Goal: Task Accomplishment & Management: Manage account settings

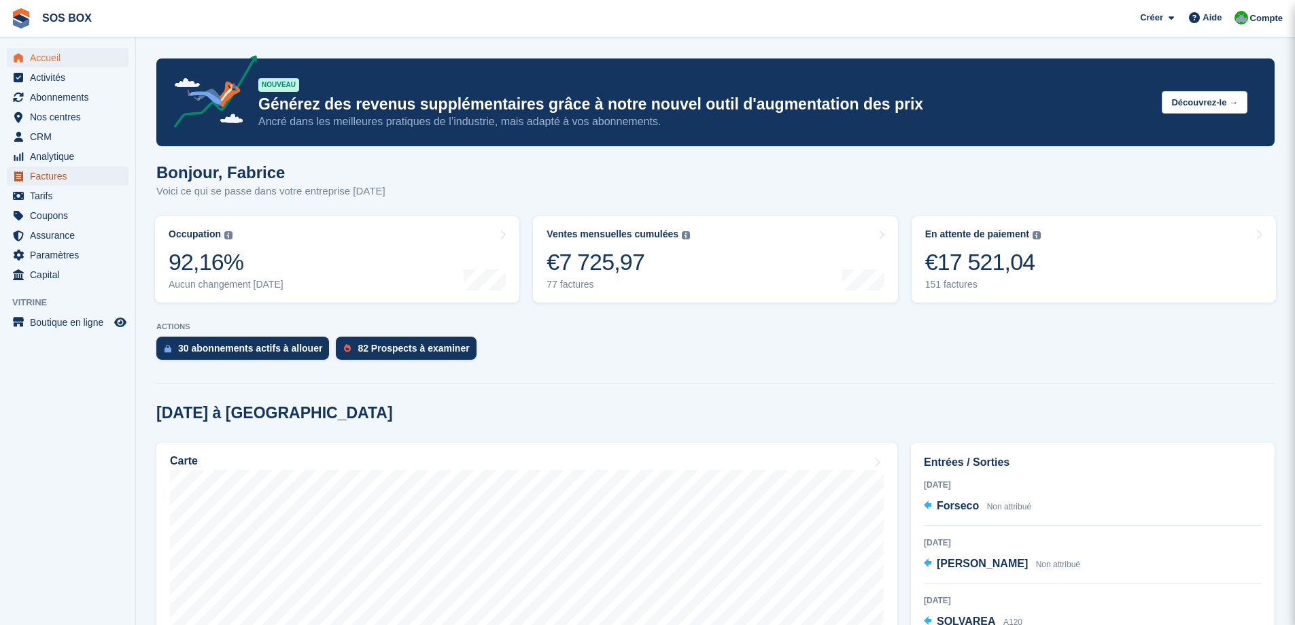
click at [59, 177] on span "Factures" at bounding box center [71, 176] width 82 height 19
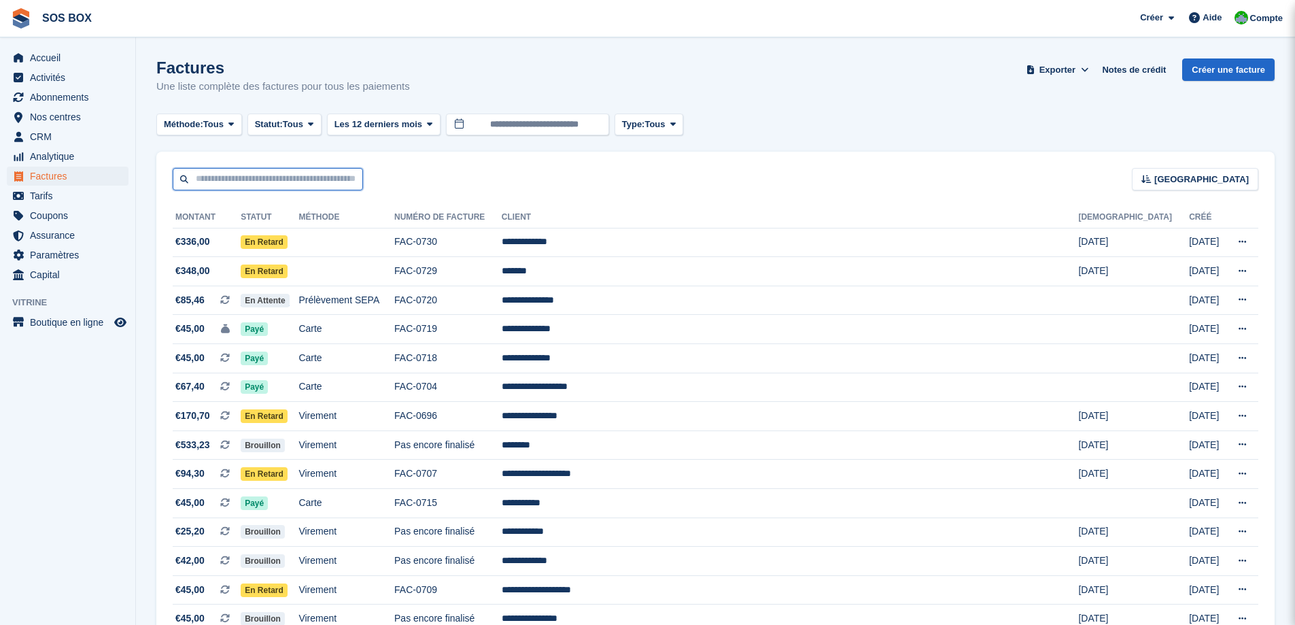
click at [297, 186] on input "text" at bounding box center [268, 179] width 190 height 22
type input "******"
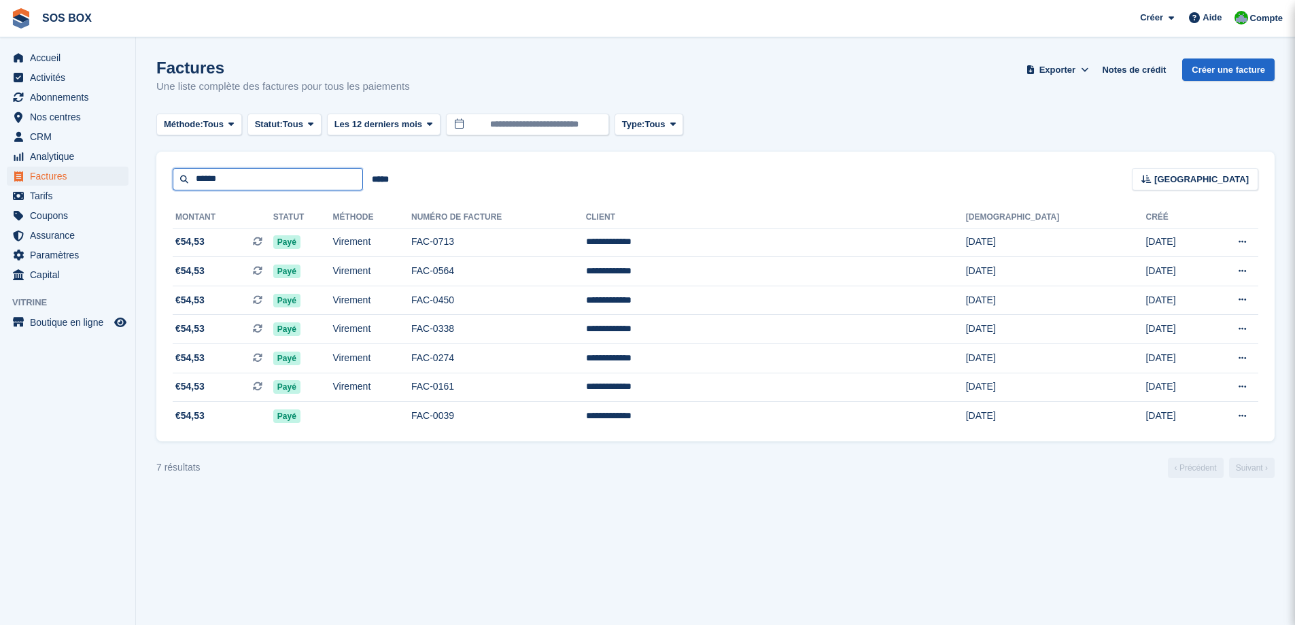
drag, startPoint x: 261, startPoint y: 172, endPoint x: 137, endPoint y: 181, distance: 124.7
click at [137, 181] on section "Factures Une liste complète des factures pour tous les paiements Exporter Expor…" at bounding box center [715, 312] width 1159 height 625
type input "**********"
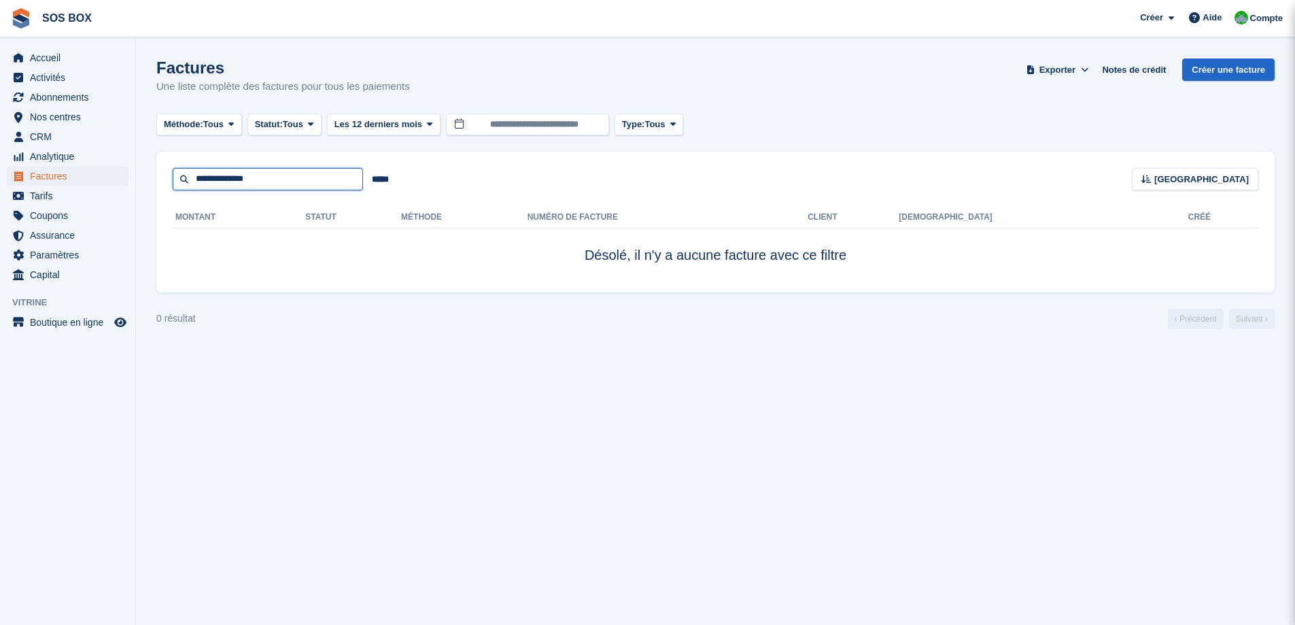
drag, startPoint x: 252, startPoint y: 176, endPoint x: 157, endPoint y: 177, distance: 95.2
click at [157, 177] on div "**********" at bounding box center [715, 171] width 1118 height 39
type input "*******"
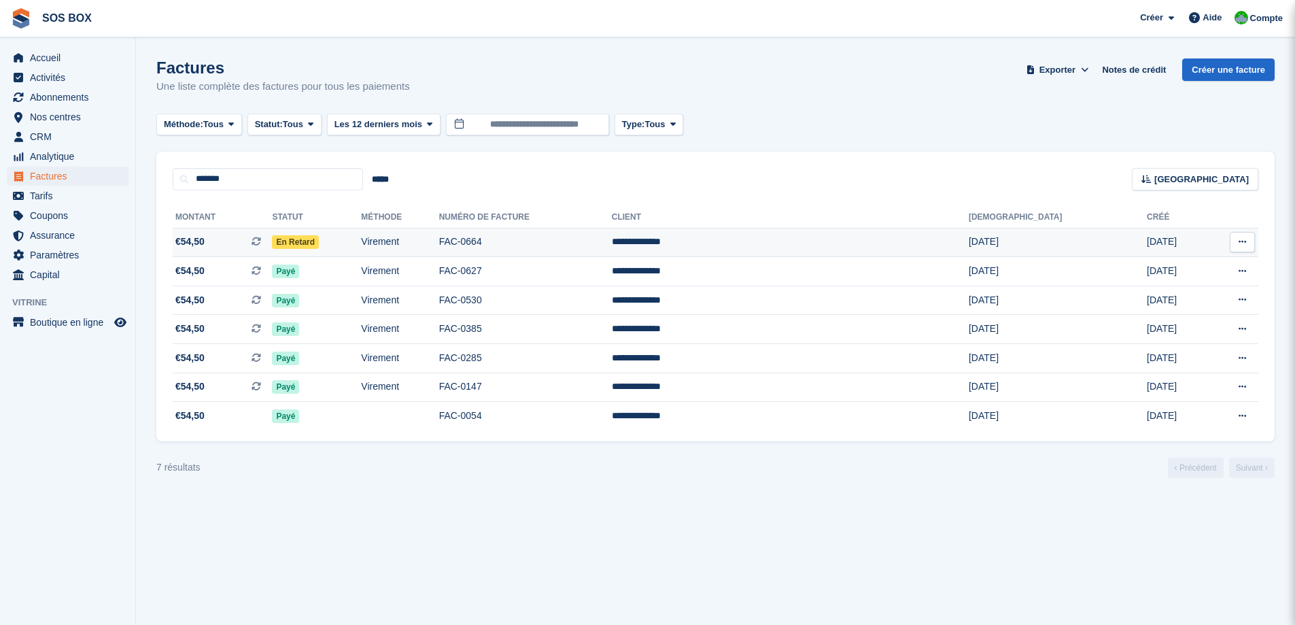
click at [575, 236] on td "FAC-0664" at bounding box center [525, 242] width 173 height 29
drag, startPoint x: 294, startPoint y: 179, endPoint x: 162, endPoint y: 191, distance: 133.1
click at [162, 191] on div "******* ***** Trier Sort by Date de création Créé (le plus ancien en premier) C…" at bounding box center [715, 297] width 1118 height 290
type input "**********"
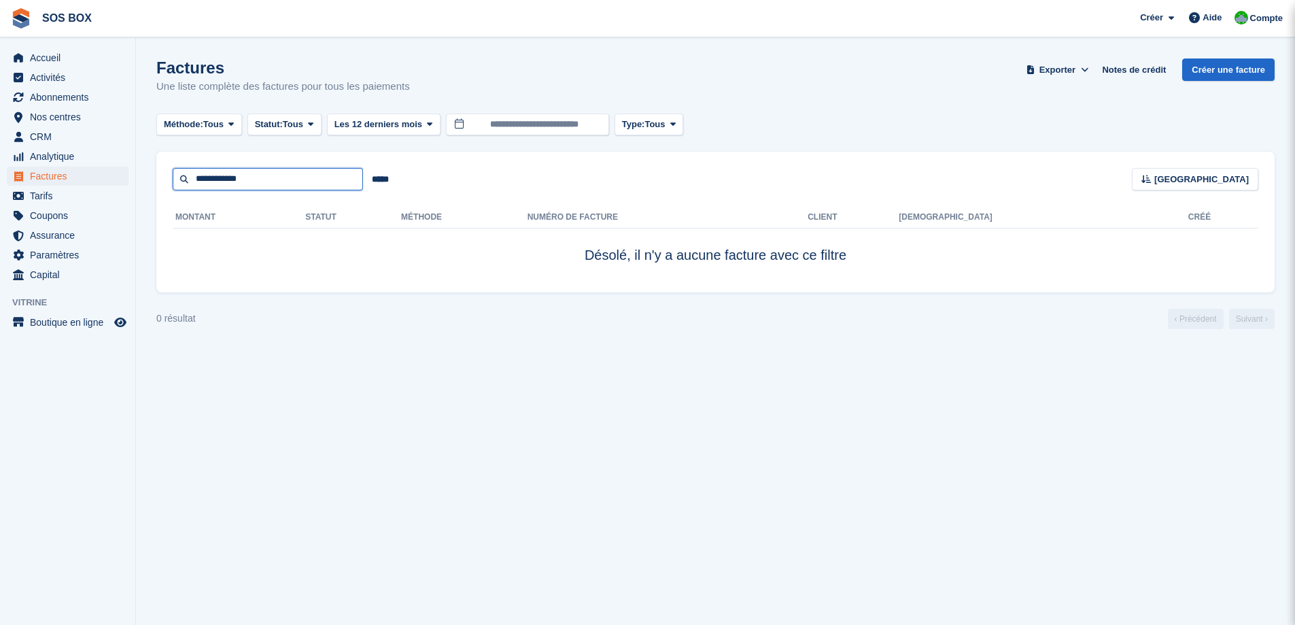
click at [293, 173] on input "**********" at bounding box center [268, 179] width 190 height 22
type input "********"
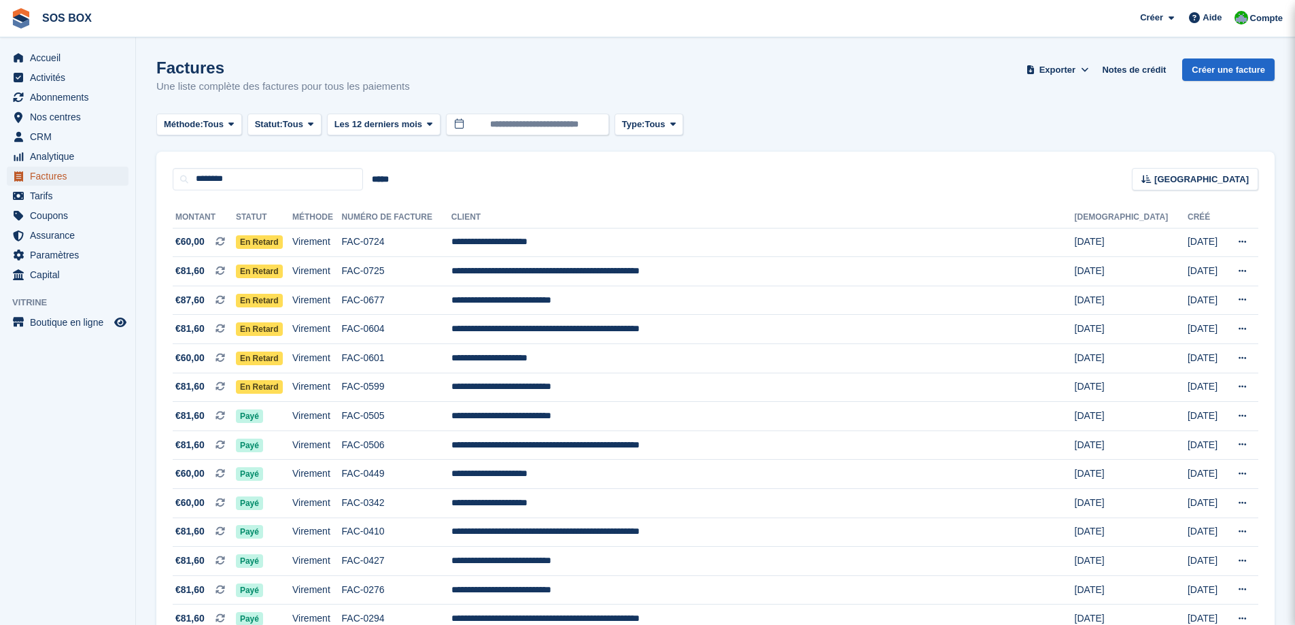
click at [71, 174] on span "Factures" at bounding box center [71, 176] width 82 height 19
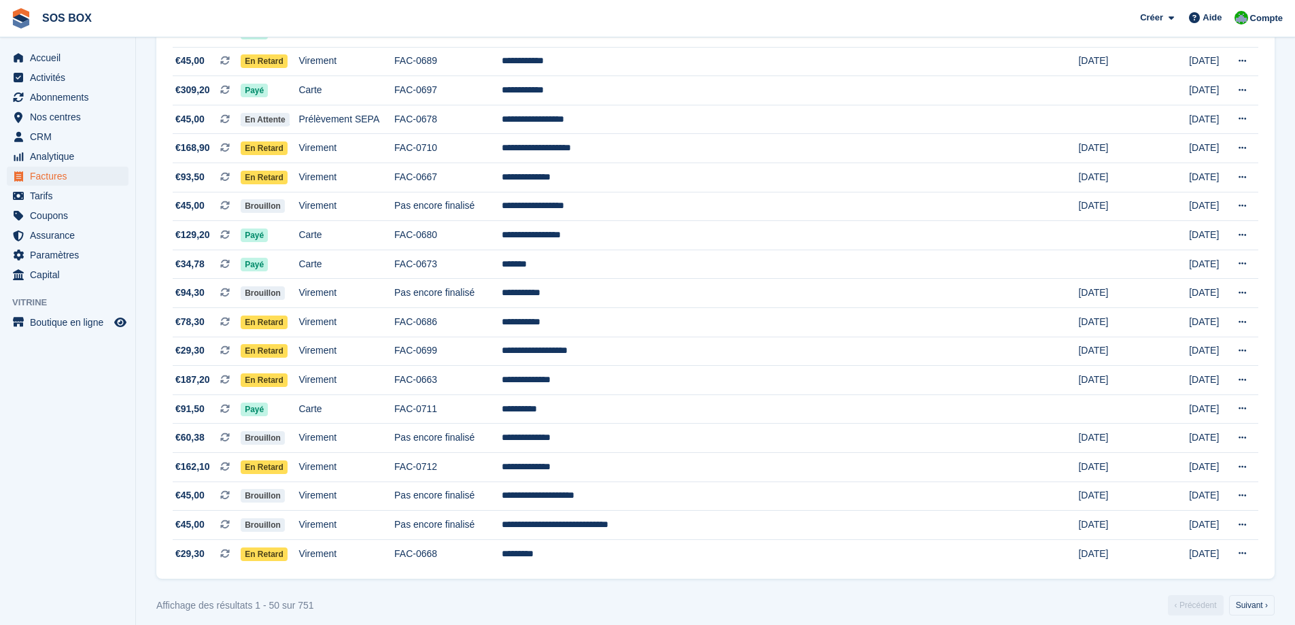
scroll to position [1118, 0]
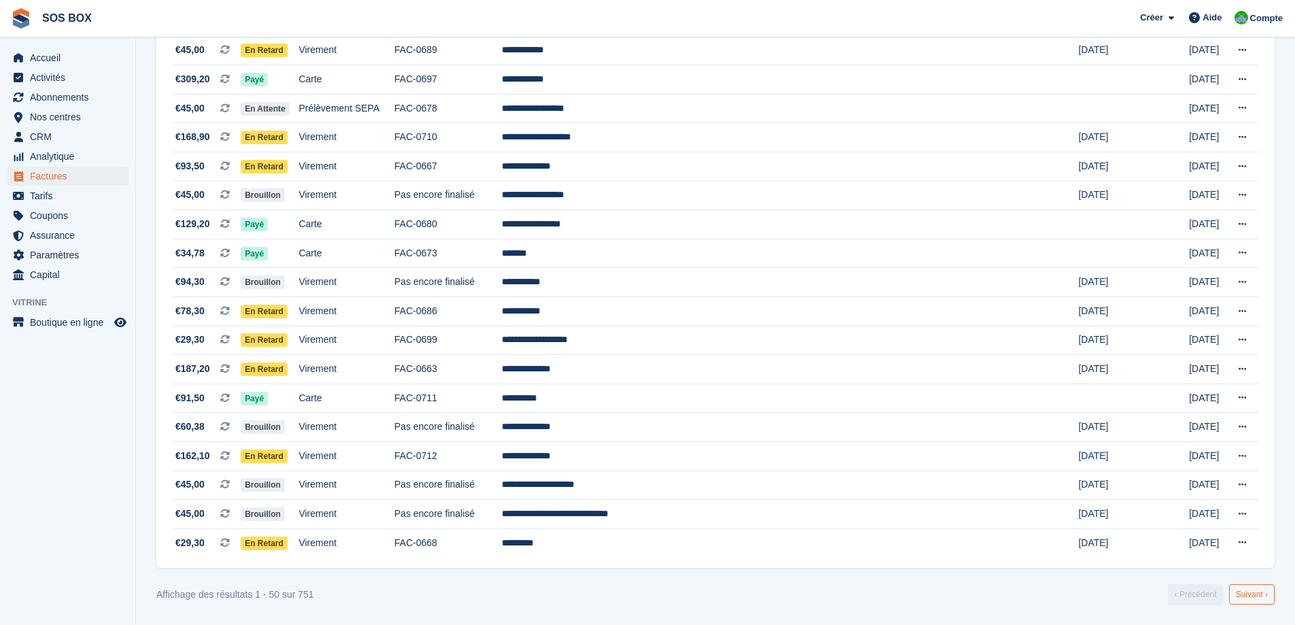
click at [1250, 600] on link "Suivant ›" at bounding box center [1252, 594] width 46 height 20
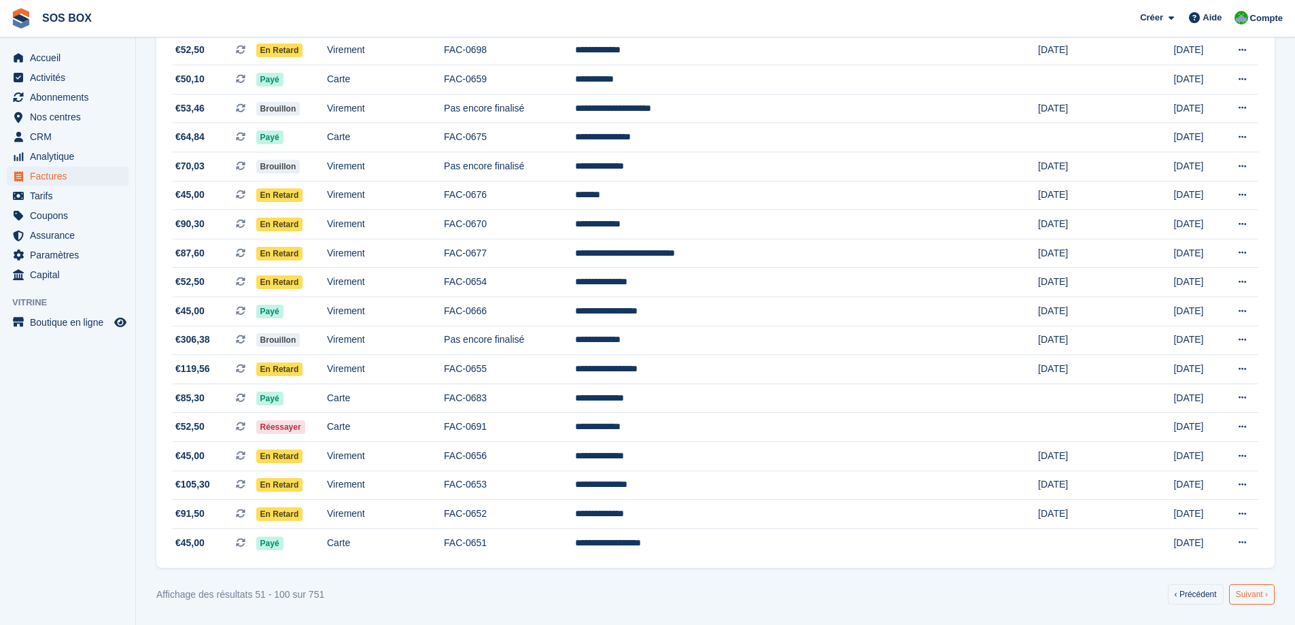
click at [1234, 586] on link "Suivant ›" at bounding box center [1252, 594] width 46 height 20
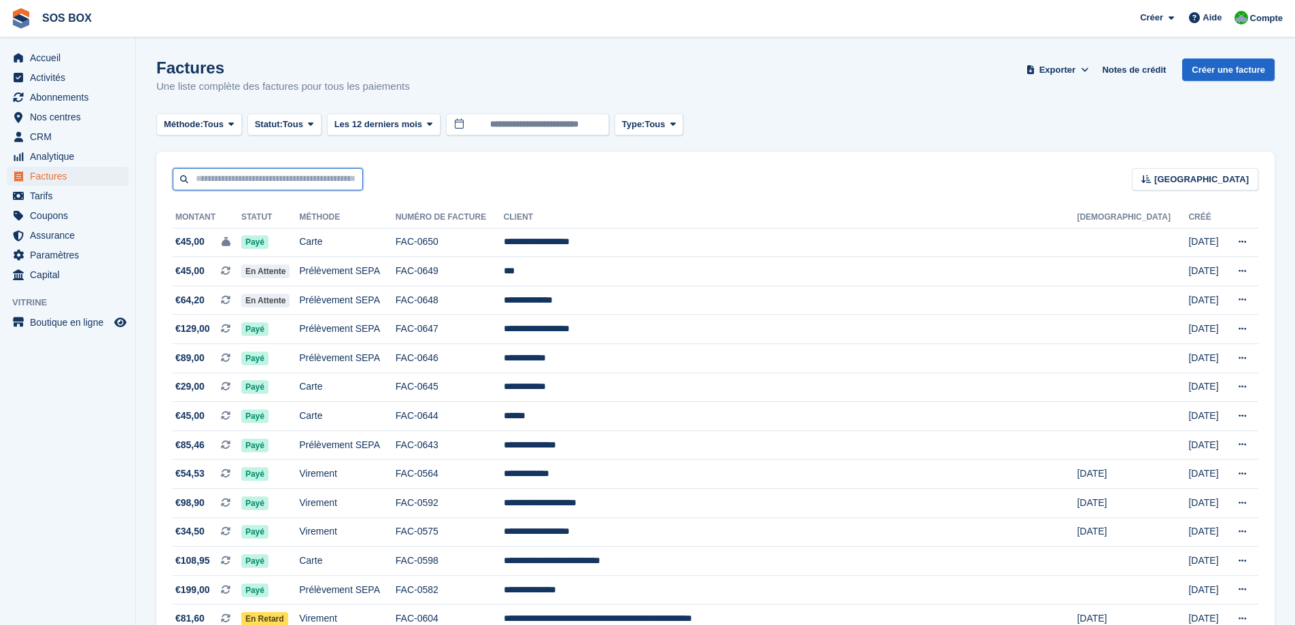
click at [281, 173] on input "text" at bounding box center [268, 179] width 190 height 22
type input "****"
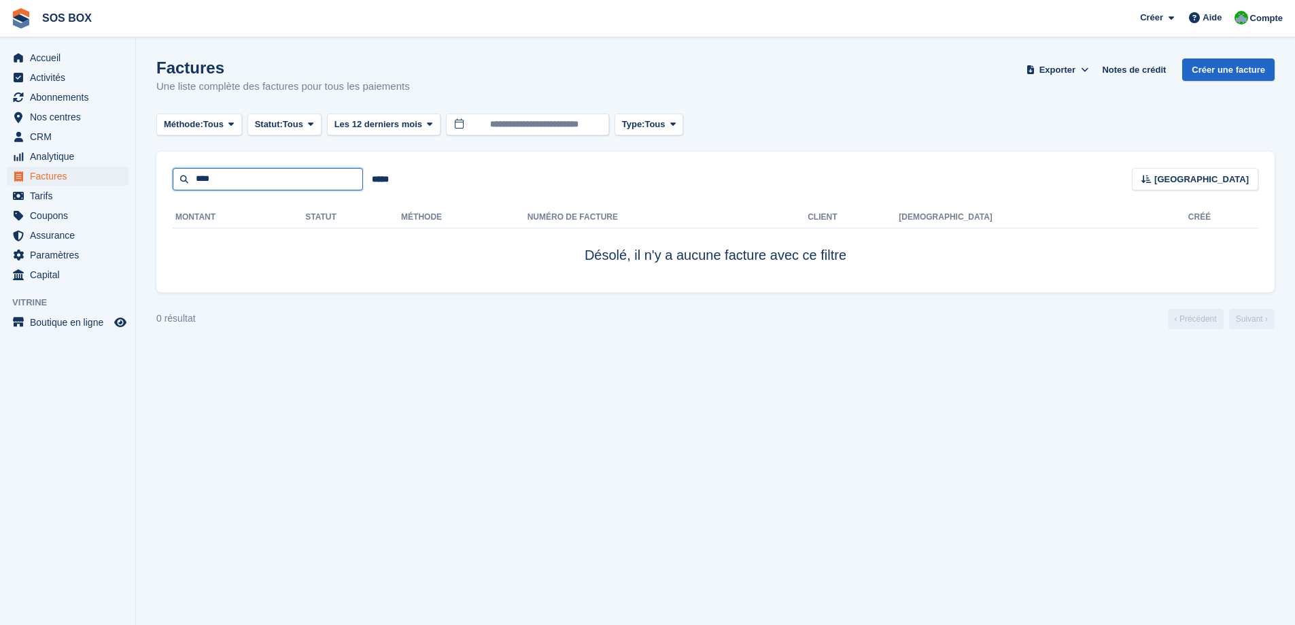
click at [281, 173] on input "****" at bounding box center [268, 179] width 190 height 22
type input "*"
click at [530, 178] on div "***** Trier Sort by Date de création Créé (le plus ancien en premier) Créé (le …" at bounding box center [715, 171] width 1118 height 39
click at [65, 174] on span "Factures" at bounding box center [71, 176] width 82 height 19
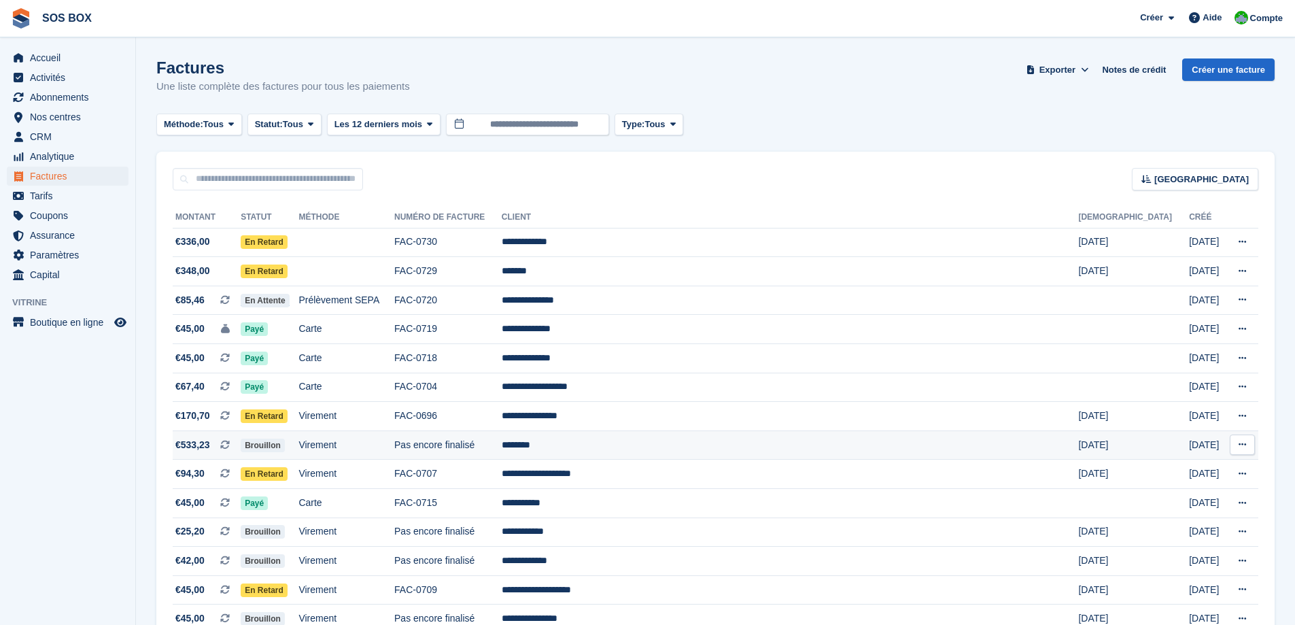
click at [502, 451] on td "Pas encore finalisé" at bounding box center [447, 444] width 107 height 29
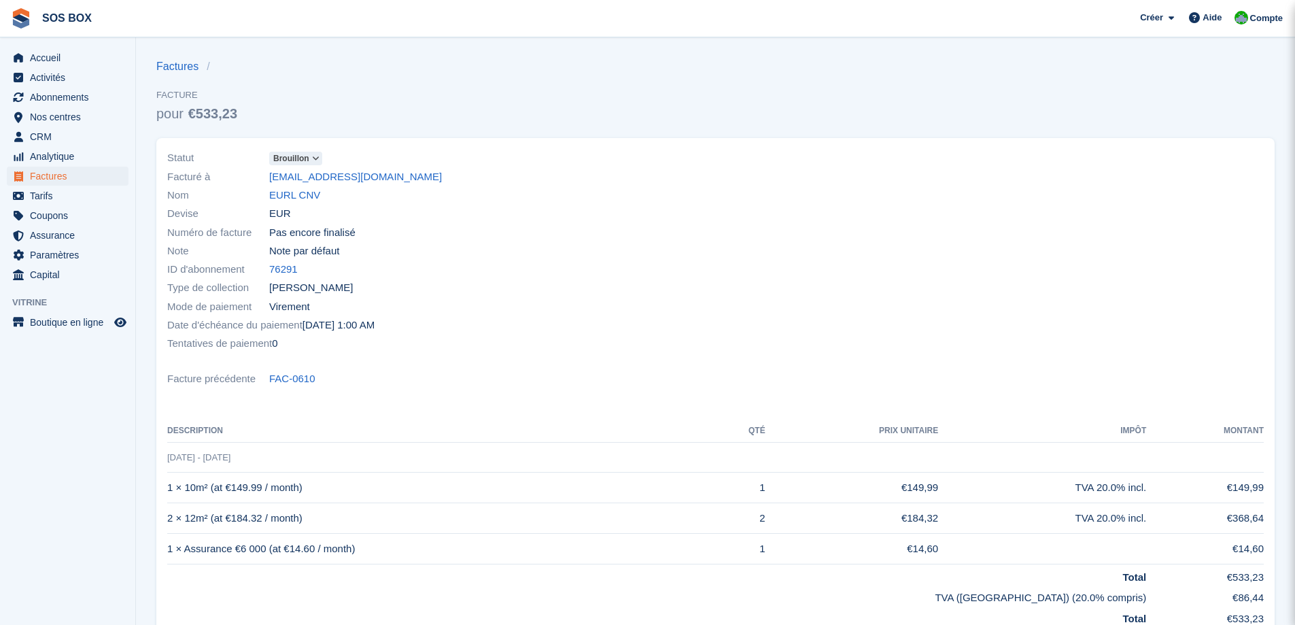
click at [319, 156] on icon at bounding box center [315, 158] width 7 height 8
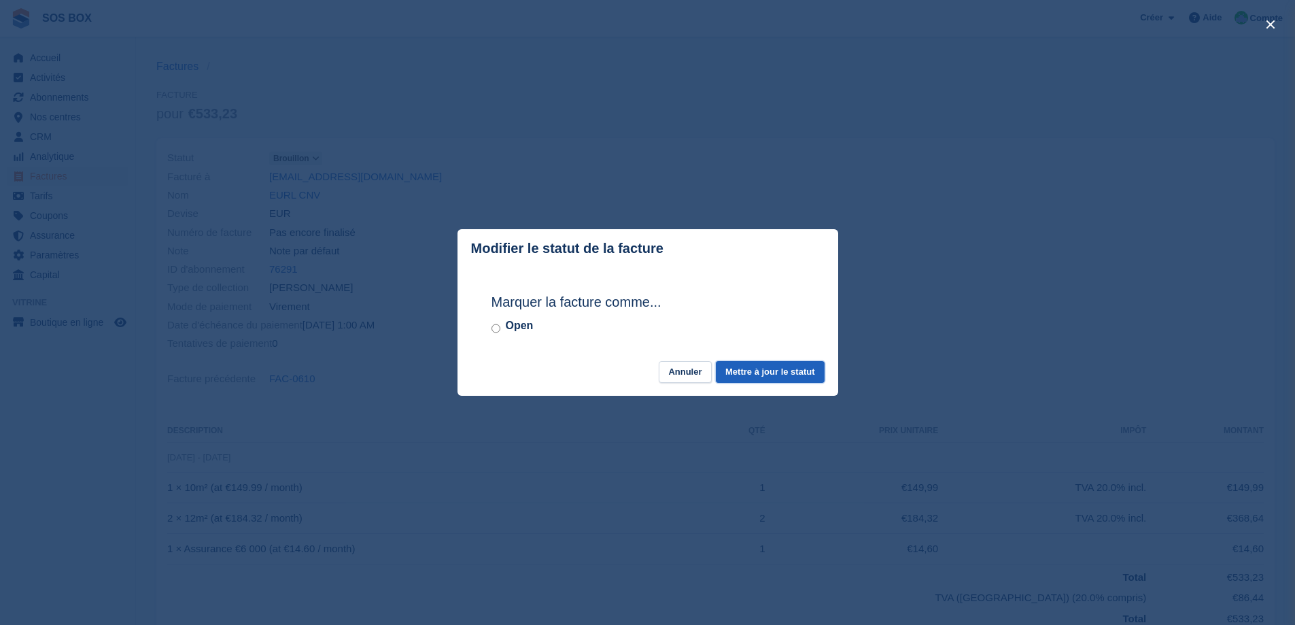
click at [792, 375] on button "Mettre à jour le statut" at bounding box center [770, 372] width 108 height 22
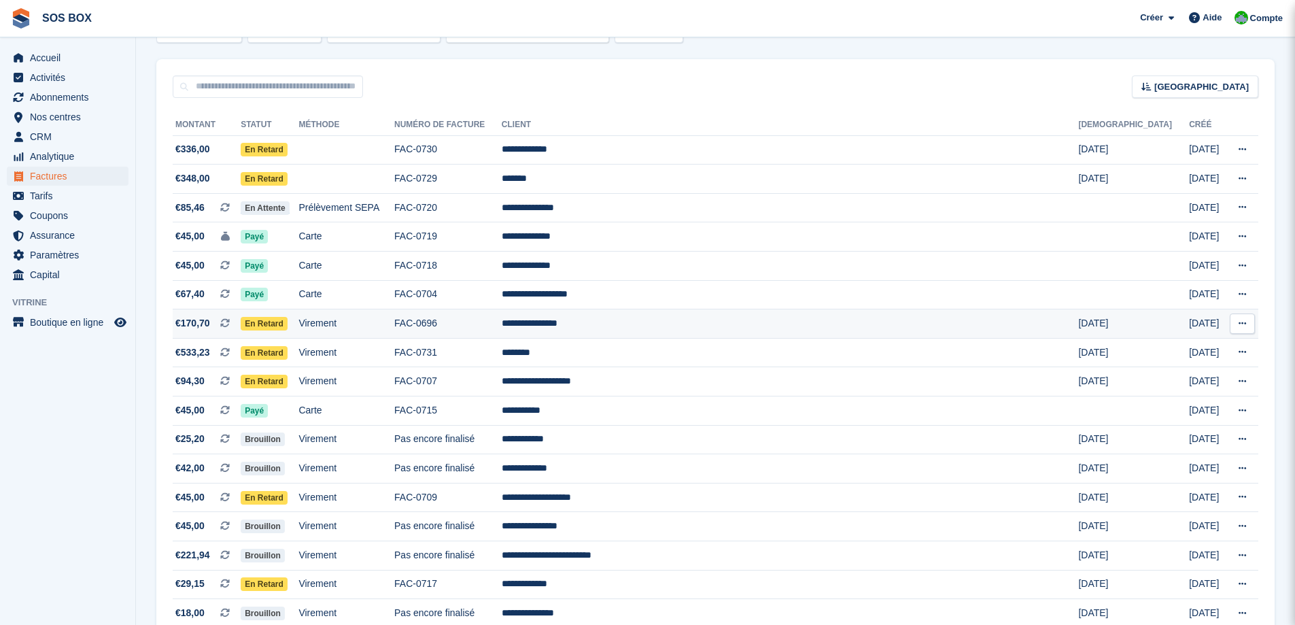
scroll to position [136, 0]
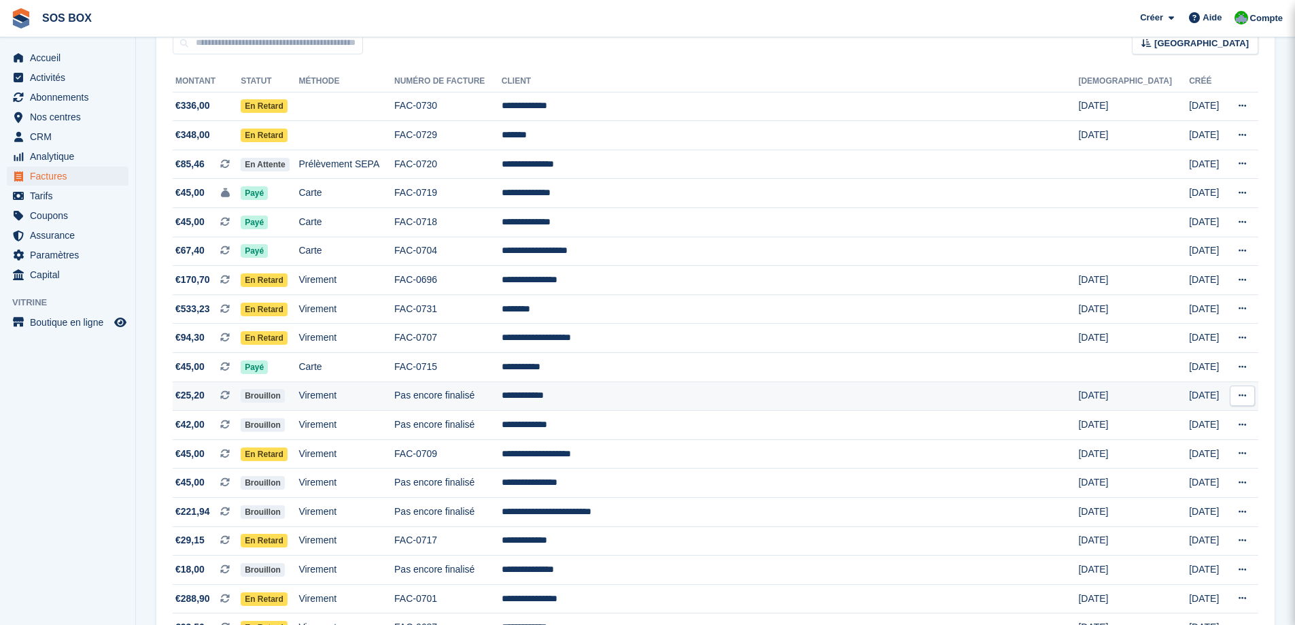
click at [502, 393] on td "Pas encore finalisé" at bounding box center [447, 395] width 107 height 29
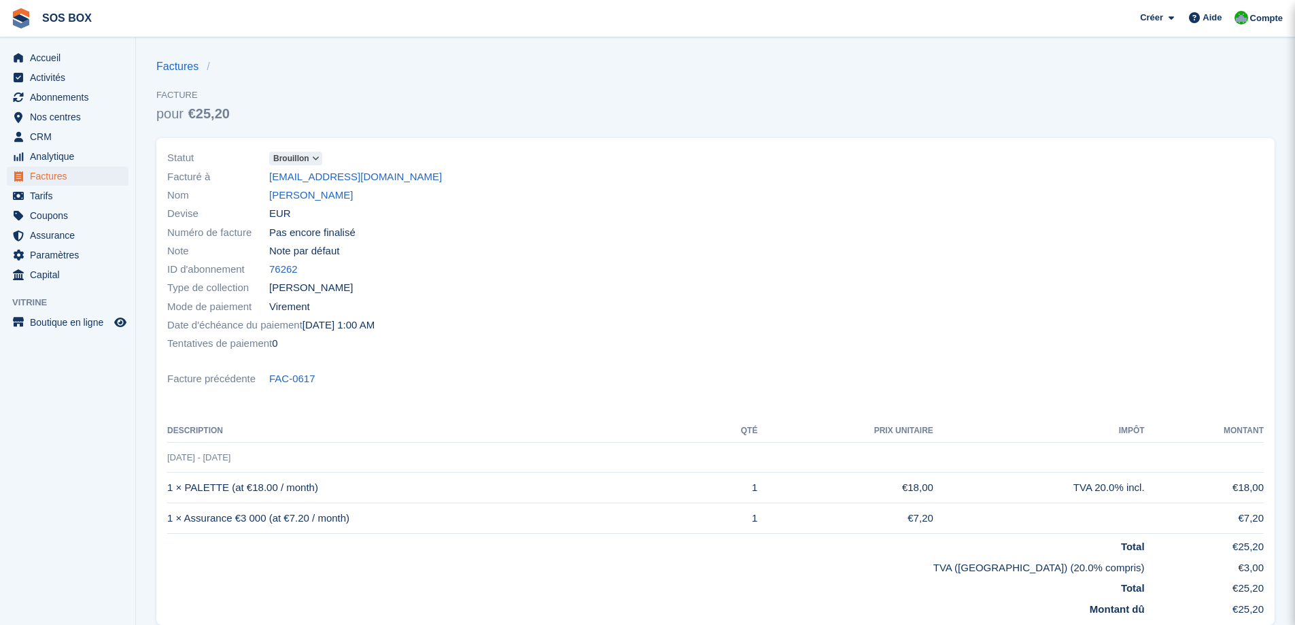
click at [320, 159] on span at bounding box center [316, 158] width 11 height 11
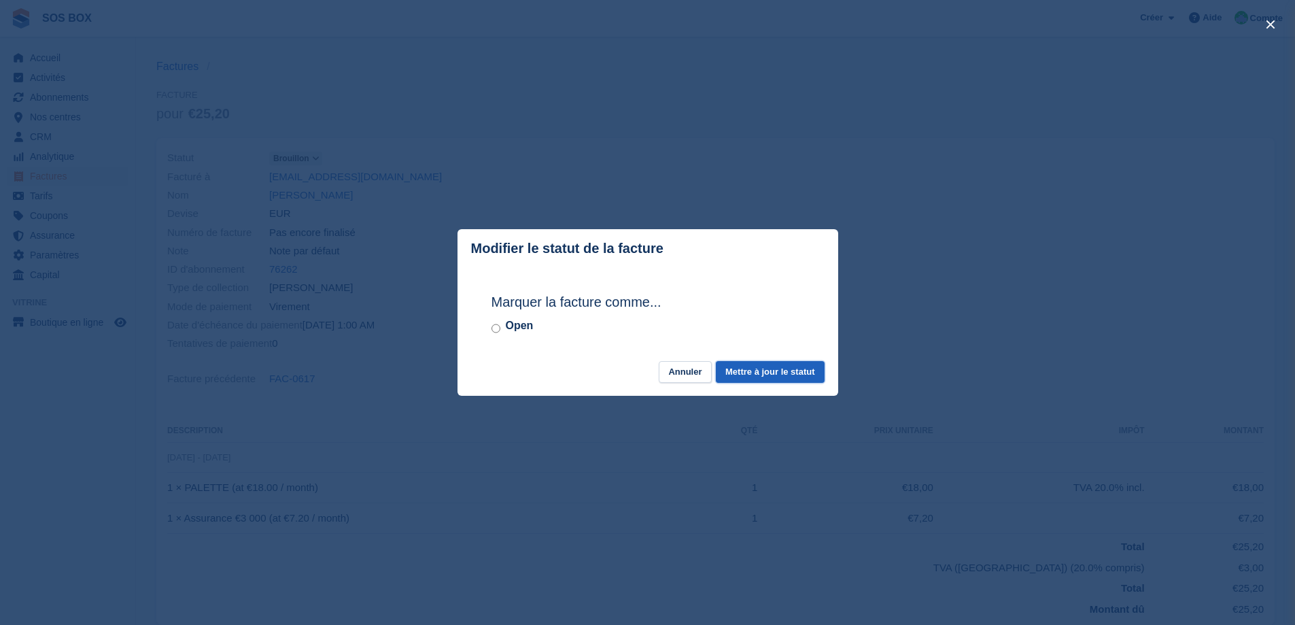
click at [737, 372] on button "Mettre à jour le statut" at bounding box center [770, 372] width 108 height 22
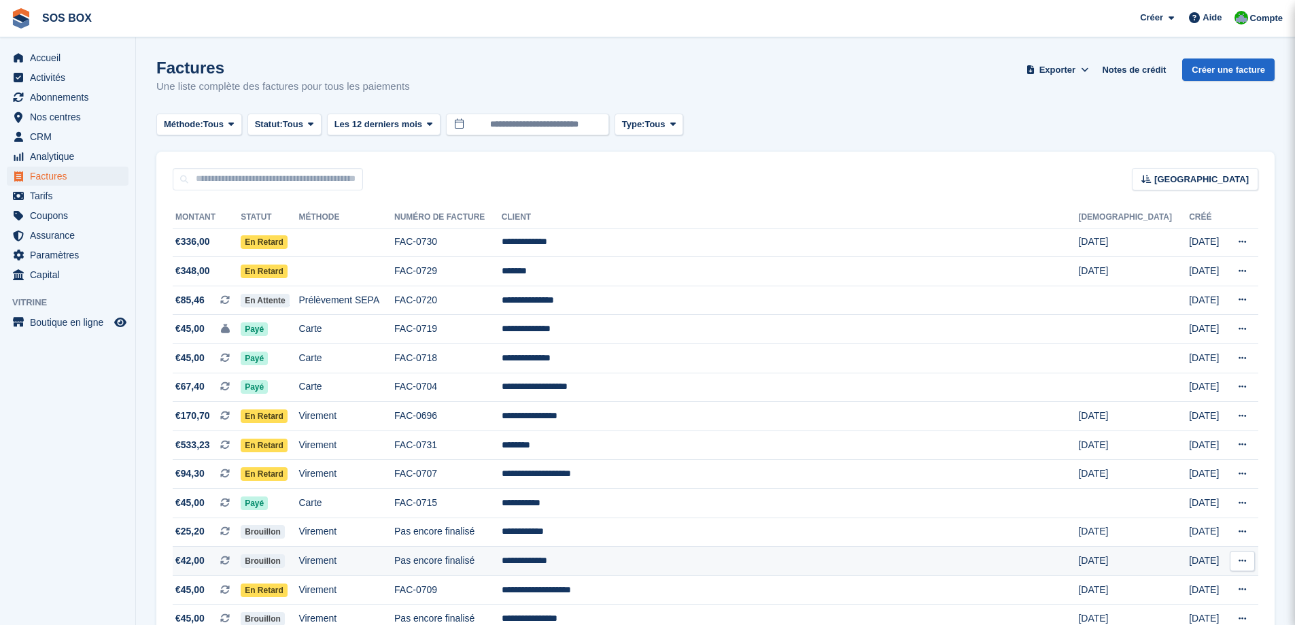
scroll to position [136, 0]
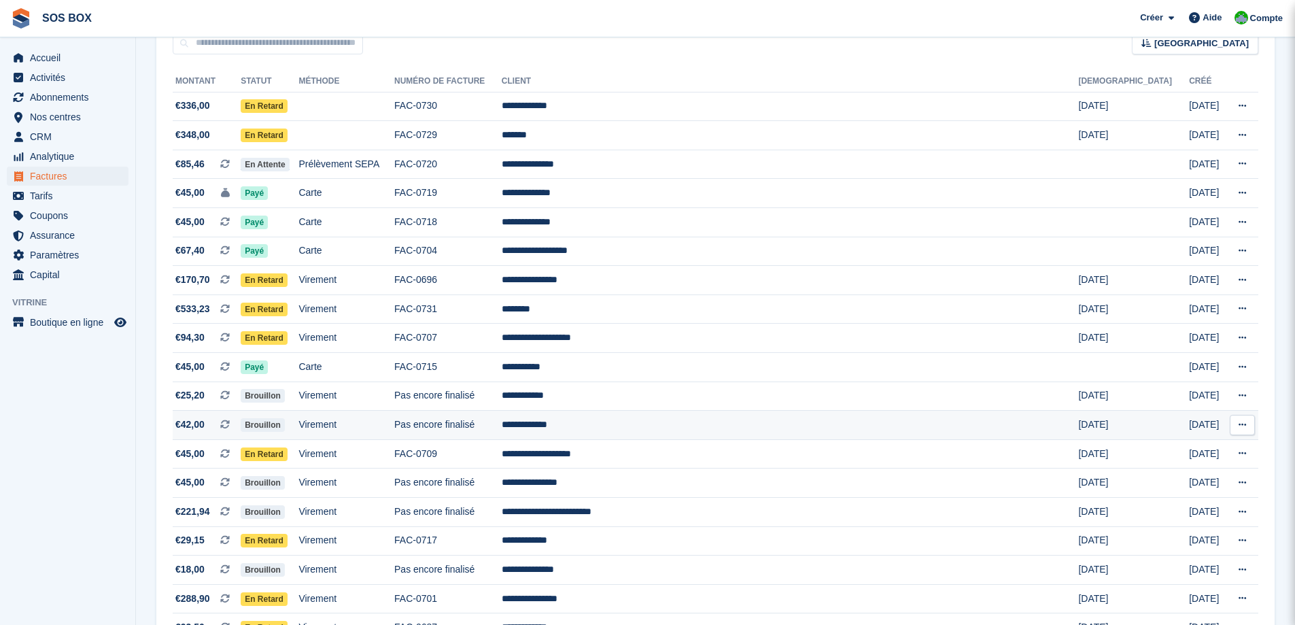
click at [502, 421] on td "Pas encore finalisé" at bounding box center [447, 424] width 107 height 29
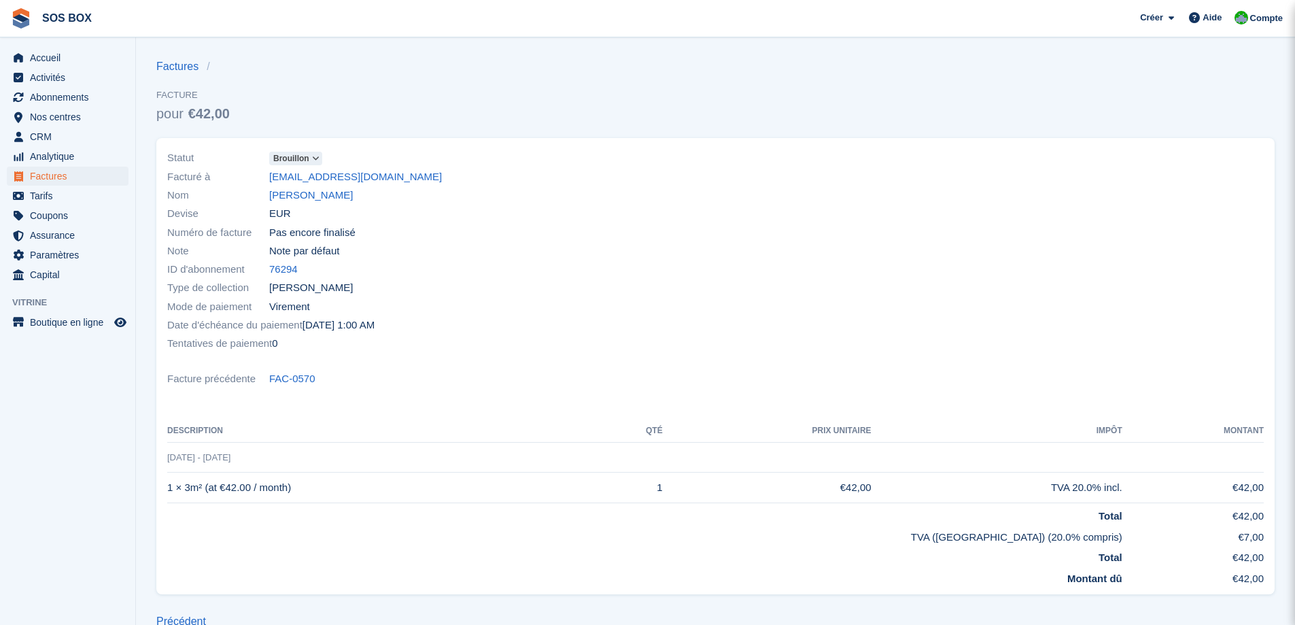
click at [314, 152] on span "Brouillon" at bounding box center [295, 159] width 53 height 14
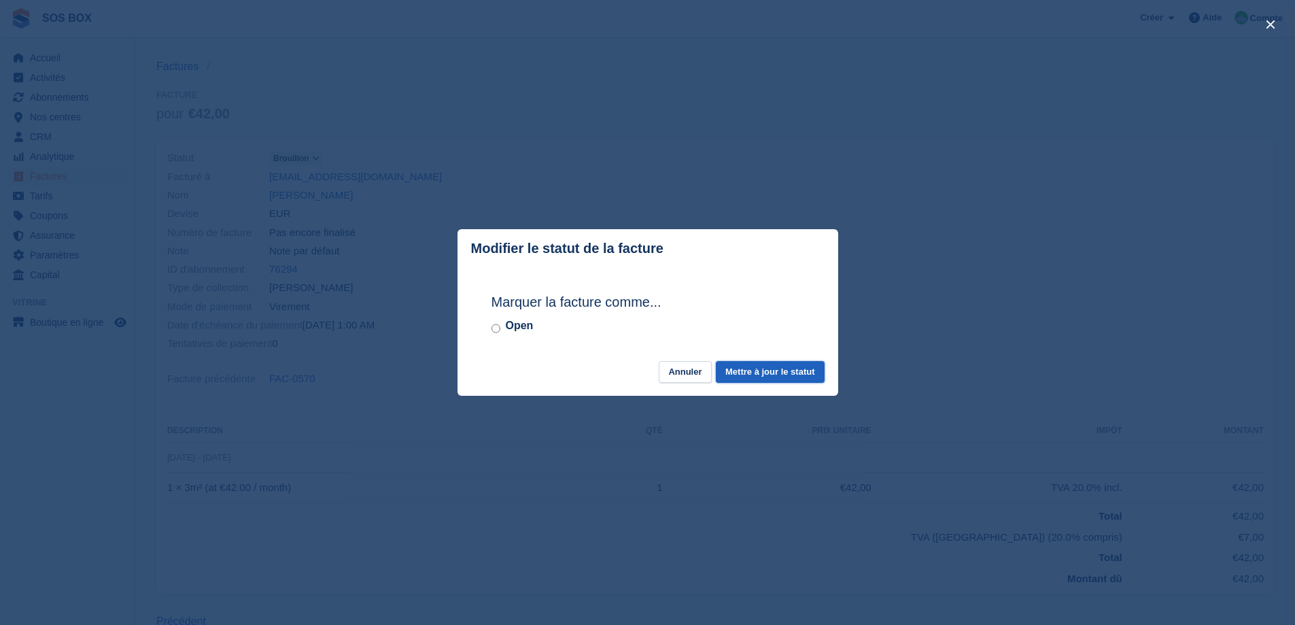
click at [754, 375] on button "Mettre à jour le statut" at bounding box center [770, 372] width 108 height 22
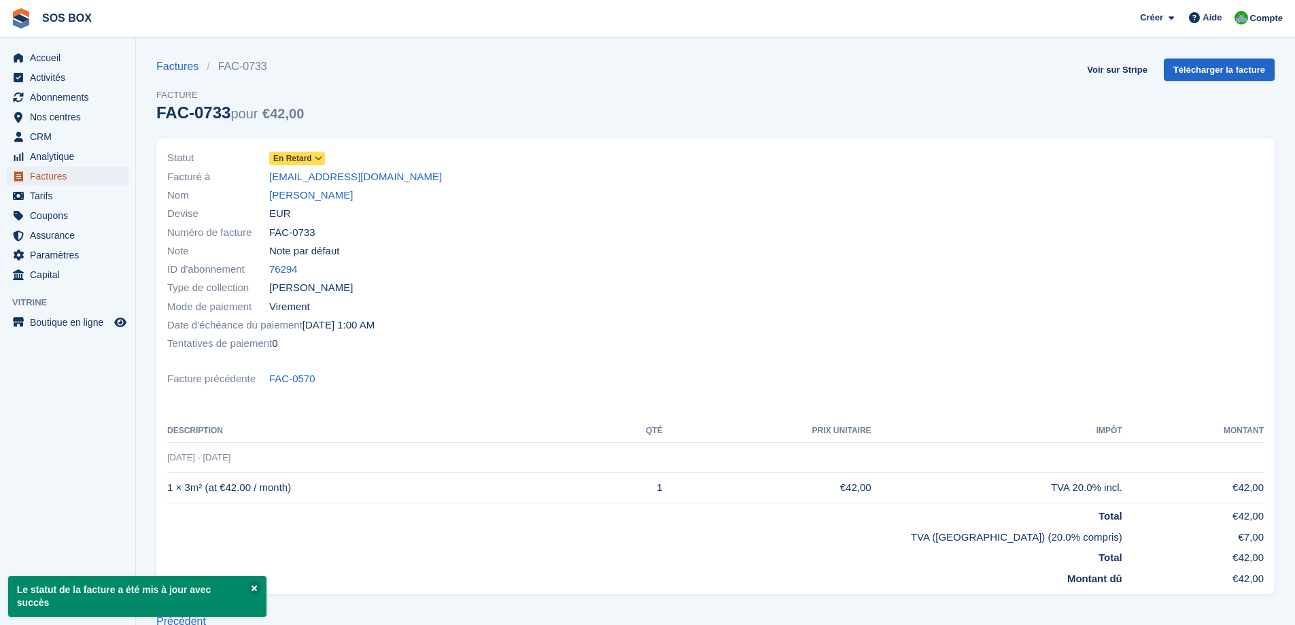
click at [46, 175] on span "Factures" at bounding box center [71, 176] width 82 height 19
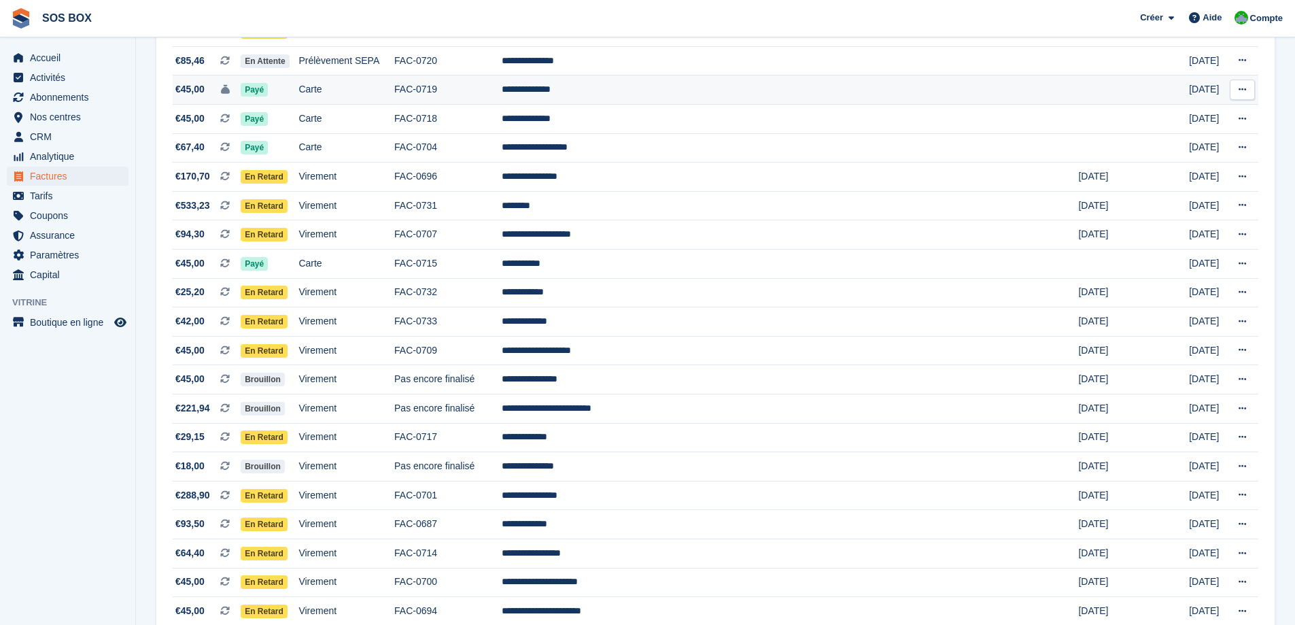
scroll to position [272, 0]
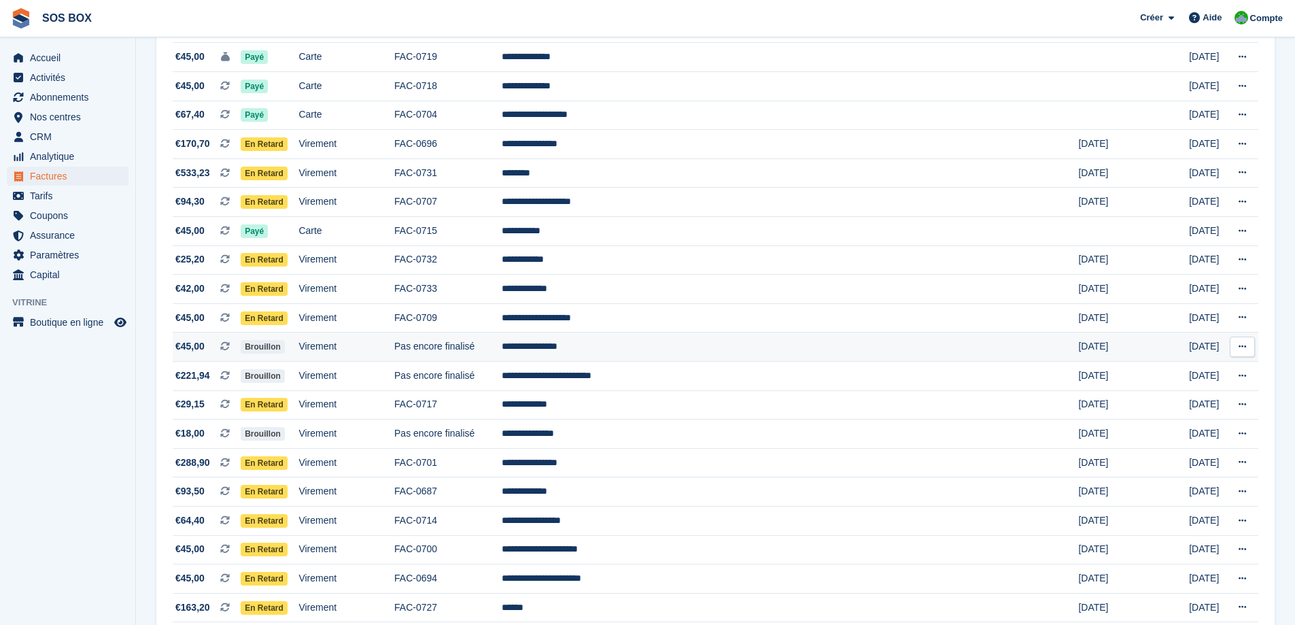
click at [502, 344] on td "Pas encore finalisé" at bounding box center [447, 346] width 107 height 29
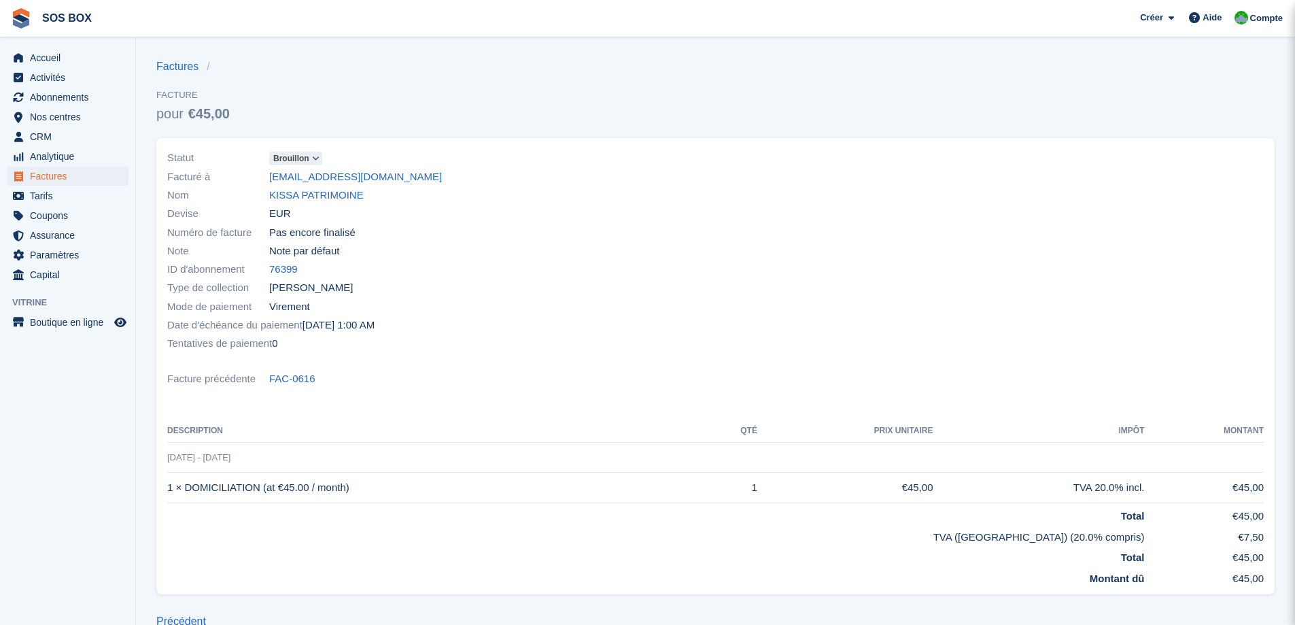
click at [313, 158] on icon at bounding box center [315, 158] width 7 height 8
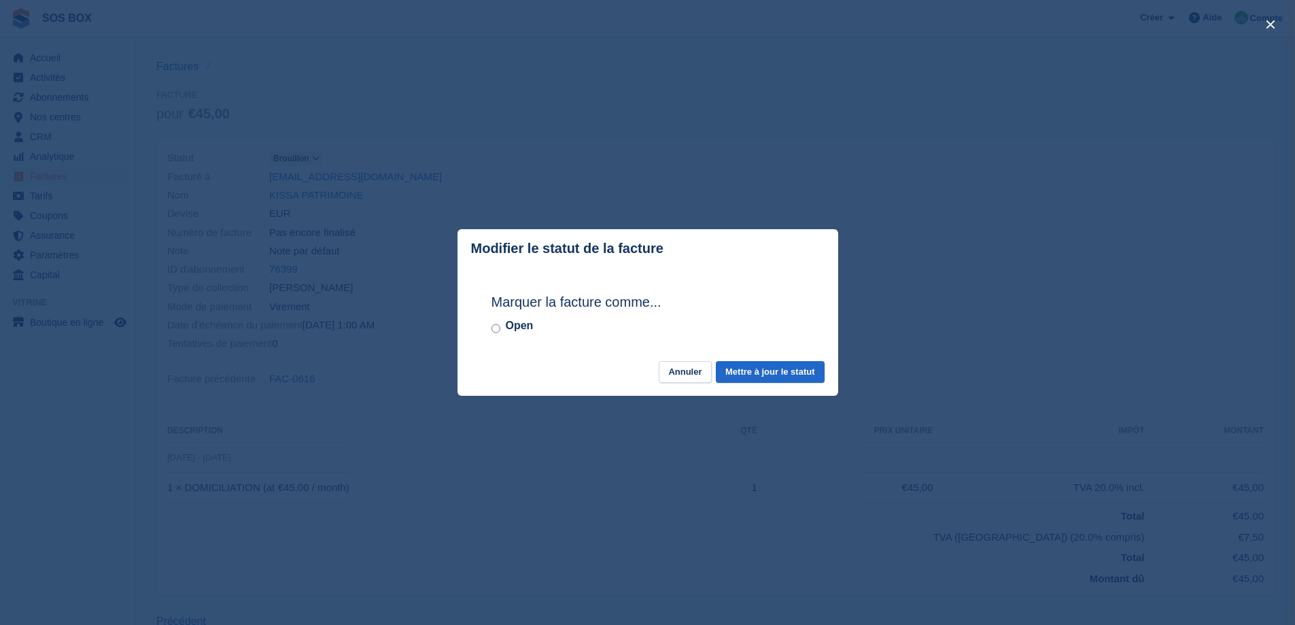
click at [489, 330] on div "Marquer la facture comme... Open" at bounding box center [648, 314] width 340 height 93
click at [757, 372] on button "Mettre à jour le statut" at bounding box center [770, 372] width 108 height 22
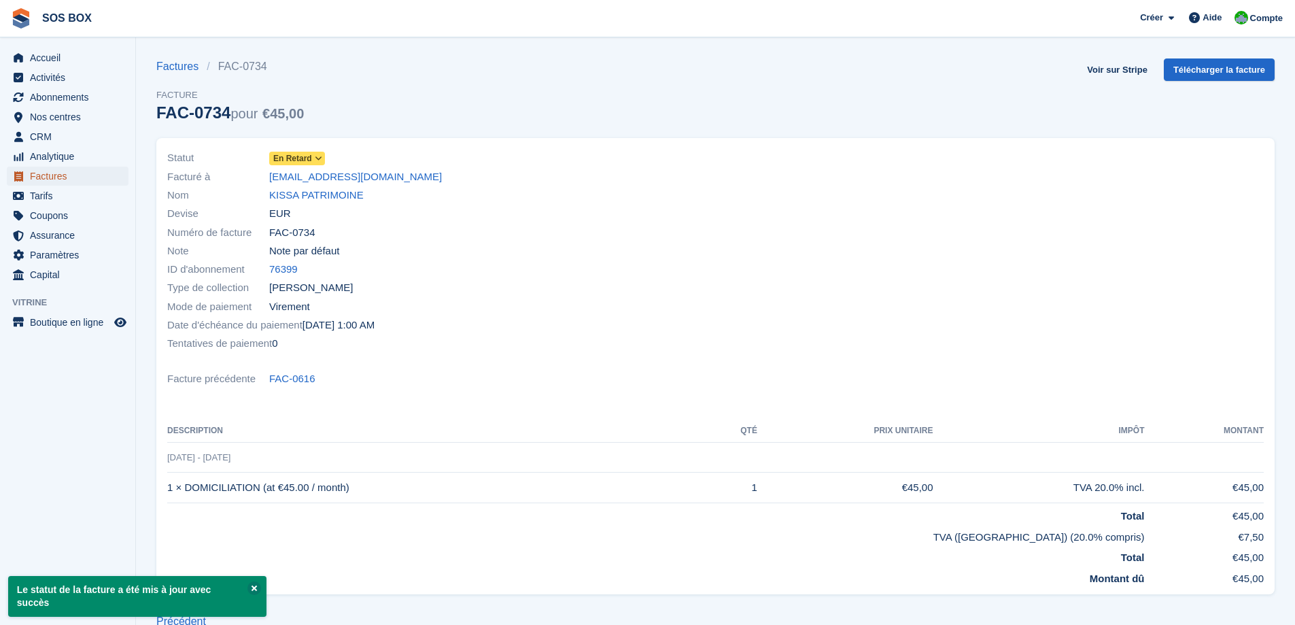
click at [65, 179] on span "Factures" at bounding box center [71, 176] width 82 height 19
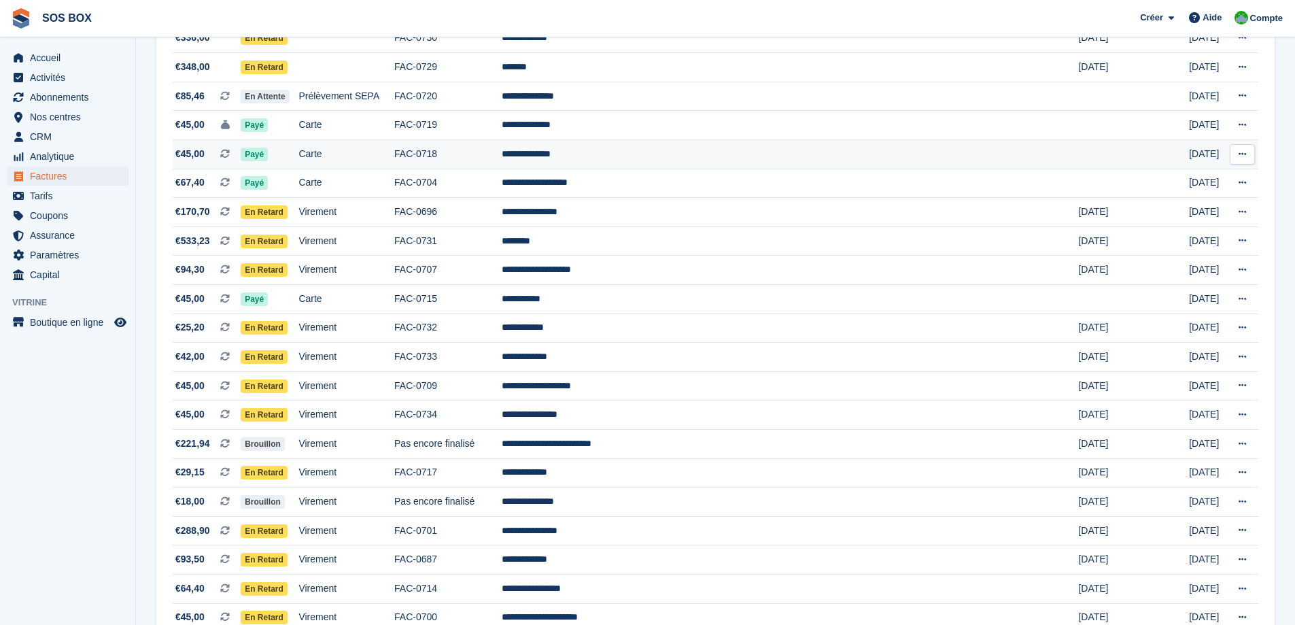
scroll to position [272, 0]
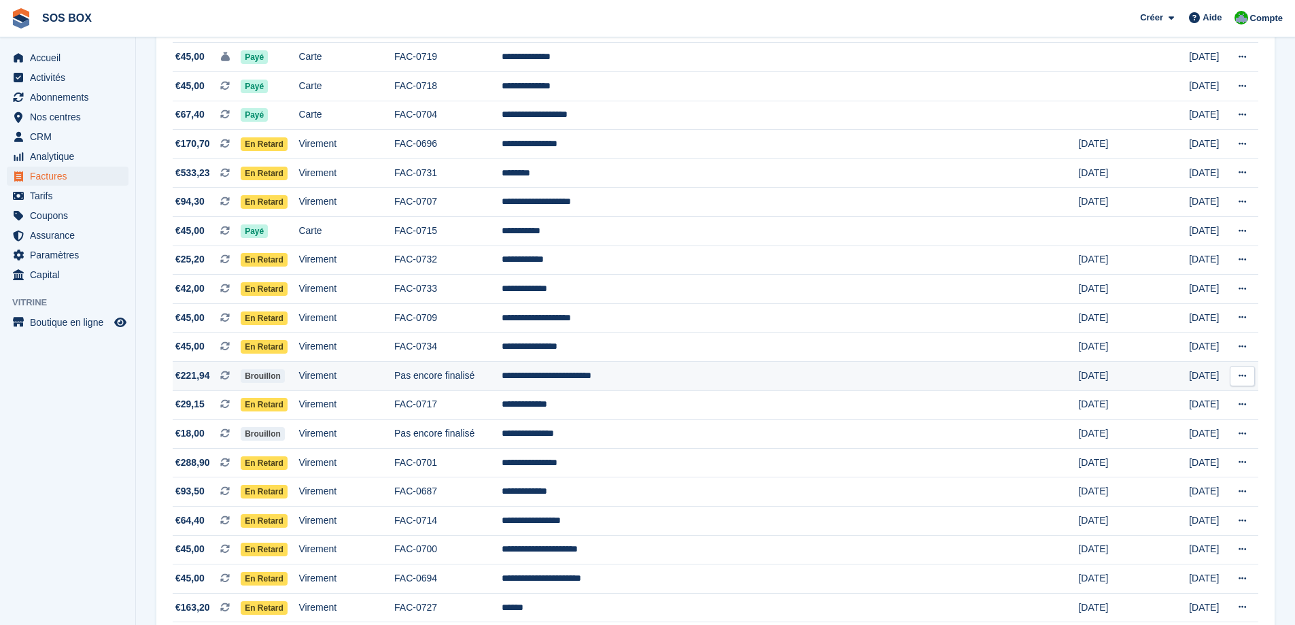
click at [502, 372] on td "Pas encore finalisé" at bounding box center [447, 376] width 107 height 29
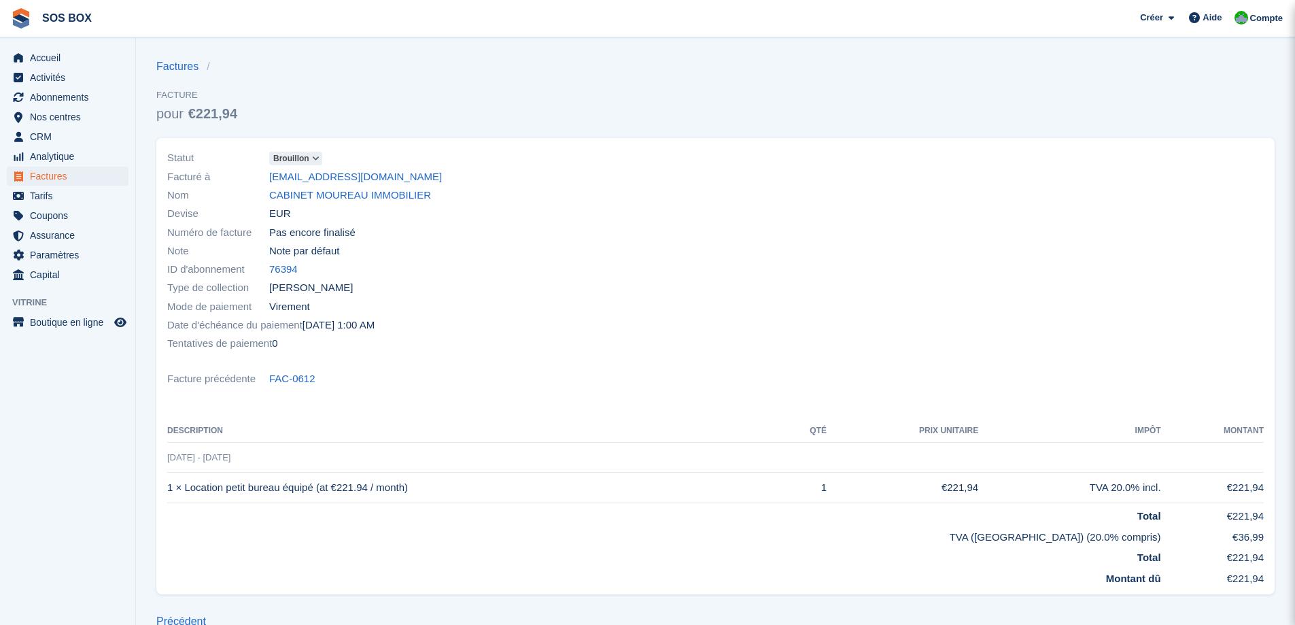
click at [306, 152] on span "Brouillon" at bounding box center [291, 158] width 36 height 12
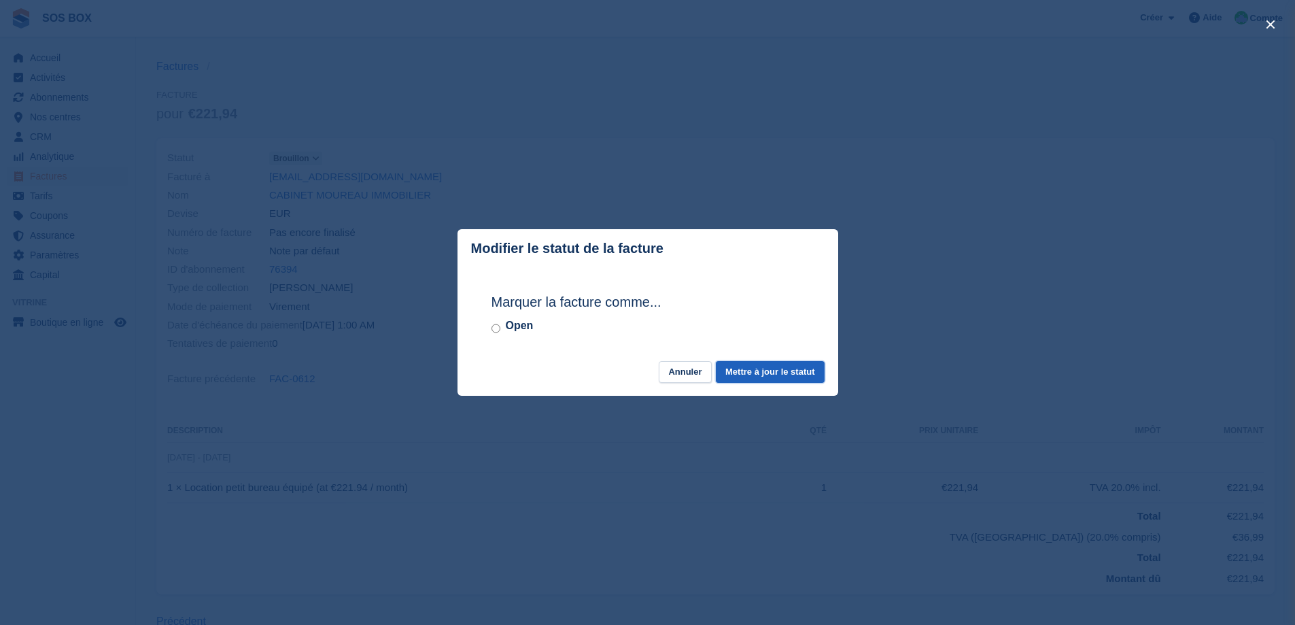
click at [765, 377] on button "Mettre à jour le statut" at bounding box center [770, 372] width 108 height 22
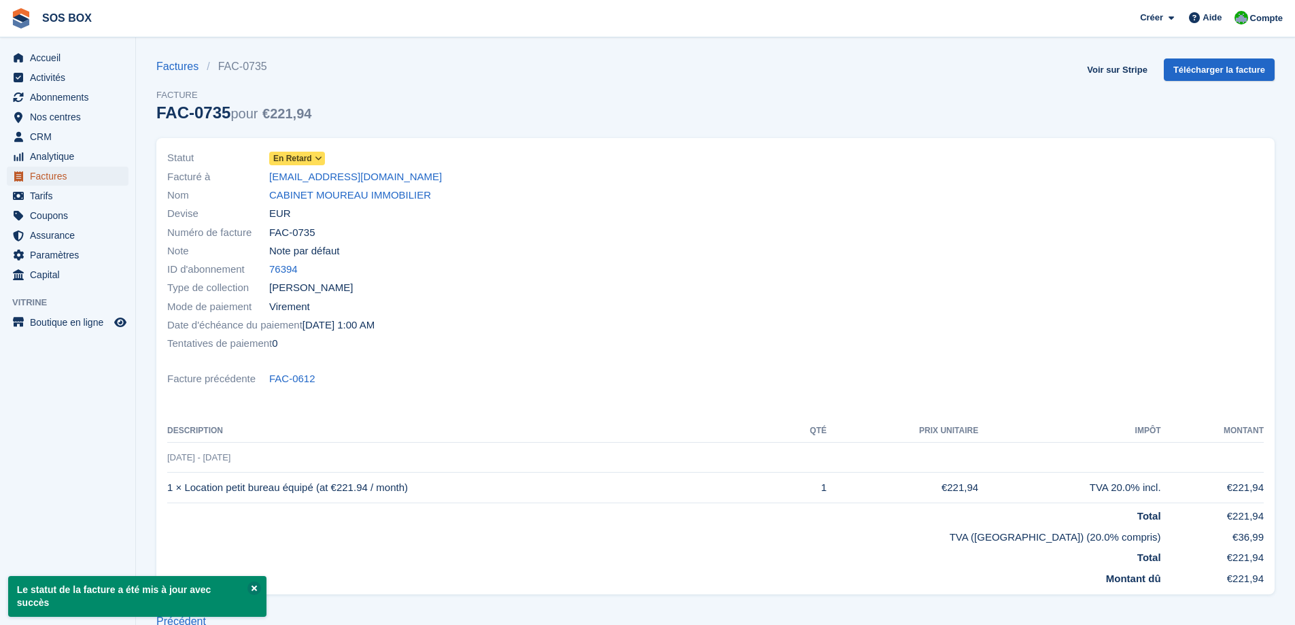
click at [48, 179] on span "Factures" at bounding box center [71, 176] width 82 height 19
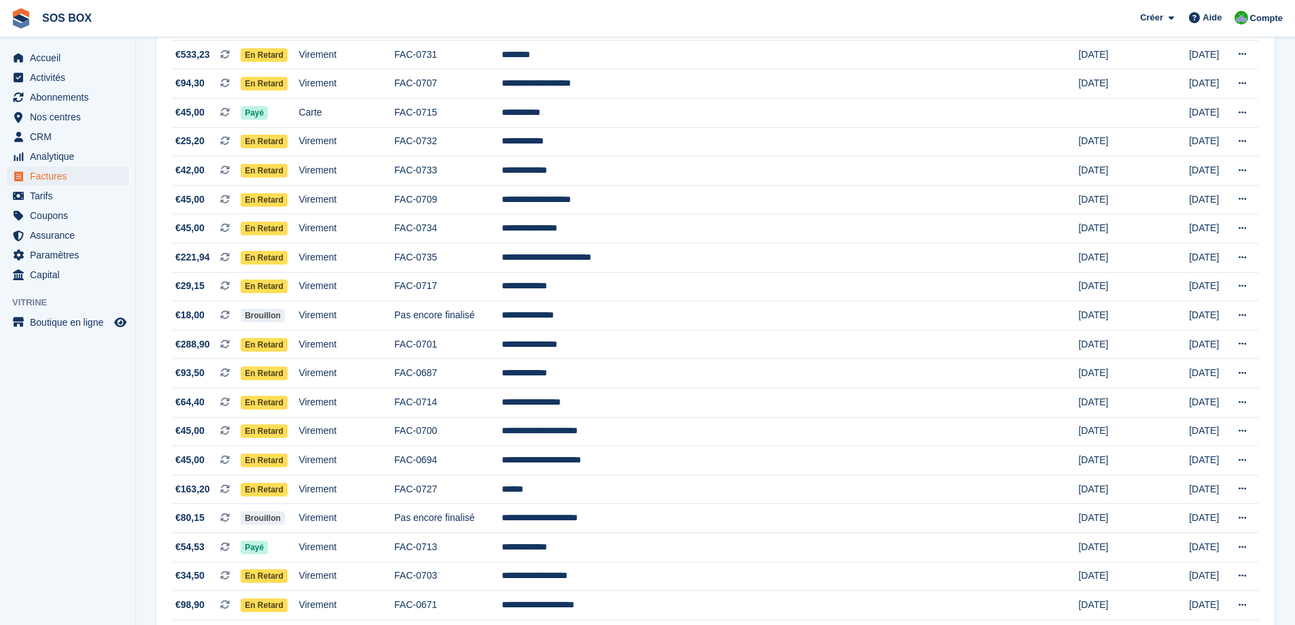
scroll to position [408, 0]
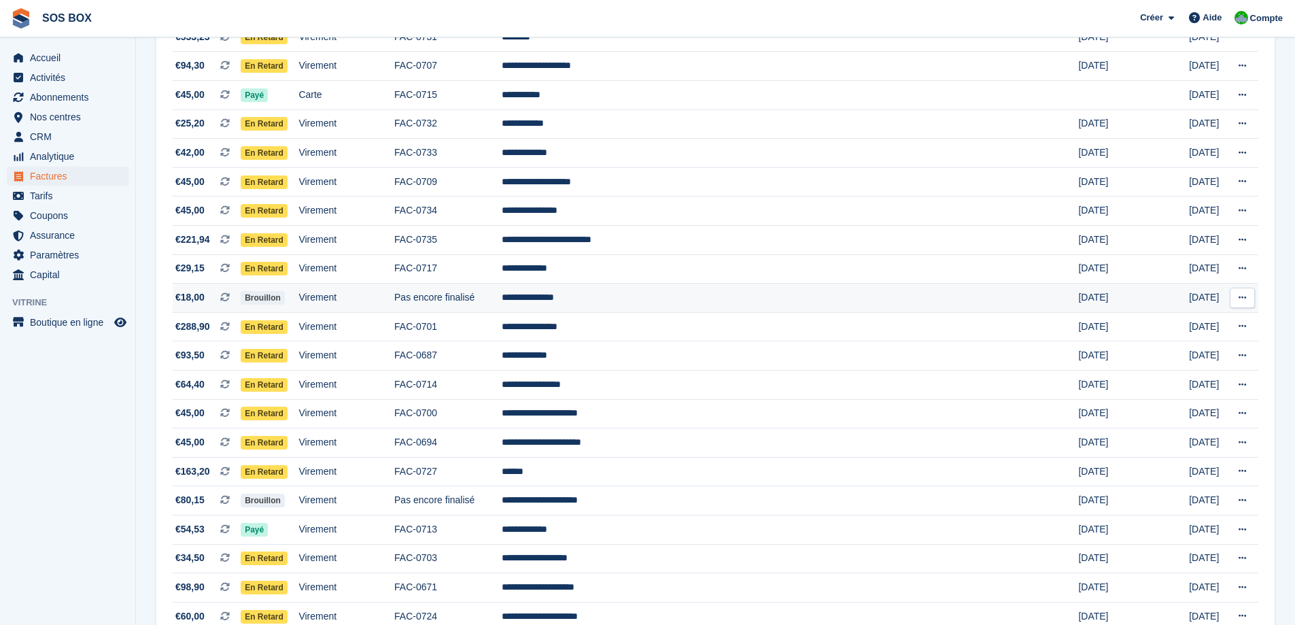
click at [502, 290] on td "Pas encore finalisé" at bounding box center [447, 297] width 107 height 29
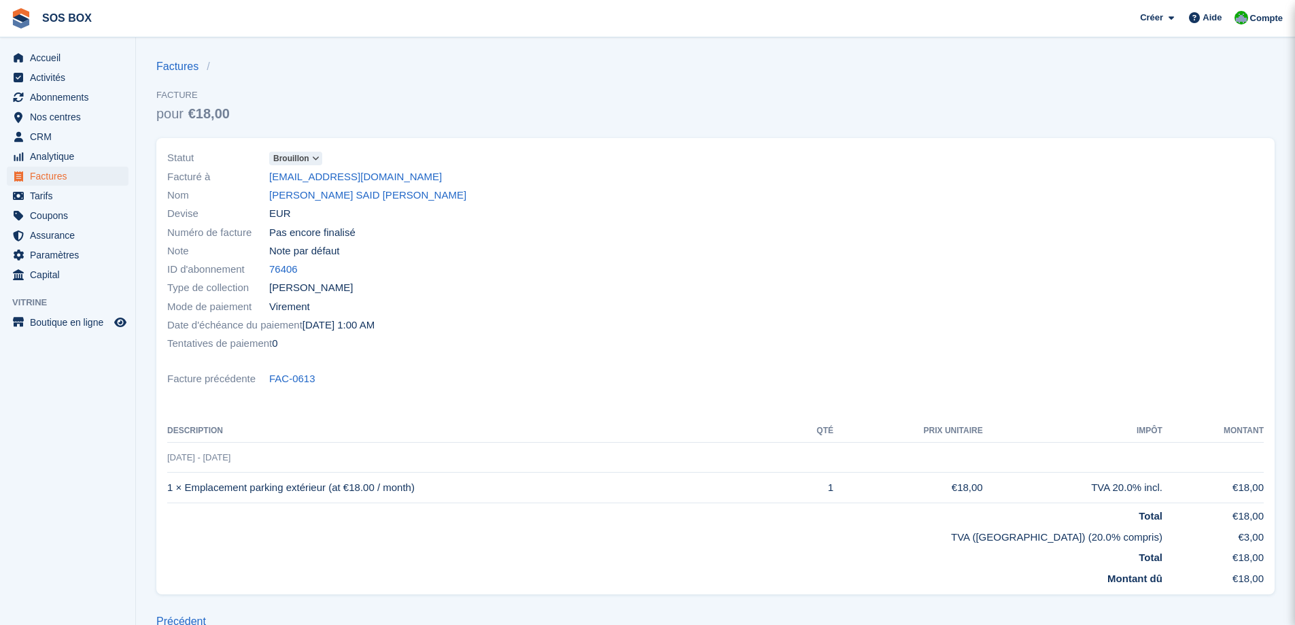
click at [318, 152] on span "Brouillon" at bounding box center [295, 159] width 53 height 14
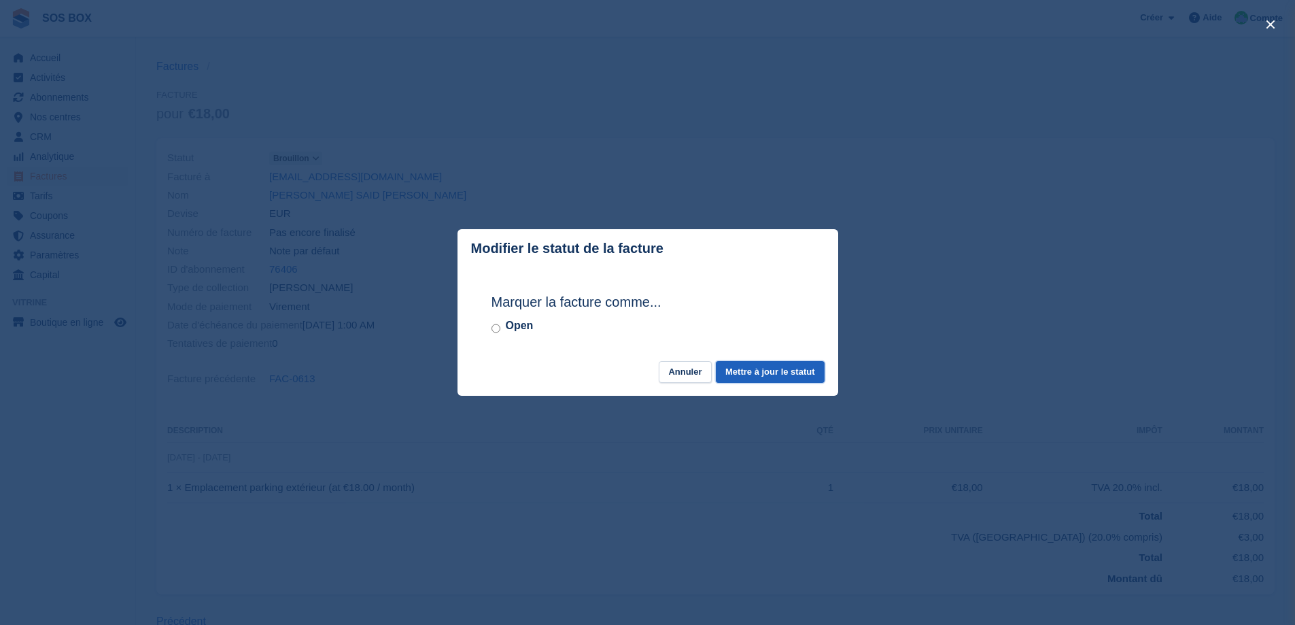
click at [747, 376] on button "Mettre à jour le statut" at bounding box center [770, 372] width 108 height 22
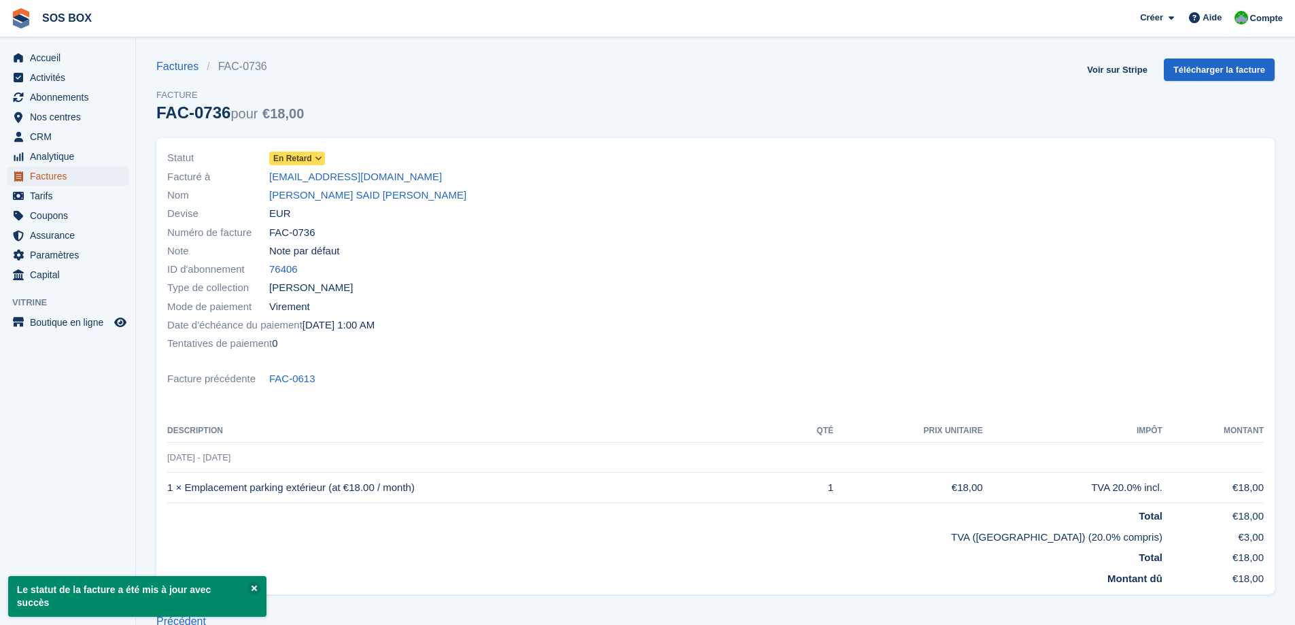
click at [61, 176] on span "Factures" at bounding box center [71, 176] width 82 height 19
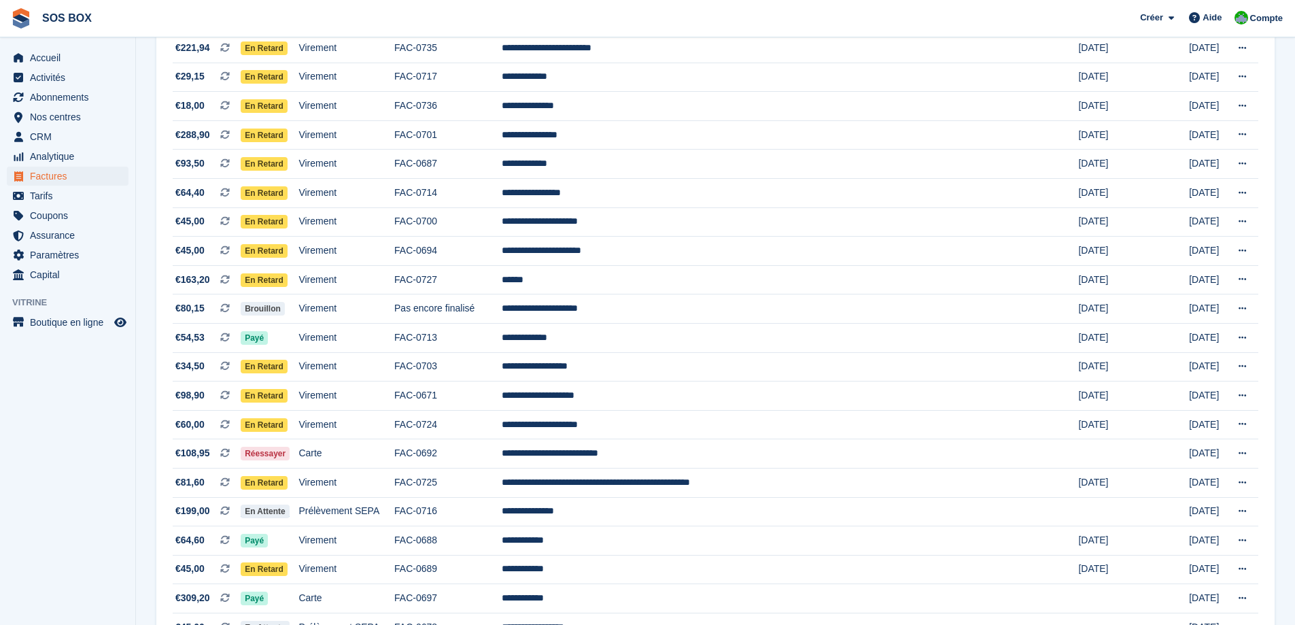
scroll to position [612, 0]
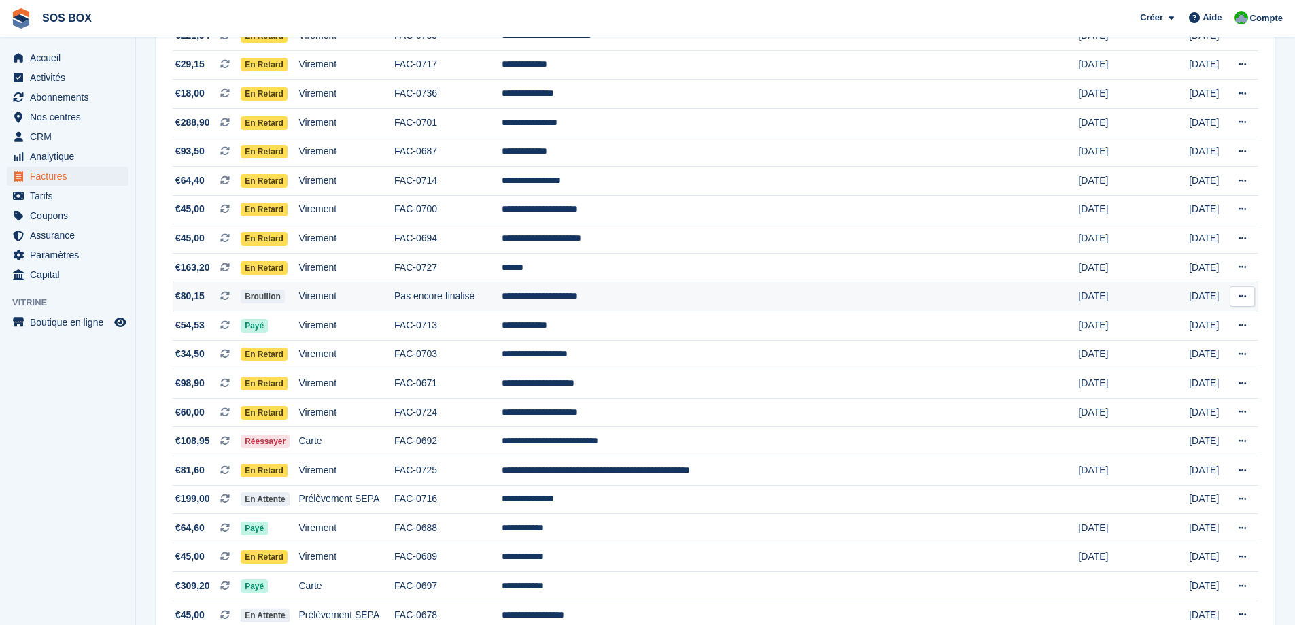
click at [502, 294] on td "Pas encore finalisé" at bounding box center [447, 296] width 107 height 29
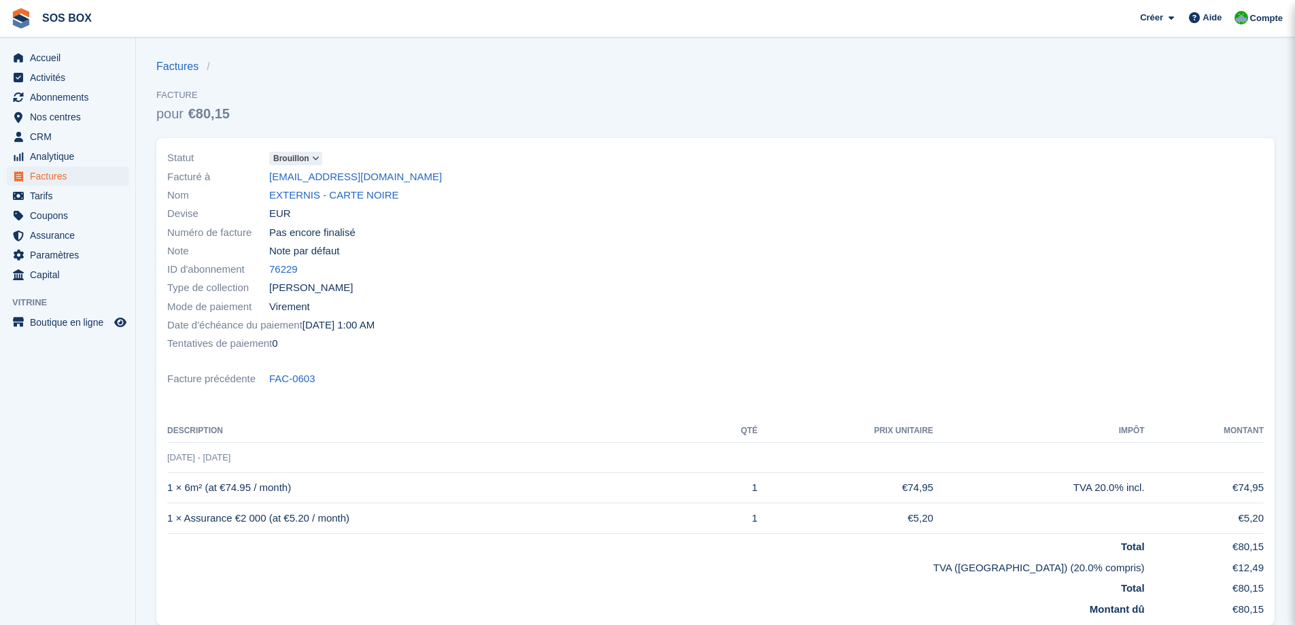
click at [315, 156] on icon at bounding box center [315, 158] width 7 height 8
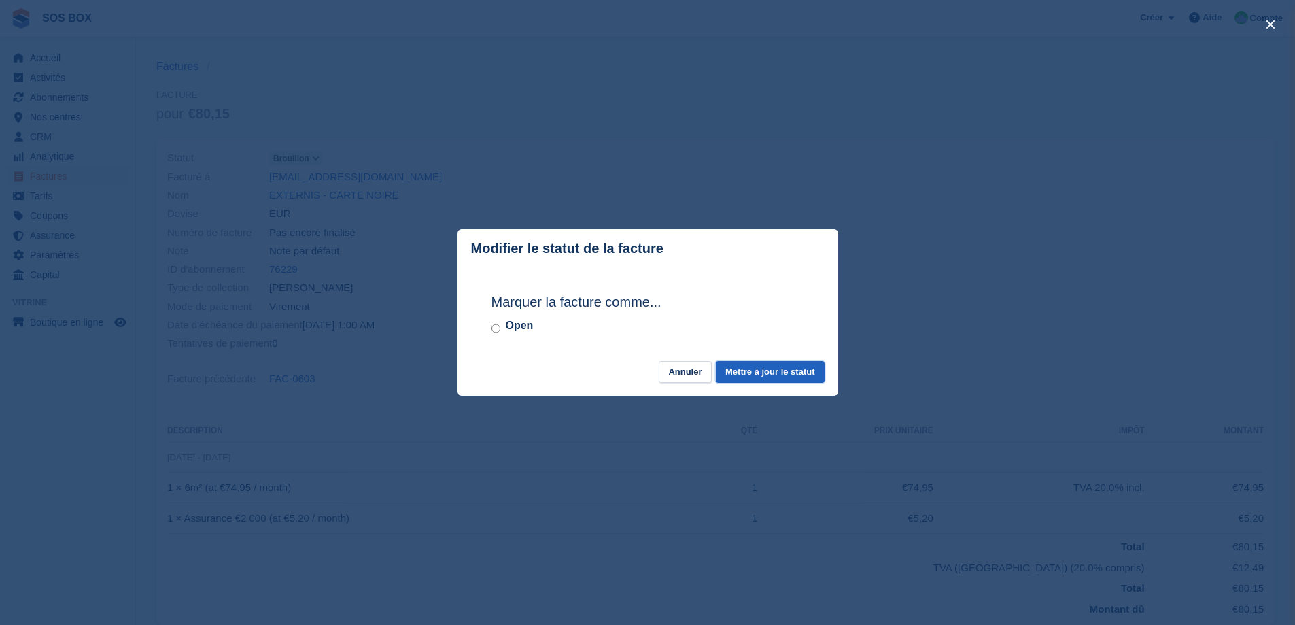
click at [747, 381] on button "Mettre à jour le statut" at bounding box center [770, 372] width 108 height 22
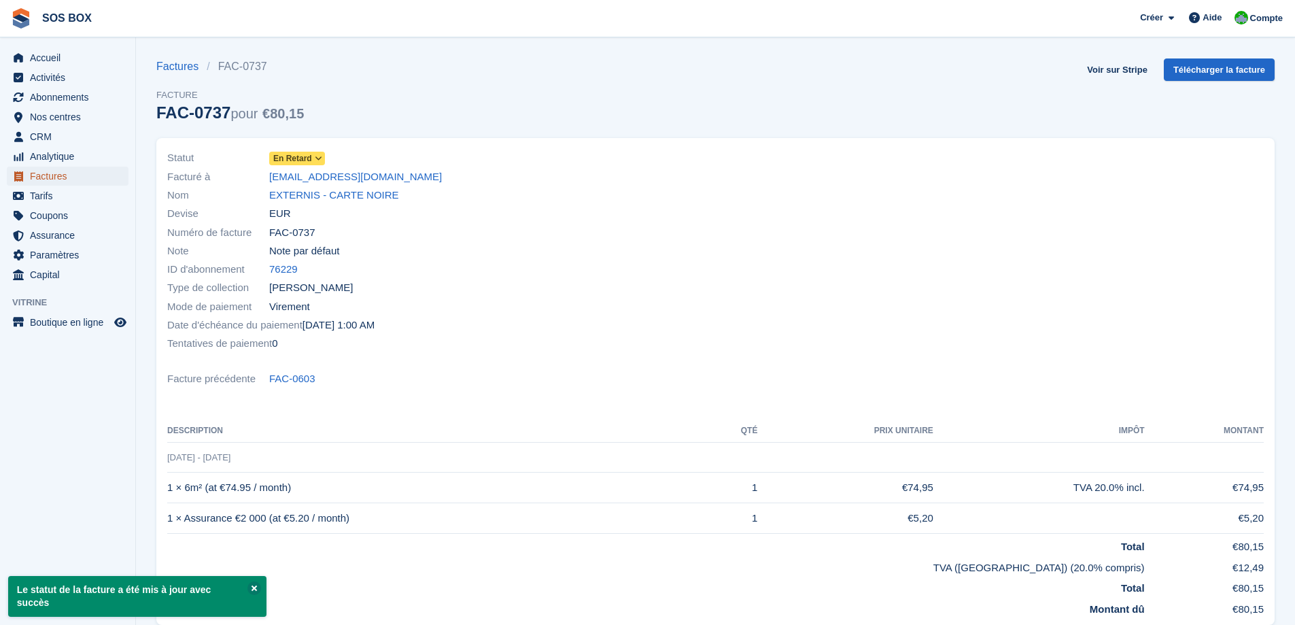
click at [52, 174] on span "Factures" at bounding box center [71, 176] width 82 height 19
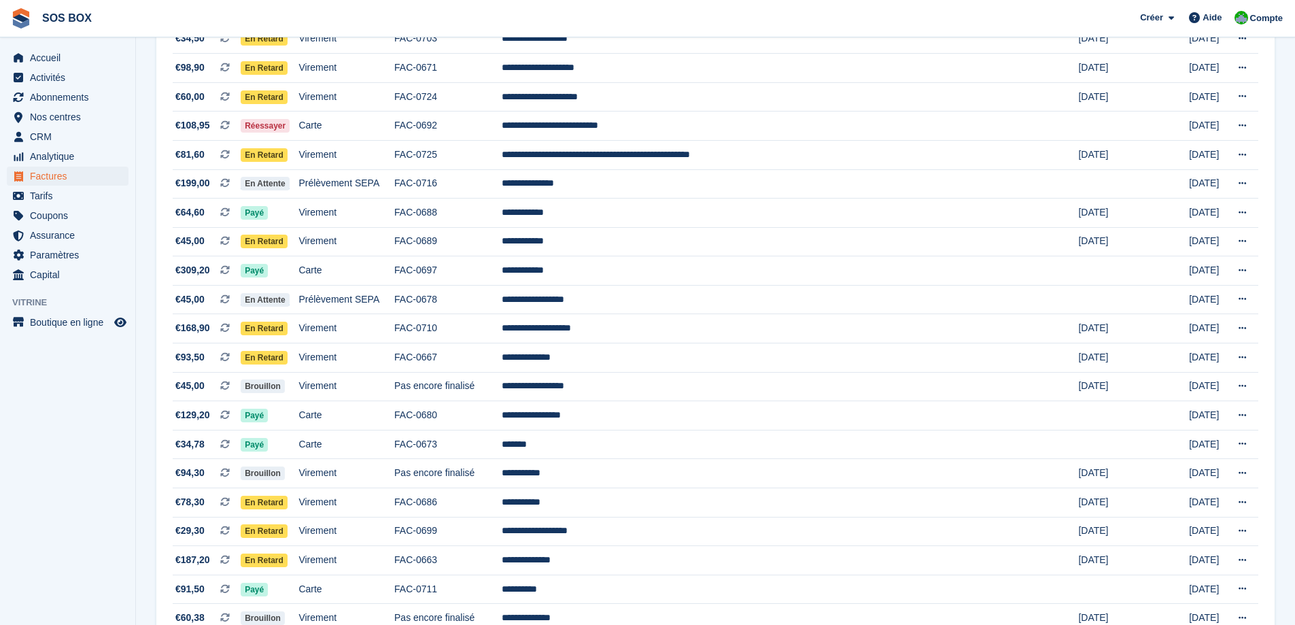
scroll to position [951, 0]
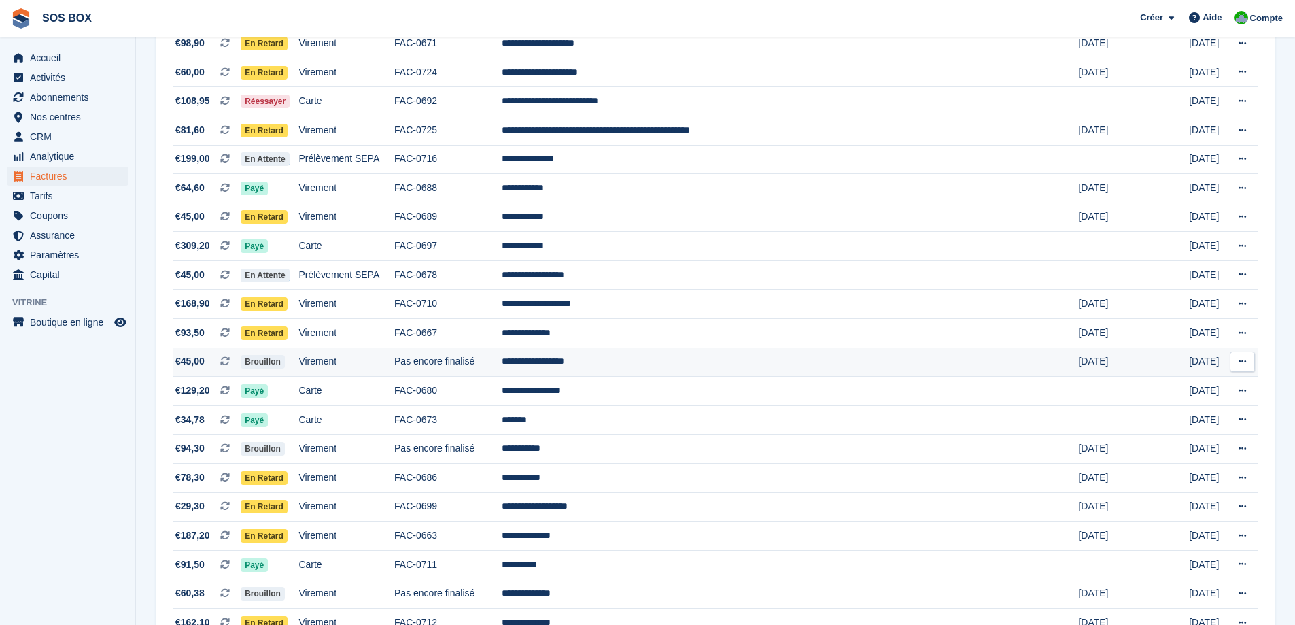
click at [502, 368] on td "Pas encore finalisé" at bounding box center [447, 361] width 107 height 29
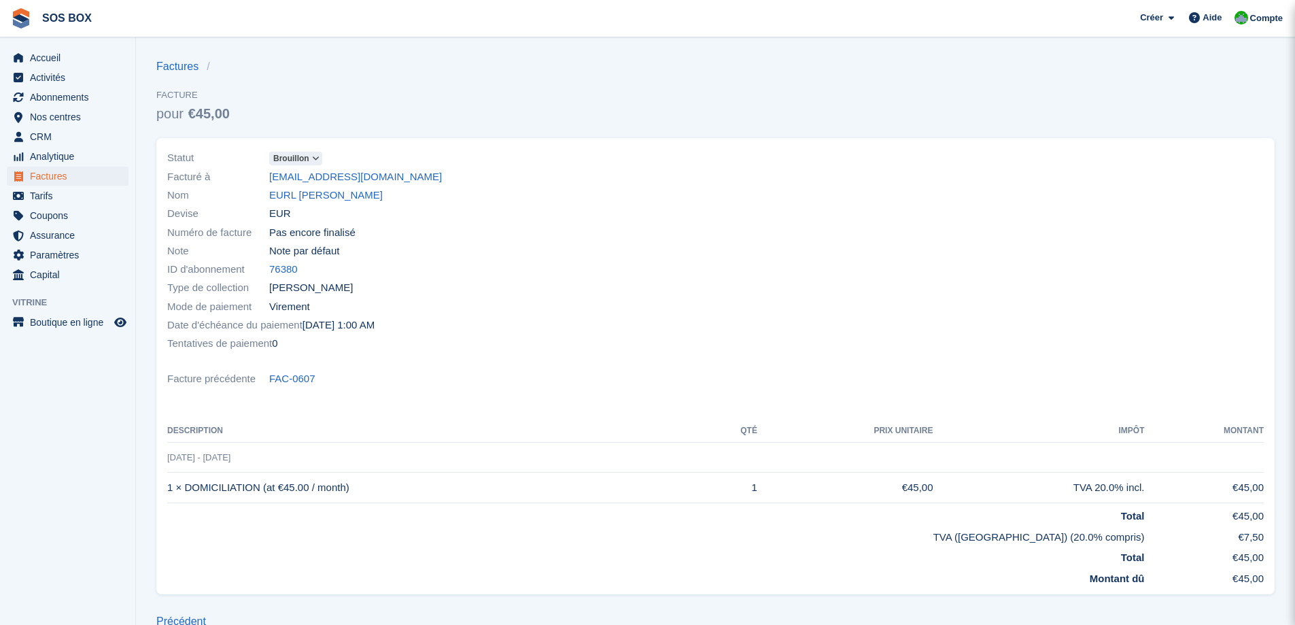
click at [319, 158] on icon at bounding box center [315, 158] width 7 height 8
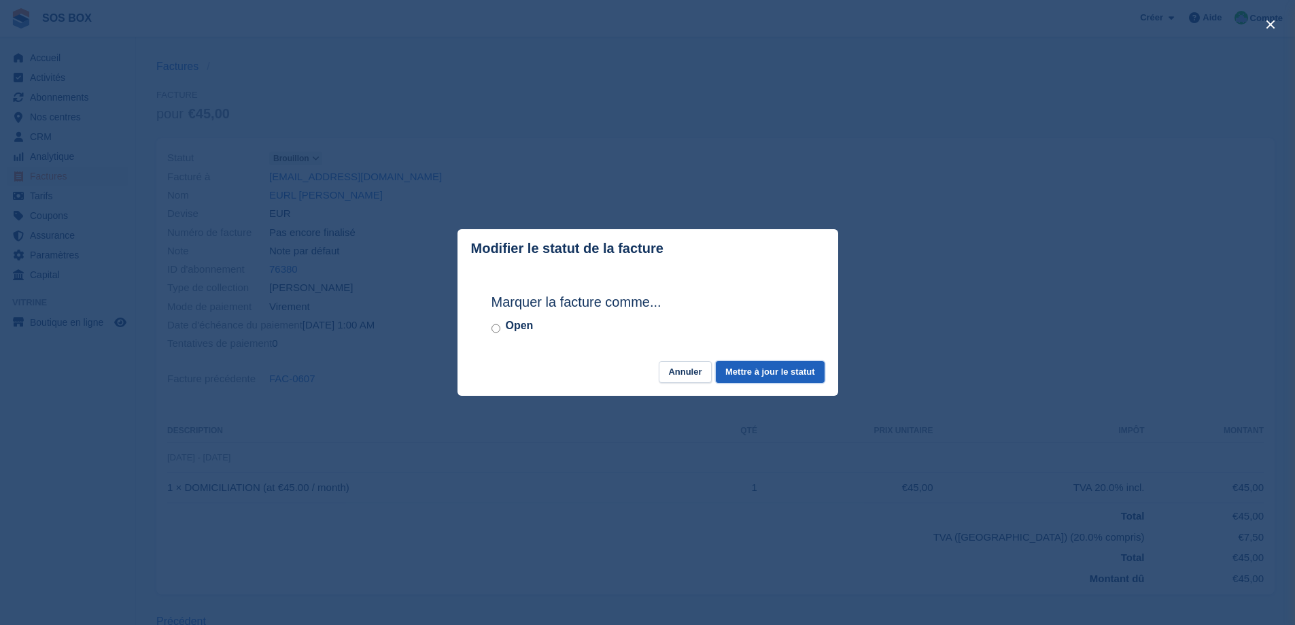
click at [774, 374] on button "Mettre à jour le statut" at bounding box center [770, 372] width 108 height 22
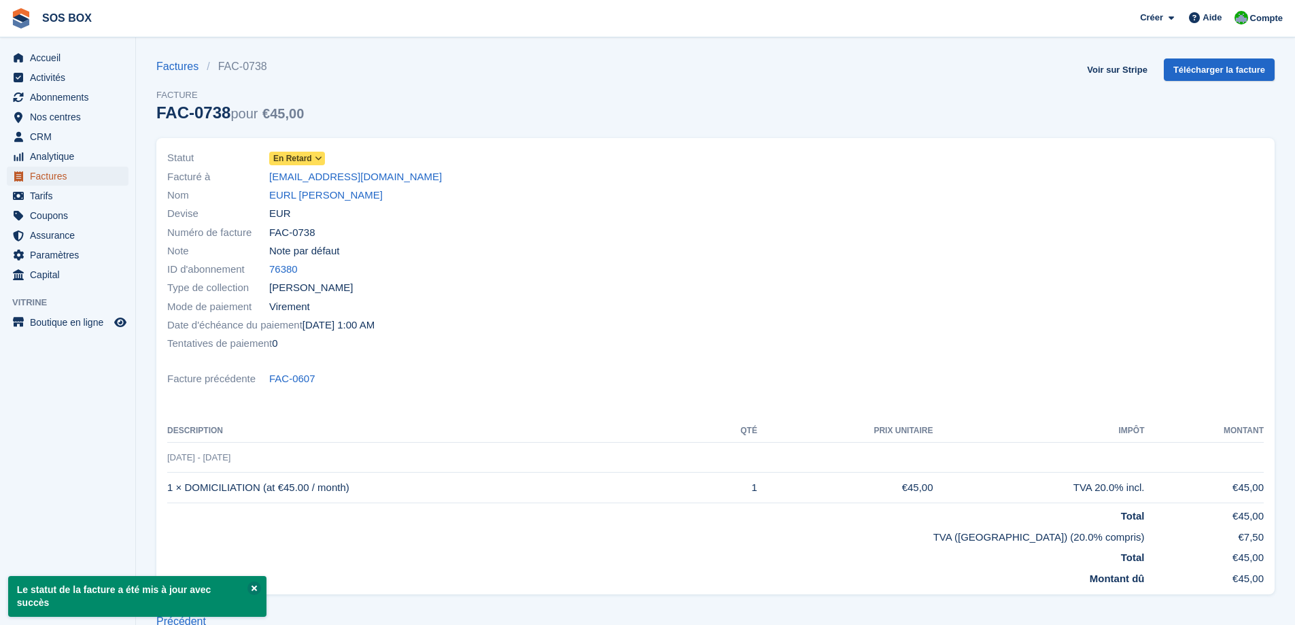
click at [56, 176] on span "Factures" at bounding box center [71, 176] width 82 height 19
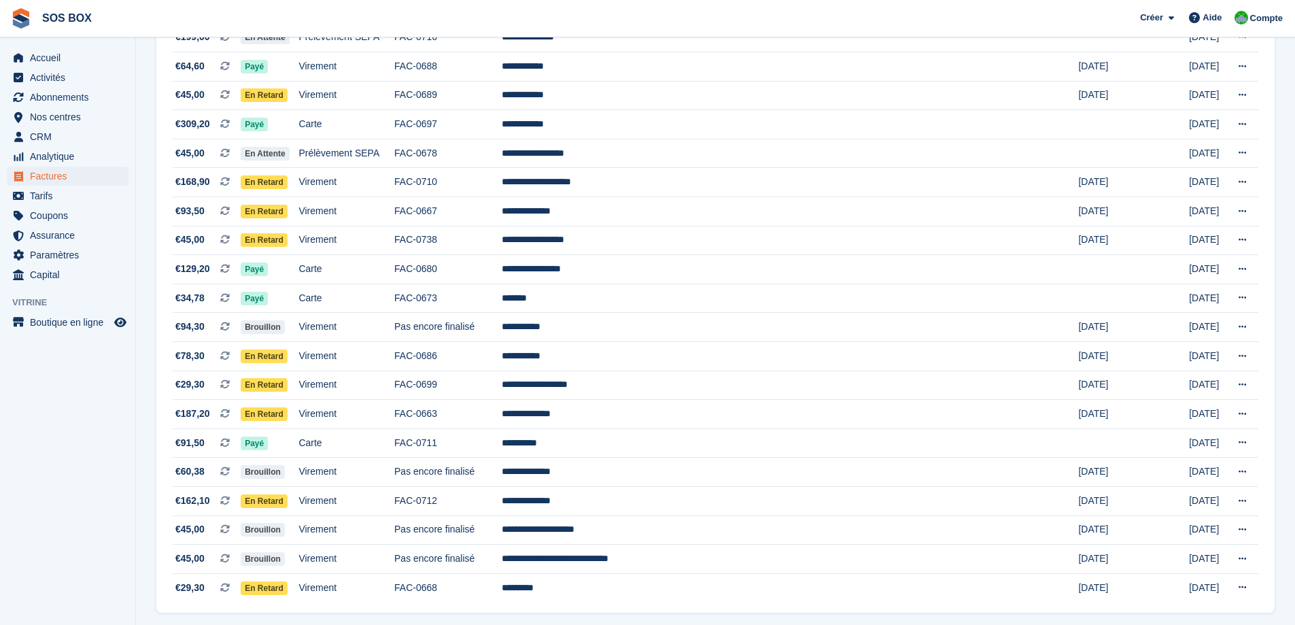
scroll to position [1118, 0]
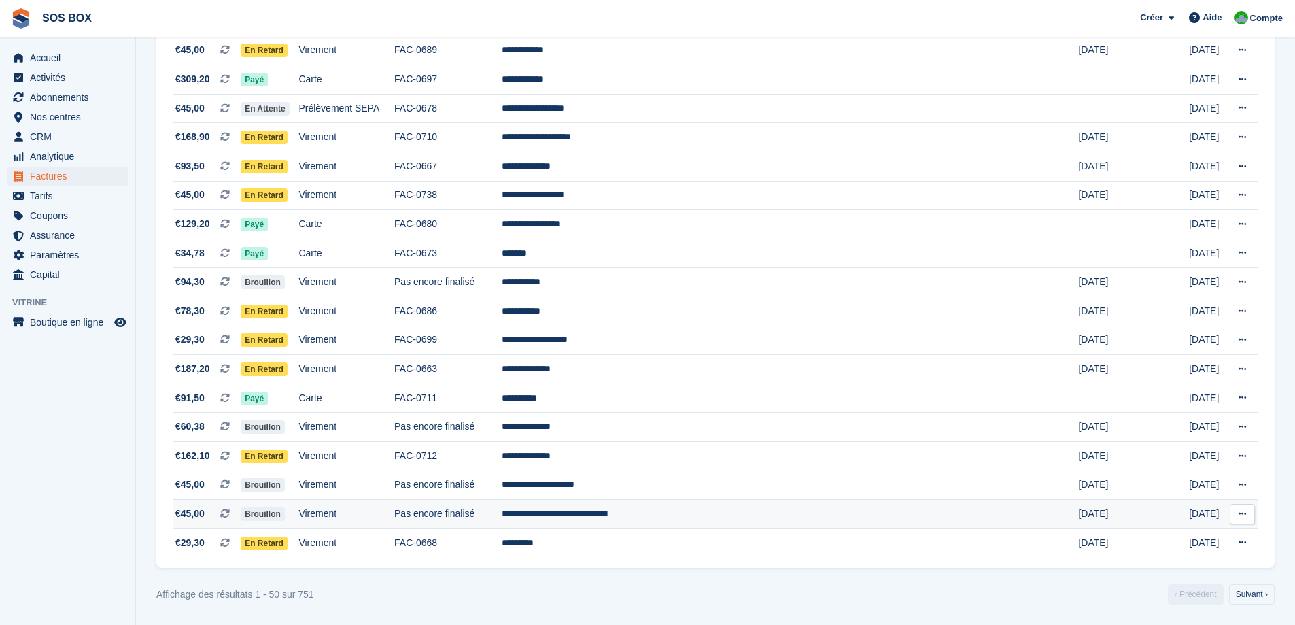
click at [502, 519] on td "Pas encore finalisé" at bounding box center [447, 514] width 107 height 29
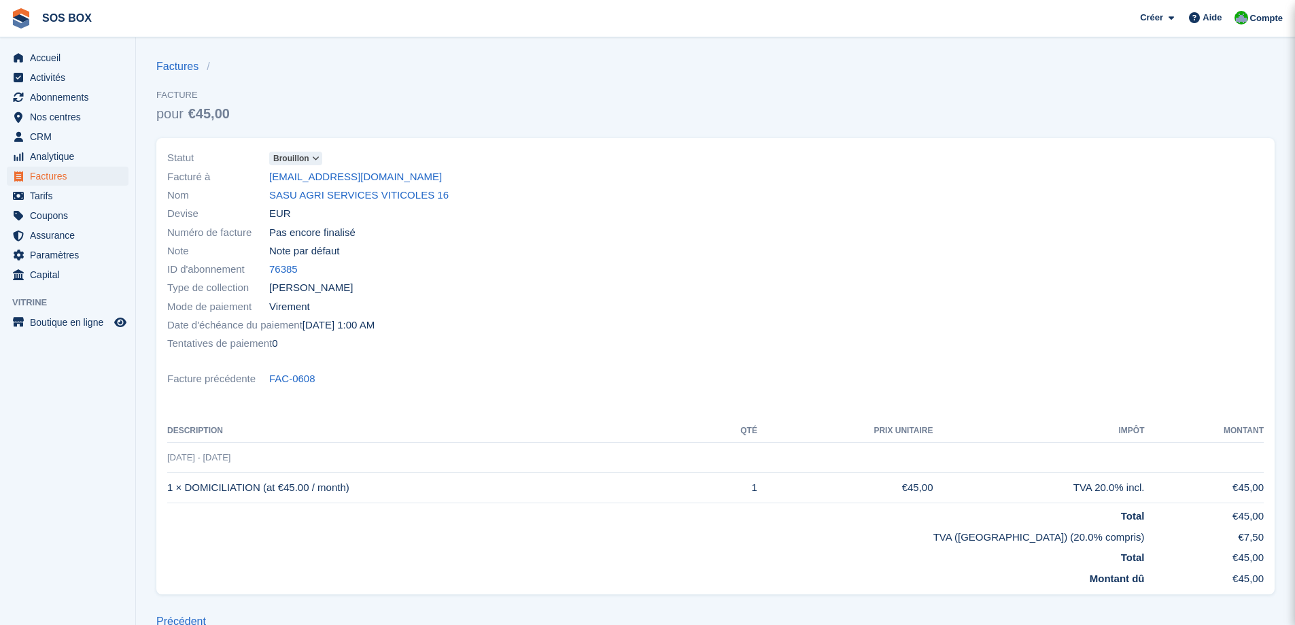
click at [311, 154] on span at bounding box center [316, 158] width 11 height 11
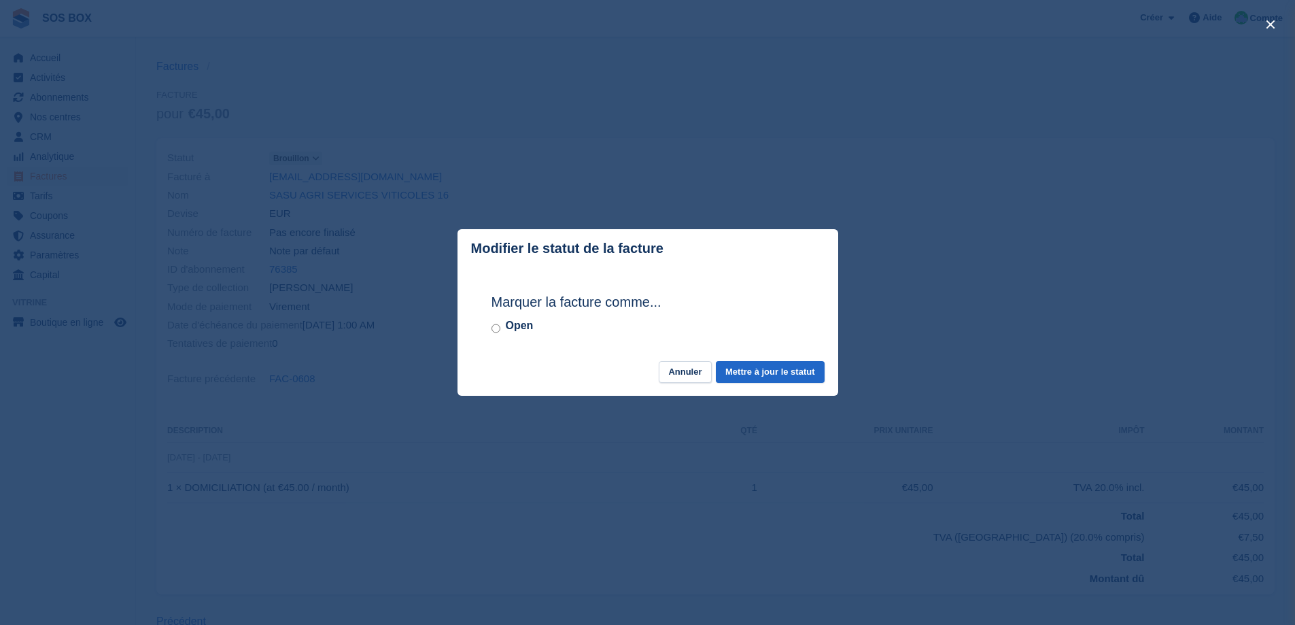
click at [501, 330] on div "Open" at bounding box center [647, 325] width 313 height 16
click at [744, 369] on button "Mettre à jour le statut" at bounding box center [770, 372] width 108 height 22
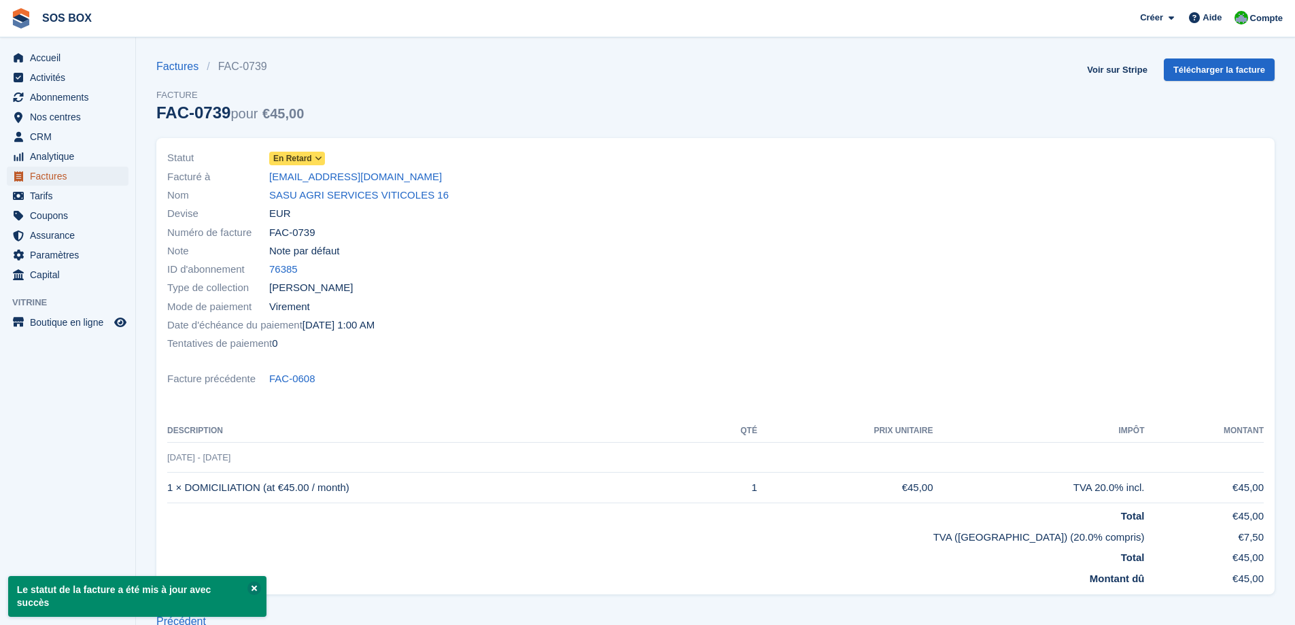
click at [67, 175] on span "Factures" at bounding box center [71, 176] width 82 height 19
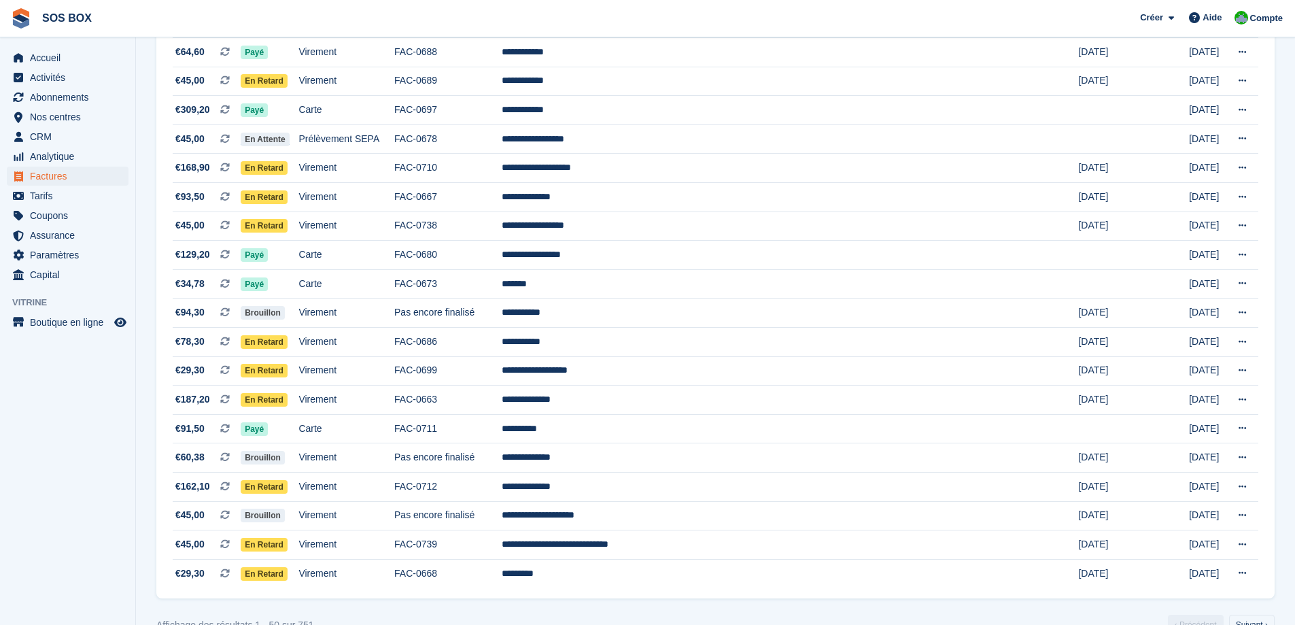
scroll to position [1118, 0]
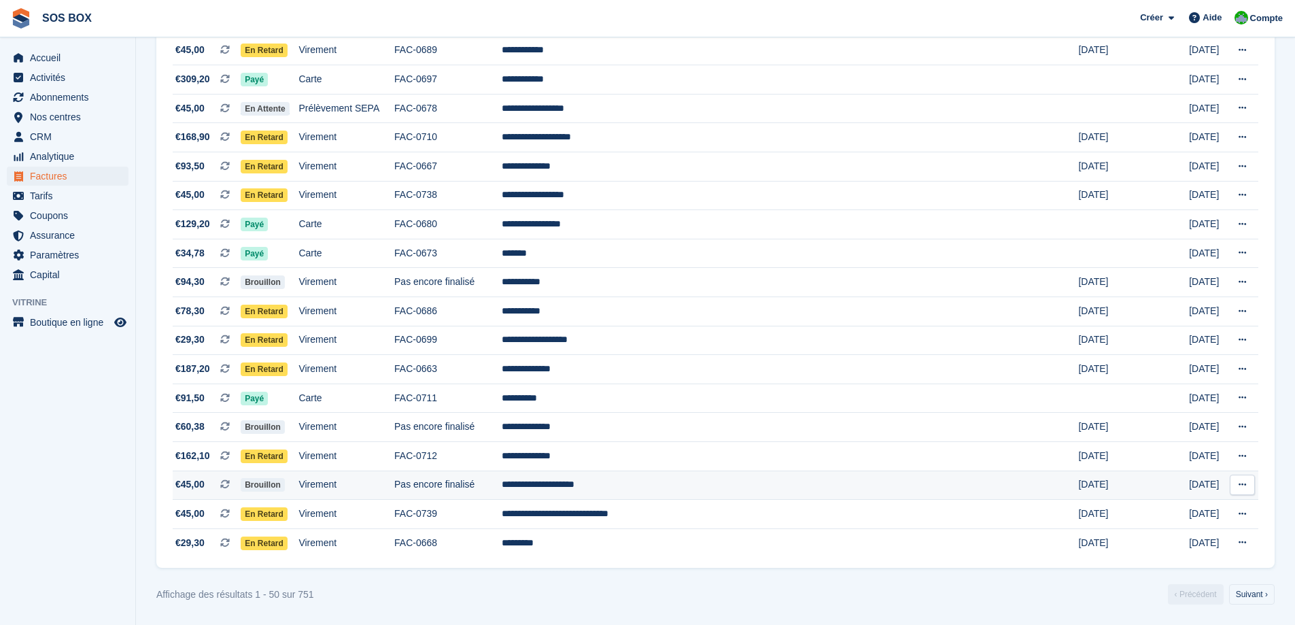
click at [394, 487] on td "Virement" at bounding box center [346, 484] width 96 height 29
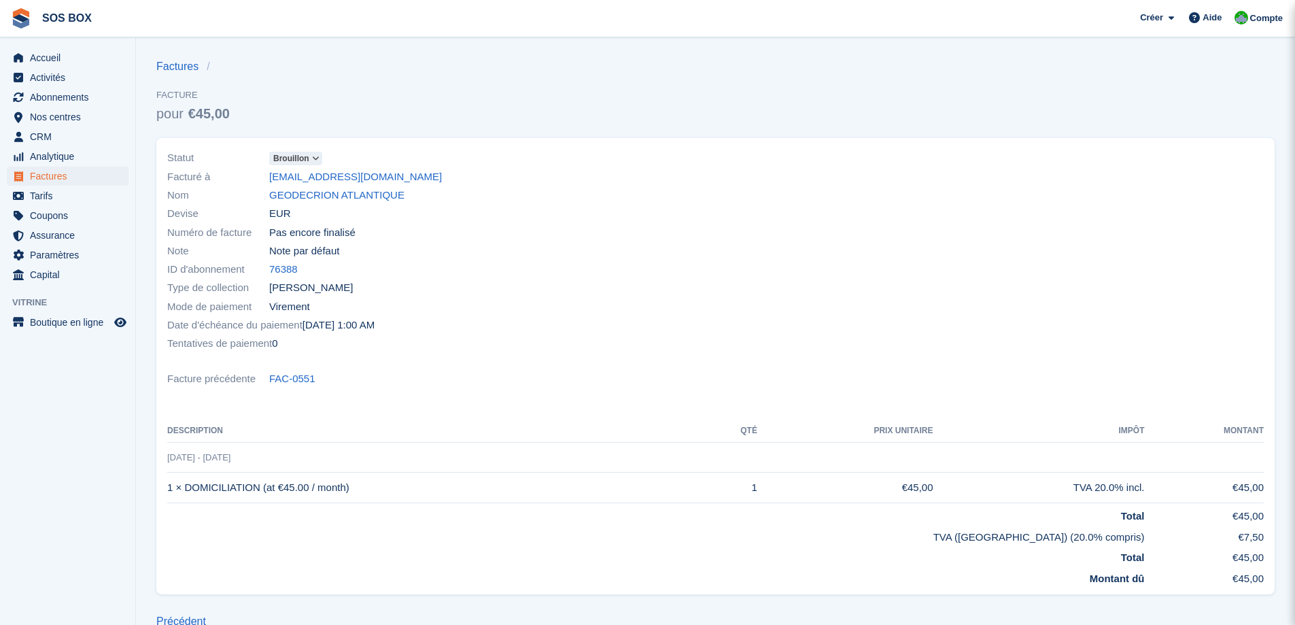
click at [311, 159] on span at bounding box center [316, 158] width 11 height 11
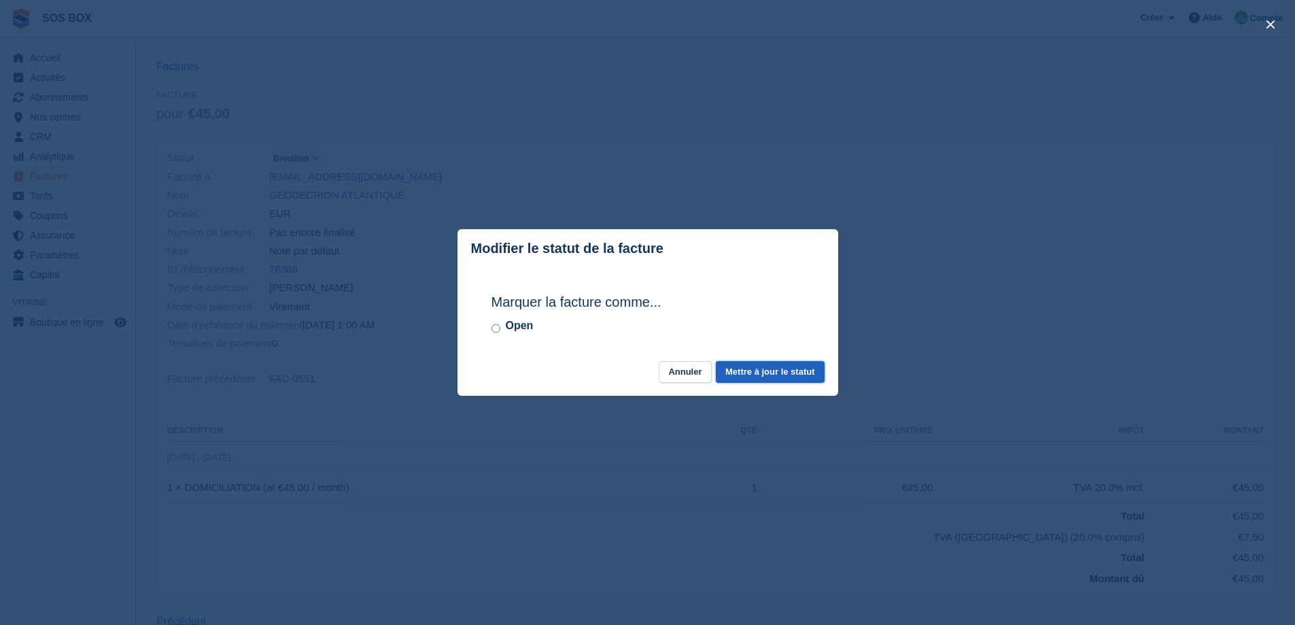
click at [745, 370] on button "Mettre à jour le statut" at bounding box center [770, 372] width 108 height 22
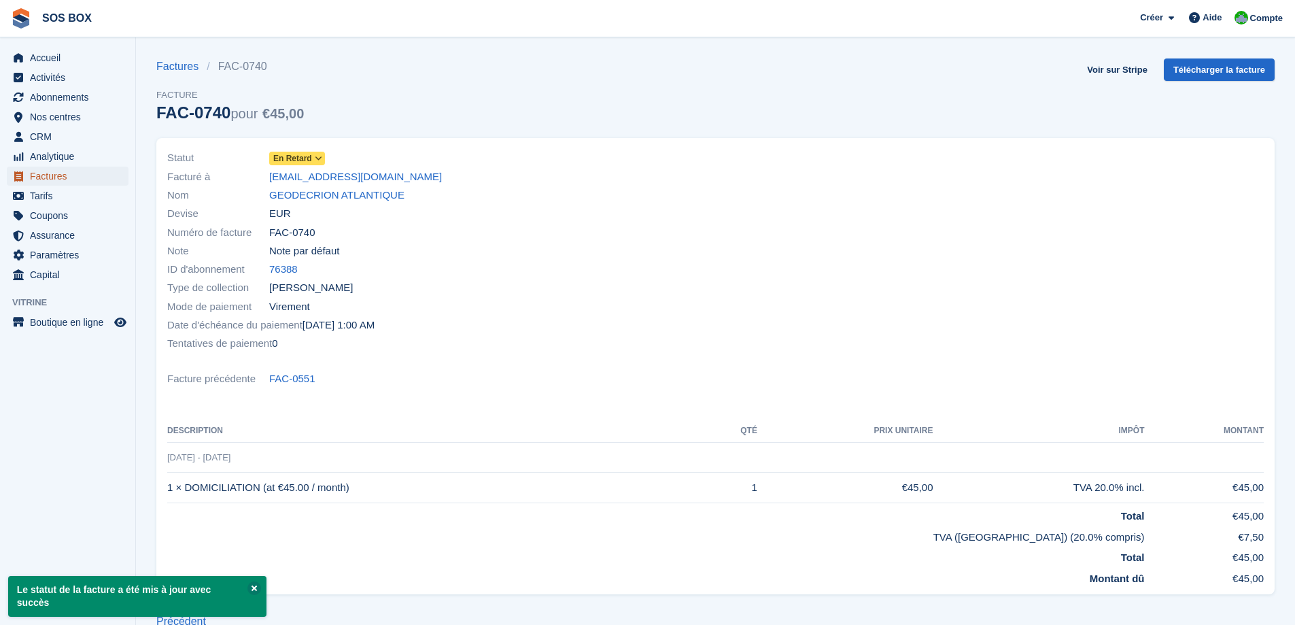
click at [36, 179] on span "Factures" at bounding box center [71, 176] width 82 height 19
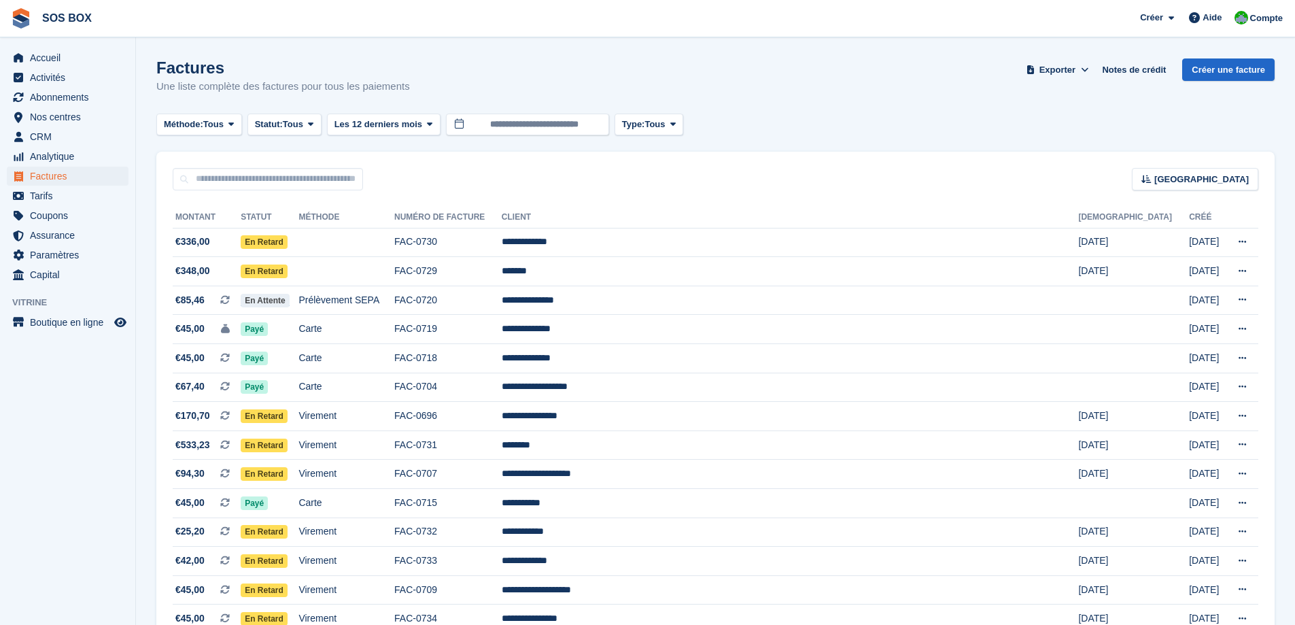
click at [98, 405] on aside "Accueil Activités Abonnements Abonnements Abonnements Augmentation des prix NOU…" at bounding box center [67, 315] width 135 height 557
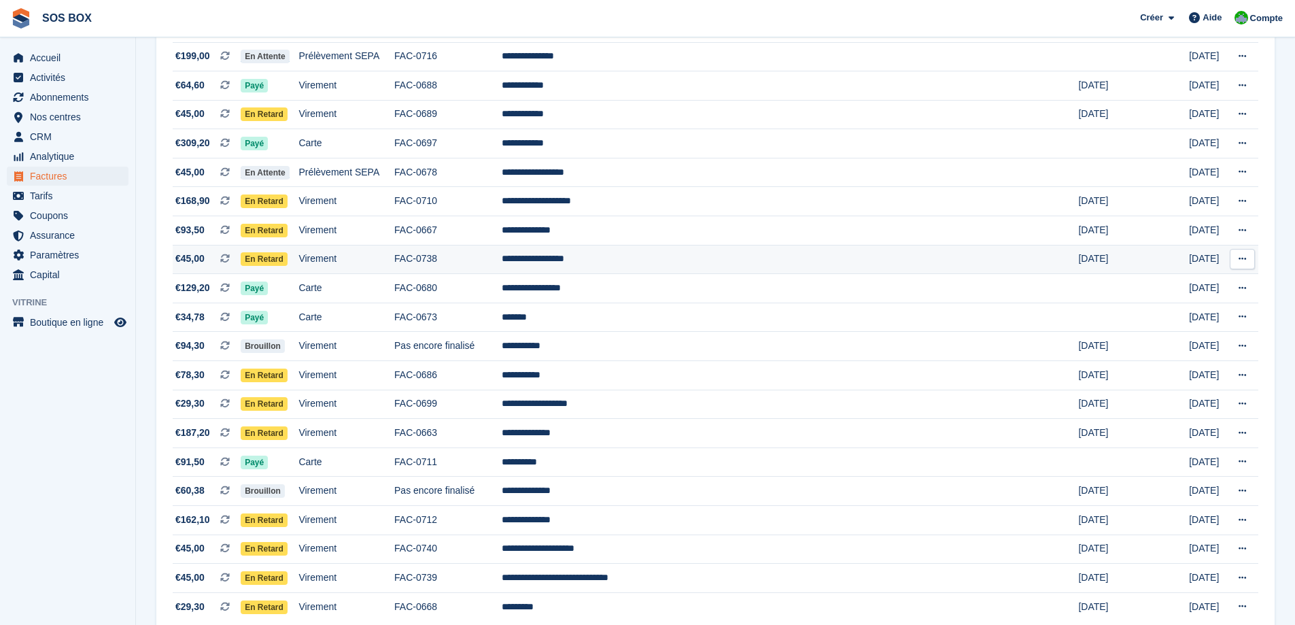
scroll to position [1087, 0]
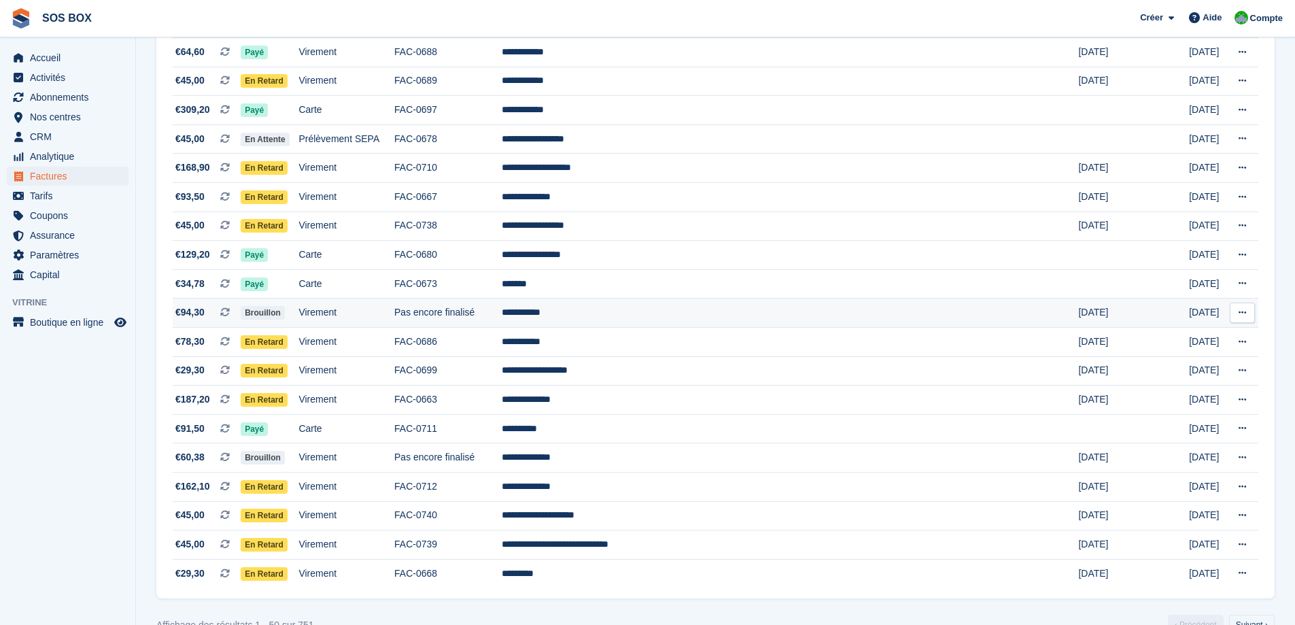
click at [502, 313] on td "Pas encore finalisé" at bounding box center [447, 312] width 107 height 29
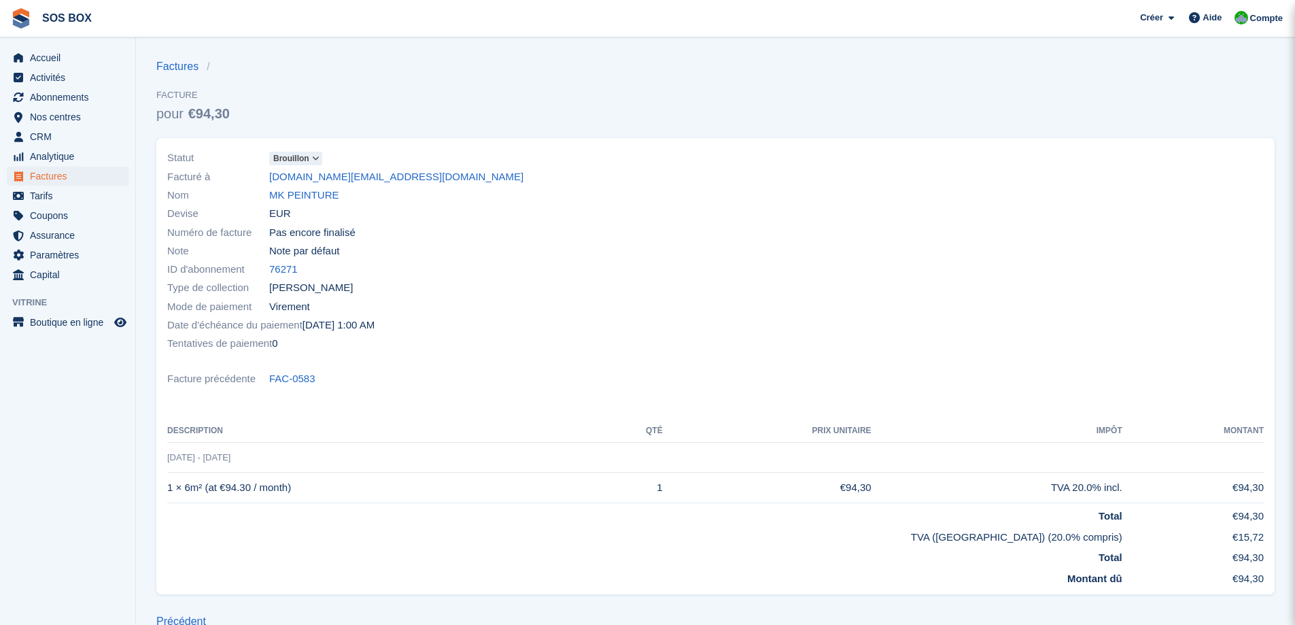
click at [315, 159] on icon at bounding box center [315, 158] width 7 height 8
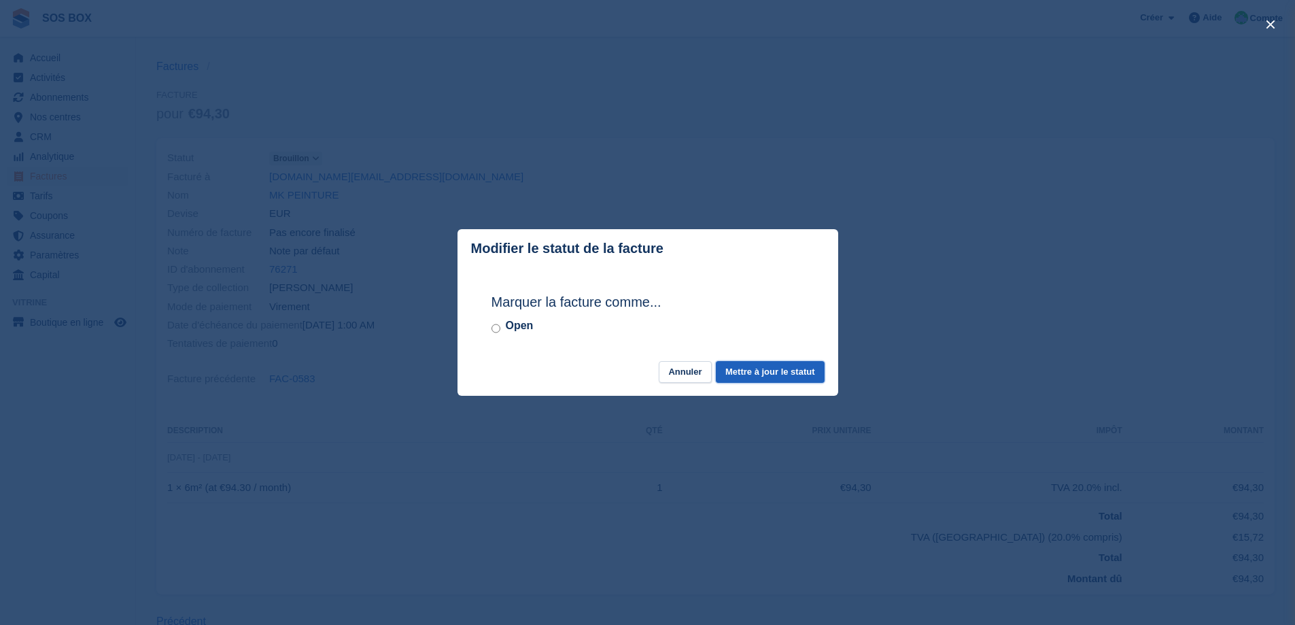
click at [746, 375] on button "Mettre à jour le statut" at bounding box center [770, 372] width 108 height 22
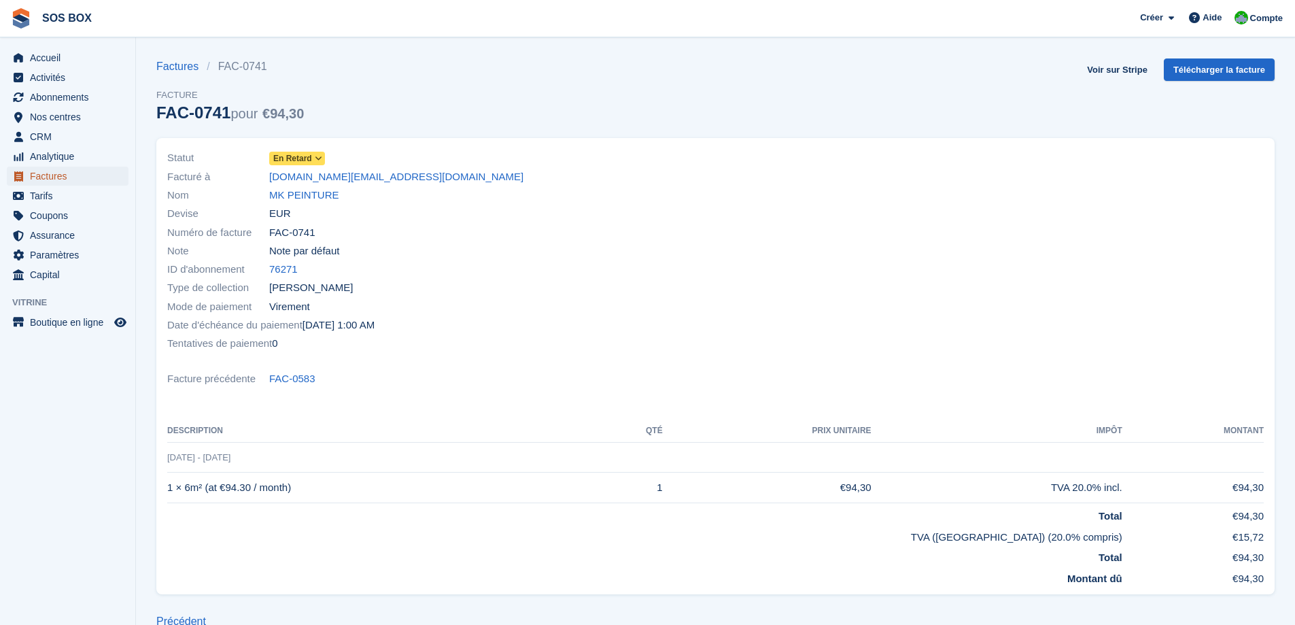
click at [48, 177] on span "Factures" at bounding box center [71, 176] width 82 height 19
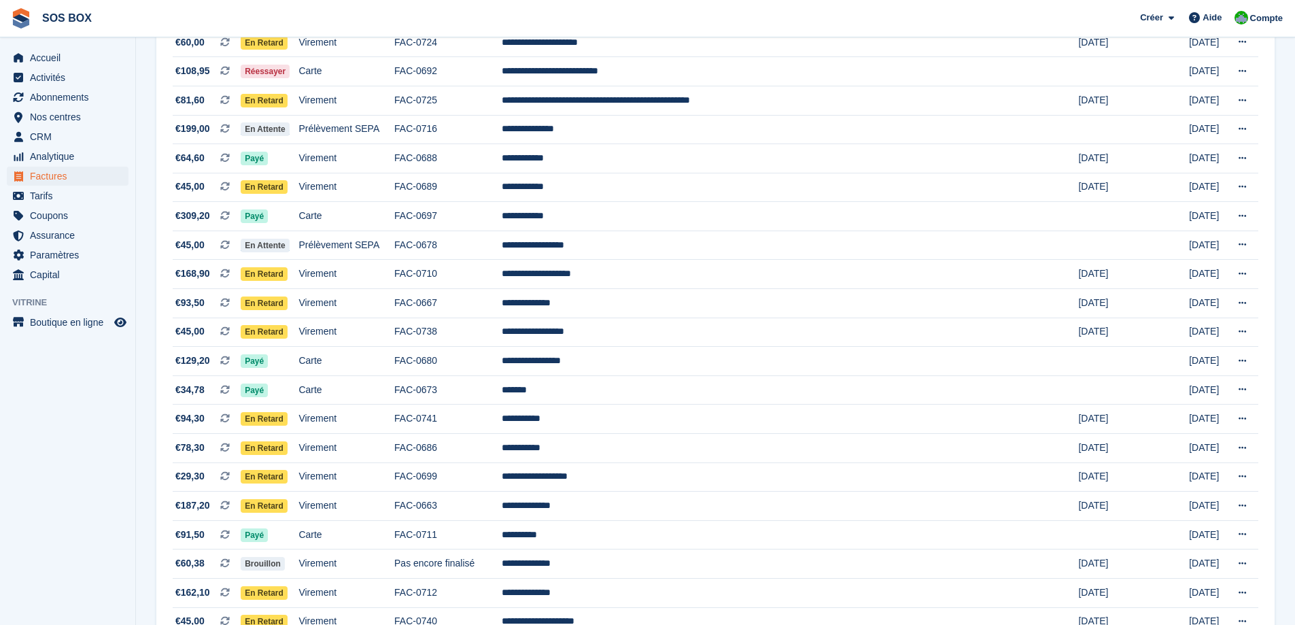
scroll to position [1118, 0]
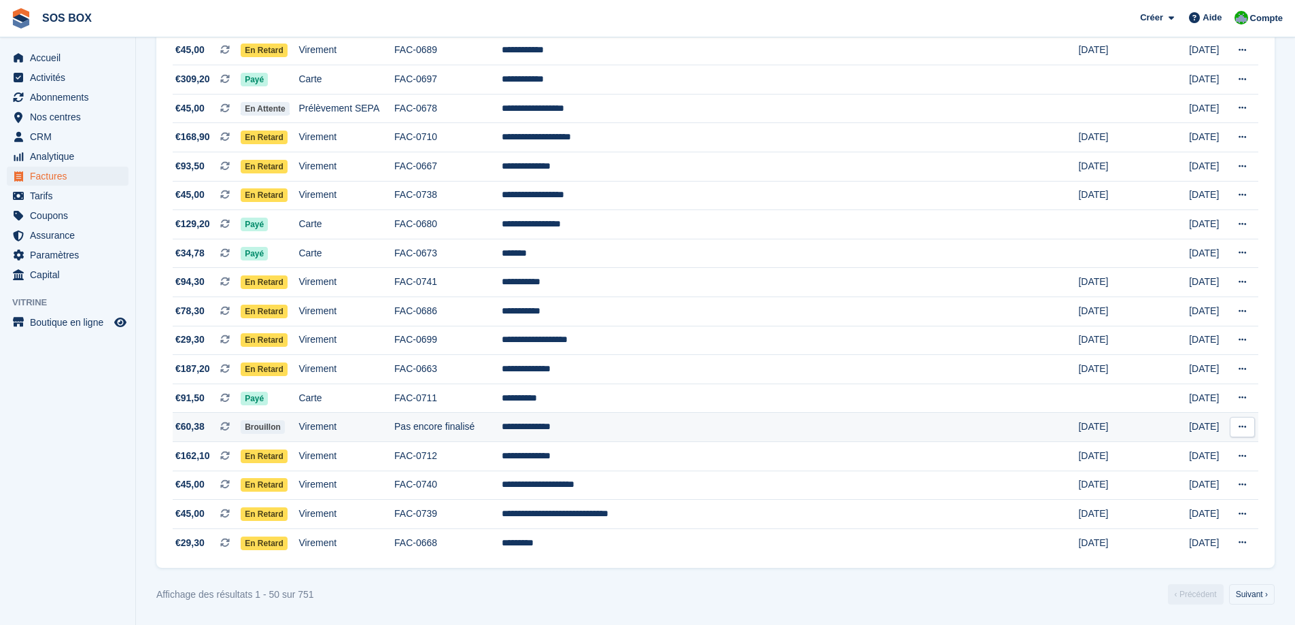
click at [502, 427] on td "Pas encore finalisé" at bounding box center [447, 427] width 107 height 29
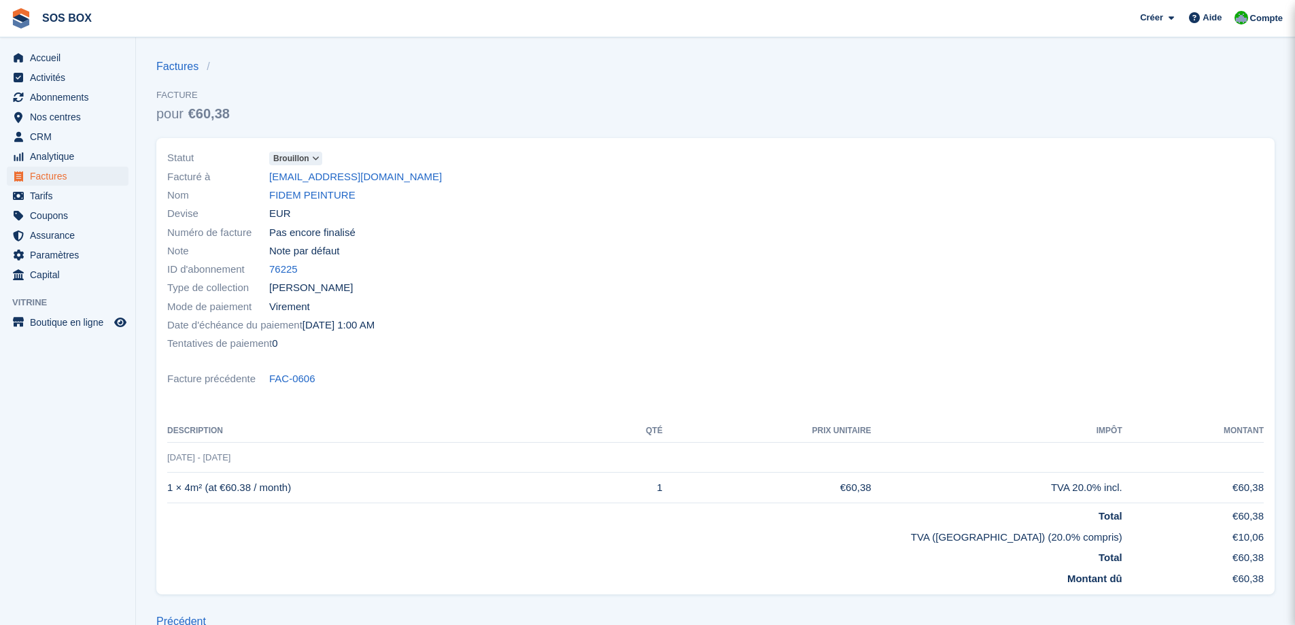
click at [312, 155] on icon at bounding box center [315, 158] width 7 height 8
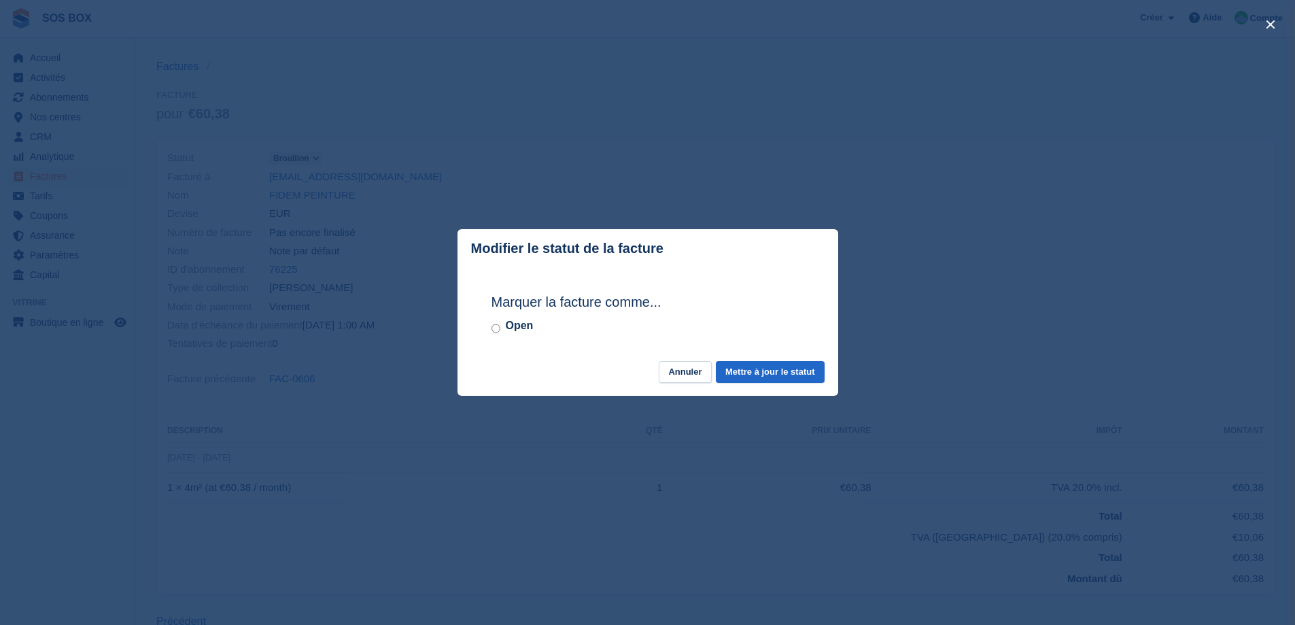
click at [501, 329] on div "Open" at bounding box center [647, 325] width 313 height 16
click at [743, 368] on button "Mettre à jour le statut" at bounding box center [770, 372] width 108 height 22
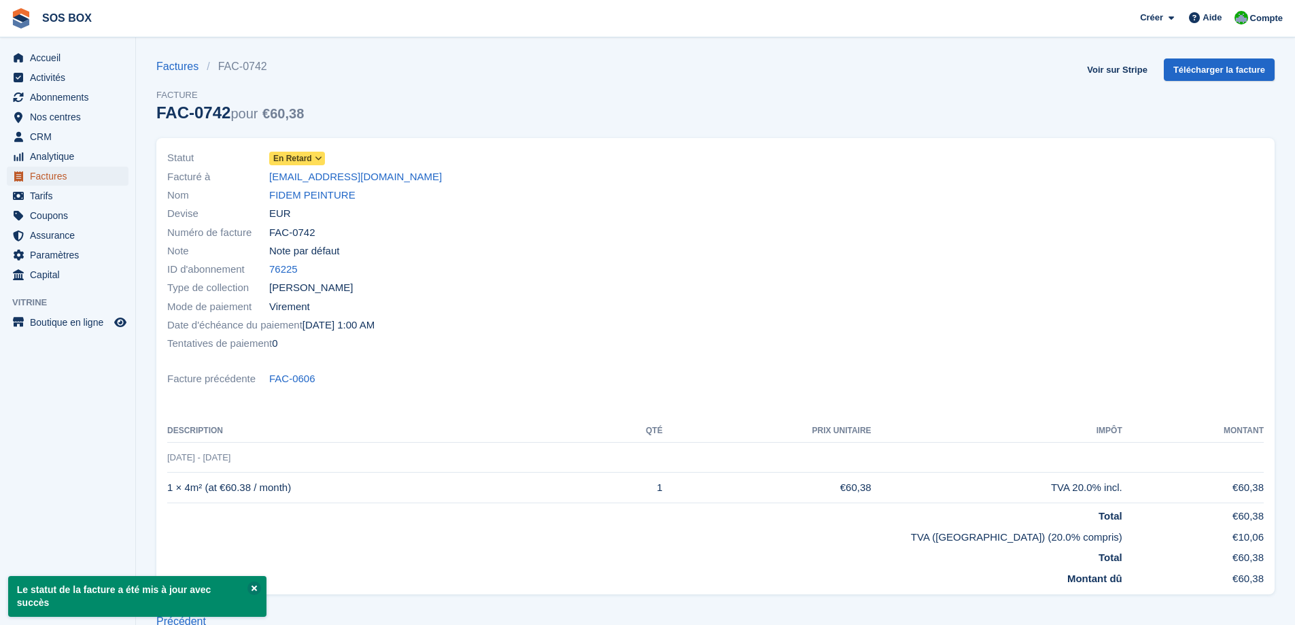
click at [30, 178] on span "Factures" at bounding box center [71, 176] width 82 height 19
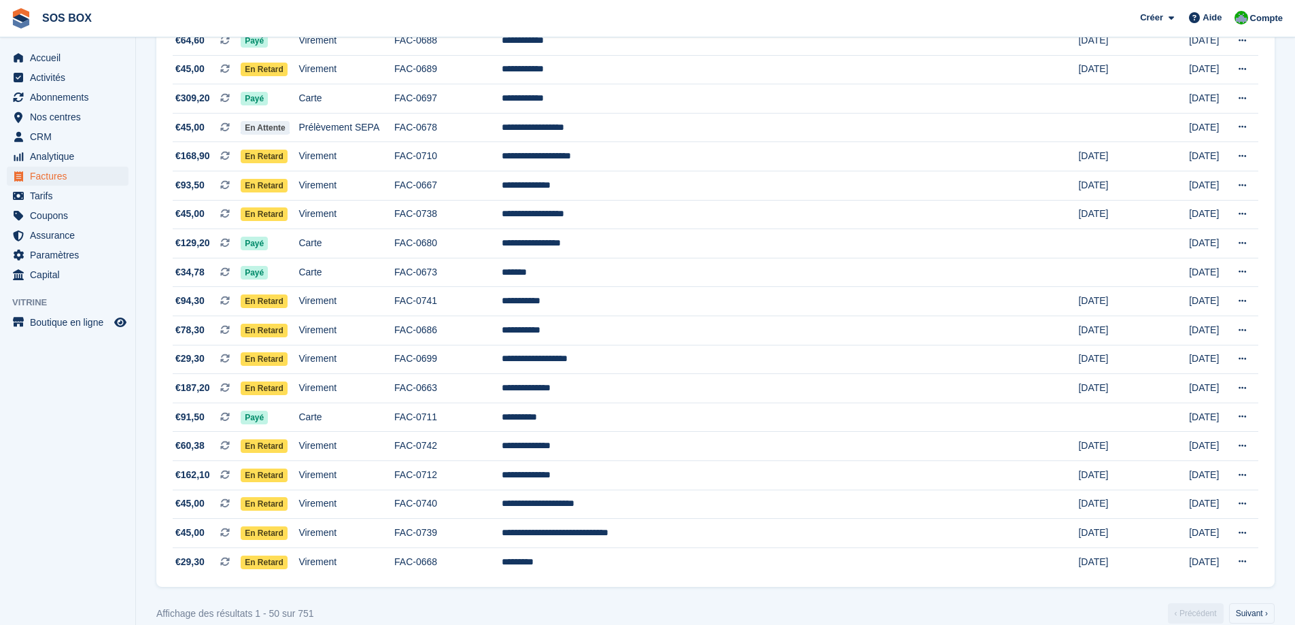
scroll to position [1118, 0]
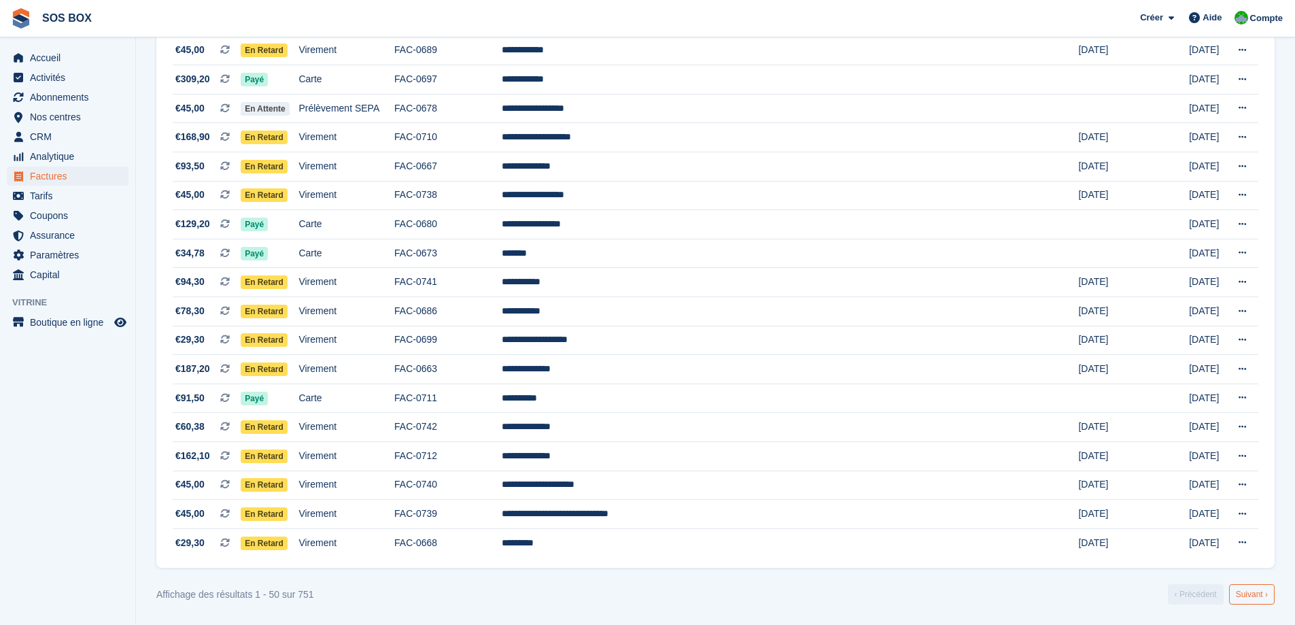
click at [1257, 593] on link "Suivant ›" at bounding box center [1252, 594] width 46 height 20
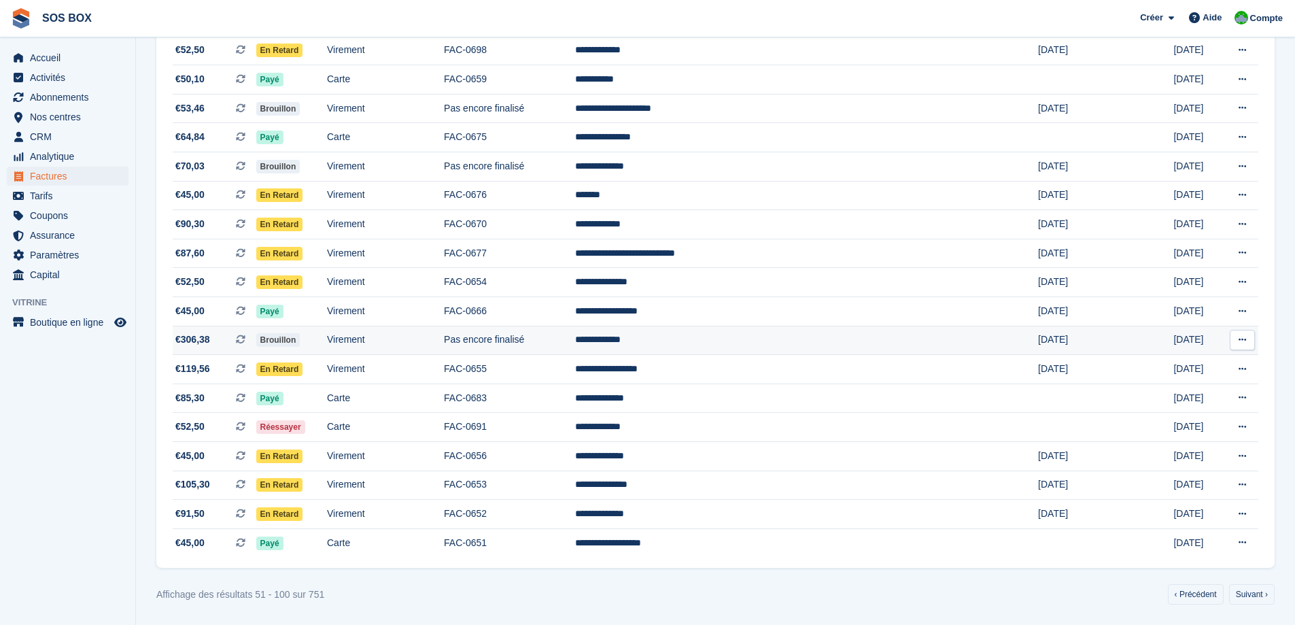
click at [575, 333] on td "Pas encore finalisé" at bounding box center [509, 340] width 131 height 29
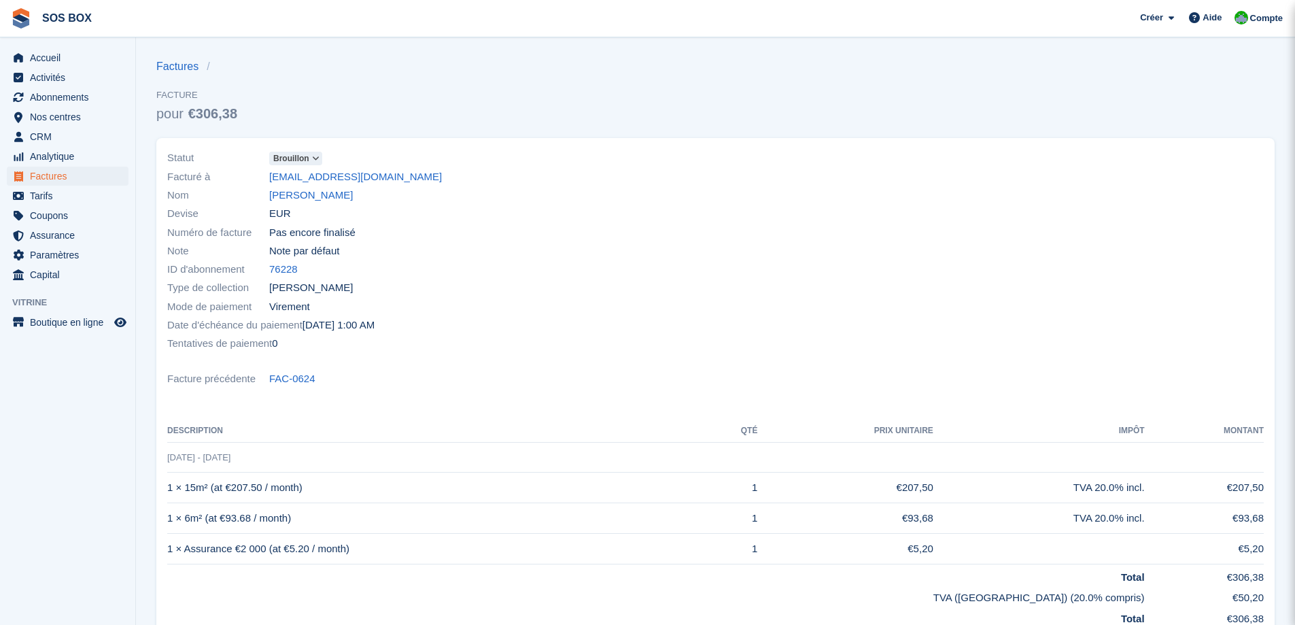
click at [312, 157] on icon at bounding box center [315, 158] width 7 height 8
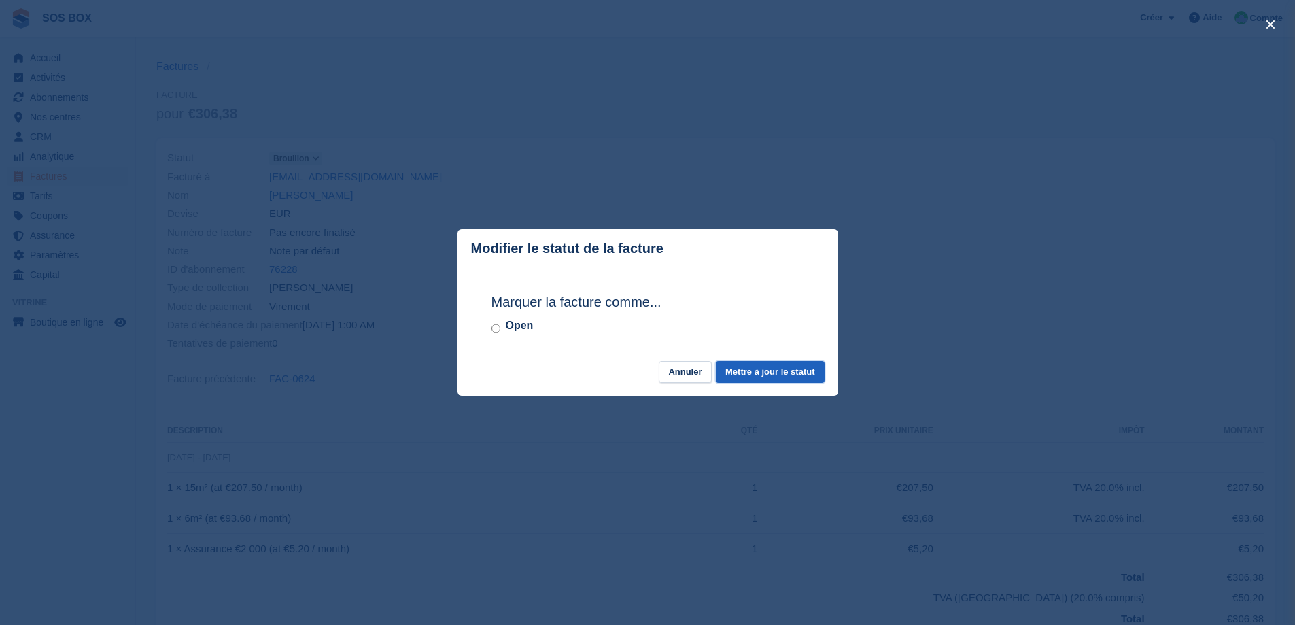
click at [748, 374] on button "Mettre à jour le statut" at bounding box center [770, 372] width 108 height 22
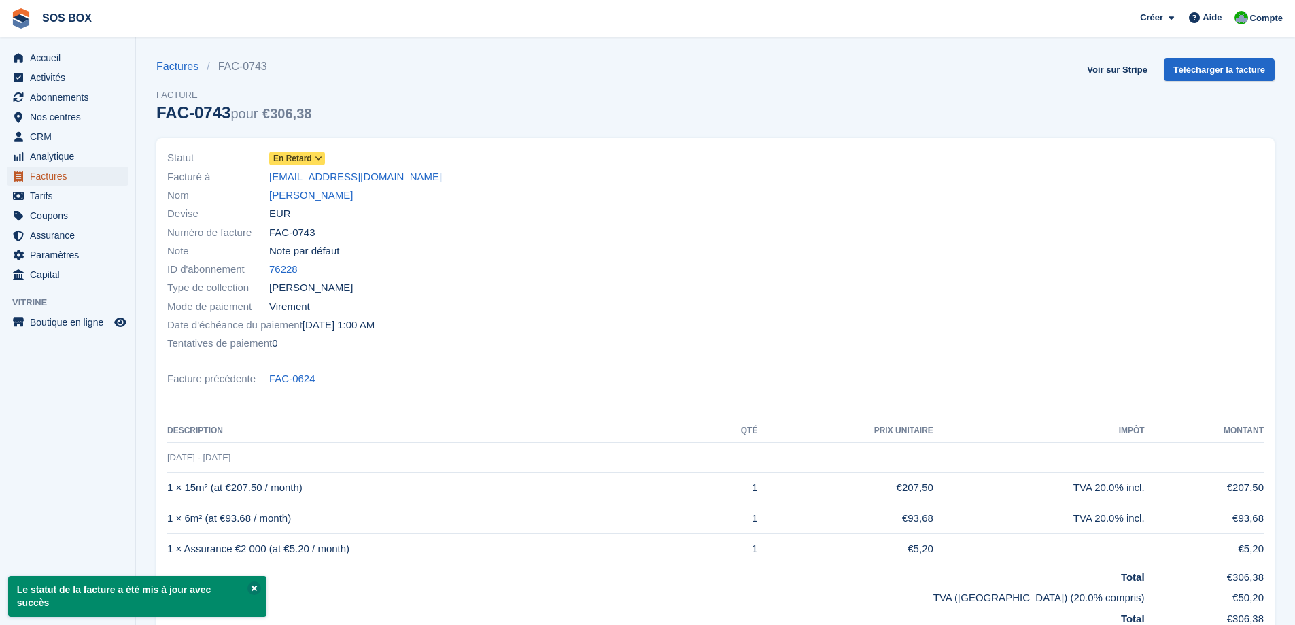
click at [55, 172] on span "Factures" at bounding box center [71, 176] width 82 height 19
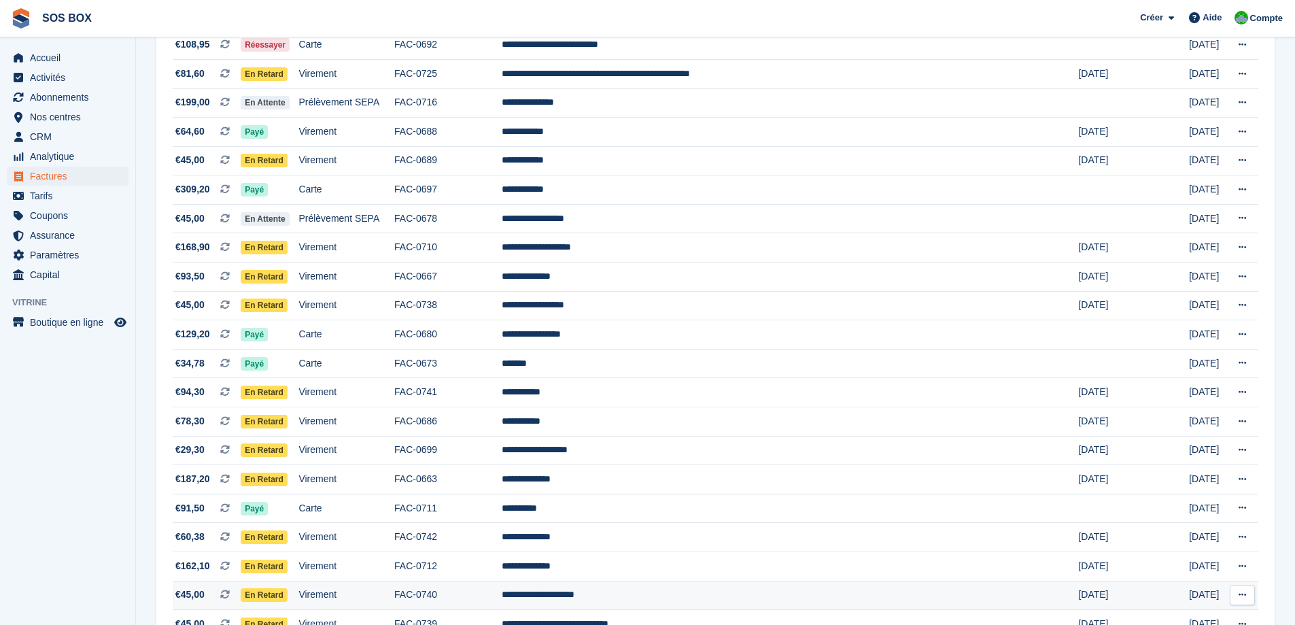
scroll to position [1118, 0]
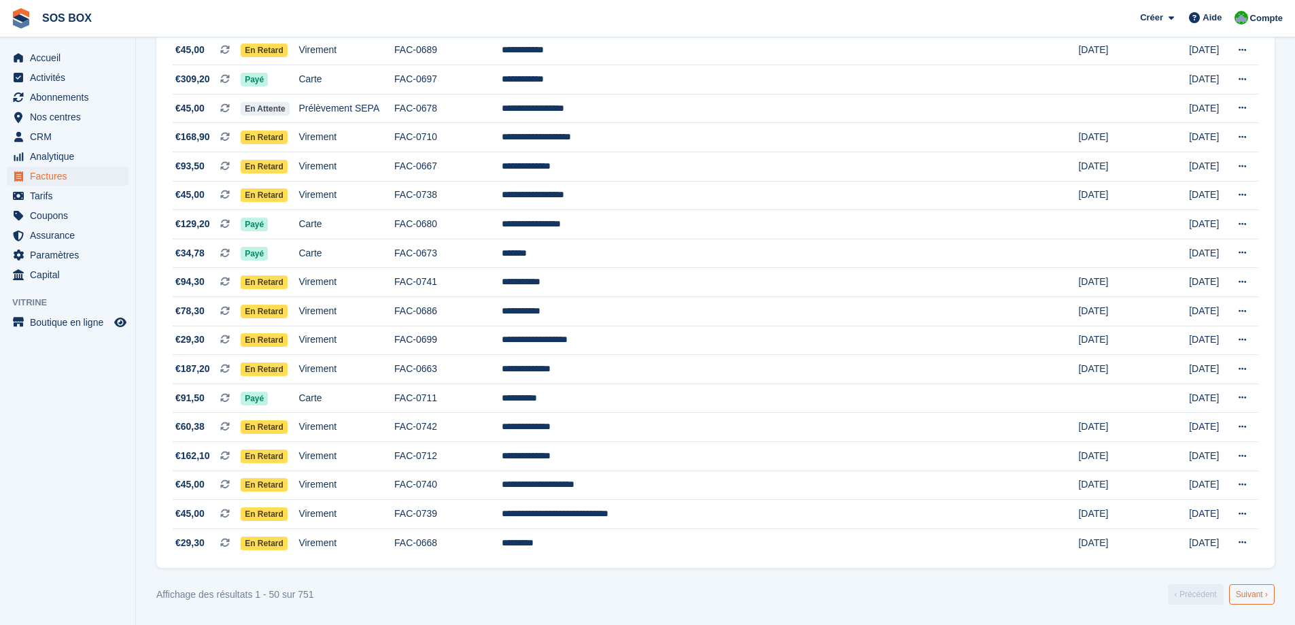
click at [1253, 591] on link "Suivant ›" at bounding box center [1252, 594] width 46 height 20
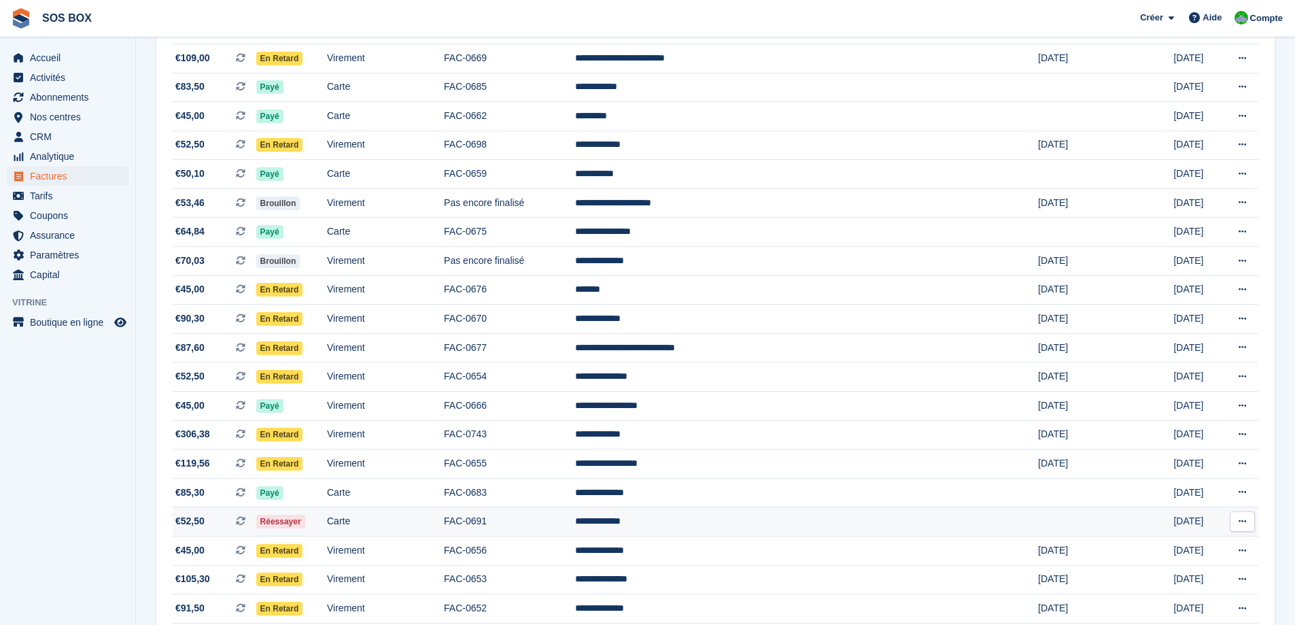
scroll to position [982, 0]
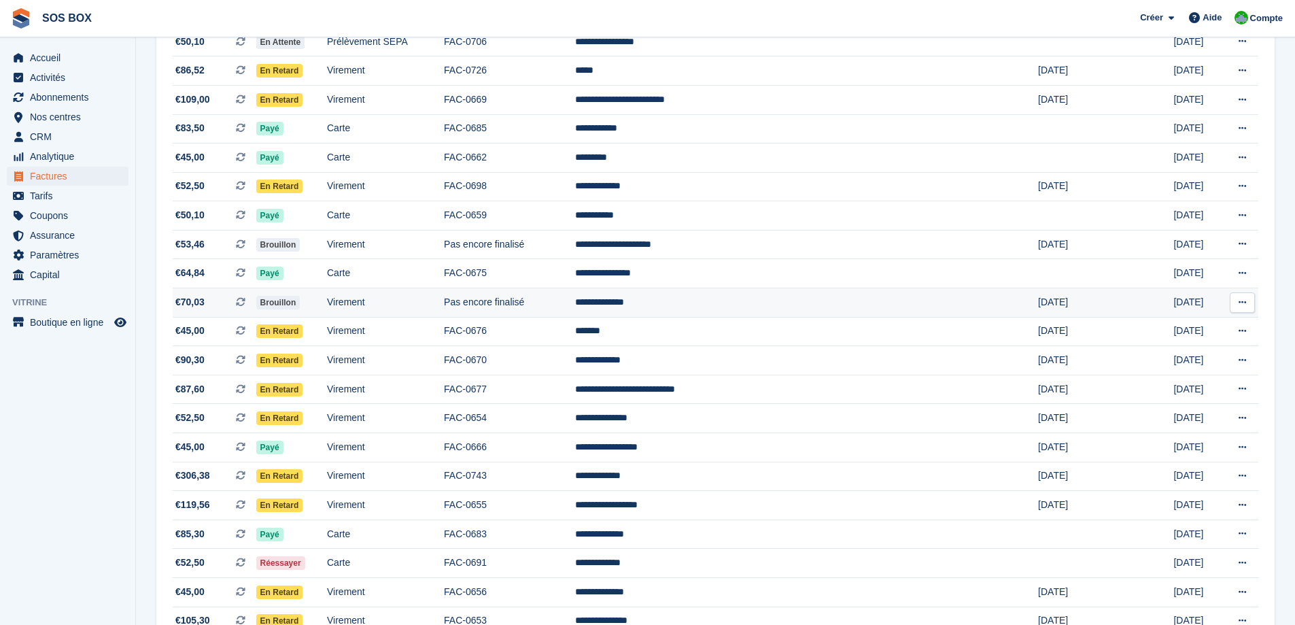
click at [444, 302] on td "Virement" at bounding box center [385, 302] width 117 height 29
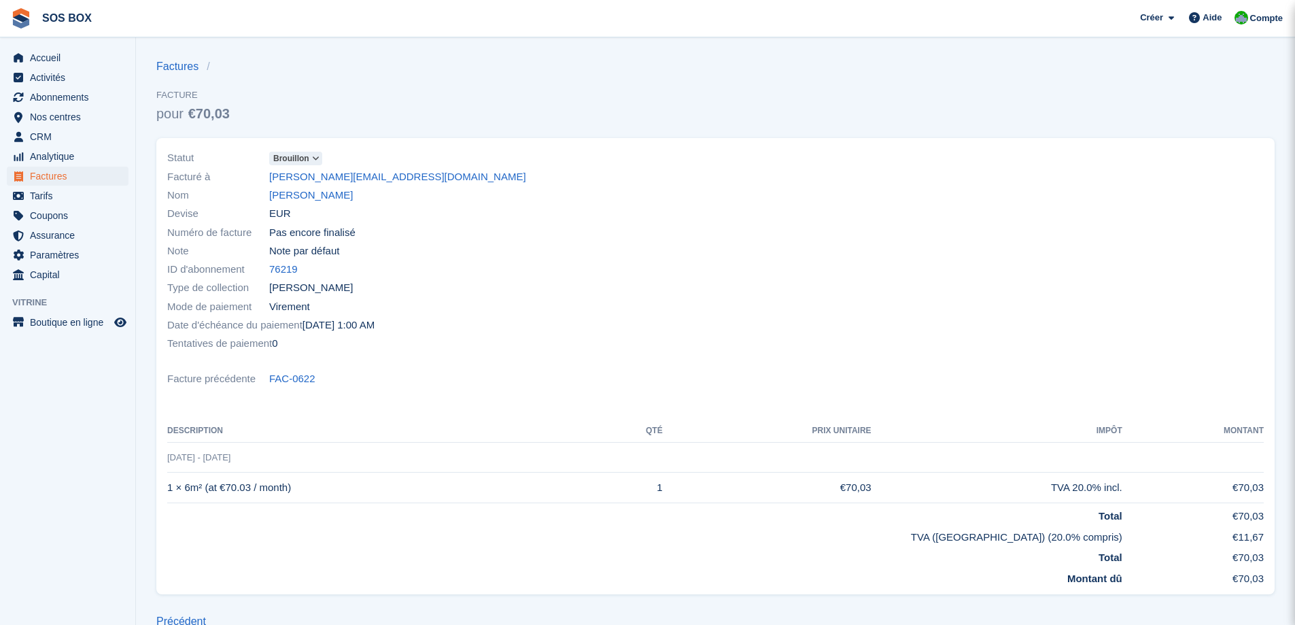
click at [314, 157] on icon at bounding box center [315, 158] width 7 height 8
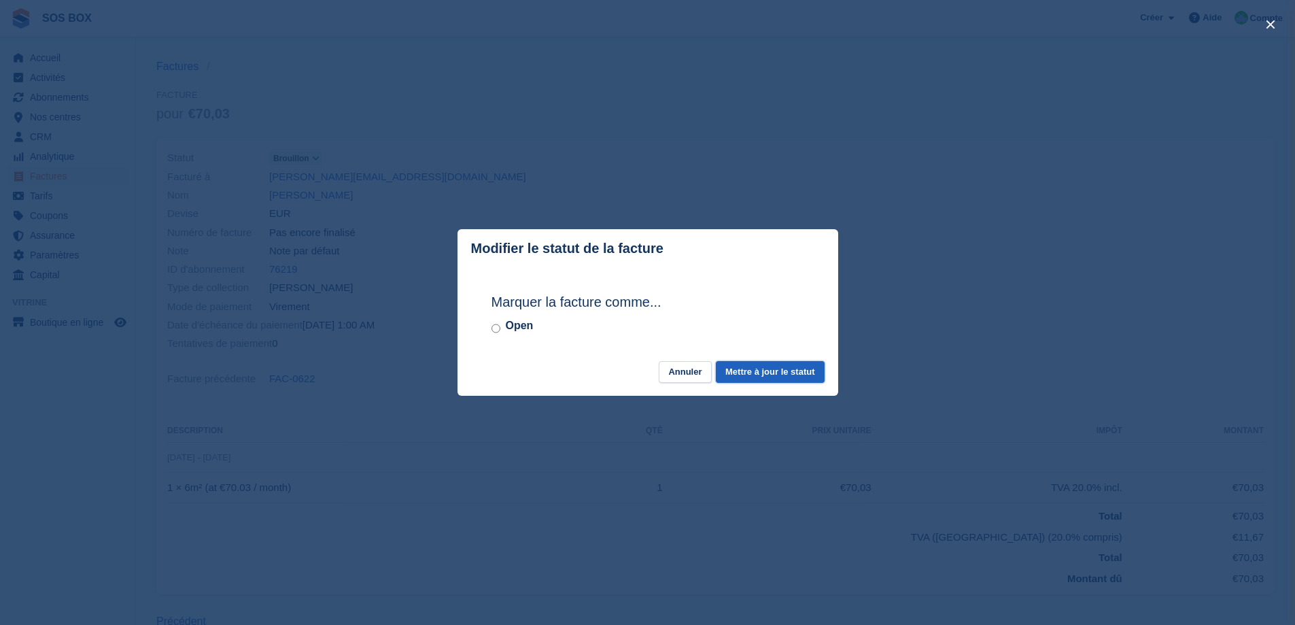
click at [792, 378] on button "Mettre à jour le statut" at bounding box center [770, 372] width 108 height 22
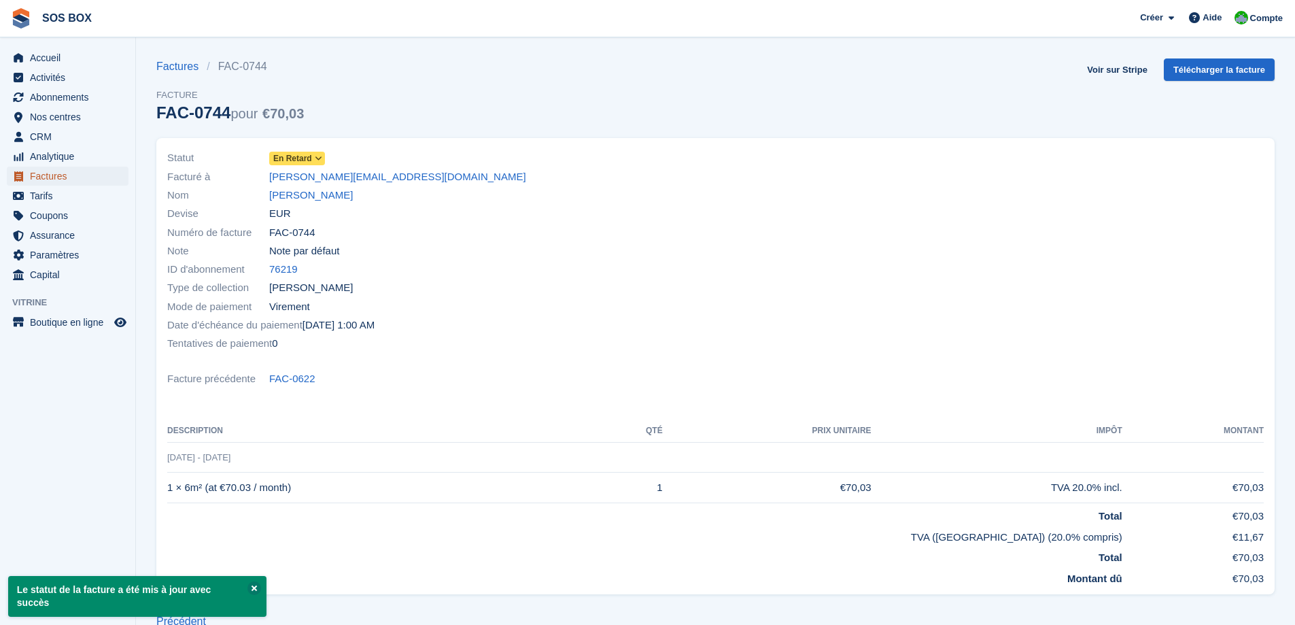
click at [48, 173] on span "Factures" at bounding box center [71, 176] width 82 height 19
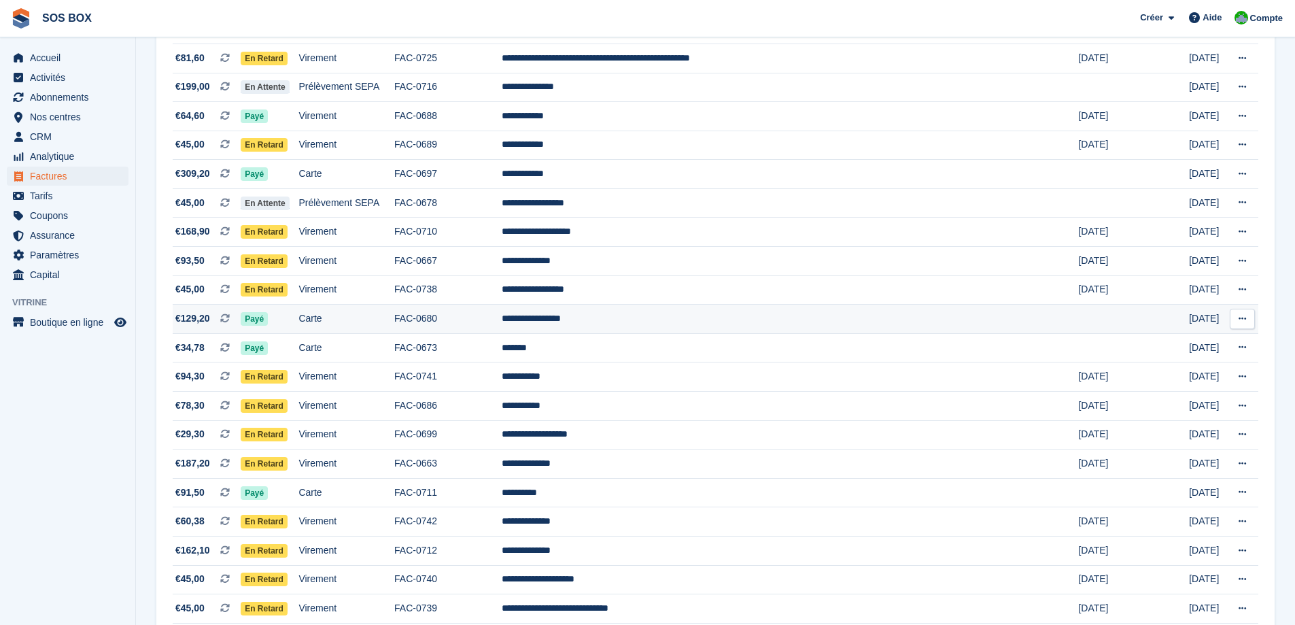
scroll to position [1118, 0]
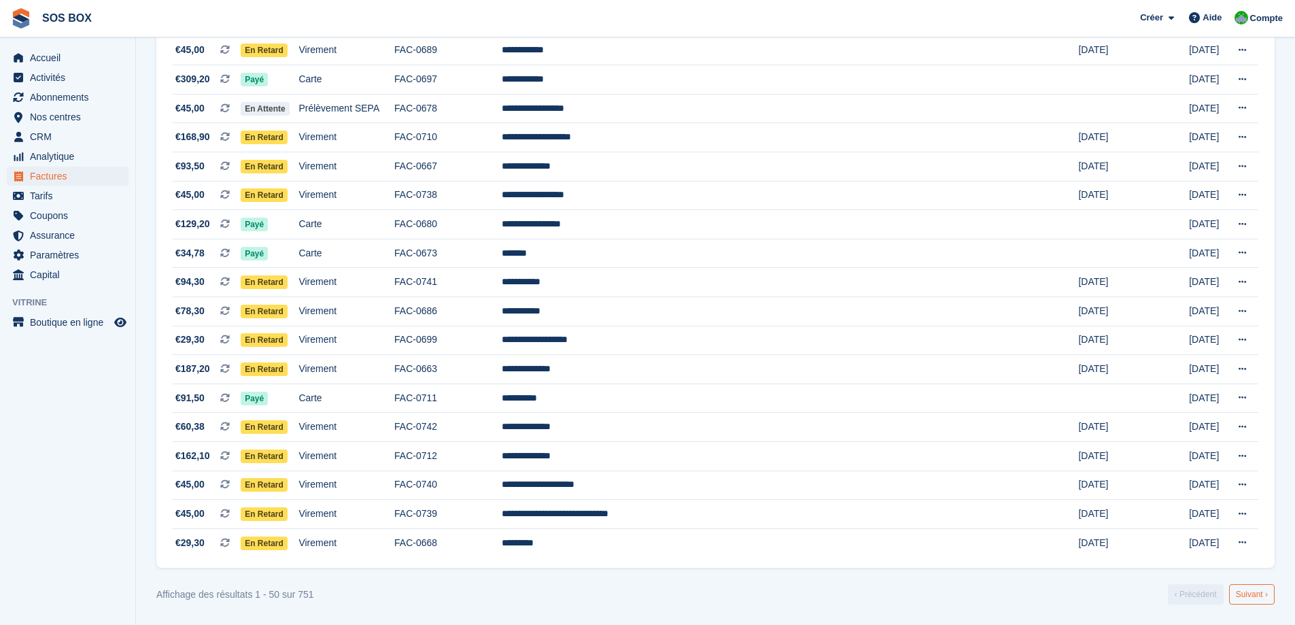
click at [1250, 590] on link "Suivant ›" at bounding box center [1252, 594] width 46 height 20
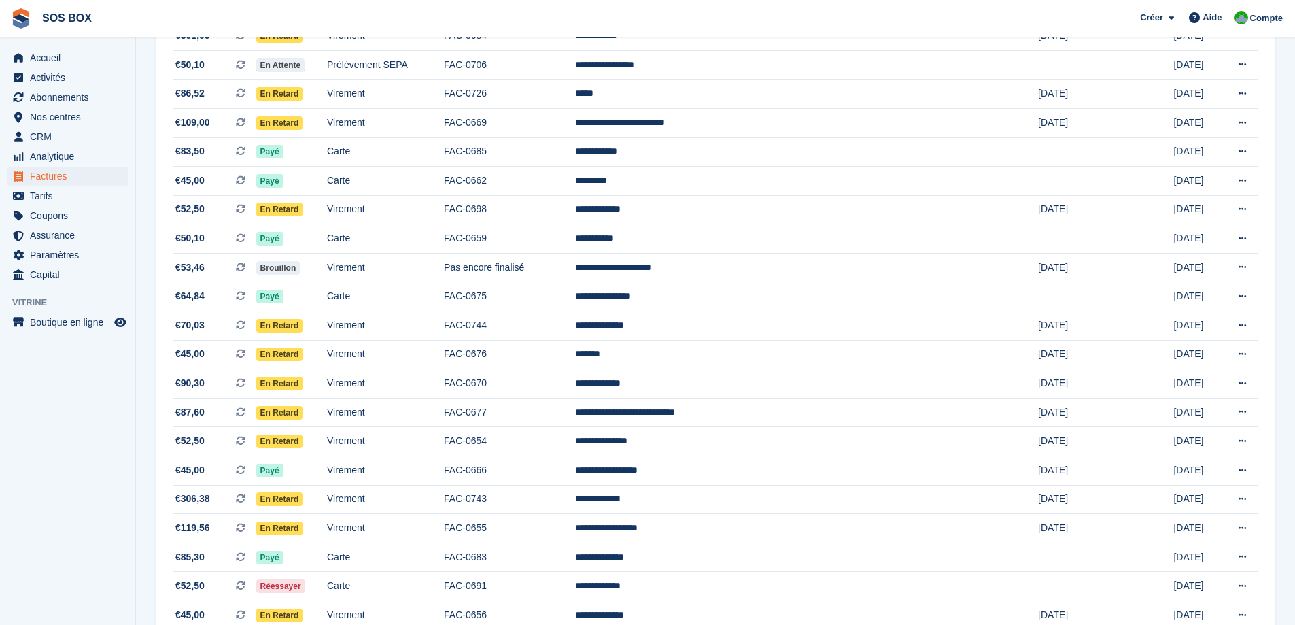
scroll to position [914, 0]
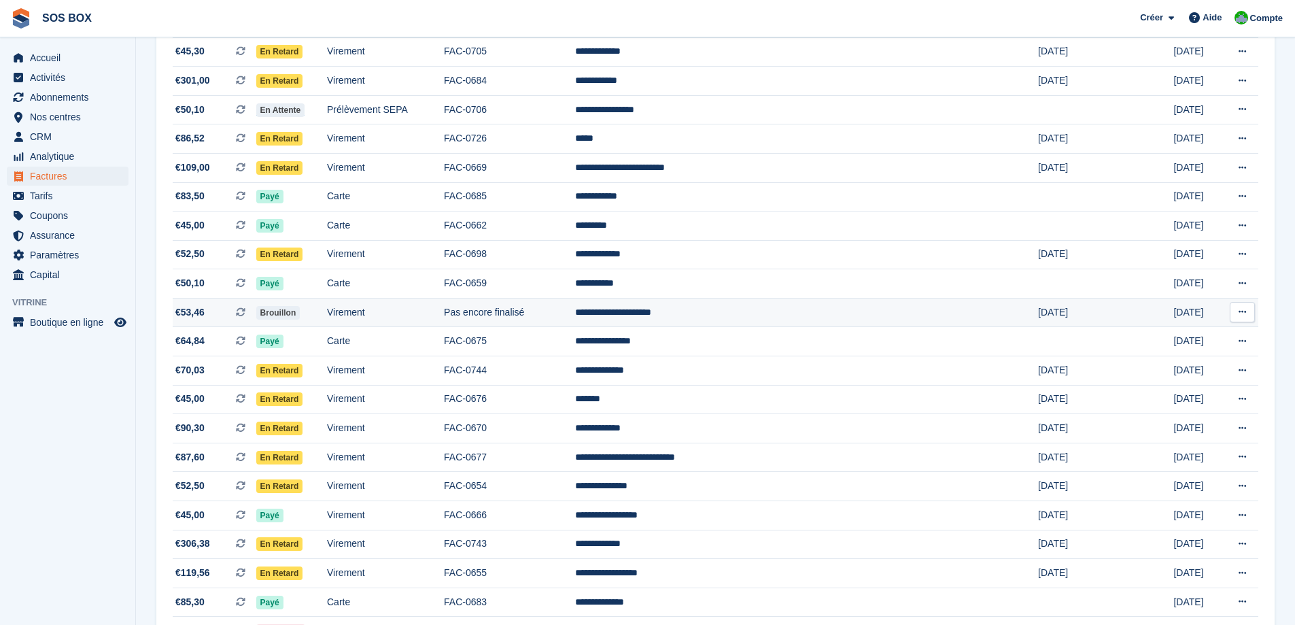
click at [575, 310] on td "Pas encore finalisé" at bounding box center [509, 312] width 131 height 29
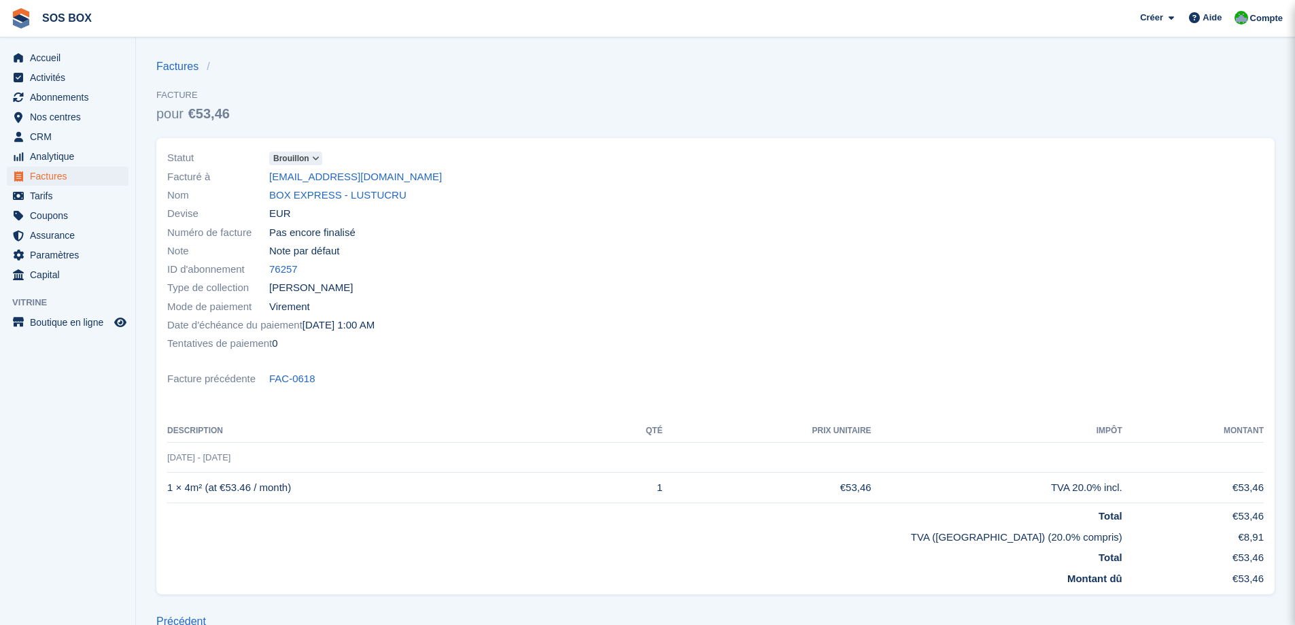
click at [315, 156] on icon at bounding box center [315, 158] width 7 height 8
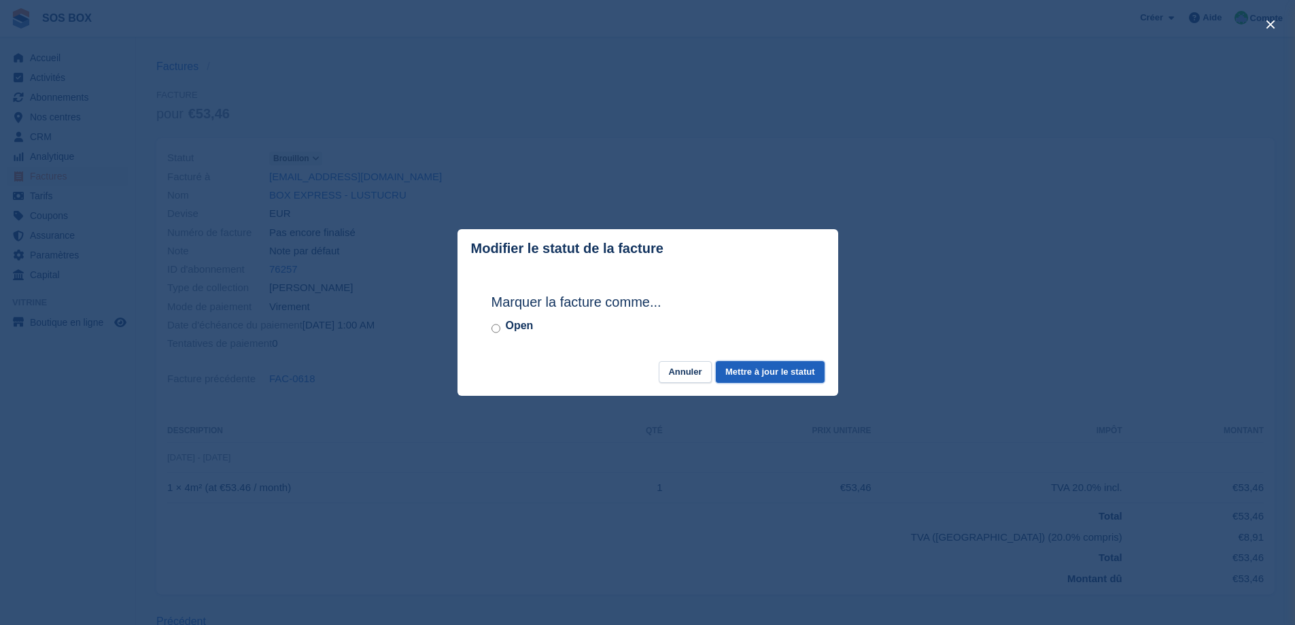
click at [790, 373] on button "Mettre à jour le statut" at bounding box center [770, 372] width 108 height 22
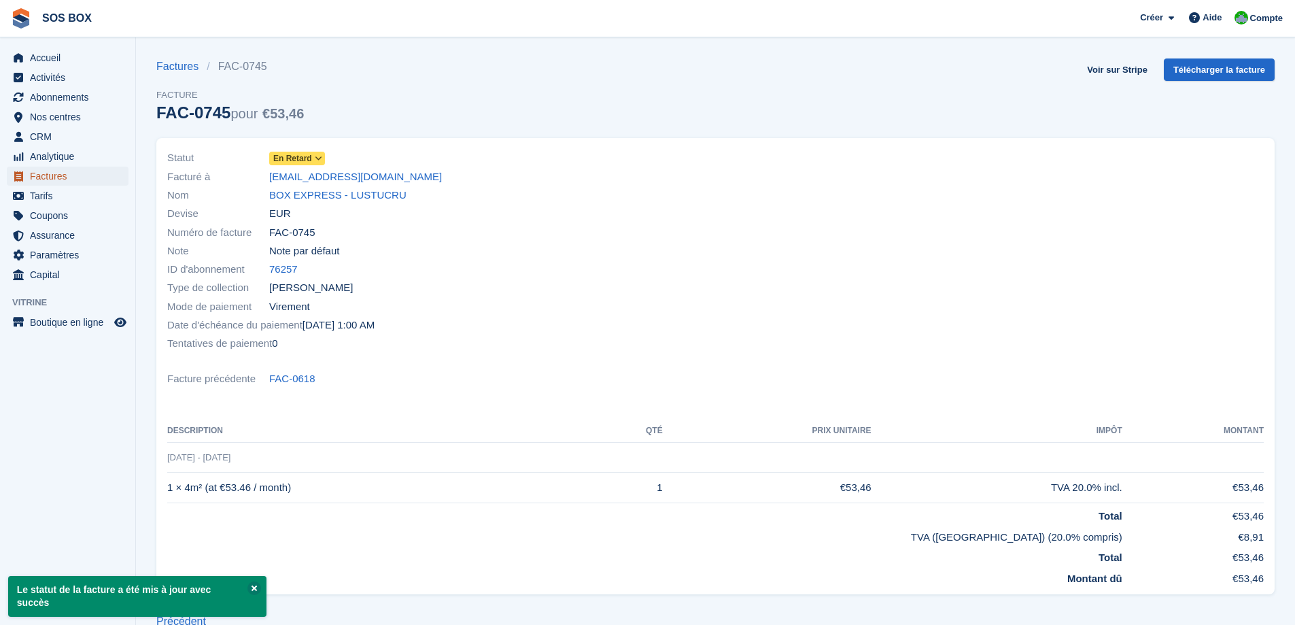
click at [67, 177] on span "Factures" at bounding box center [71, 176] width 82 height 19
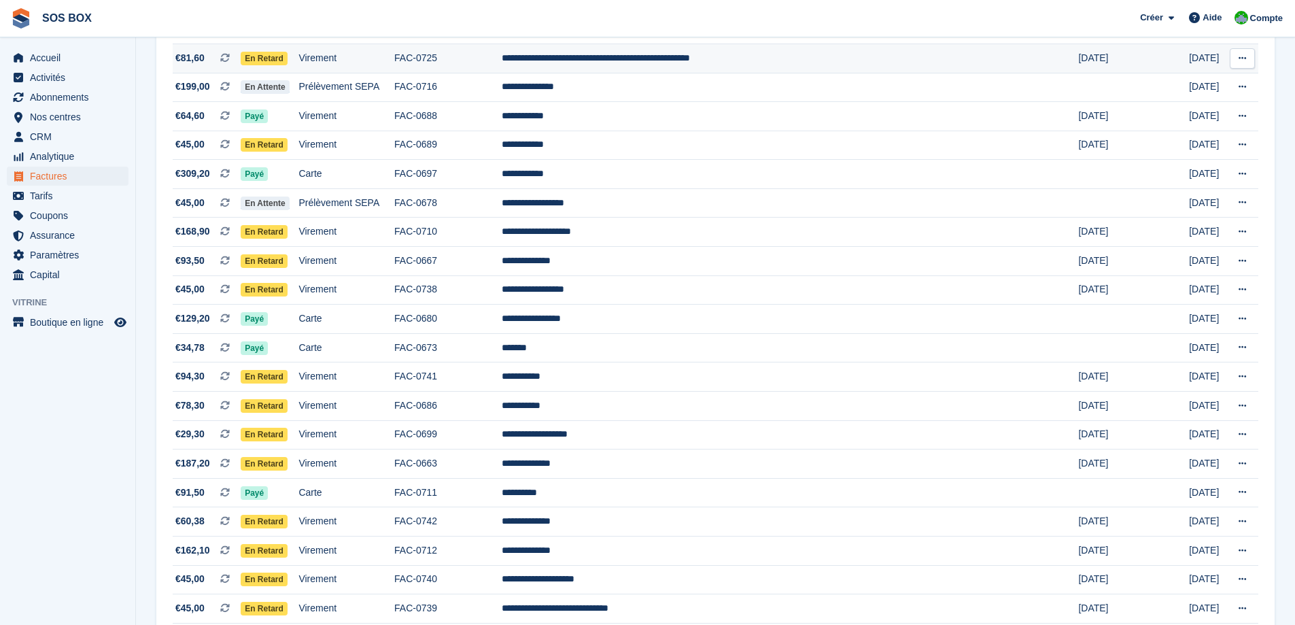
scroll to position [1118, 0]
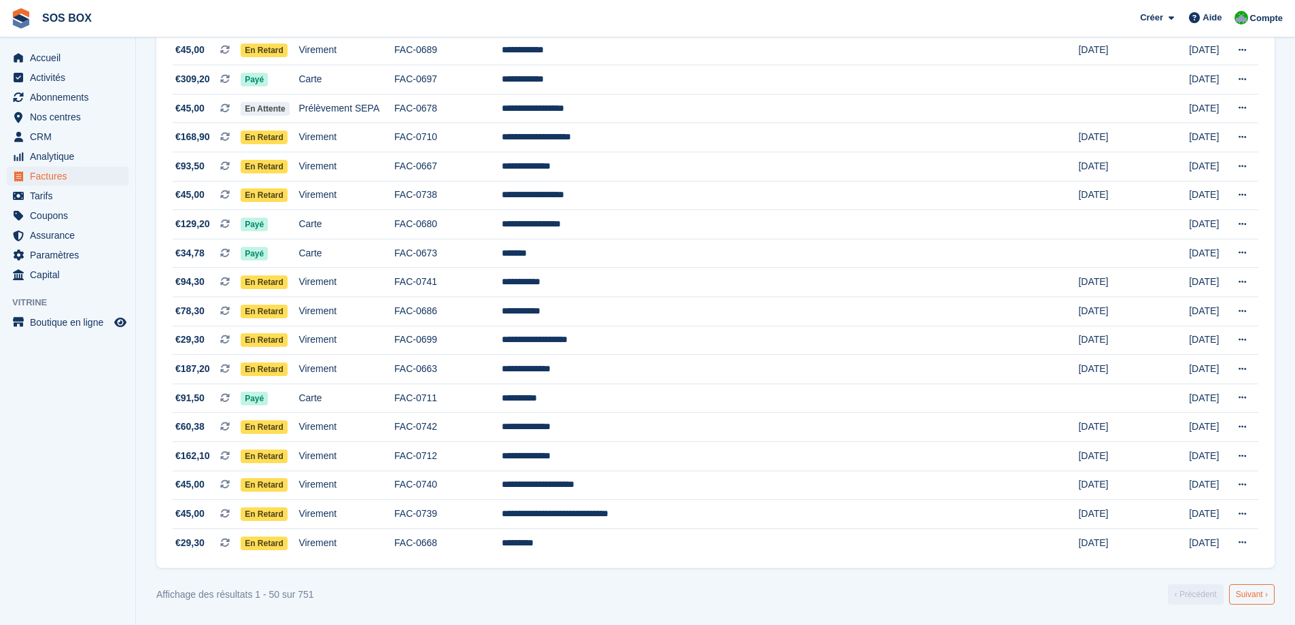
click at [1247, 595] on link "Suivant ›" at bounding box center [1252, 594] width 46 height 20
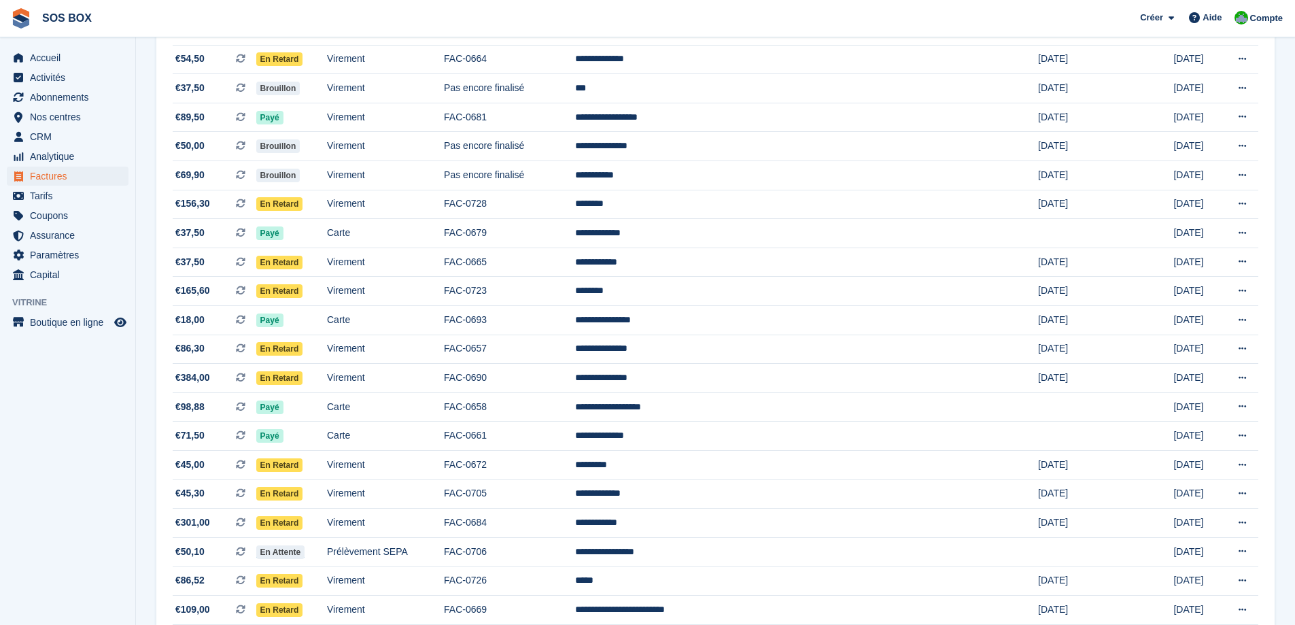
scroll to position [438, 0]
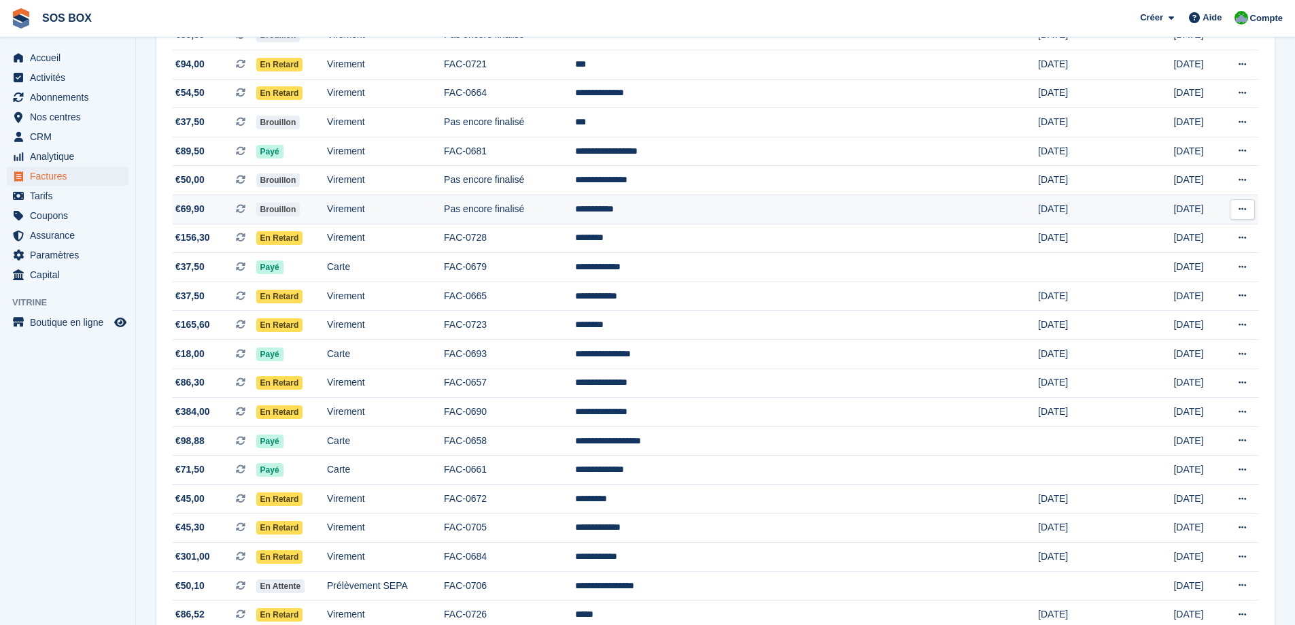
click at [575, 211] on td "Pas encore finalisé" at bounding box center [509, 209] width 131 height 29
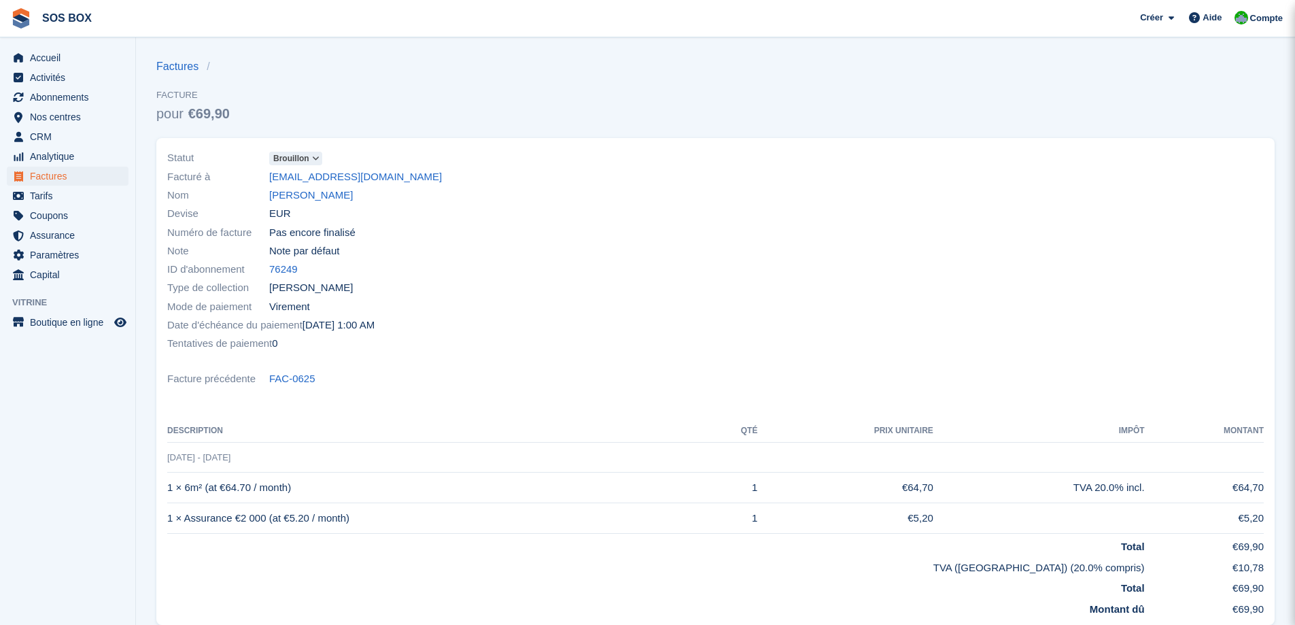
click at [317, 159] on icon at bounding box center [315, 158] width 7 height 8
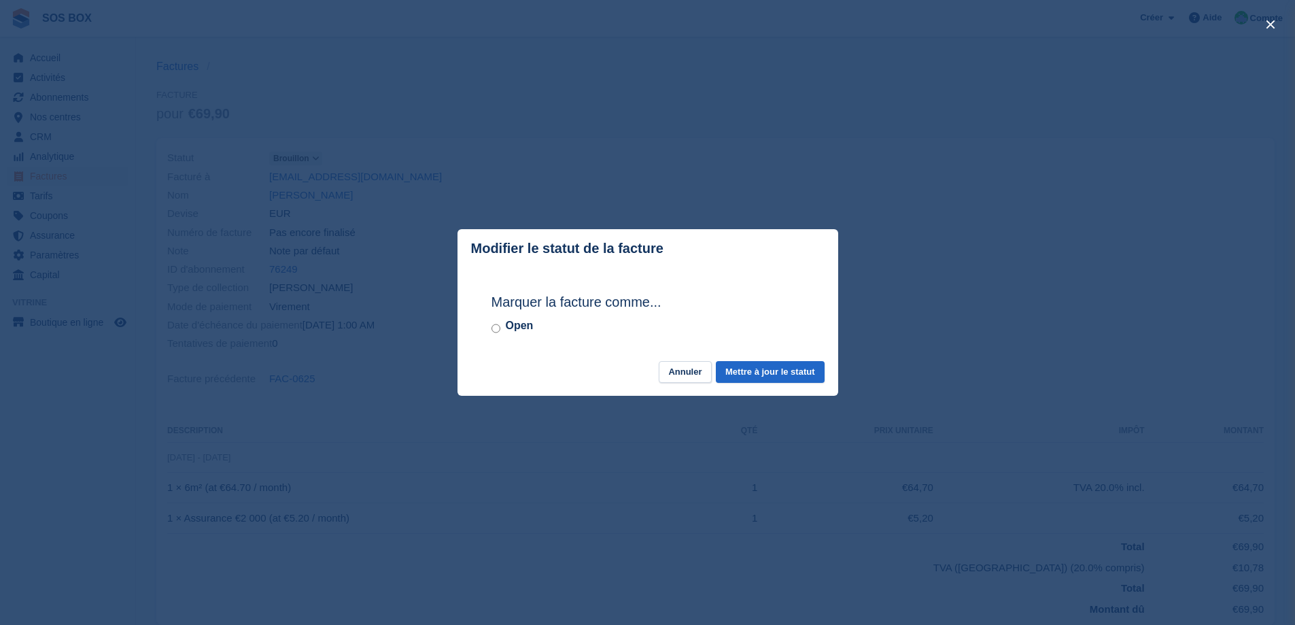
click at [501, 332] on div "Open" at bounding box center [647, 325] width 313 height 16
click at [771, 369] on button "Mettre à jour le statut" at bounding box center [770, 372] width 108 height 22
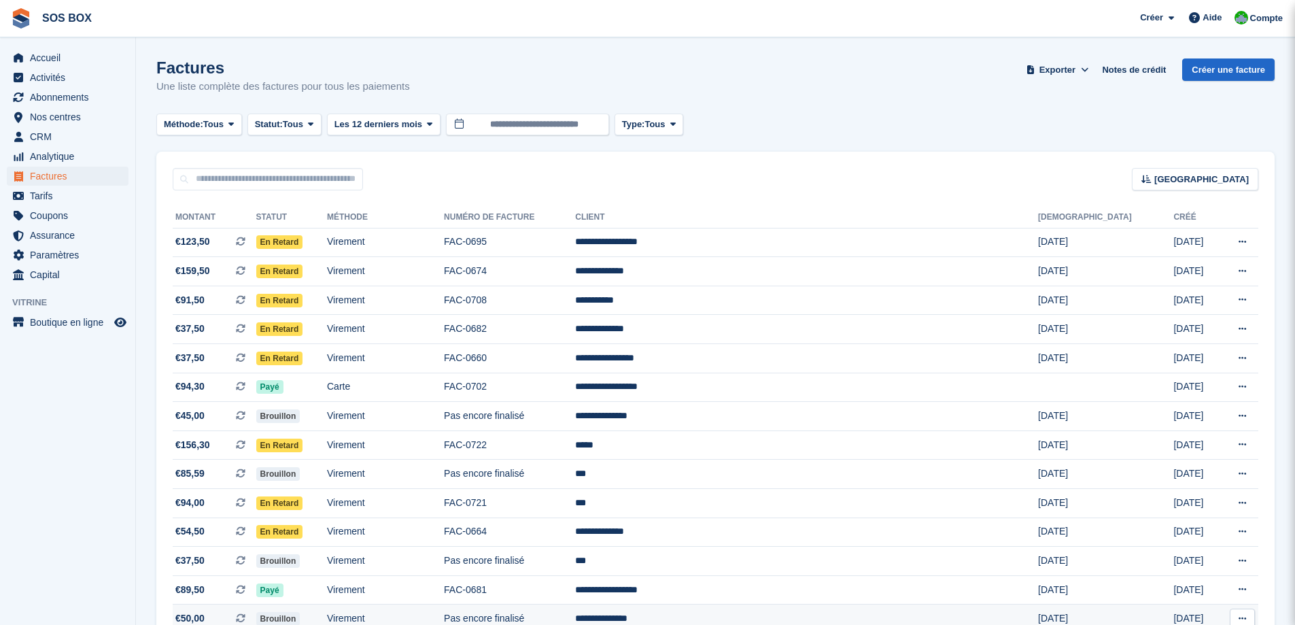
scroll to position [438, 0]
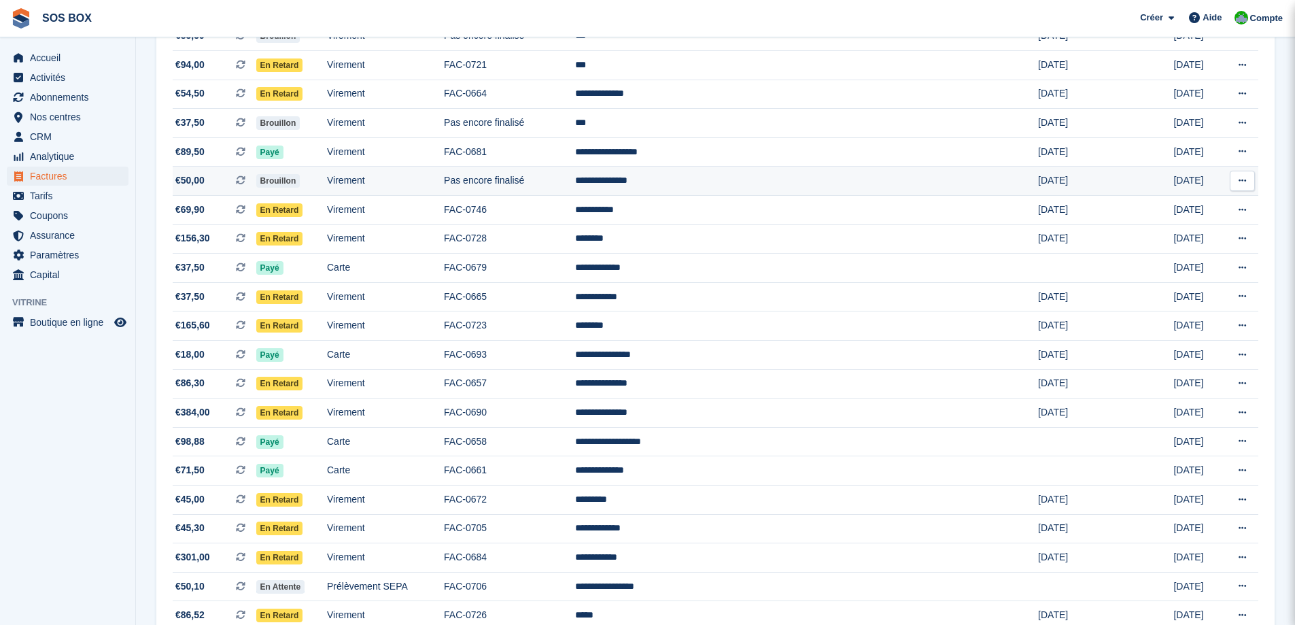
click at [575, 181] on td "Pas encore finalisé" at bounding box center [509, 181] width 131 height 29
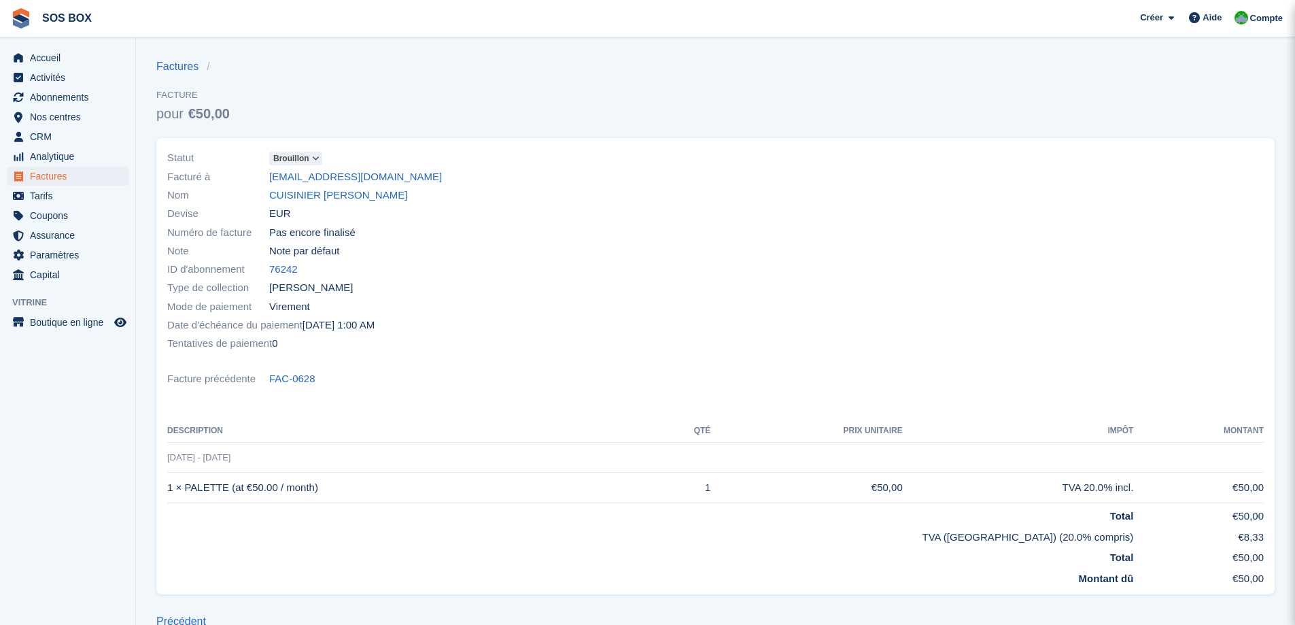
click at [315, 157] on icon at bounding box center [315, 158] width 7 height 8
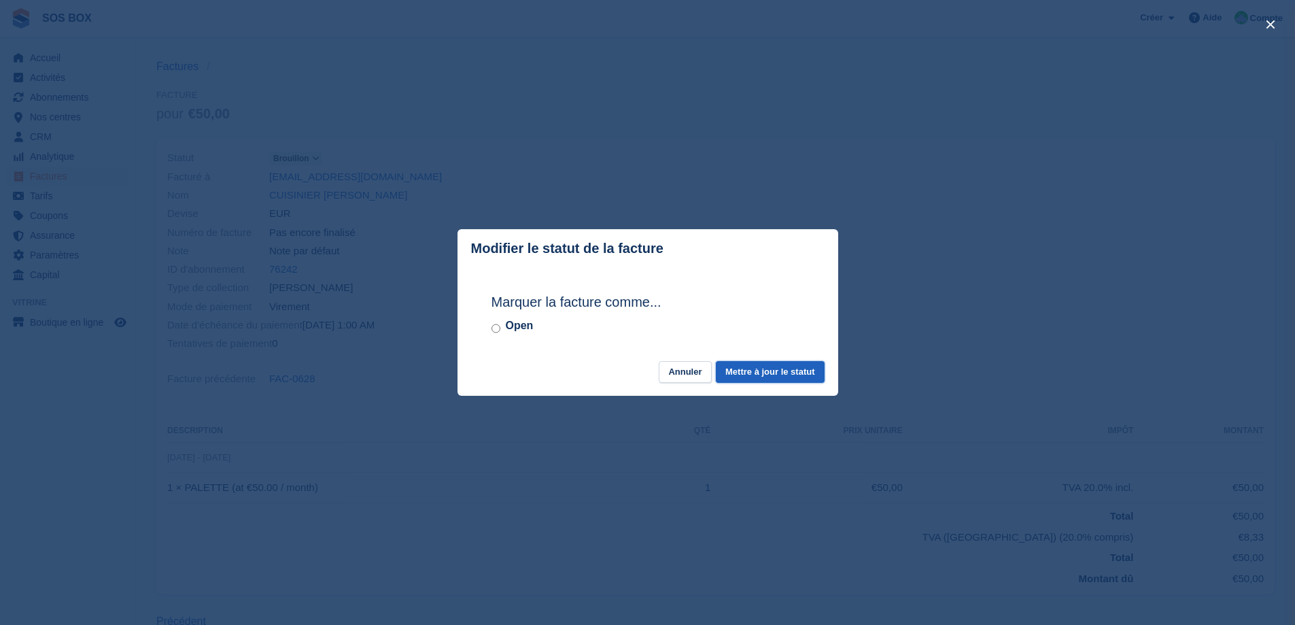
click at [763, 374] on button "Mettre à jour le statut" at bounding box center [770, 372] width 108 height 22
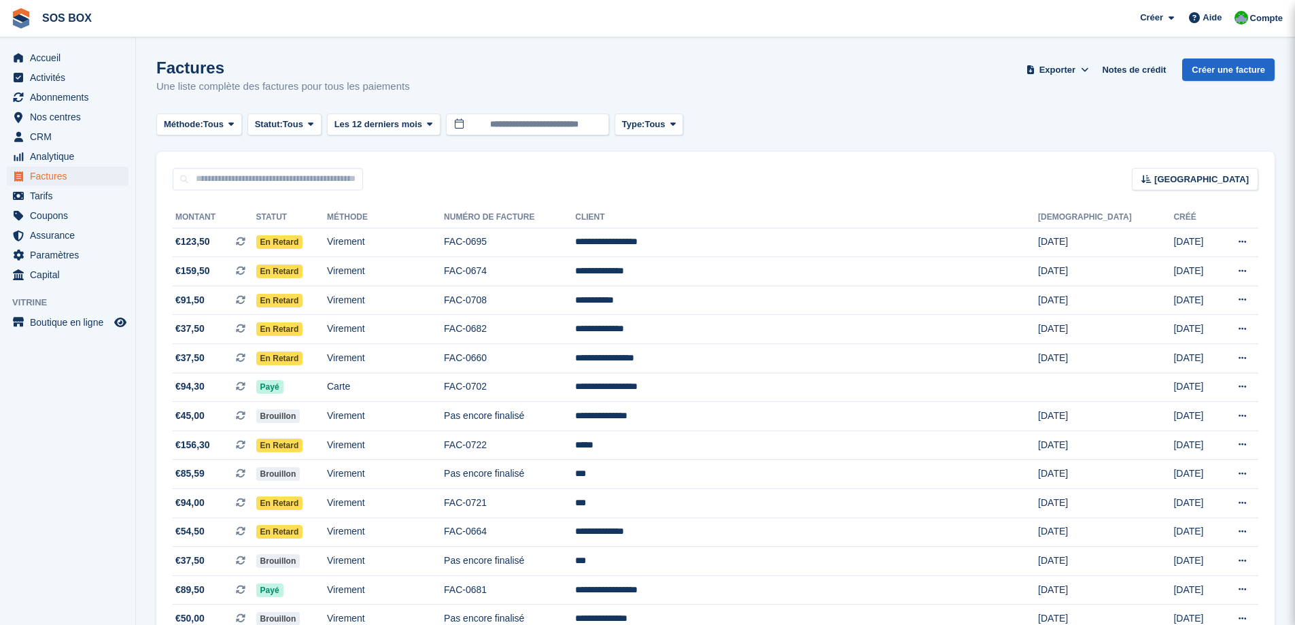
scroll to position [438, 0]
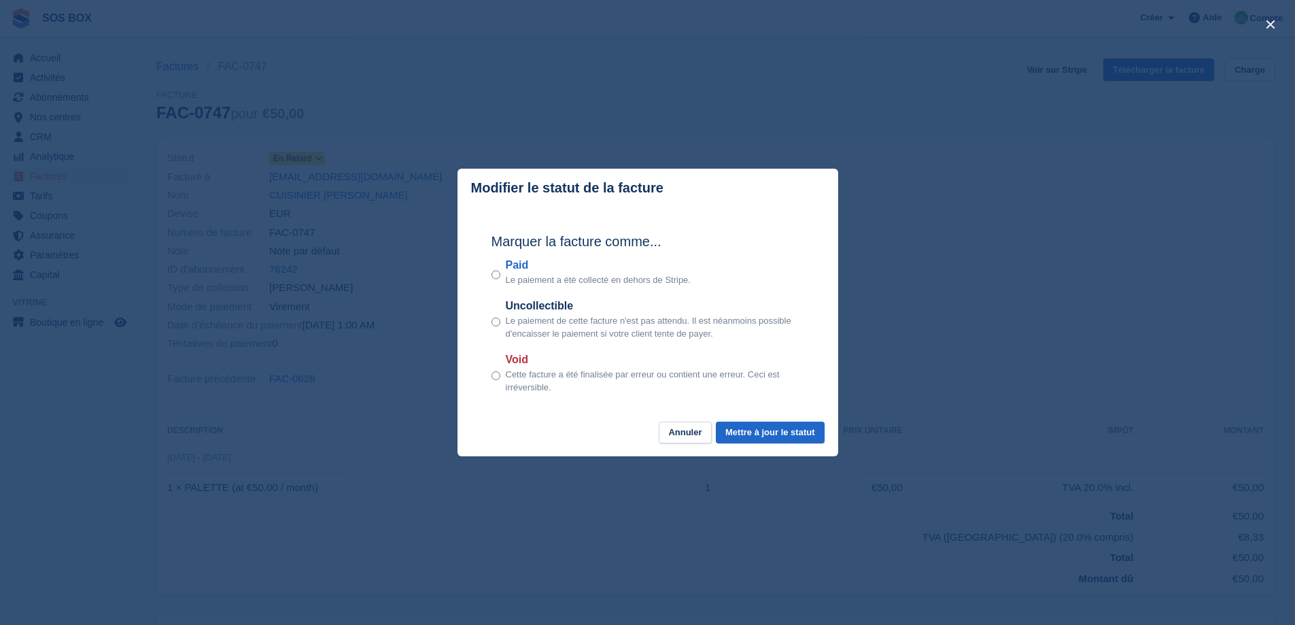
click at [410, 368] on div "close" at bounding box center [647, 312] width 1295 height 625
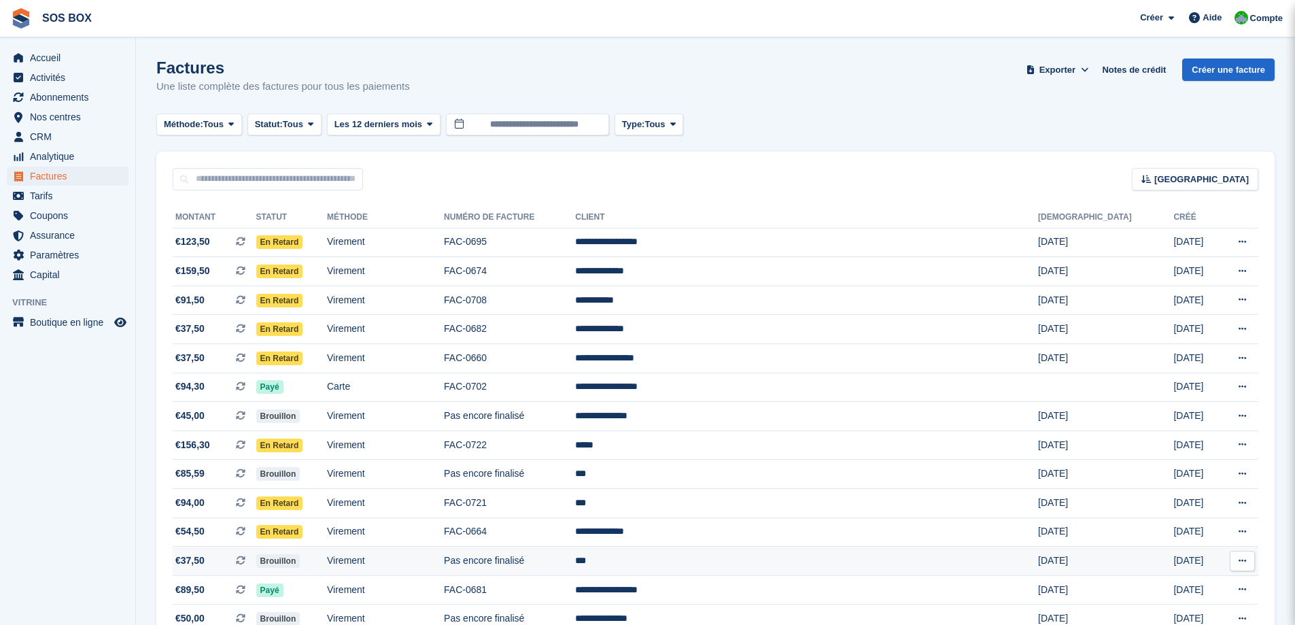
scroll to position [437, 0]
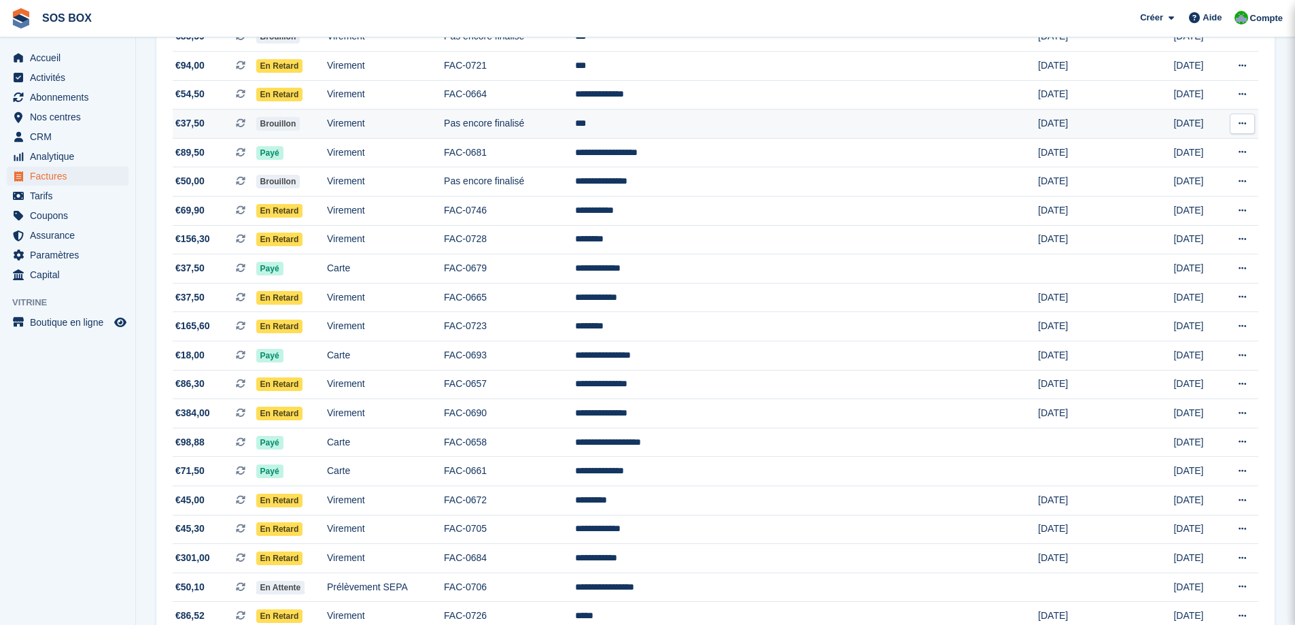
click at [575, 114] on td "Pas encore finalisé" at bounding box center [509, 123] width 131 height 29
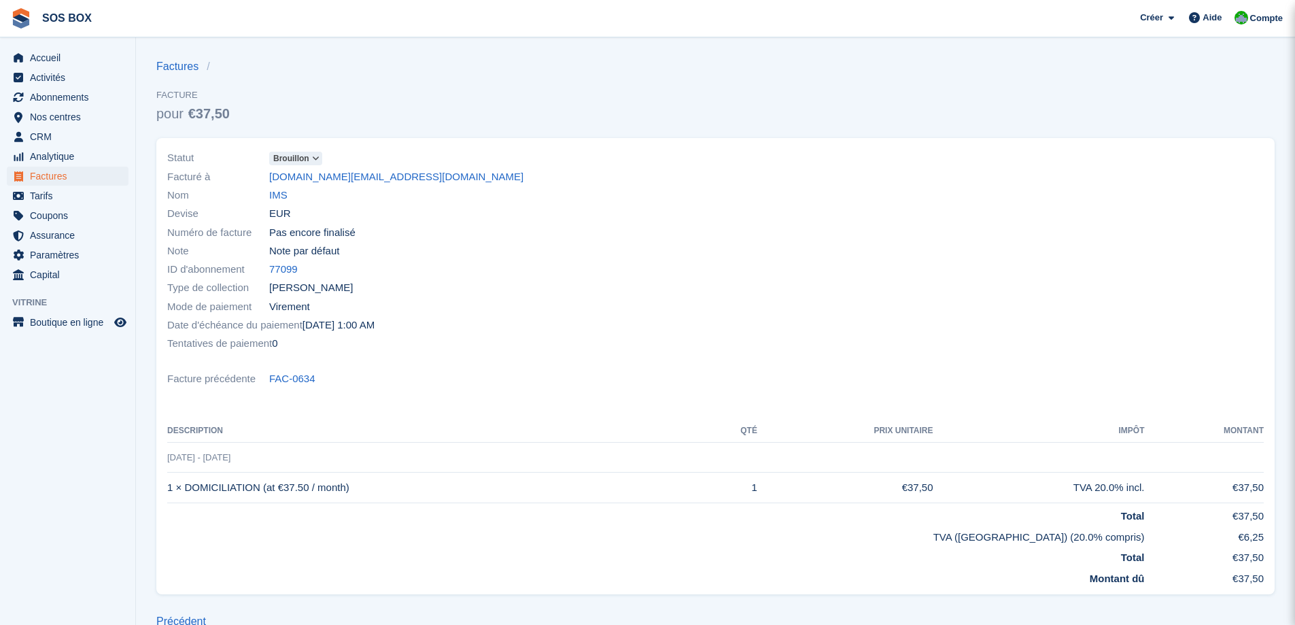
click at [318, 155] on icon at bounding box center [315, 158] width 7 height 8
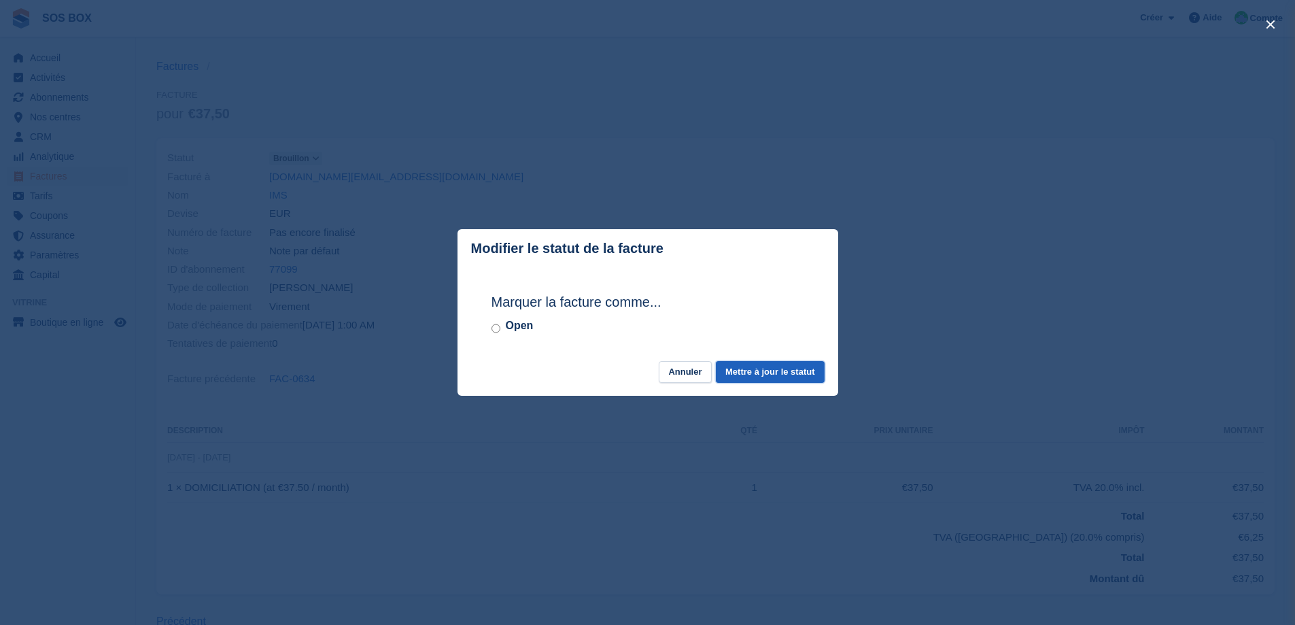
click at [770, 369] on button "Mettre à jour le statut" at bounding box center [770, 372] width 108 height 22
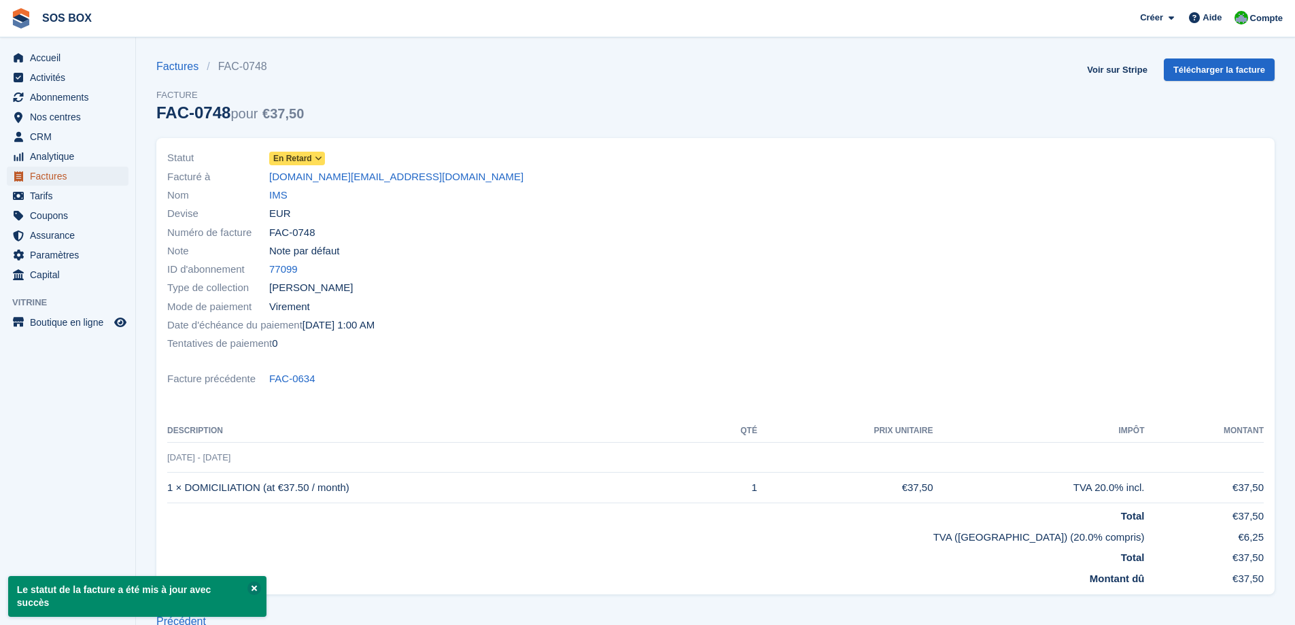
click at [52, 179] on span "Factures" at bounding box center [71, 176] width 82 height 19
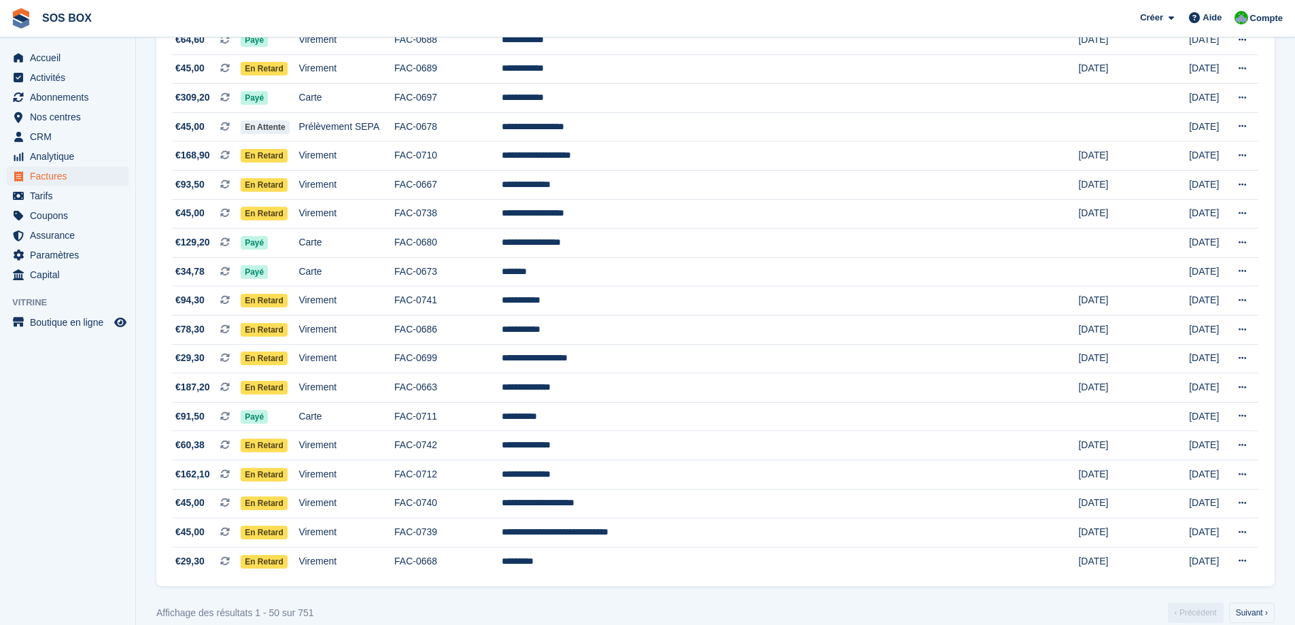
scroll to position [1118, 0]
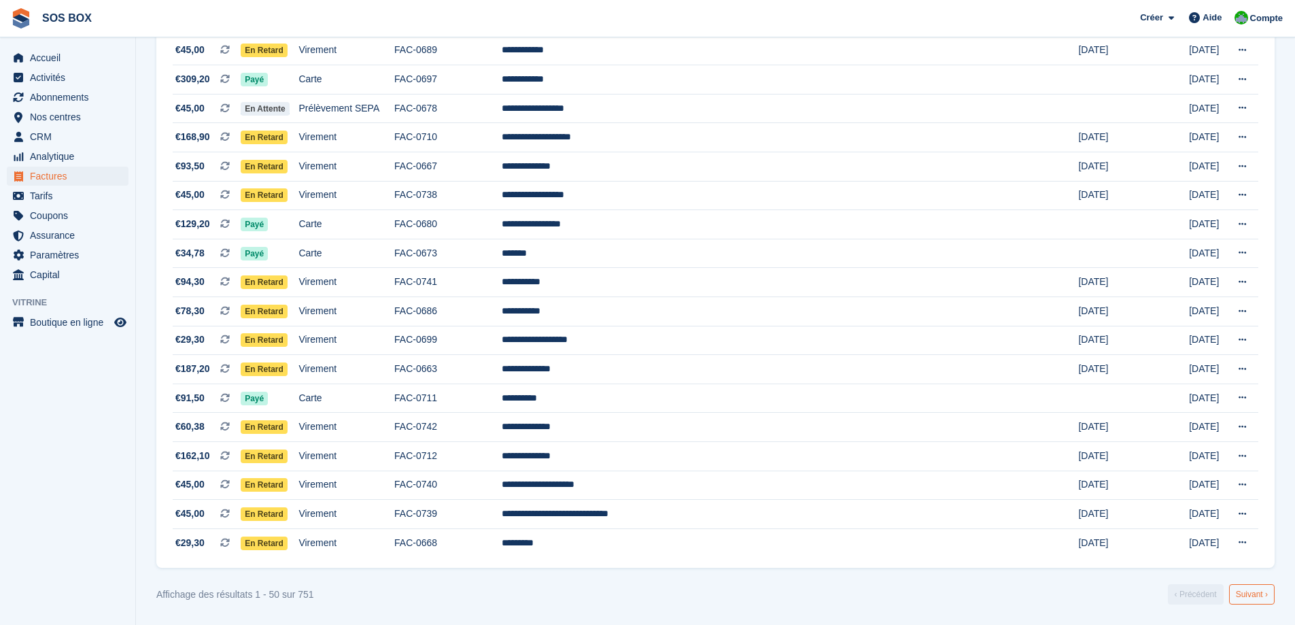
click at [1252, 593] on link "Suivant ›" at bounding box center [1252, 594] width 46 height 20
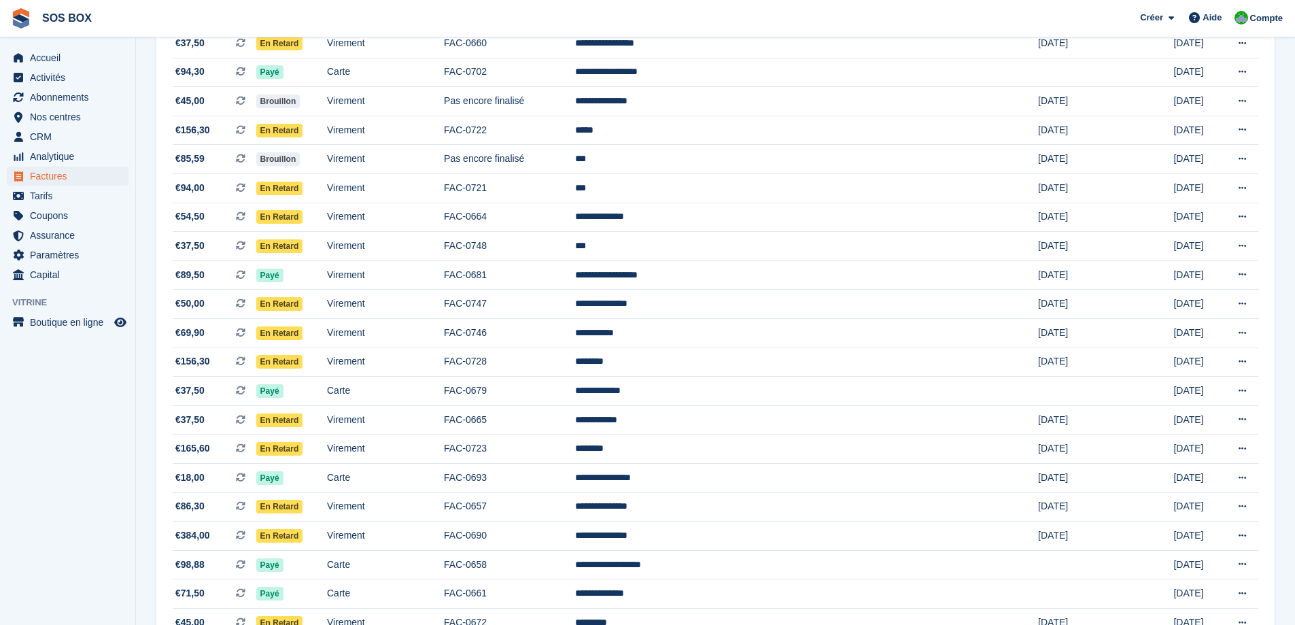
scroll to position [302, 0]
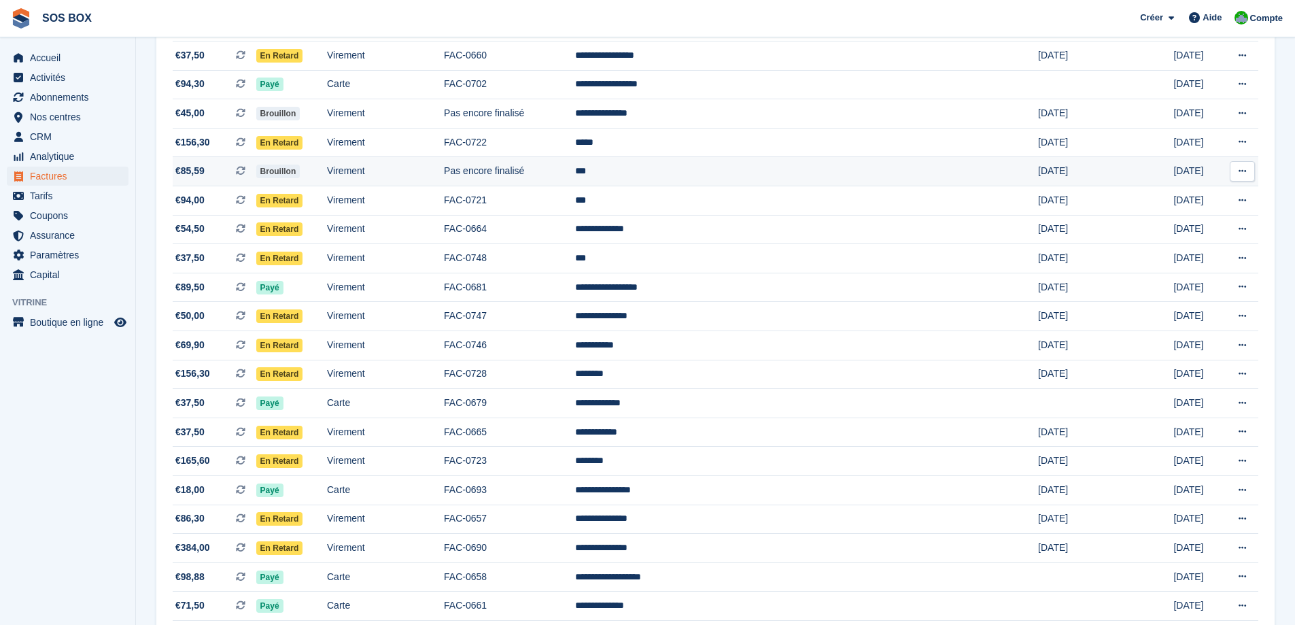
click at [575, 171] on td "Pas encore finalisé" at bounding box center [509, 171] width 131 height 29
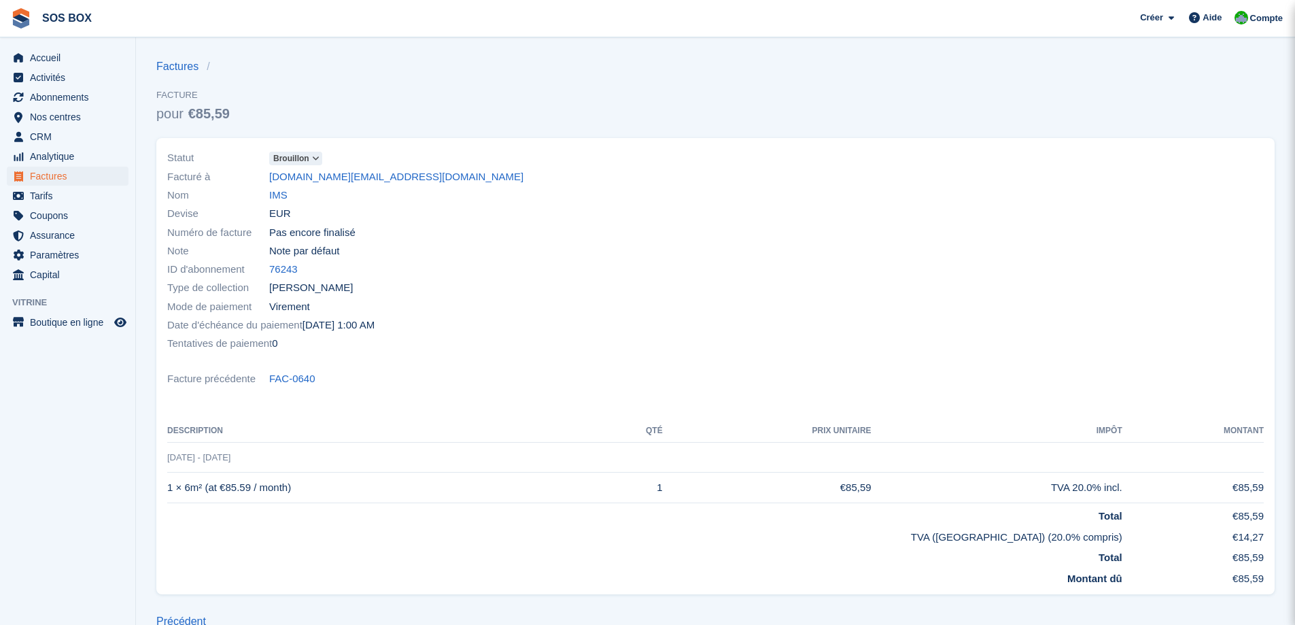
click at [321, 157] on span at bounding box center [316, 158] width 11 height 11
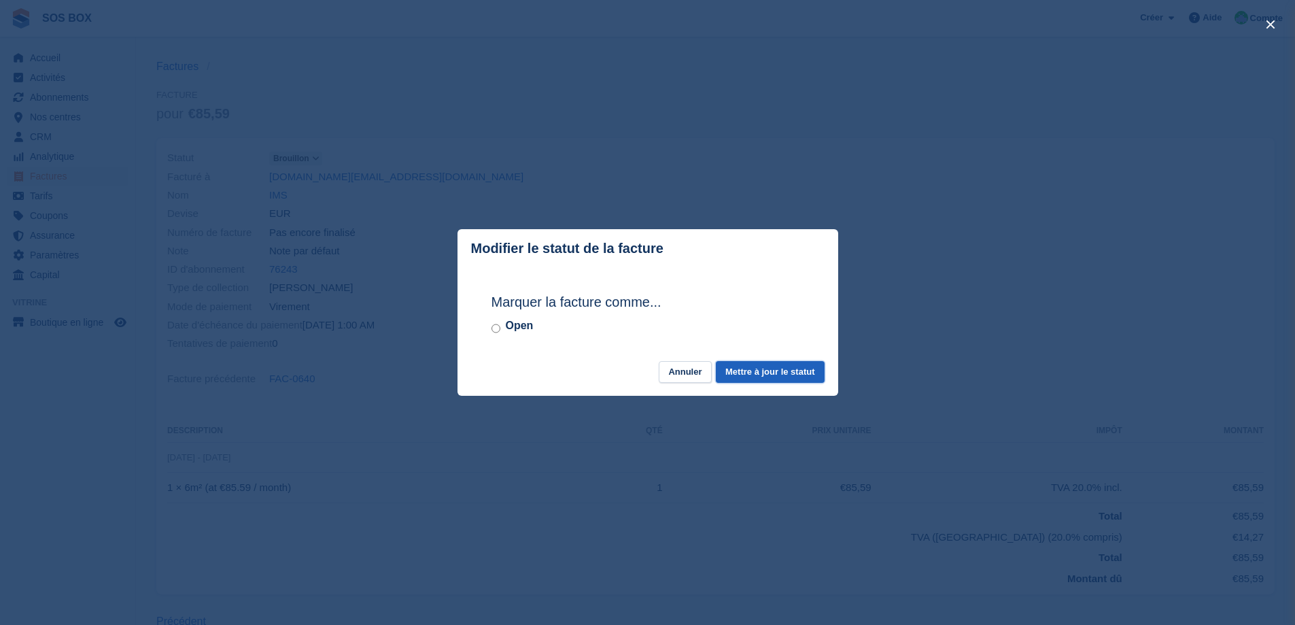
click at [745, 366] on button "Mettre à jour le statut" at bounding box center [770, 372] width 108 height 22
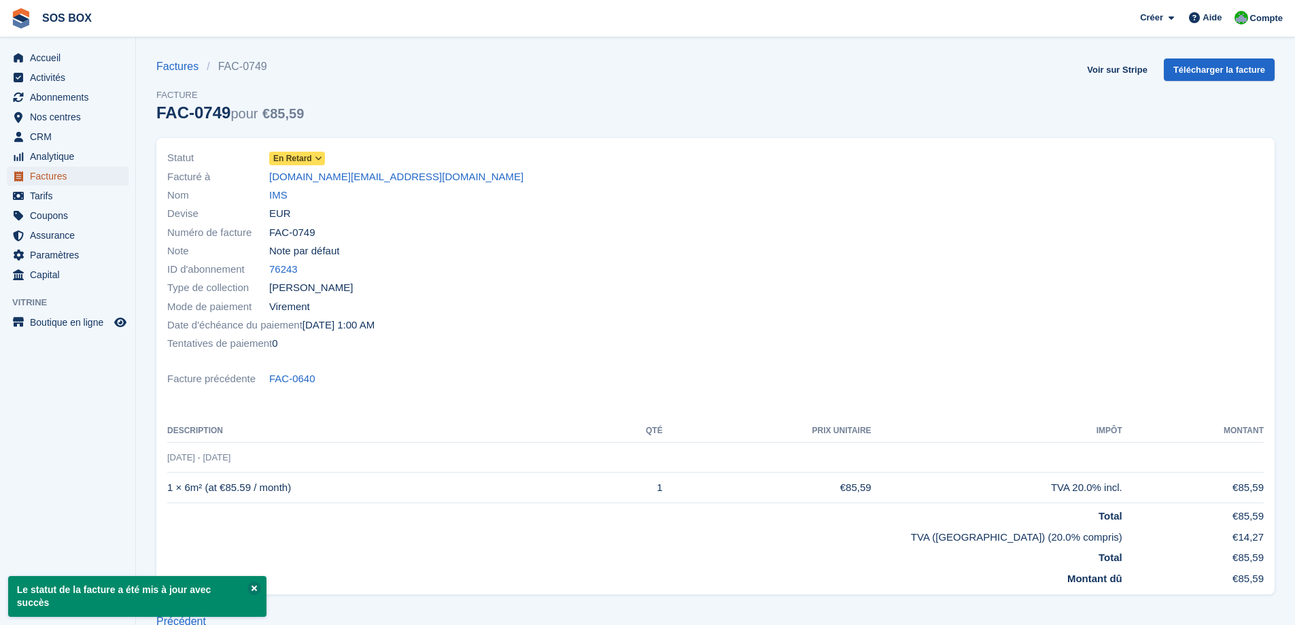
click at [92, 182] on span "Factures" at bounding box center [71, 176] width 82 height 19
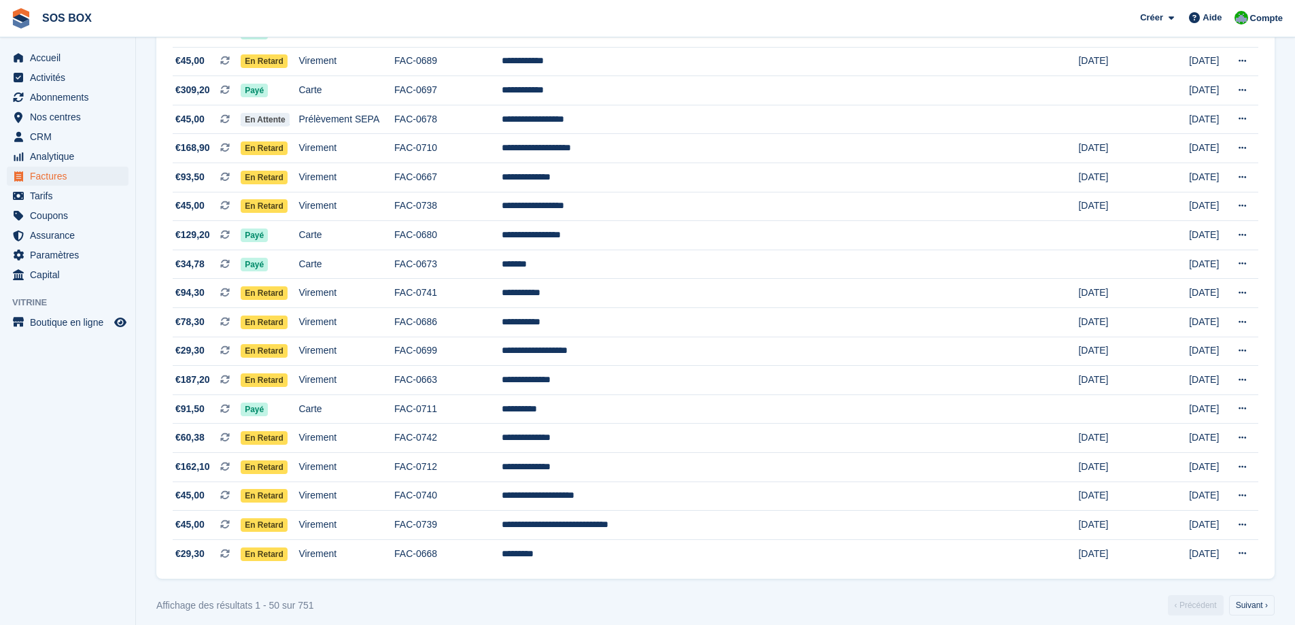
scroll to position [1118, 0]
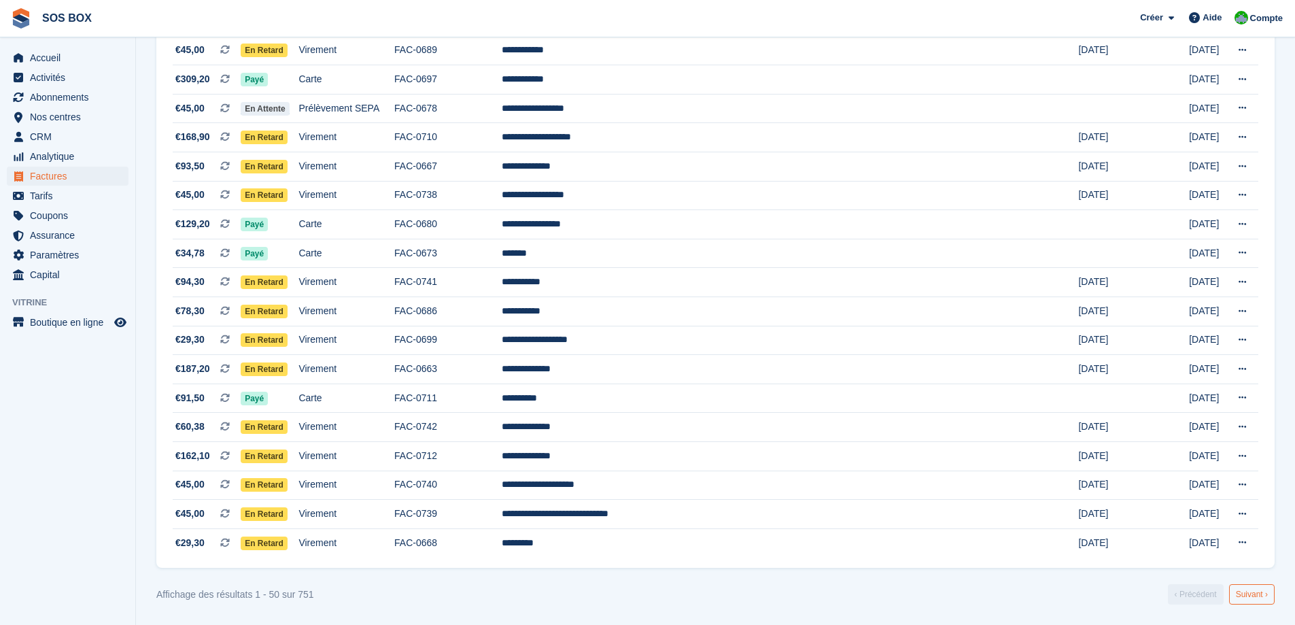
click at [1252, 587] on link "Suivant ›" at bounding box center [1252, 594] width 46 height 20
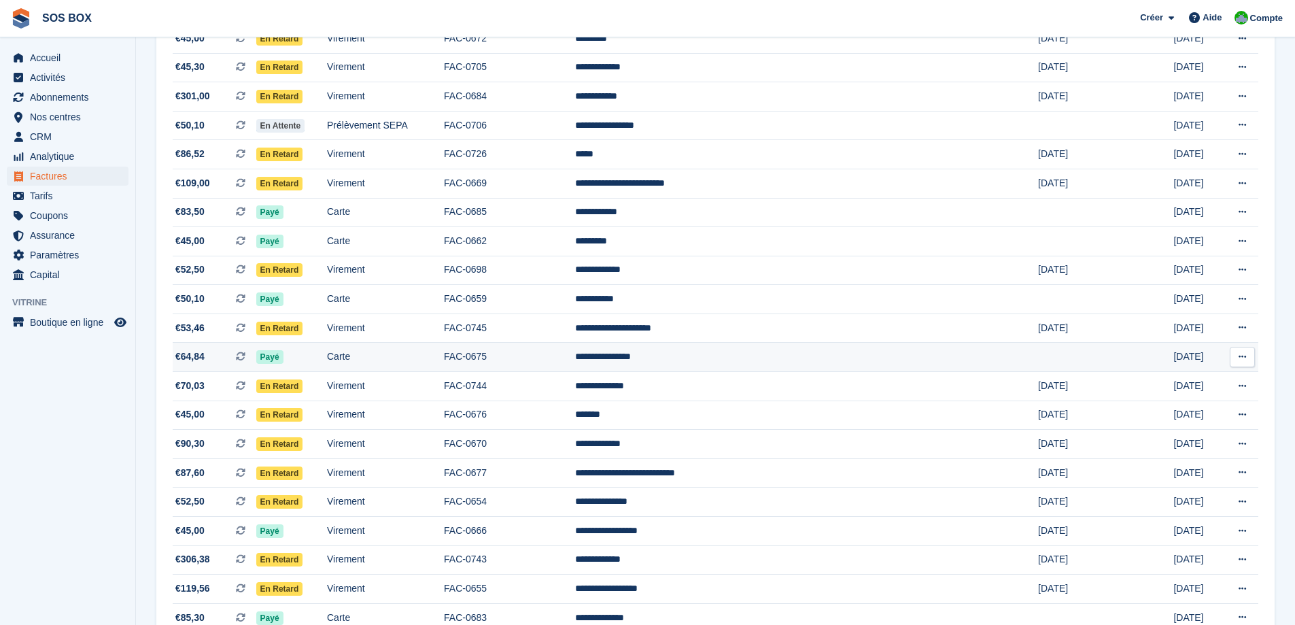
scroll to position [1118, 0]
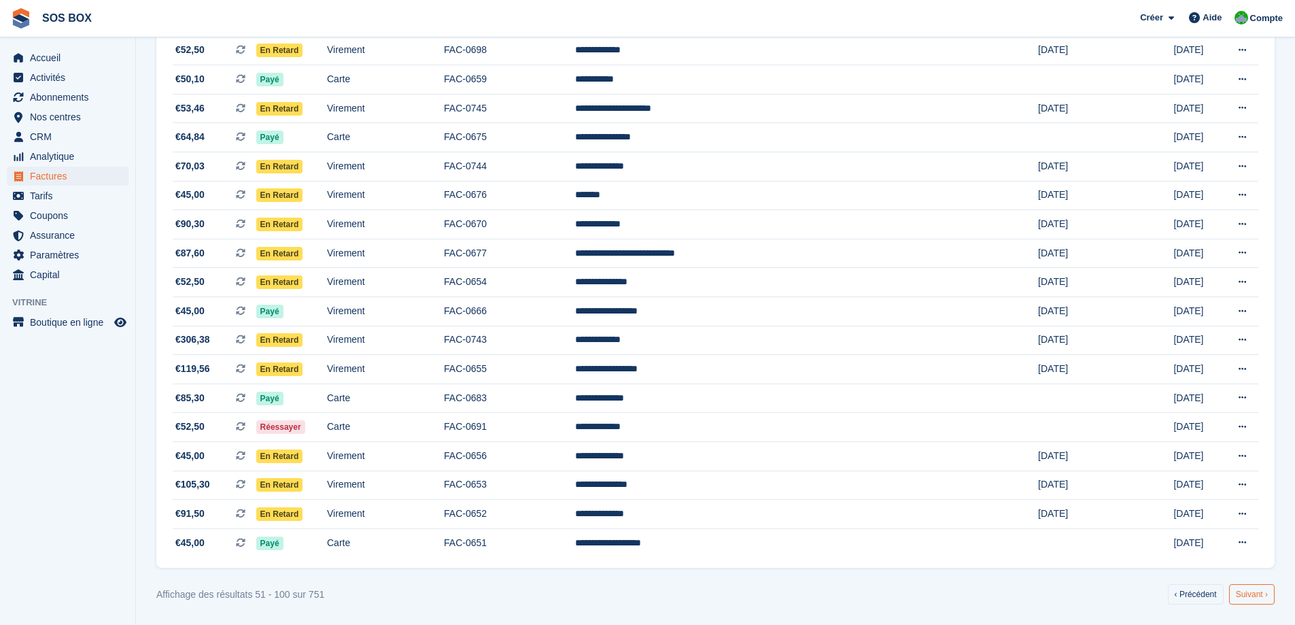
click at [1240, 597] on link "Suivant ›" at bounding box center [1252, 594] width 46 height 20
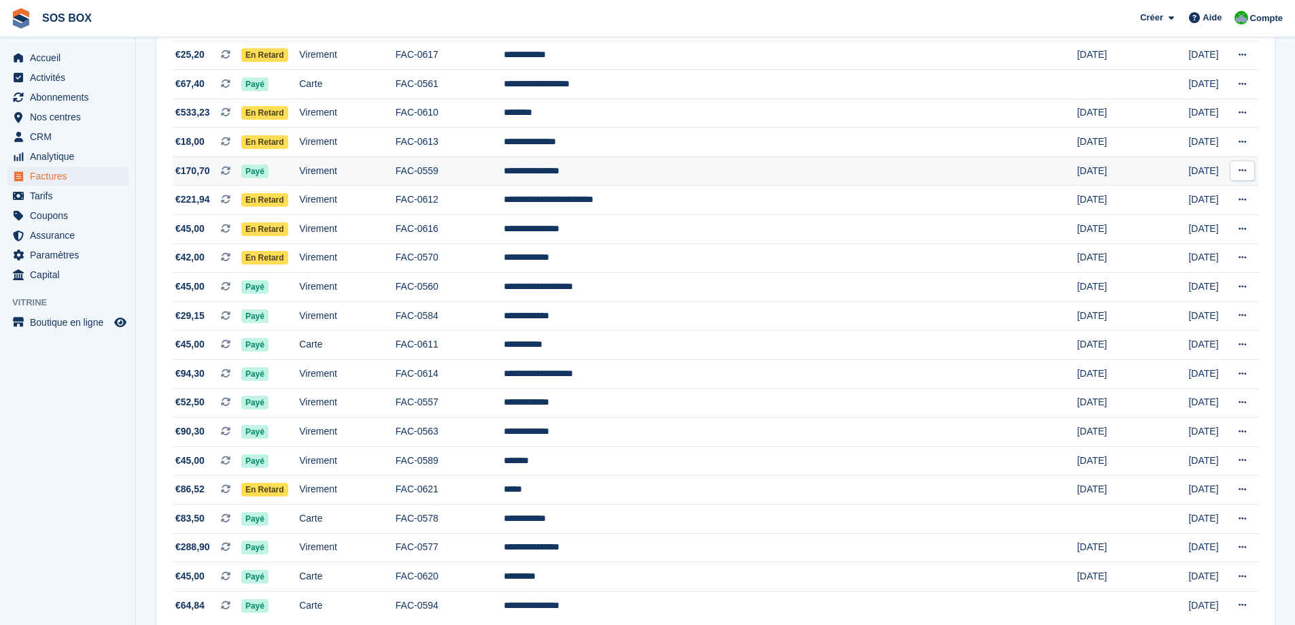
scroll to position [1118, 0]
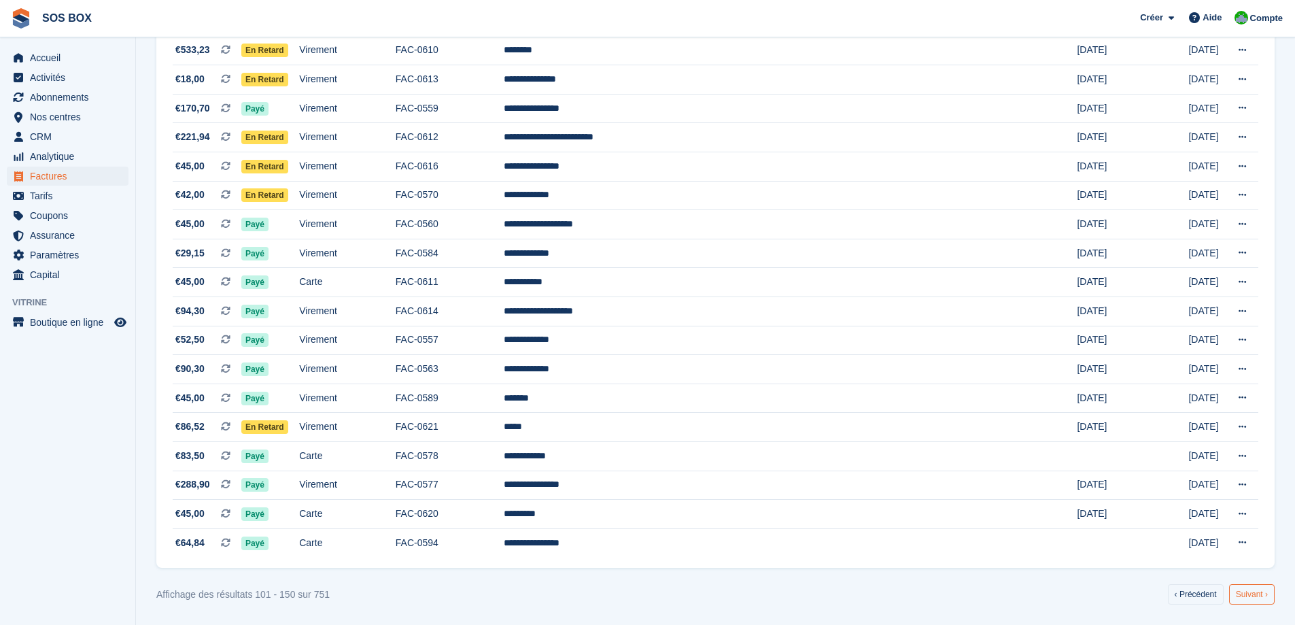
click at [1247, 599] on link "Suivant ›" at bounding box center [1252, 594] width 46 height 20
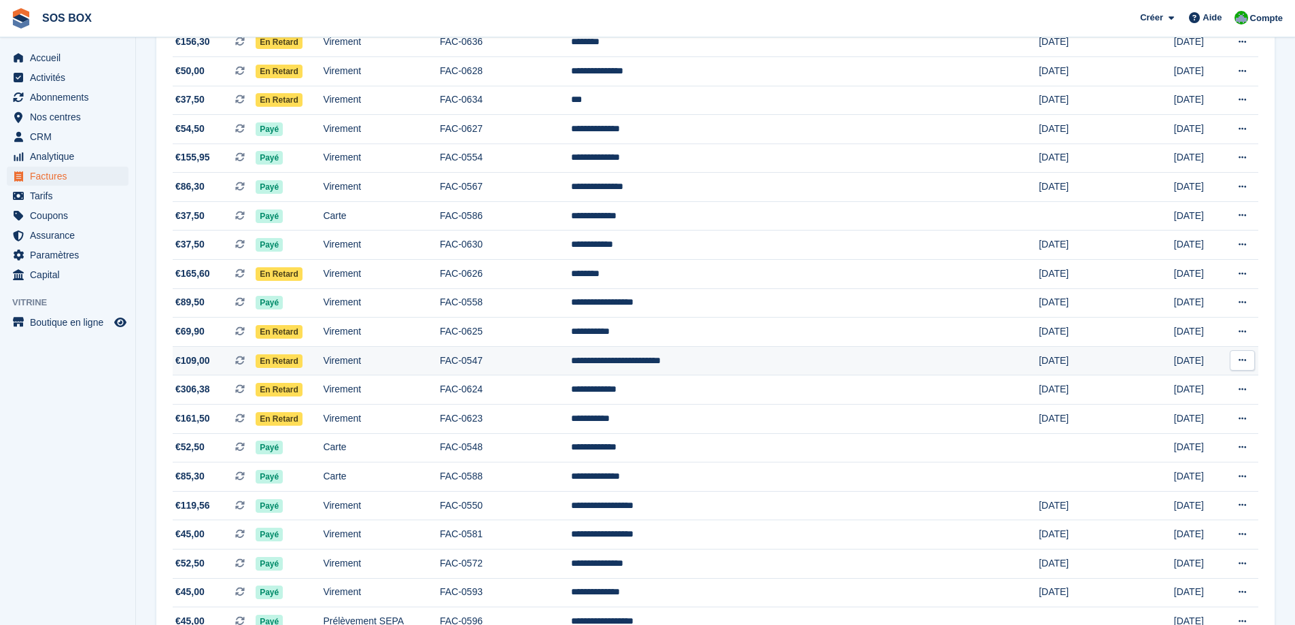
scroll to position [1118, 0]
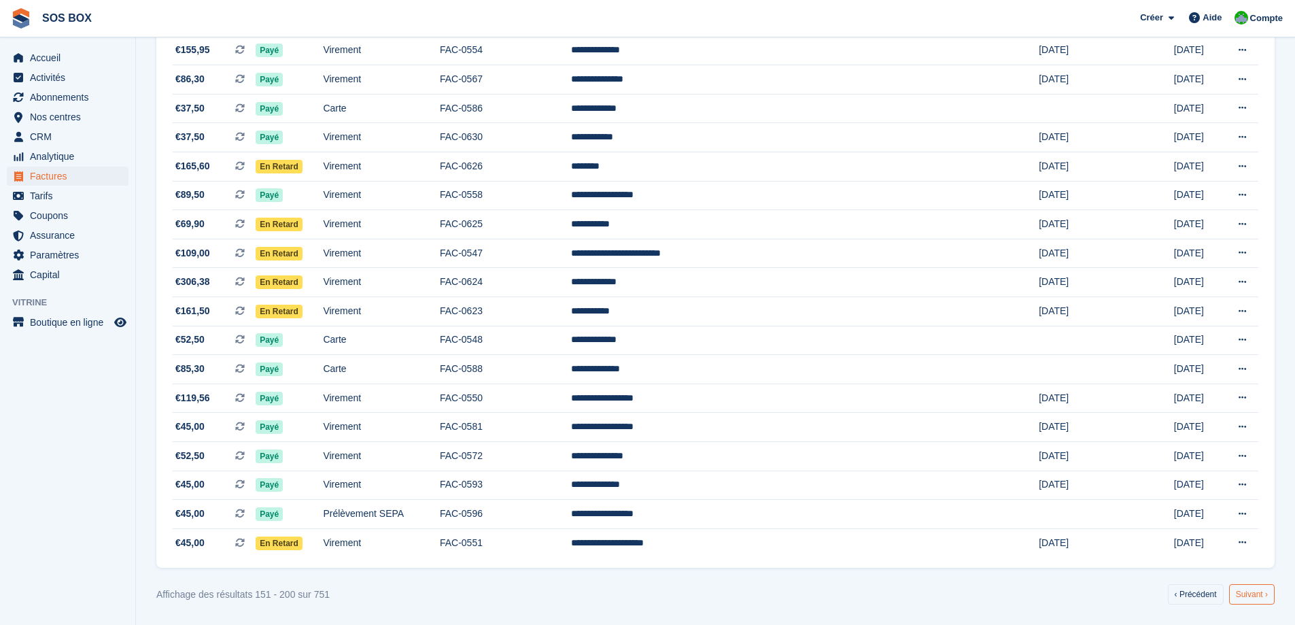
click at [1241, 591] on link "Suivant ›" at bounding box center [1252, 594] width 46 height 20
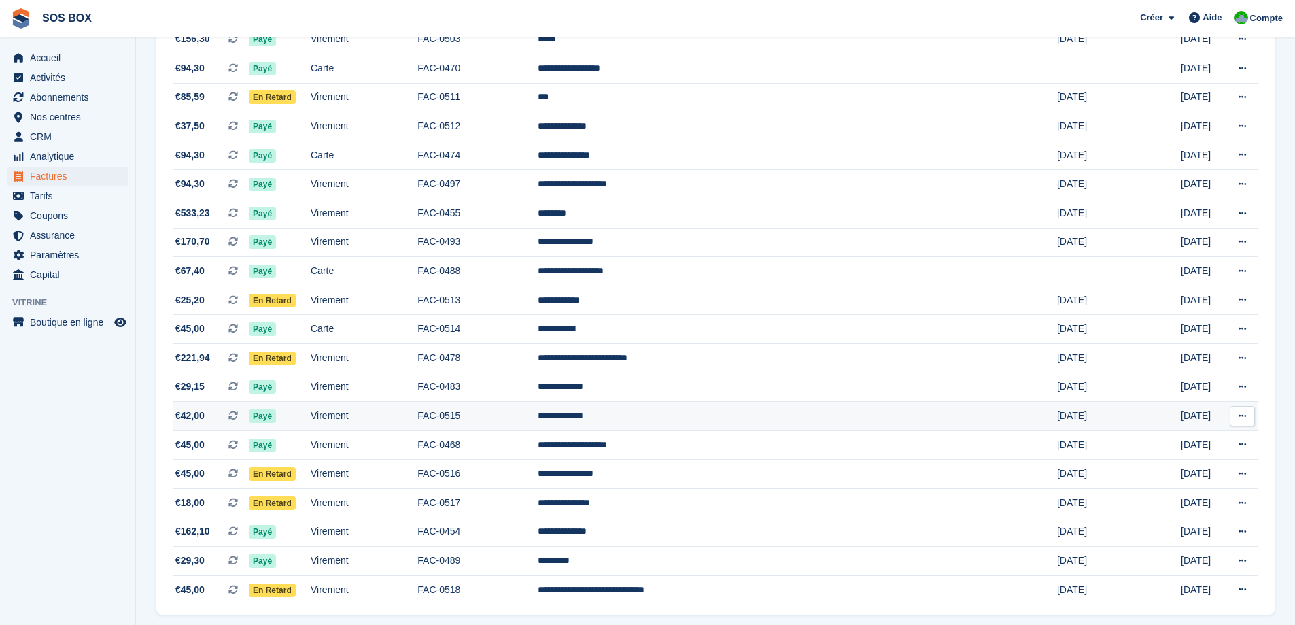
scroll to position [1118, 0]
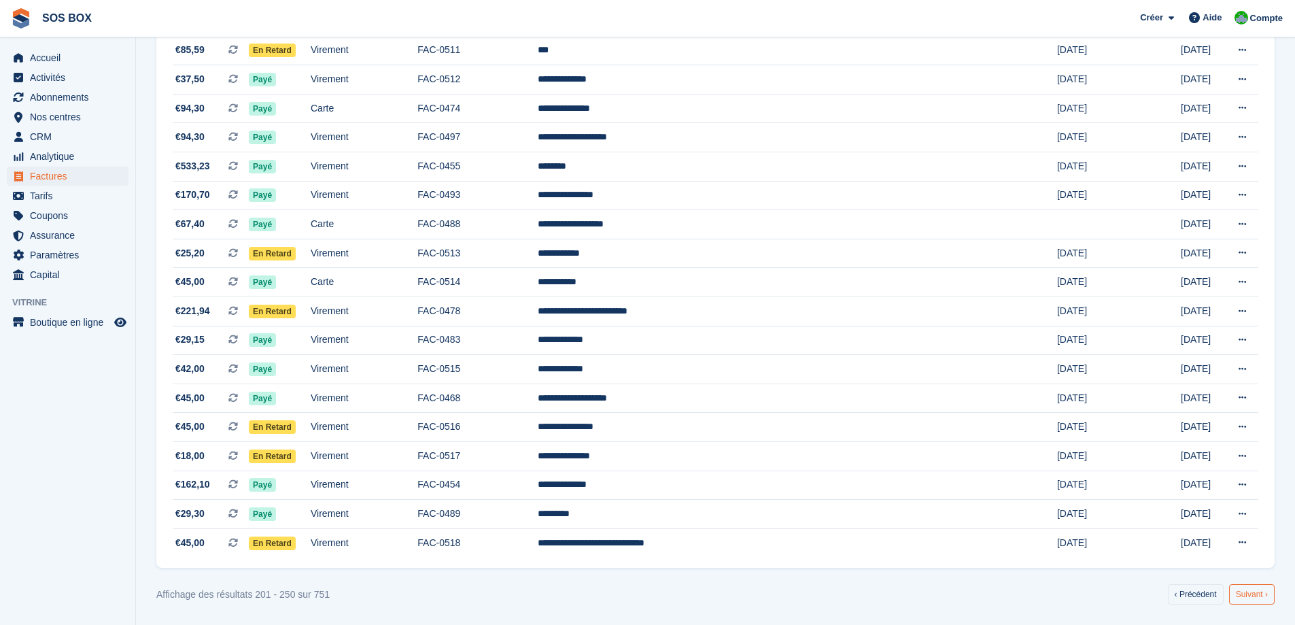
click at [1254, 601] on link "Suivant ›" at bounding box center [1252, 594] width 46 height 20
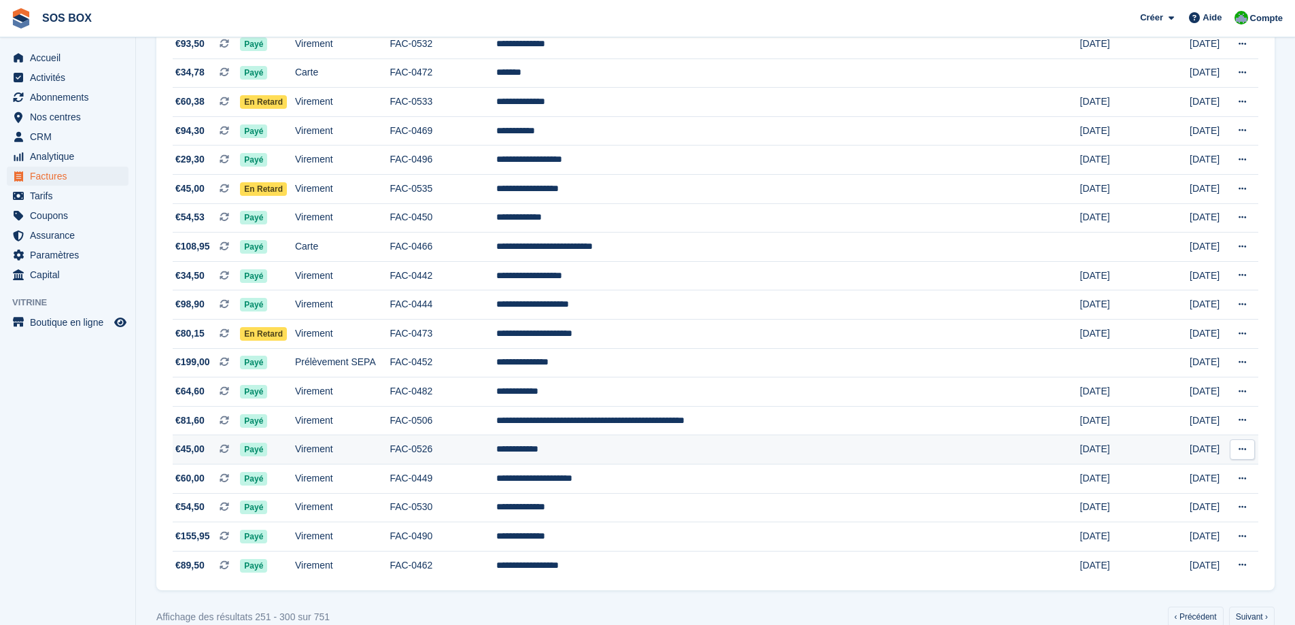
scroll to position [1118, 0]
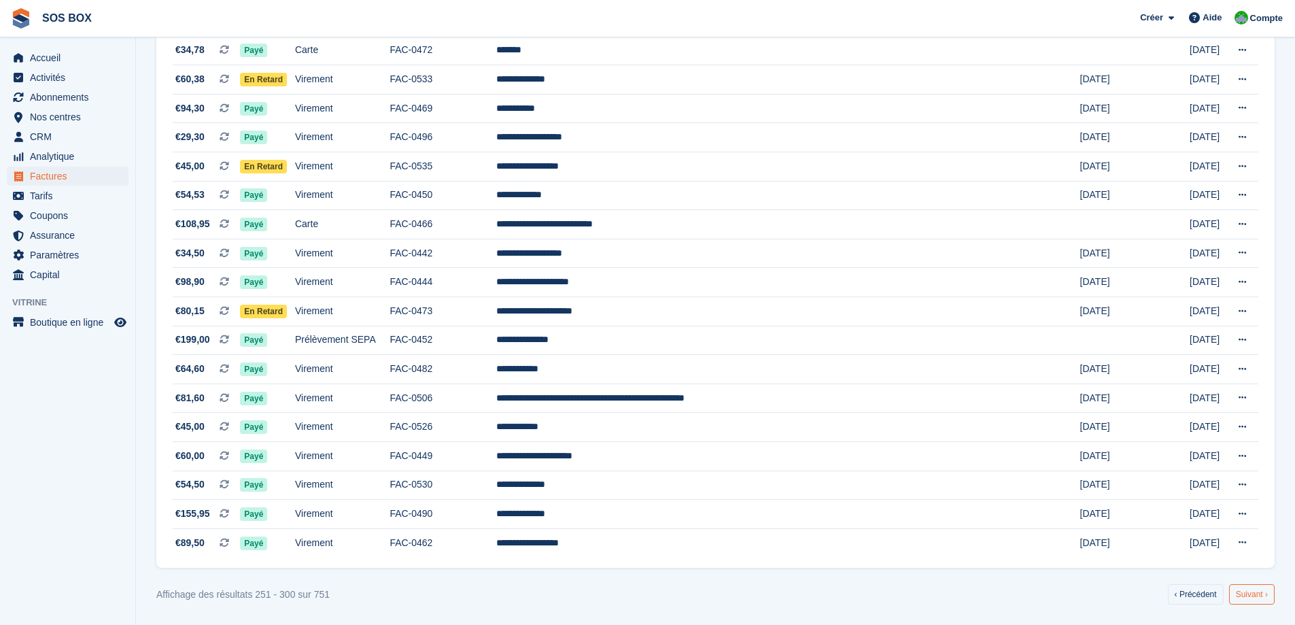
click at [1250, 594] on link "Suivant ›" at bounding box center [1252, 594] width 46 height 20
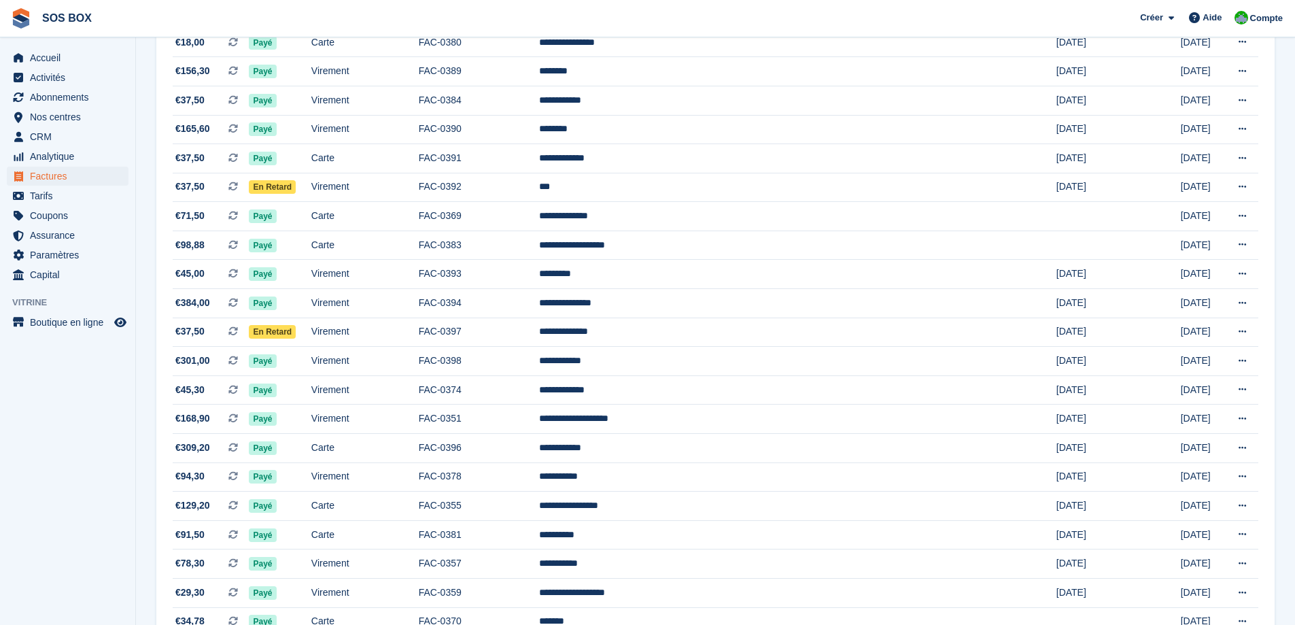
scroll to position [1118, 0]
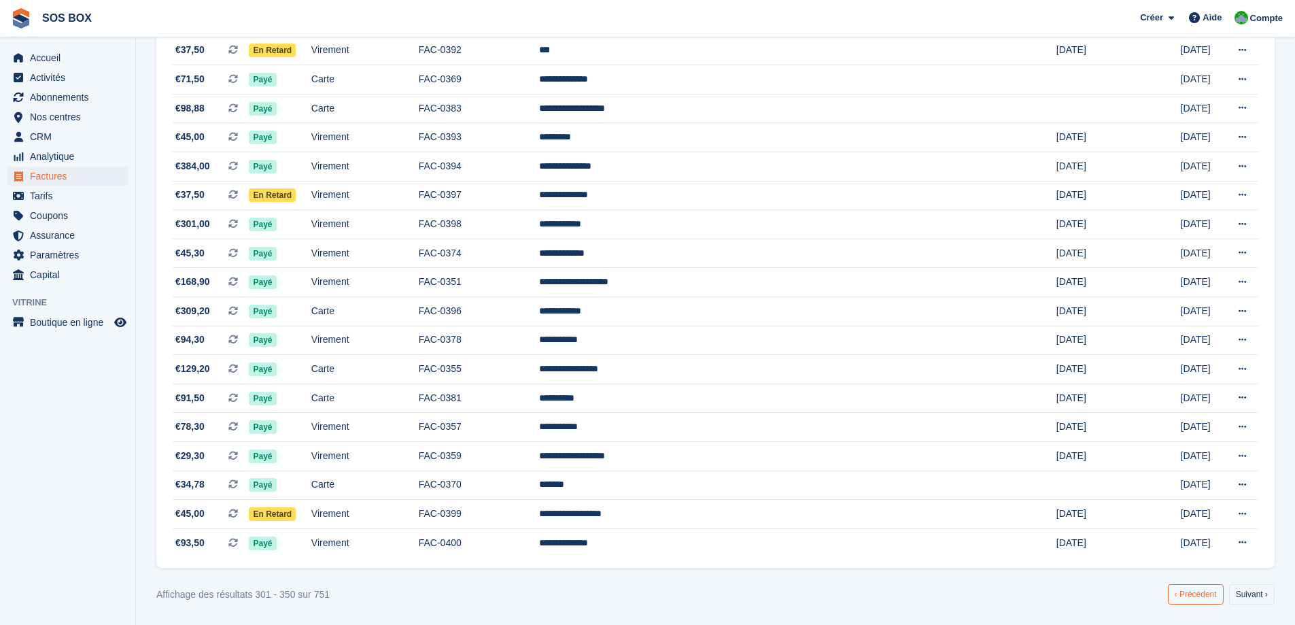
click at [1189, 595] on link "‹ Précédent" at bounding box center [1196, 594] width 56 height 20
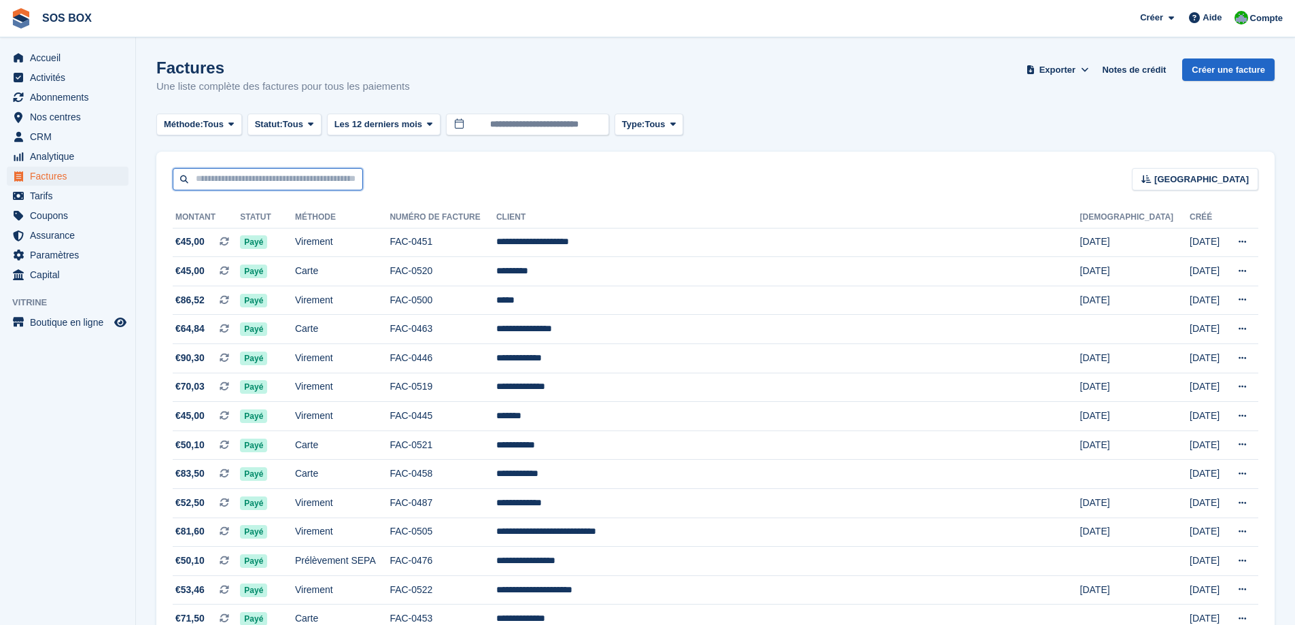
click at [290, 175] on input "text" at bounding box center [268, 179] width 190 height 22
type input "********"
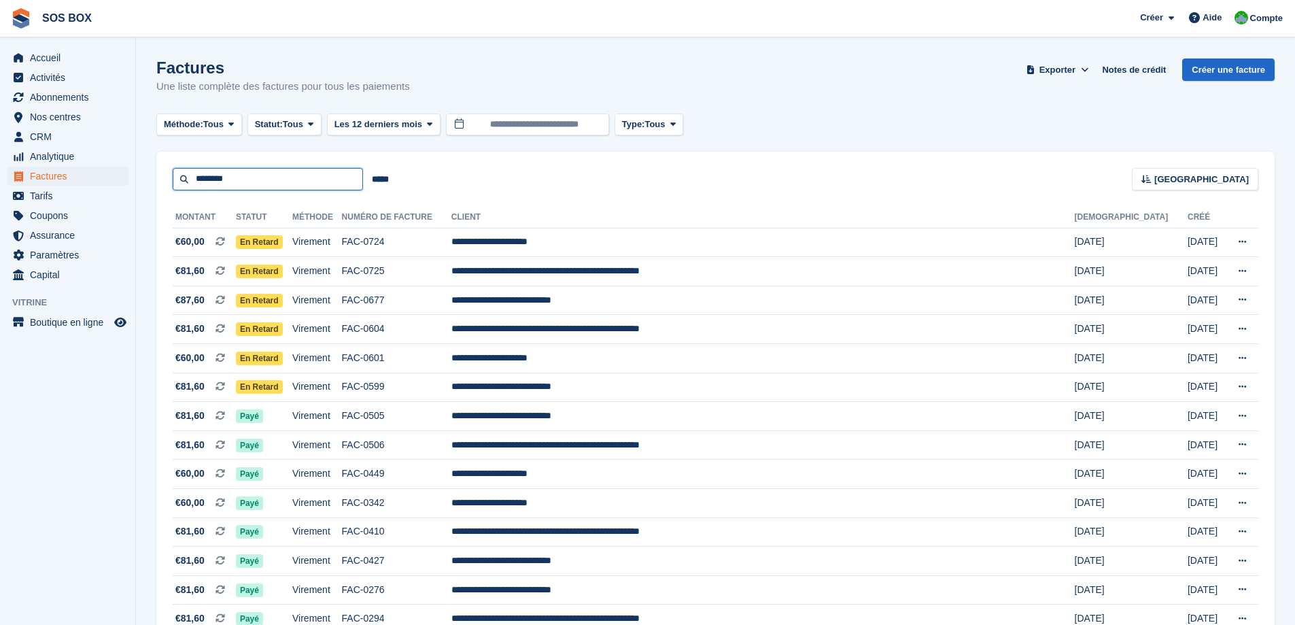
drag, startPoint x: 242, startPoint y: 177, endPoint x: 125, endPoint y: 185, distance: 117.1
click at [125, 185] on div "Accueil Activités Abonnements Abonnements Abonnements Augmentation des prix NOU…" at bounding box center [647, 466] width 1295 height 932
type input "********"
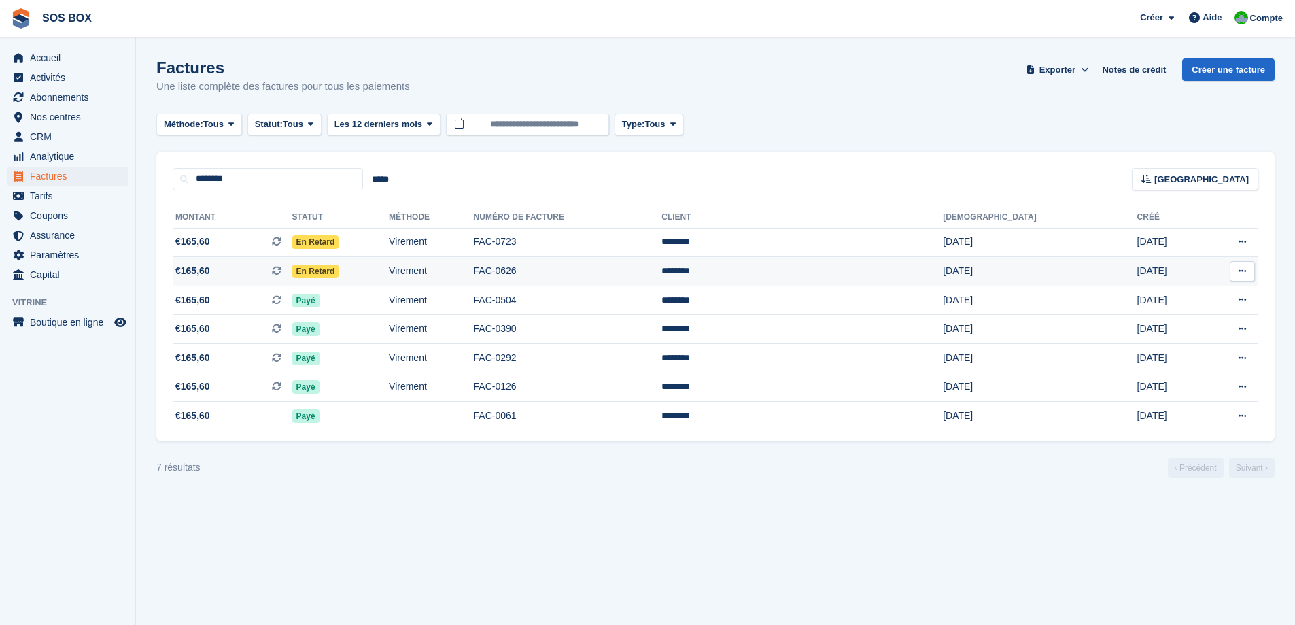
click at [389, 268] on td "En retard" at bounding box center [340, 271] width 97 height 29
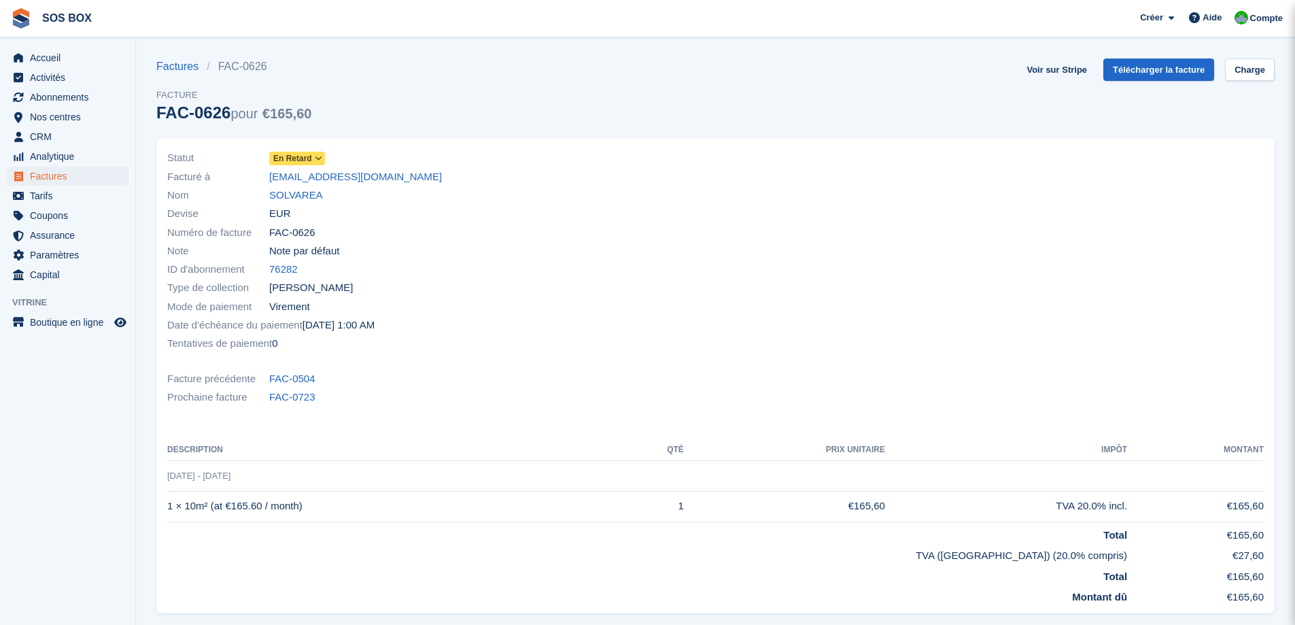
click at [313, 158] on span at bounding box center [318, 158] width 11 height 11
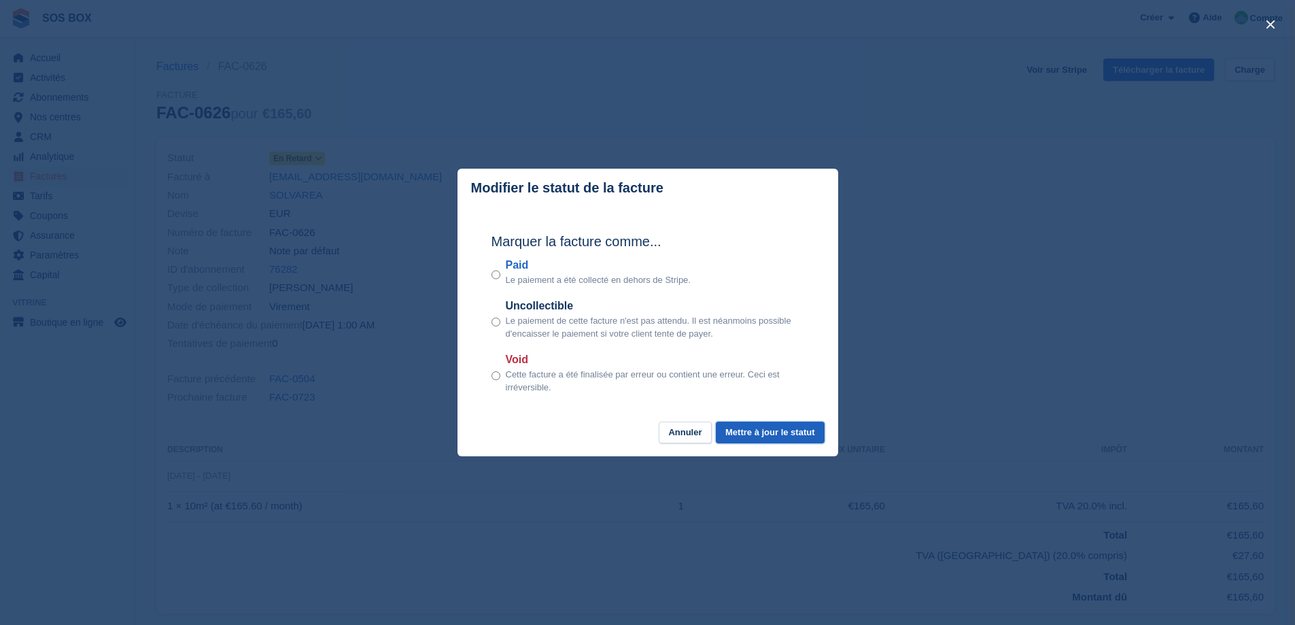
click at [743, 439] on button "Mettre à jour le statut" at bounding box center [770, 432] width 108 height 22
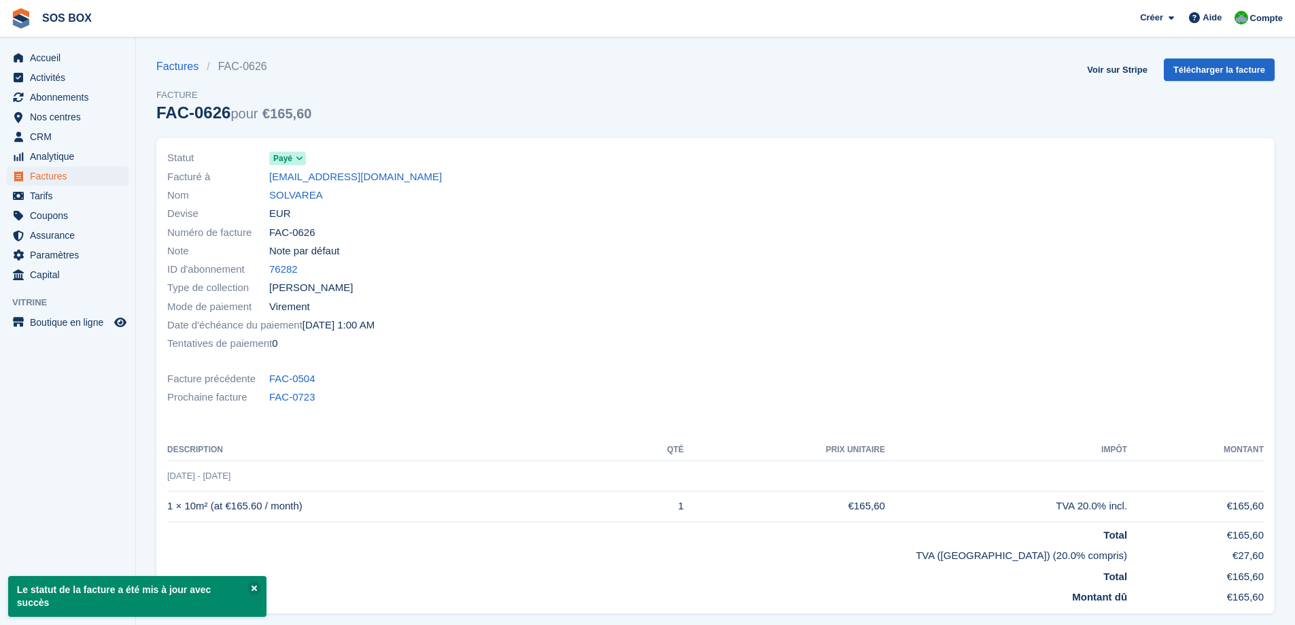
drag, startPoint x: 317, startPoint y: 239, endPoint x: 270, endPoint y: 231, distance: 47.5
click at [270, 231] on div "Numéro de facture FAC-0626" at bounding box center [437, 232] width 540 height 18
copy span "FAC-0626"
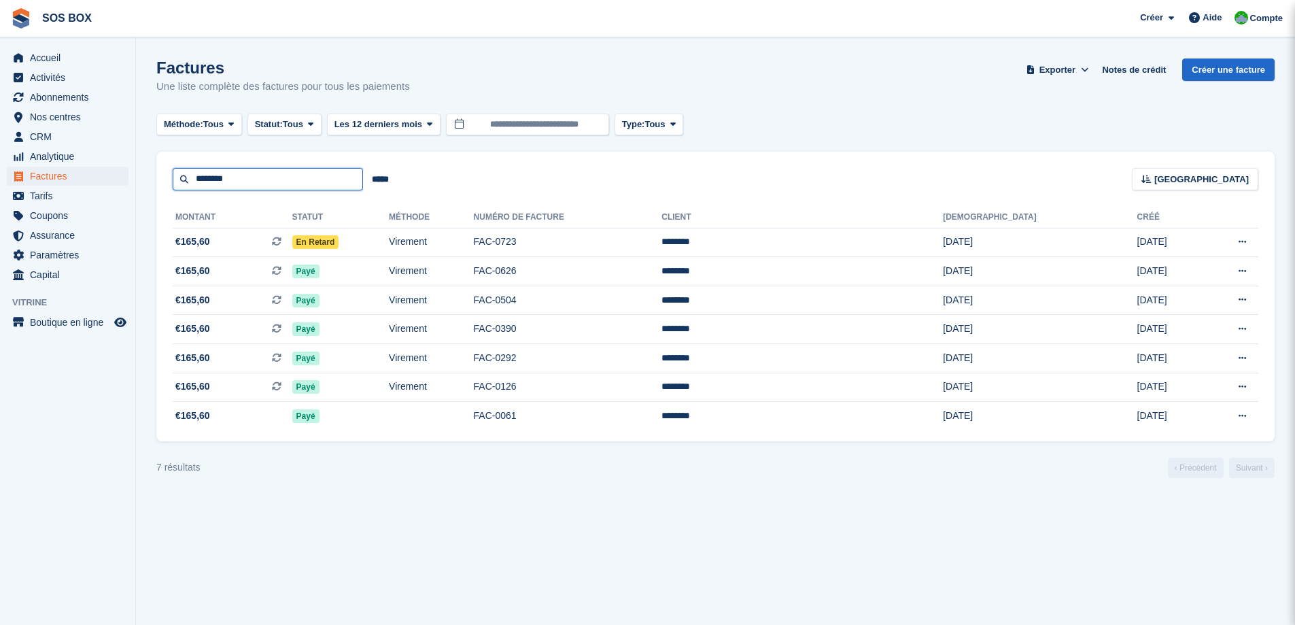
drag, startPoint x: 247, startPoint y: 187, endPoint x: 180, endPoint y: 186, distance: 67.3
click at [180, 186] on input "********" at bounding box center [268, 179] width 190 height 22
type input "********"
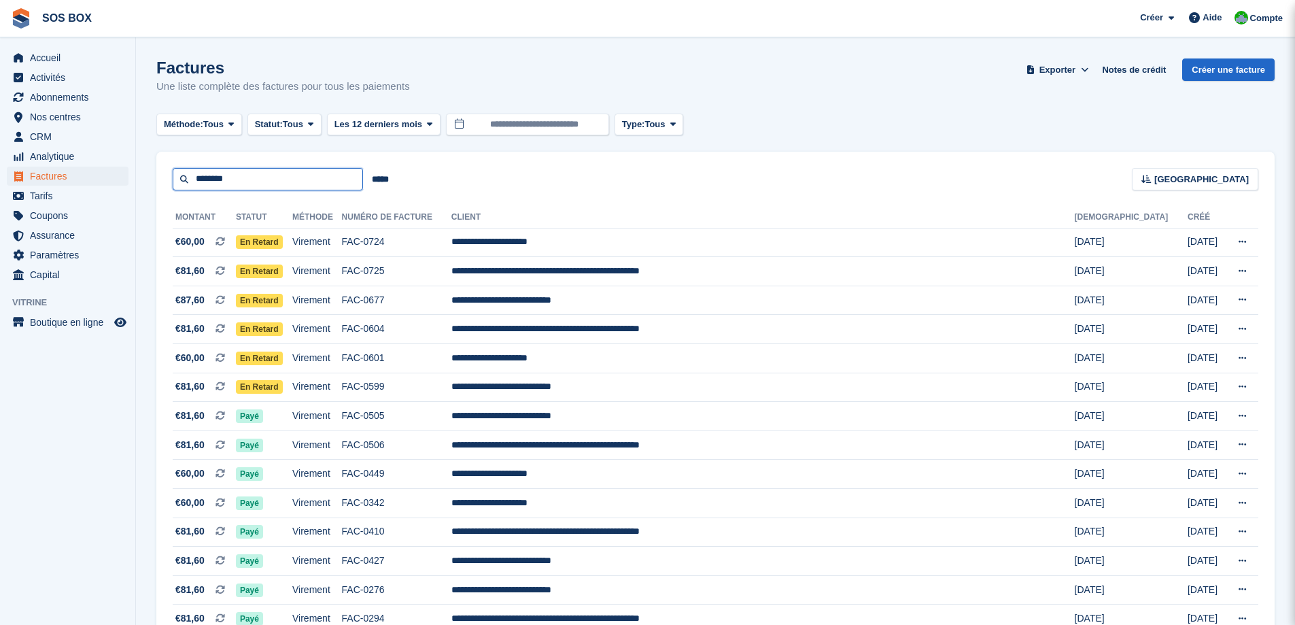
drag, startPoint x: 264, startPoint y: 177, endPoint x: 121, endPoint y: 181, distance: 142.8
click at [121, 181] on div "Accueil Activités Abonnements Abonnements Abonnements Augmentation des prix NOU…" at bounding box center [647, 466] width 1295 height 932
type input "*****"
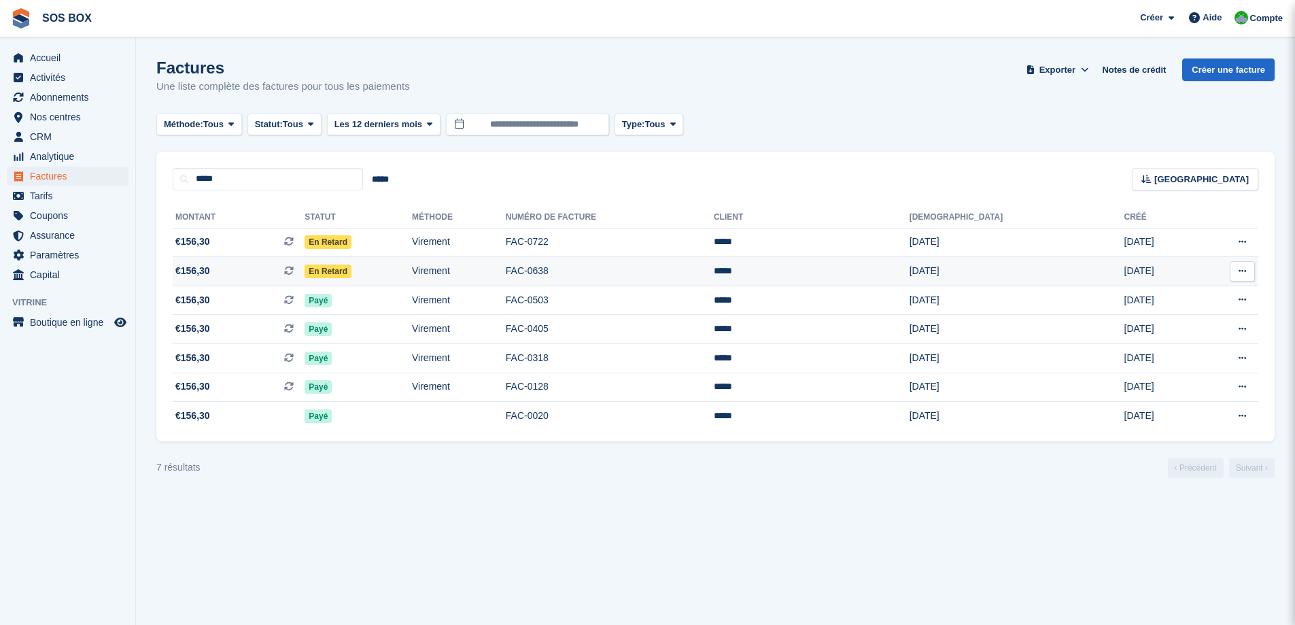
click at [506, 263] on td "Virement" at bounding box center [459, 271] width 94 height 29
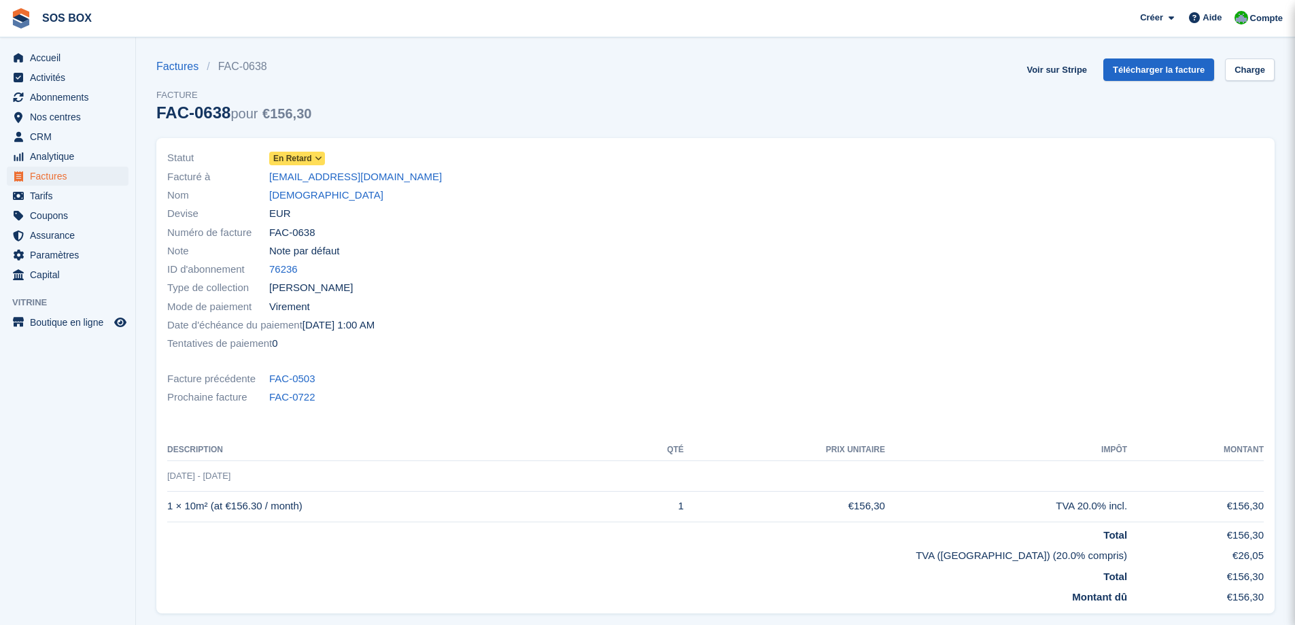
click at [309, 156] on span "En retard" at bounding box center [292, 158] width 39 height 12
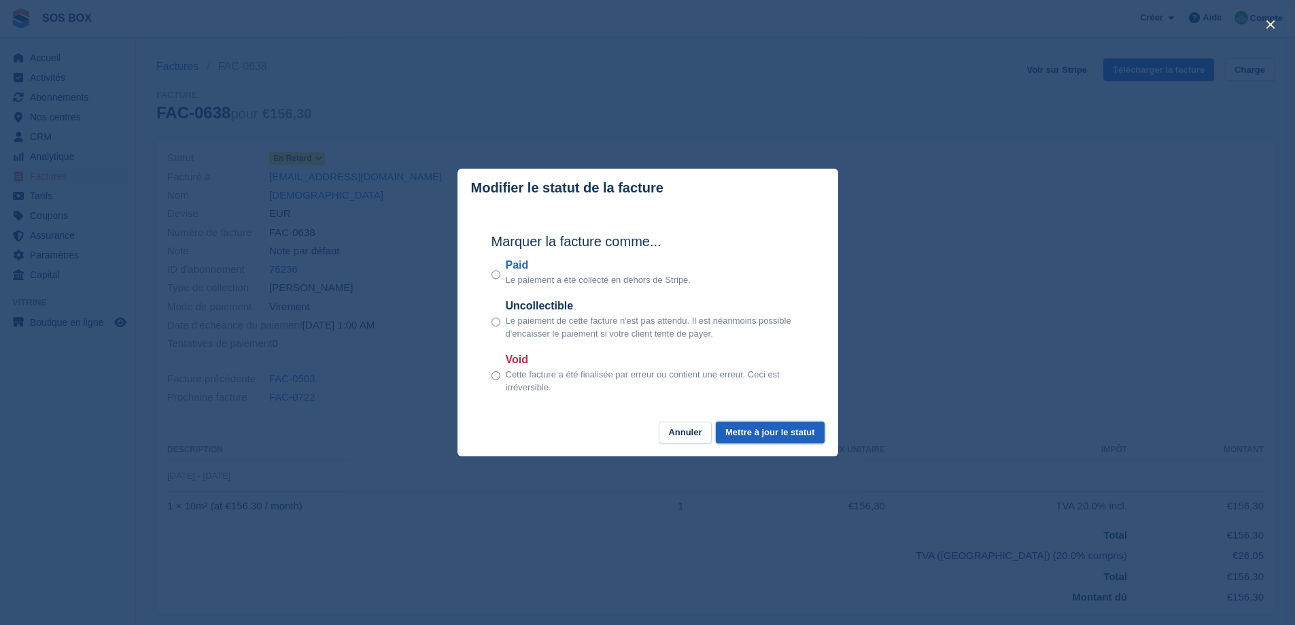
click at [763, 436] on button "Mettre à jour le statut" at bounding box center [770, 432] width 108 height 22
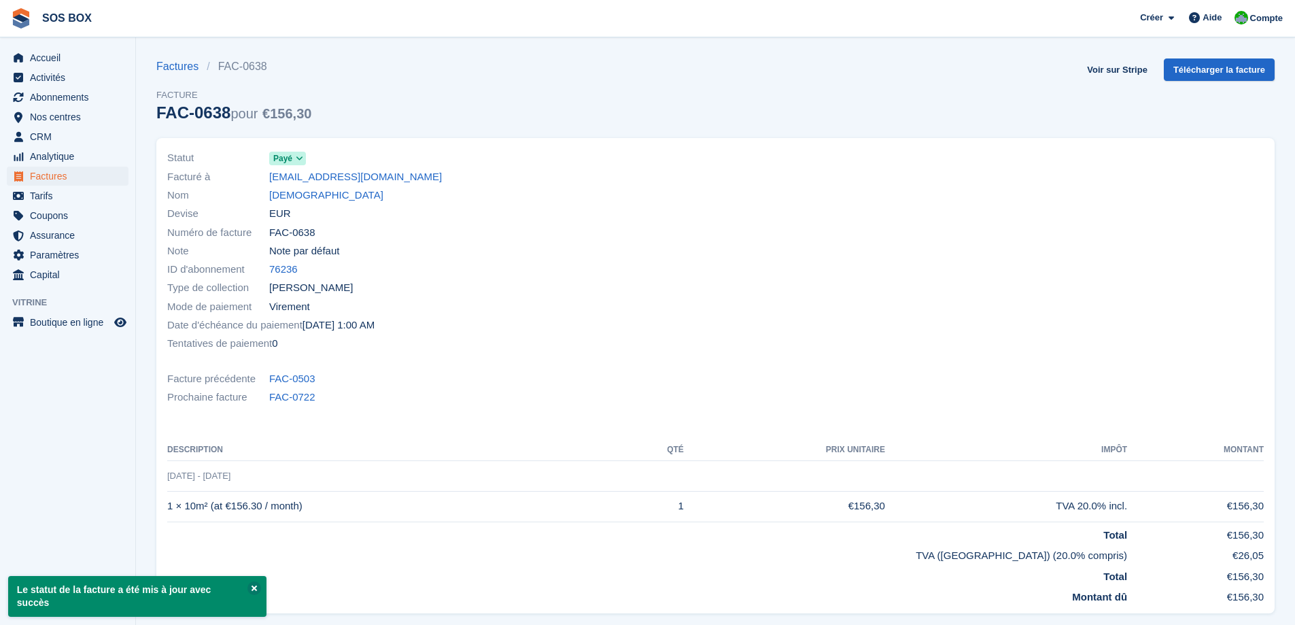
drag, startPoint x: 326, startPoint y: 234, endPoint x: 262, endPoint y: 234, distance: 64.6
click at [262, 234] on div "Numéro de facture FAC-0638" at bounding box center [437, 232] width 540 height 18
copy div "Numéro de facture FAC-0638"
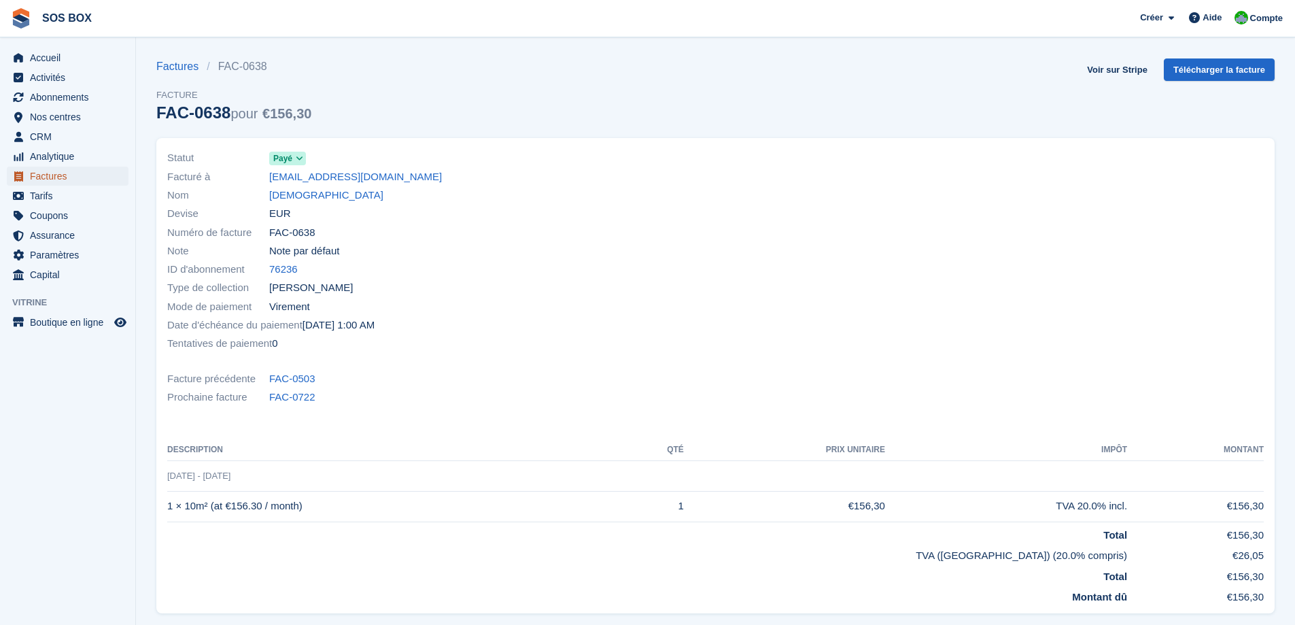
click at [49, 174] on span "Factures" at bounding box center [71, 176] width 82 height 19
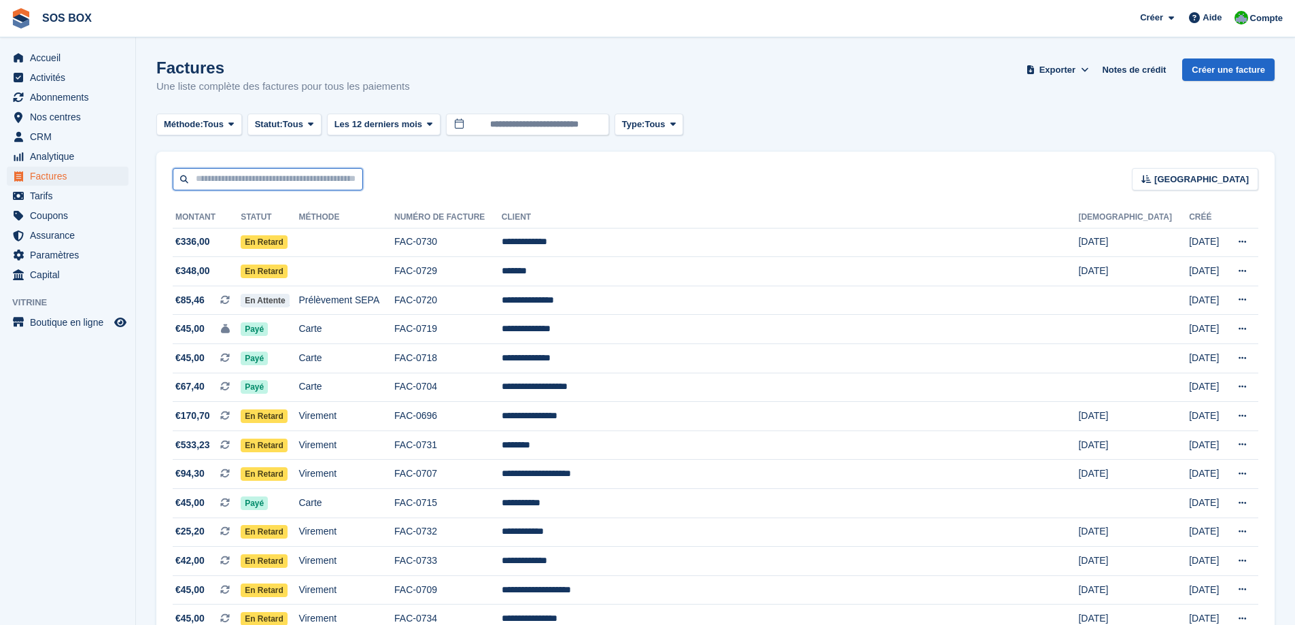
click at [315, 178] on input "text" at bounding box center [268, 179] width 190 height 22
type input "********"
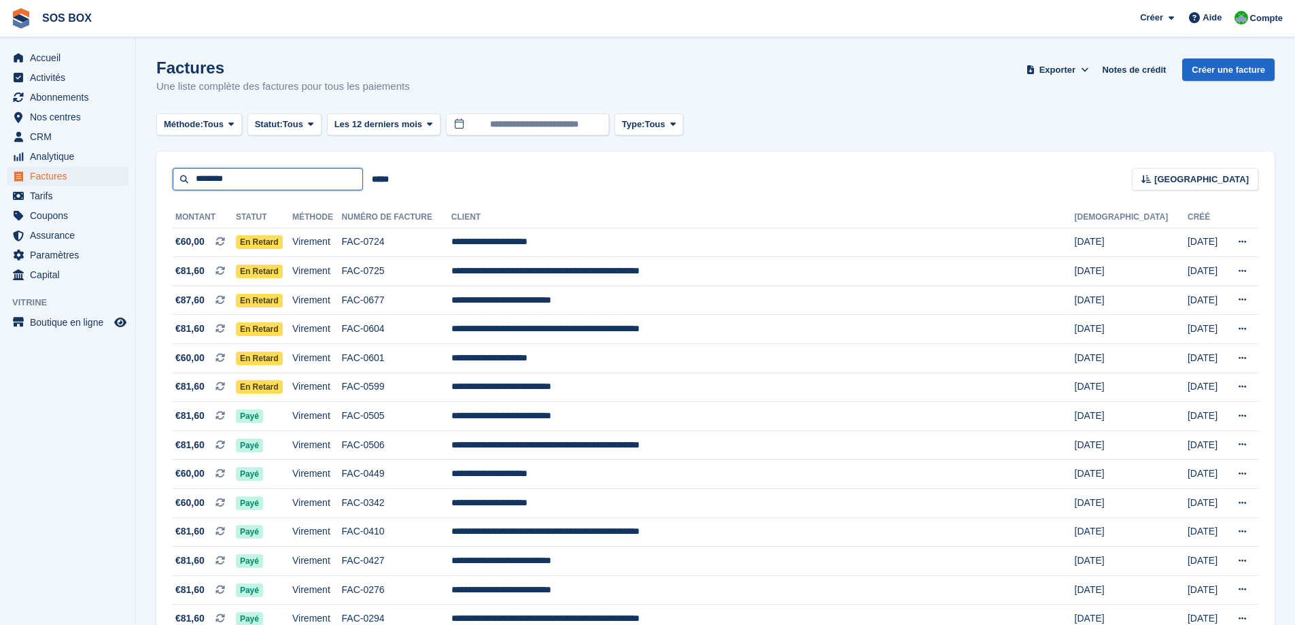
drag, startPoint x: 279, startPoint y: 181, endPoint x: 126, endPoint y: 185, distance: 153.6
click at [126, 185] on div "Accueil Activités Abonnements Abonnements Abonnements Augmentation des prix NOU…" at bounding box center [647, 466] width 1295 height 932
type input "********"
click at [282, 182] on input "********" at bounding box center [268, 179] width 190 height 22
type input "**********"
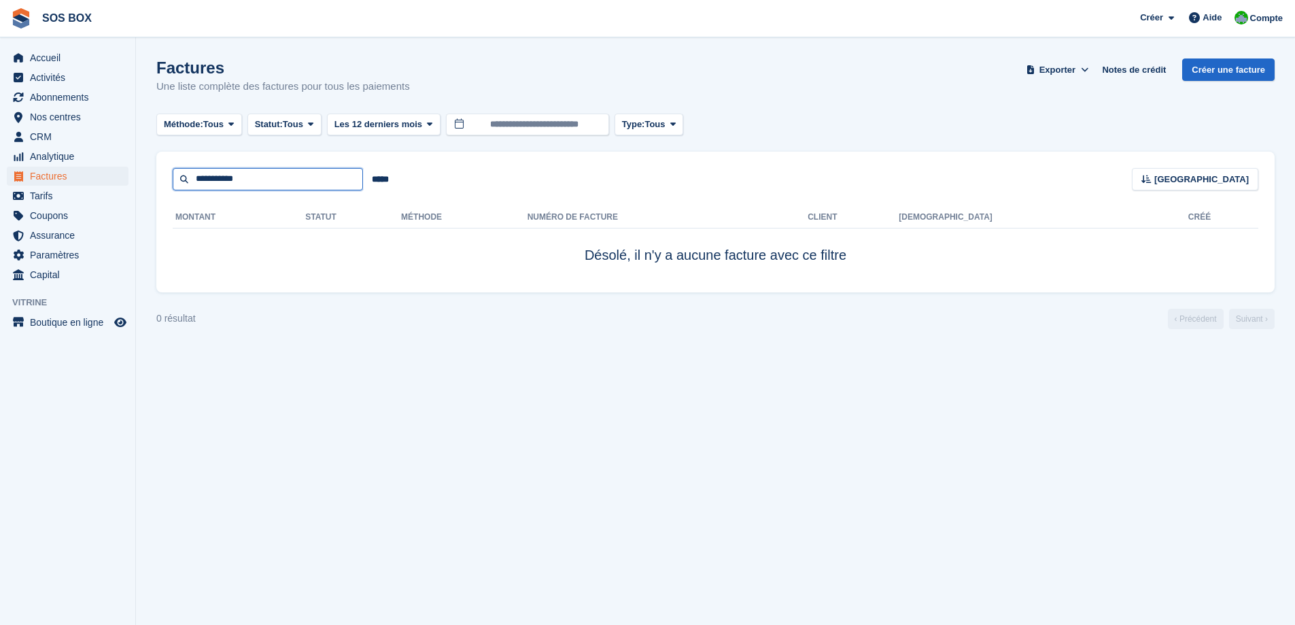
drag, startPoint x: 252, startPoint y: 172, endPoint x: 137, endPoint y: 179, distance: 115.1
click at [137, 179] on section "Factures Une liste complète des factures pour tous les paiements Exporter Expor…" at bounding box center [715, 312] width 1159 height 625
type input "***"
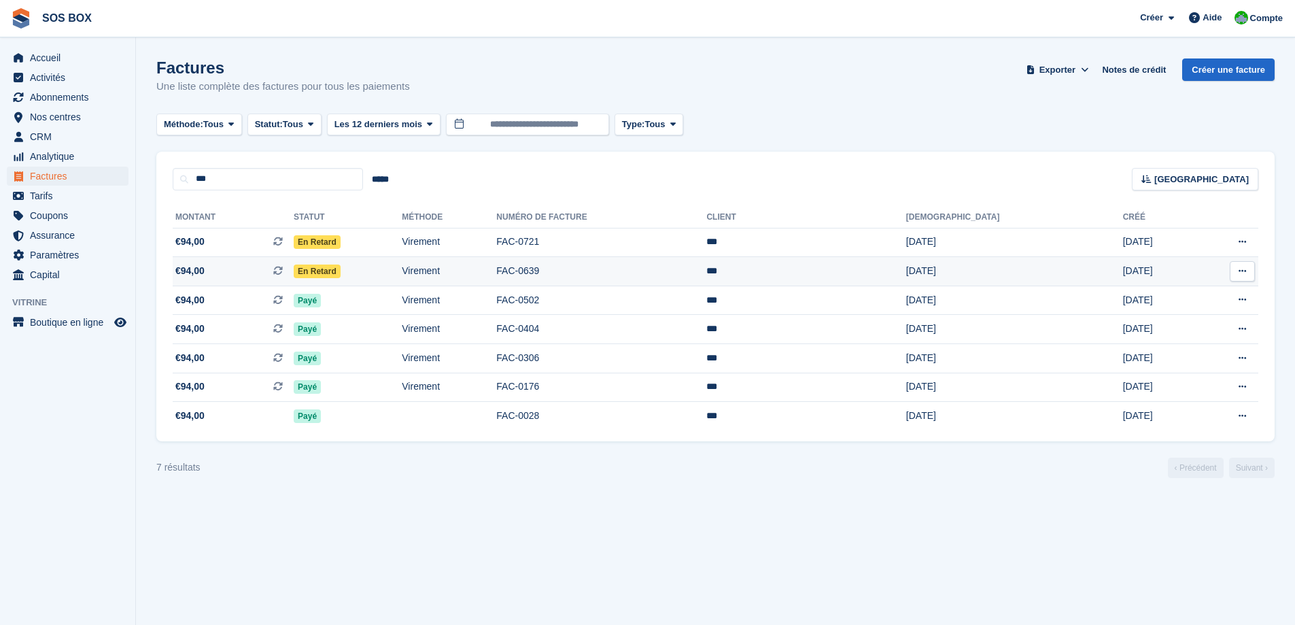
click at [635, 272] on td "FAC-0639" at bounding box center [601, 271] width 210 height 29
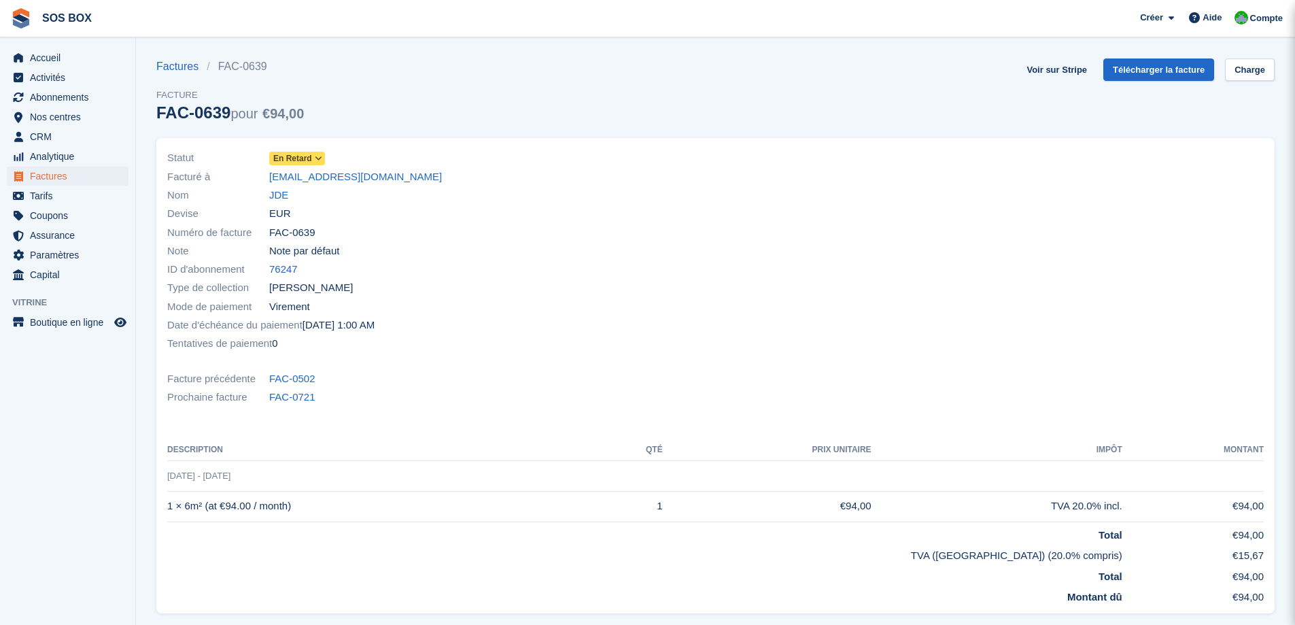
click at [320, 161] on icon at bounding box center [318, 158] width 7 height 8
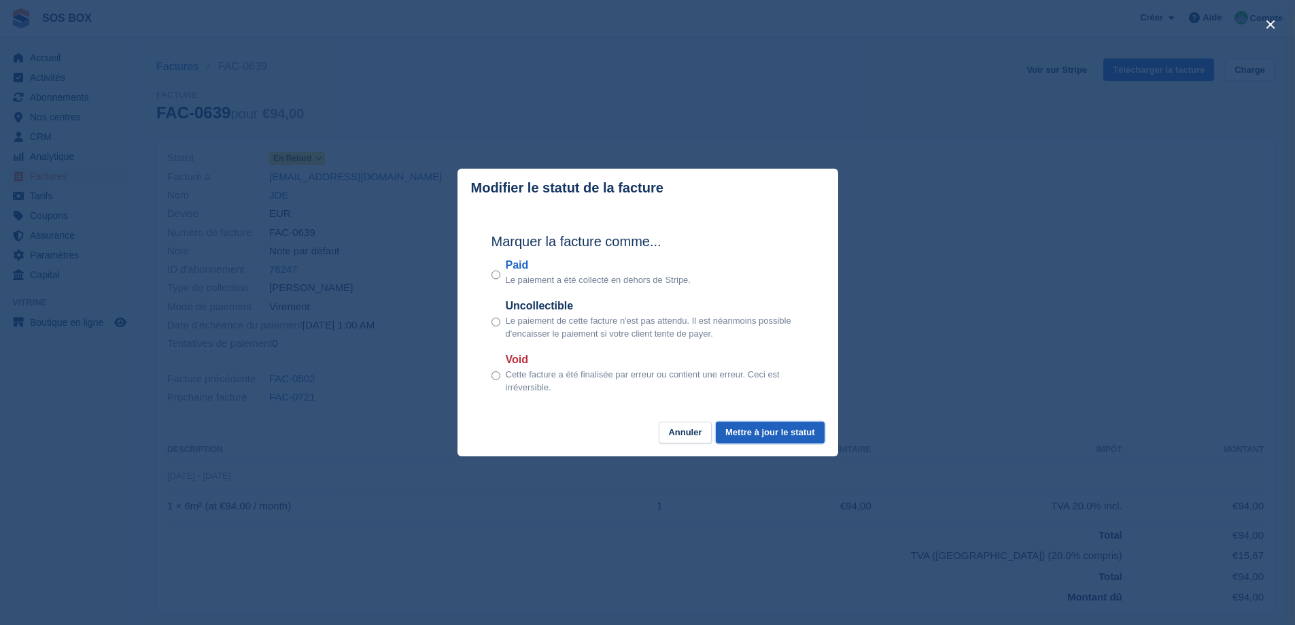
click at [765, 438] on button "Mettre à jour le statut" at bounding box center [770, 432] width 108 height 22
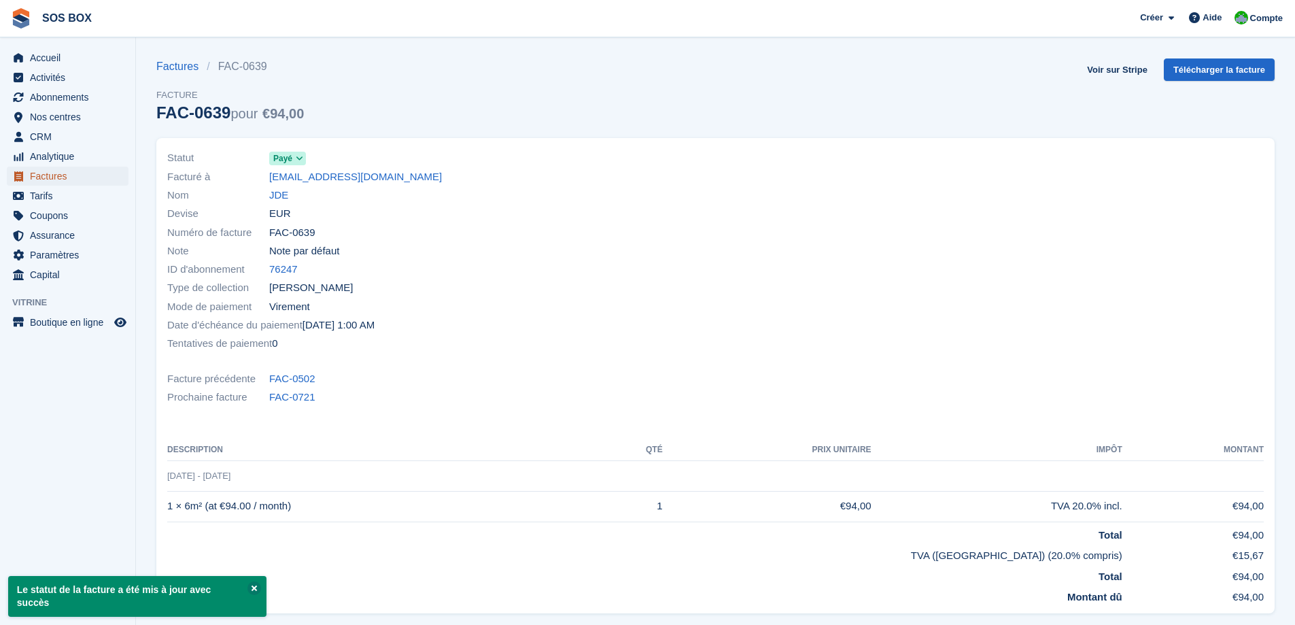
click at [56, 178] on span "Factures" at bounding box center [71, 176] width 82 height 19
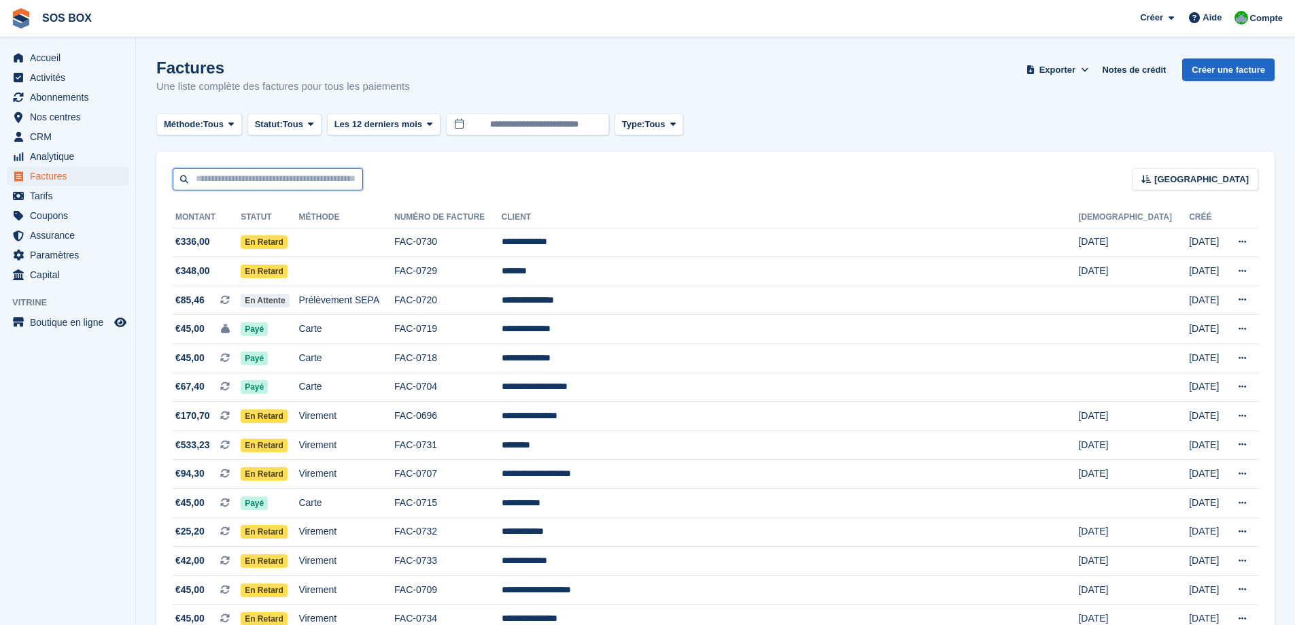
click at [273, 177] on input "text" at bounding box center [268, 179] width 190 height 22
type input "********"
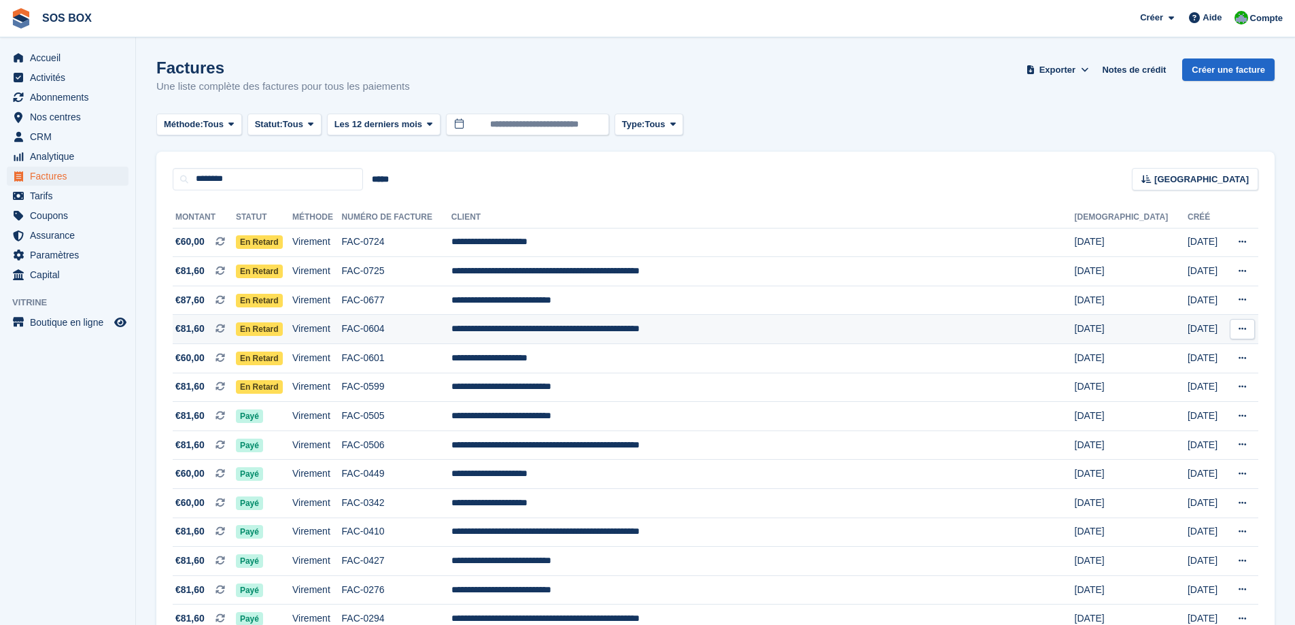
click at [342, 325] on td "Virement" at bounding box center [317, 329] width 50 height 29
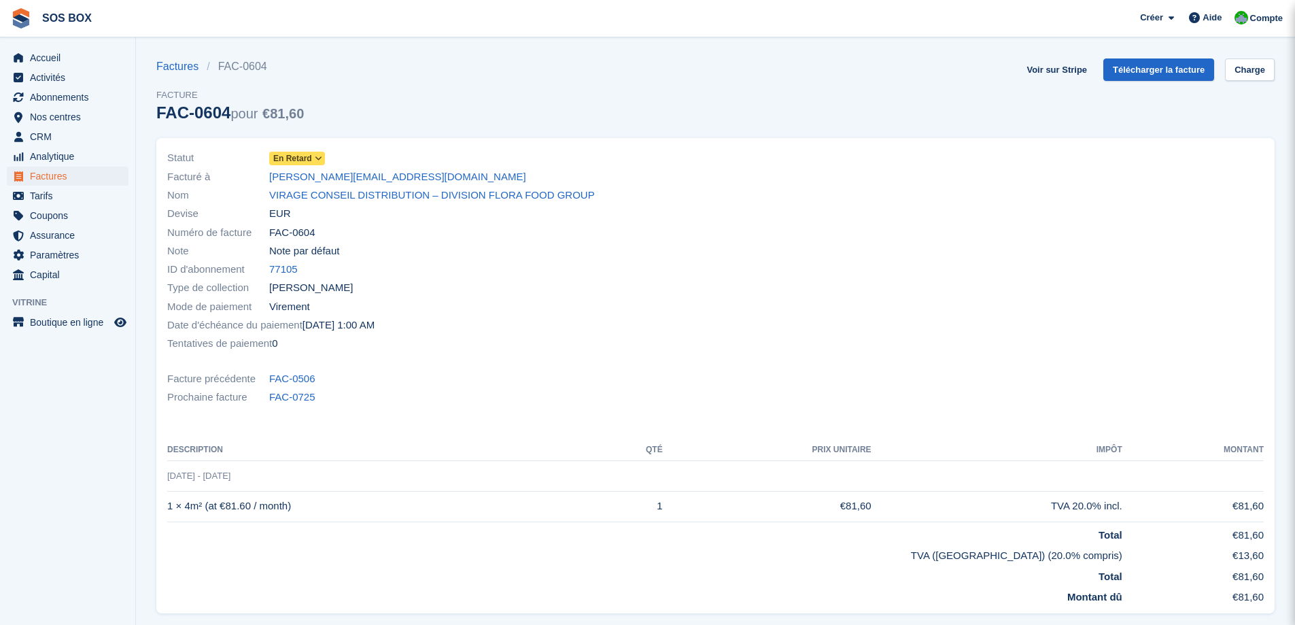
click at [321, 154] on span at bounding box center [318, 158] width 11 height 11
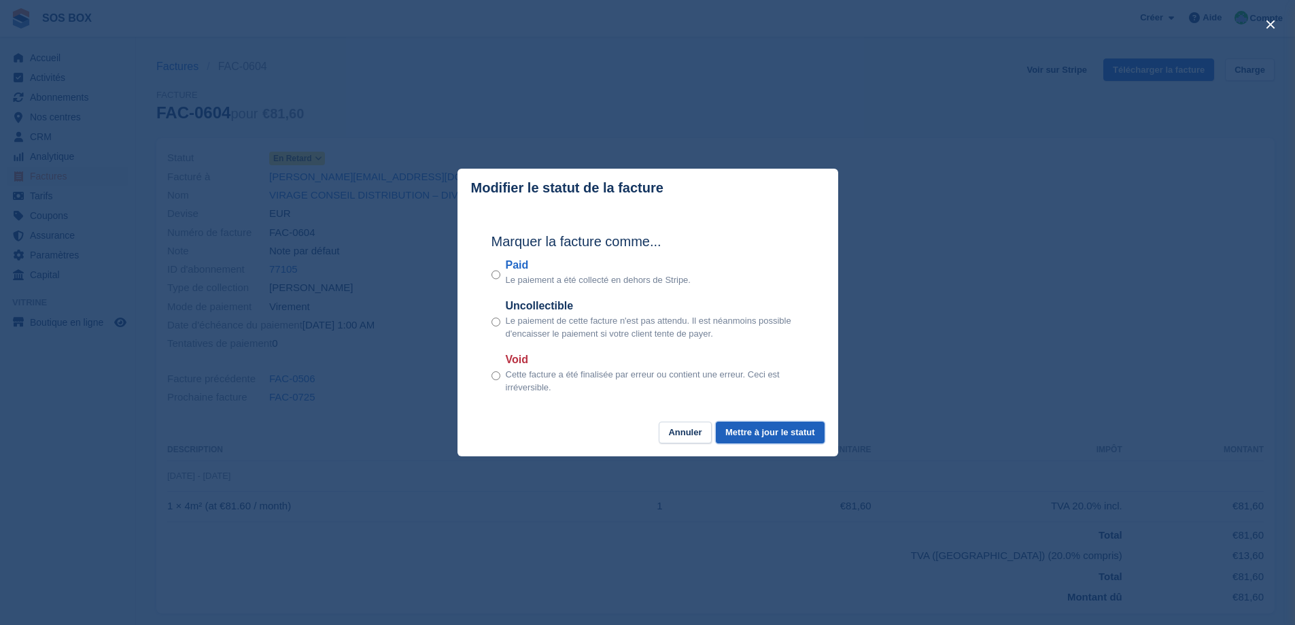
click at [790, 433] on button "Mettre à jour le statut" at bounding box center [770, 432] width 108 height 22
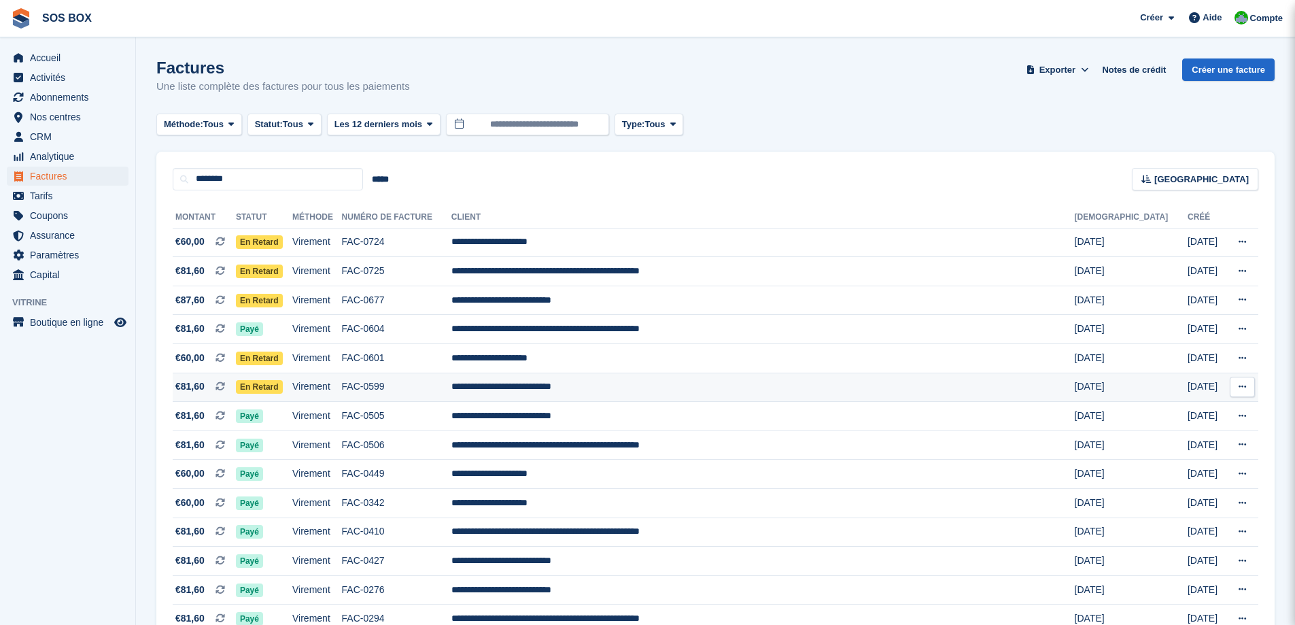
click at [451, 391] on td "FAC-0599" at bounding box center [396, 386] width 109 height 29
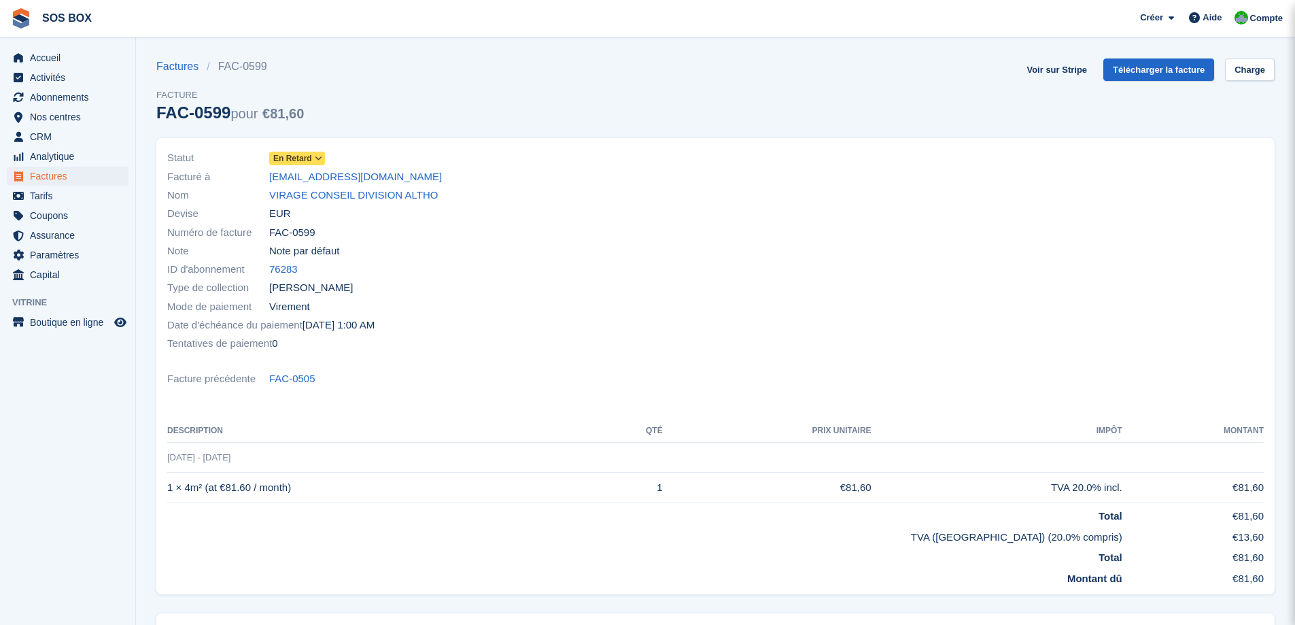
drag, startPoint x: 312, startPoint y: 233, endPoint x: 268, endPoint y: 237, distance: 44.3
click at [268, 237] on div "Numéro de facture FAC-0599" at bounding box center [437, 232] width 540 height 18
copy div "Numéro de facture FAC-0599"
click at [315, 160] on icon at bounding box center [318, 158] width 7 height 8
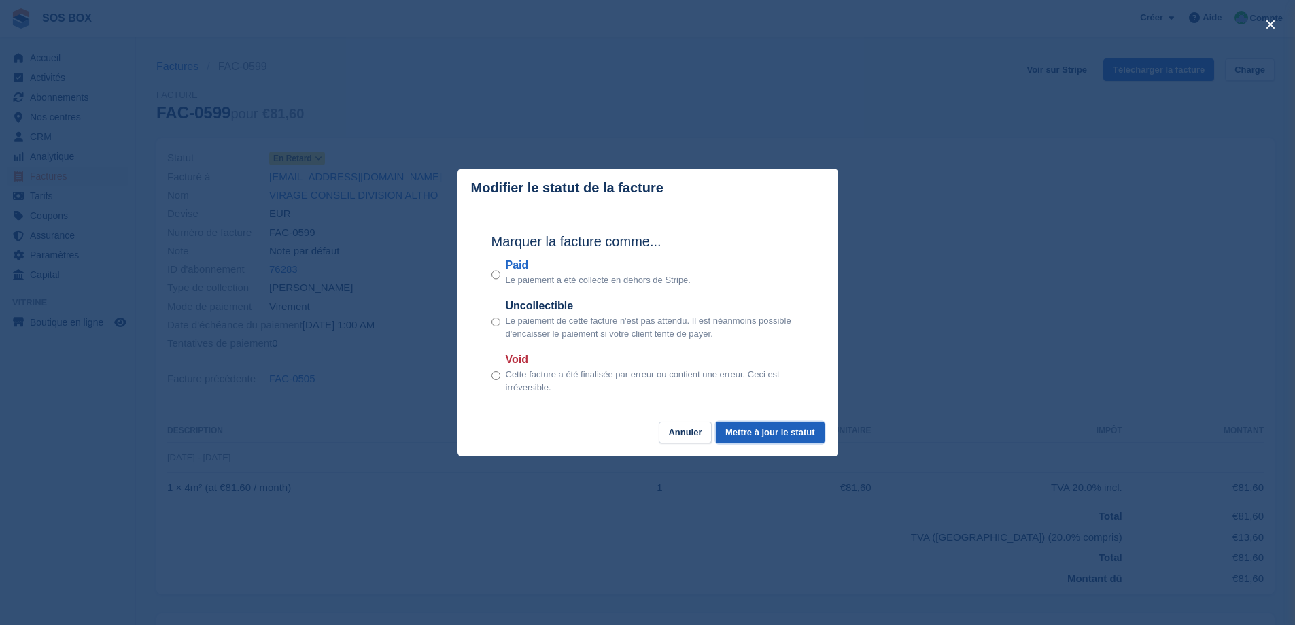
click at [747, 432] on button "Mettre à jour le statut" at bounding box center [770, 432] width 108 height 22
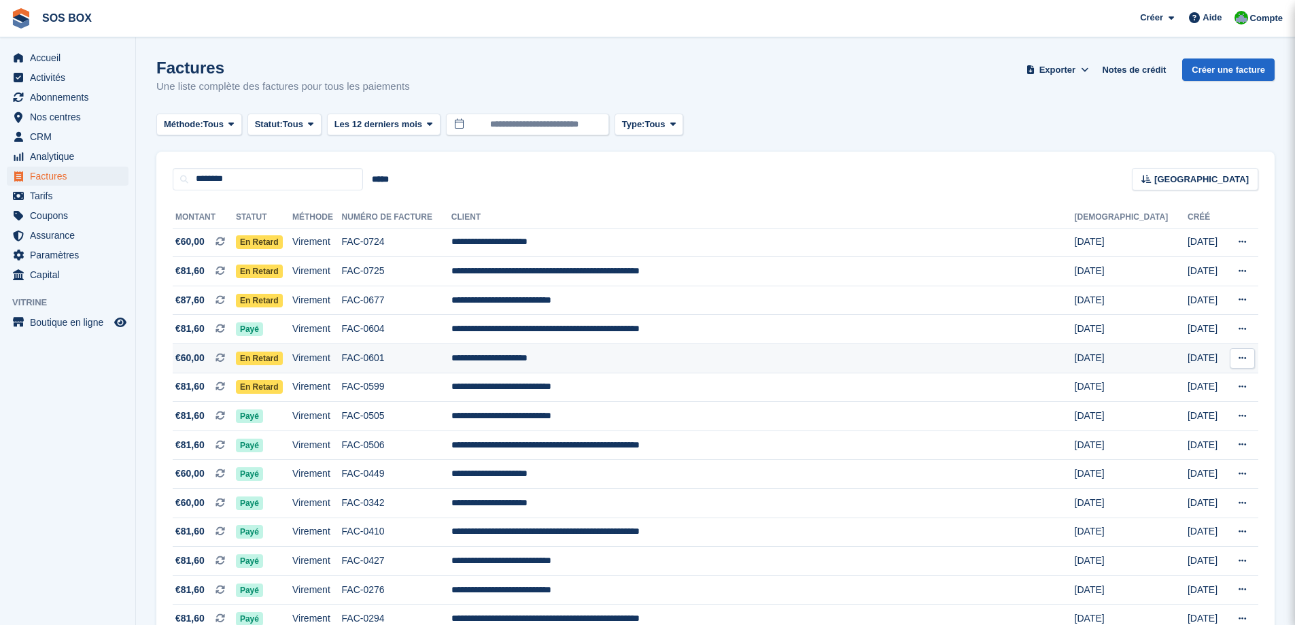
click at [451, 370] on td "FAC-0601" at bounding box center [396, 358] width 109 height 29
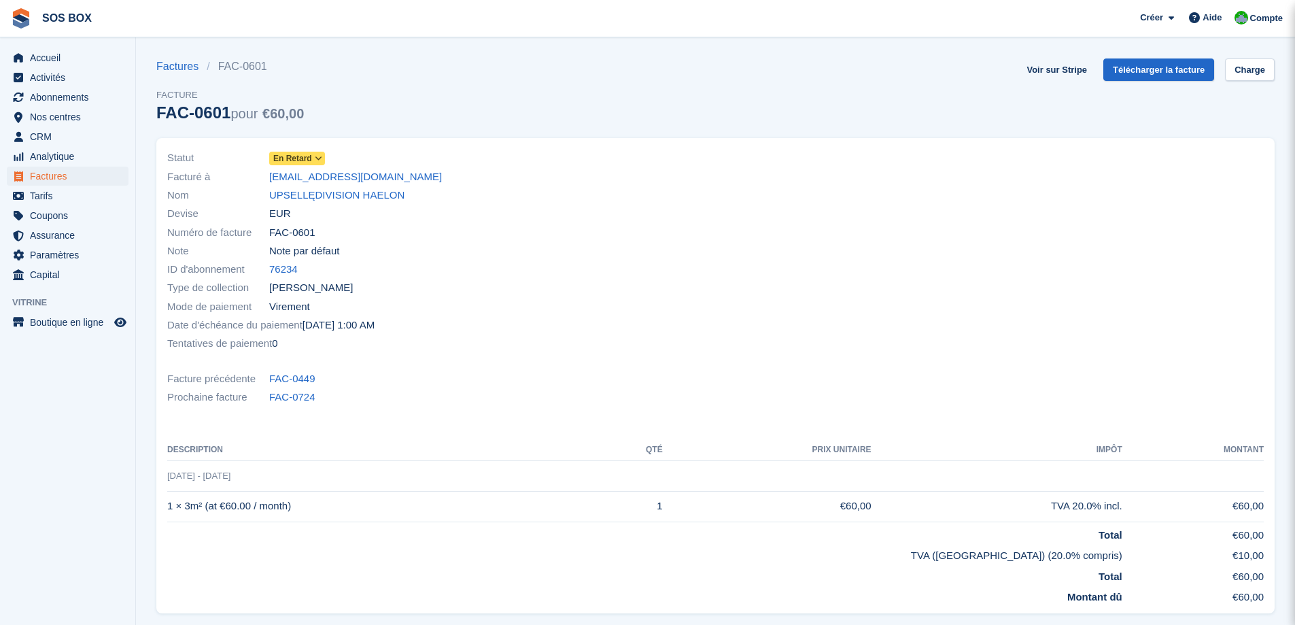
click at [317, 156] on icon at bounding box center [318, 158] width 7 height 8
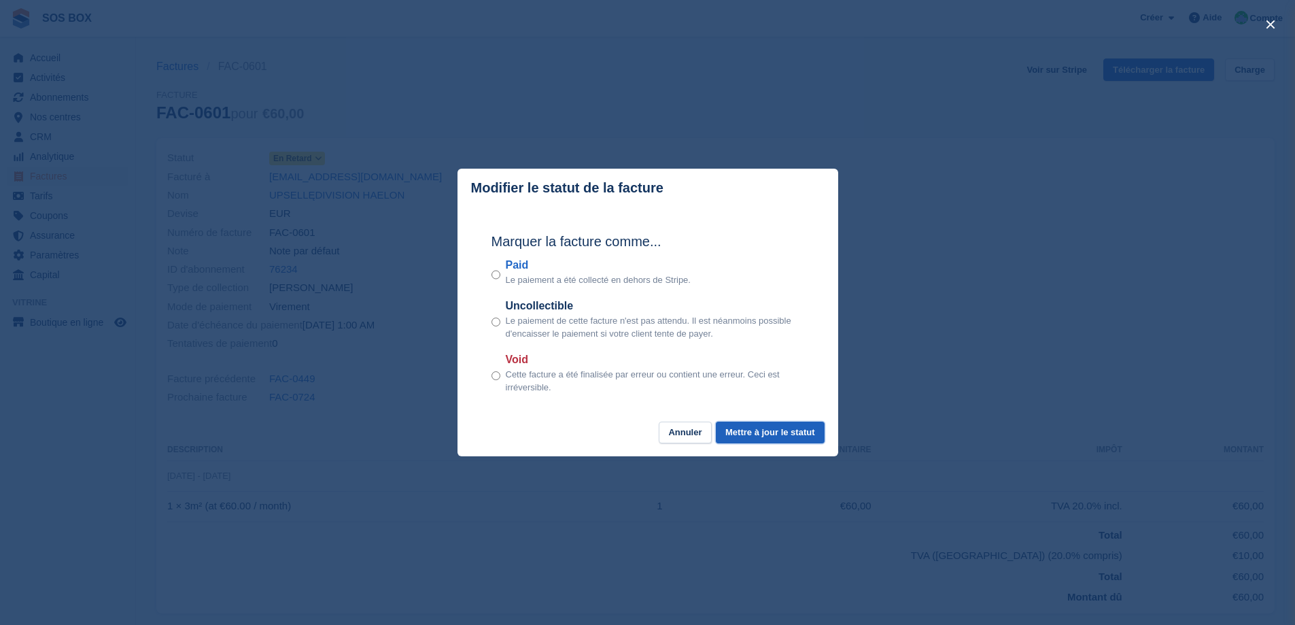
click at [756, 435] on button "Mettre à jour le statut" at bounding box center [770, 432] width 108 height 22
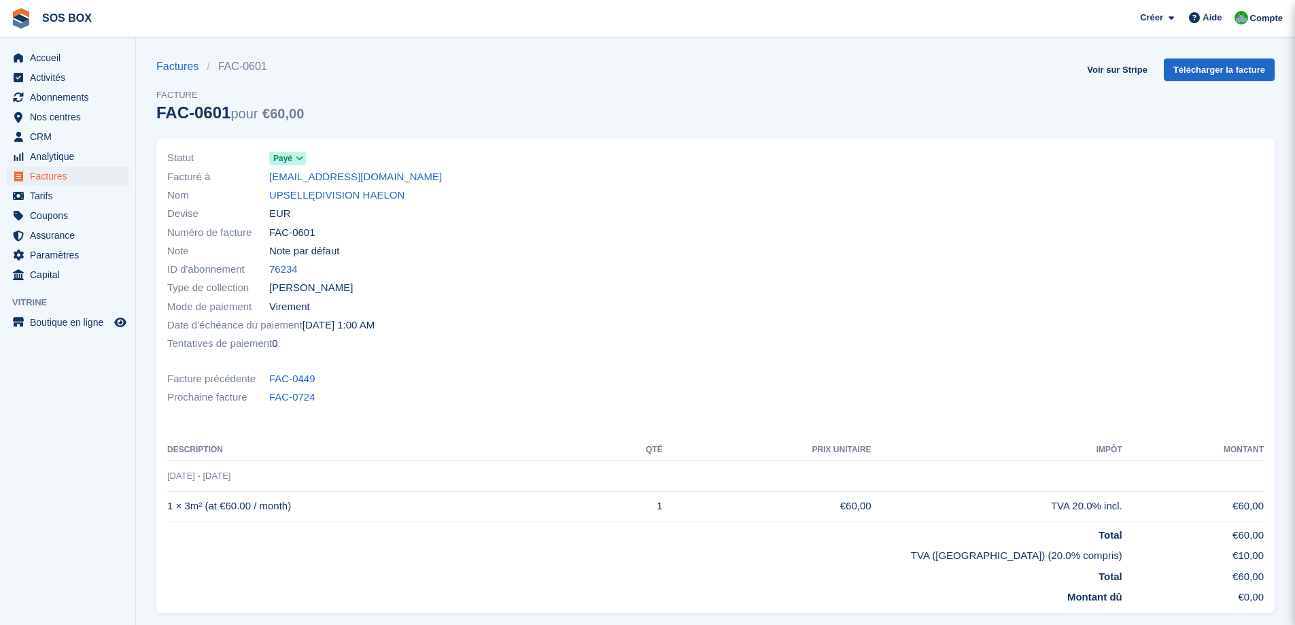
drag, startPoint x: 316, startPoint y: 240, endPoint x: 268, endPoint y: 239, distance: 47.6
click at [268, 239] on div "Numéro de facture FAC-0601" at bounding box center [437, 232] width 540 height 18
copy div "Numéro de facture FAC-0601"
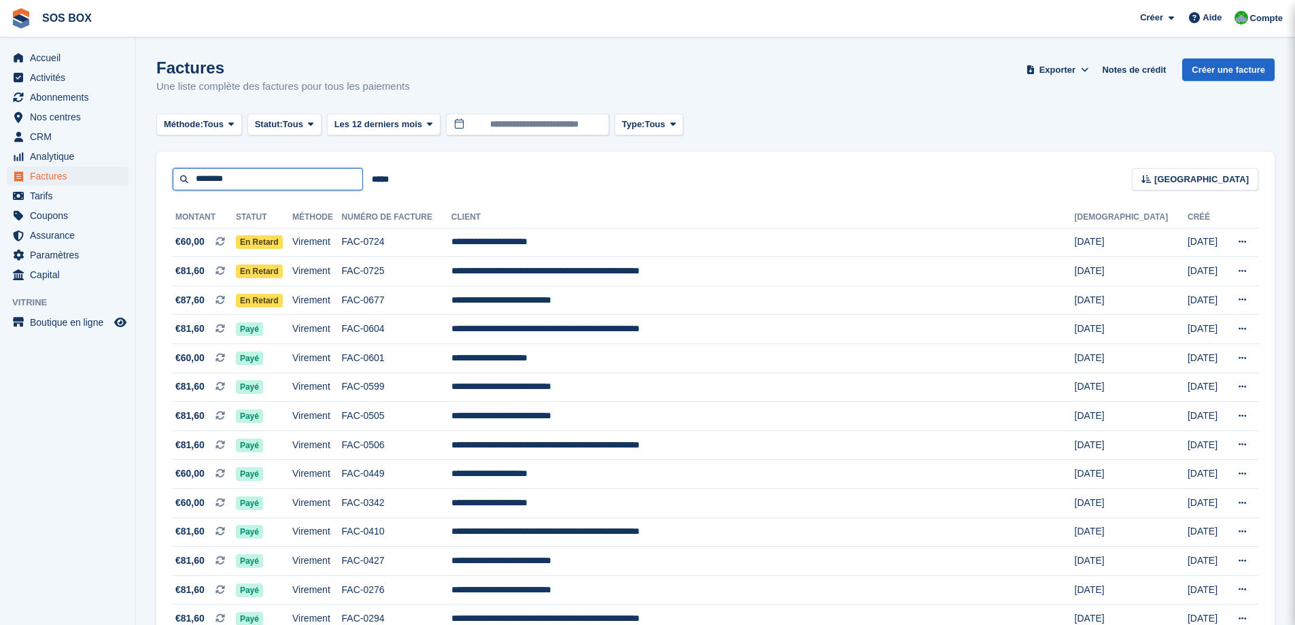
drag, startPoint x: 266, startPoint y: 186, endPoint x: 156, endPoint y: 189, distance: 110.8
click at [156, 189] on section "Factures Une liste complète des factures pour tous les paiements Exporter Expor…" at bounding box center [715, 466] width 1159 height 932
type input "**********"
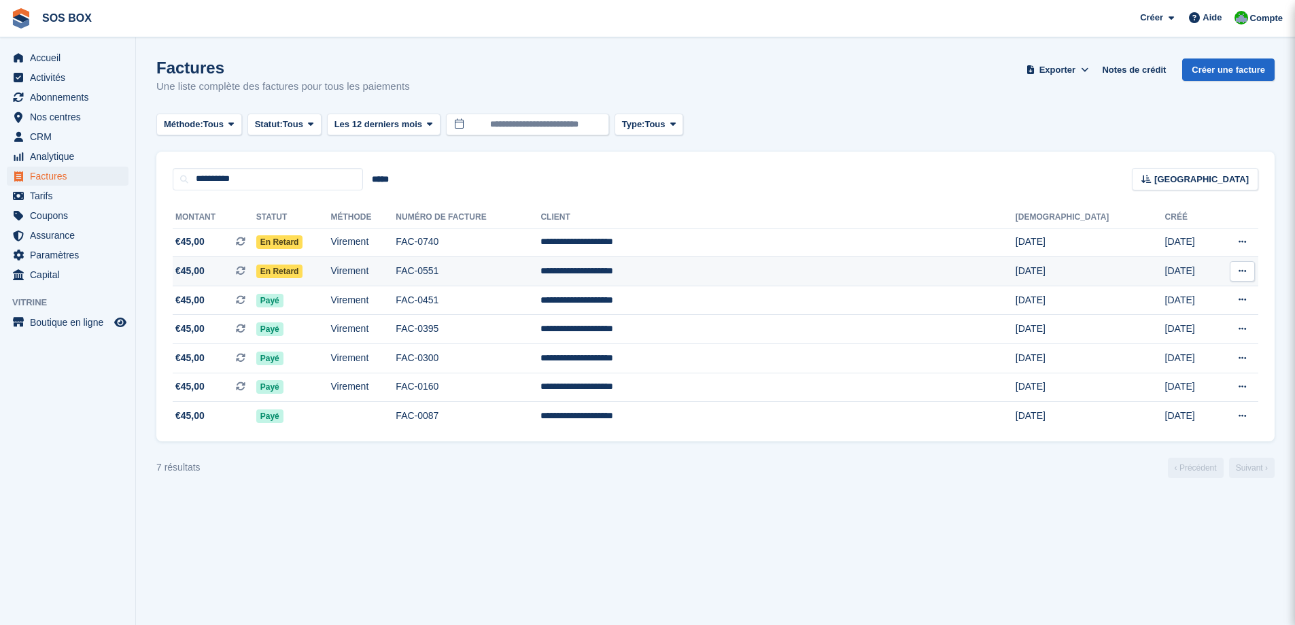
click at [540, 275] on td "FAC-0551" at bounding box center [468, 271] width 145 height 29
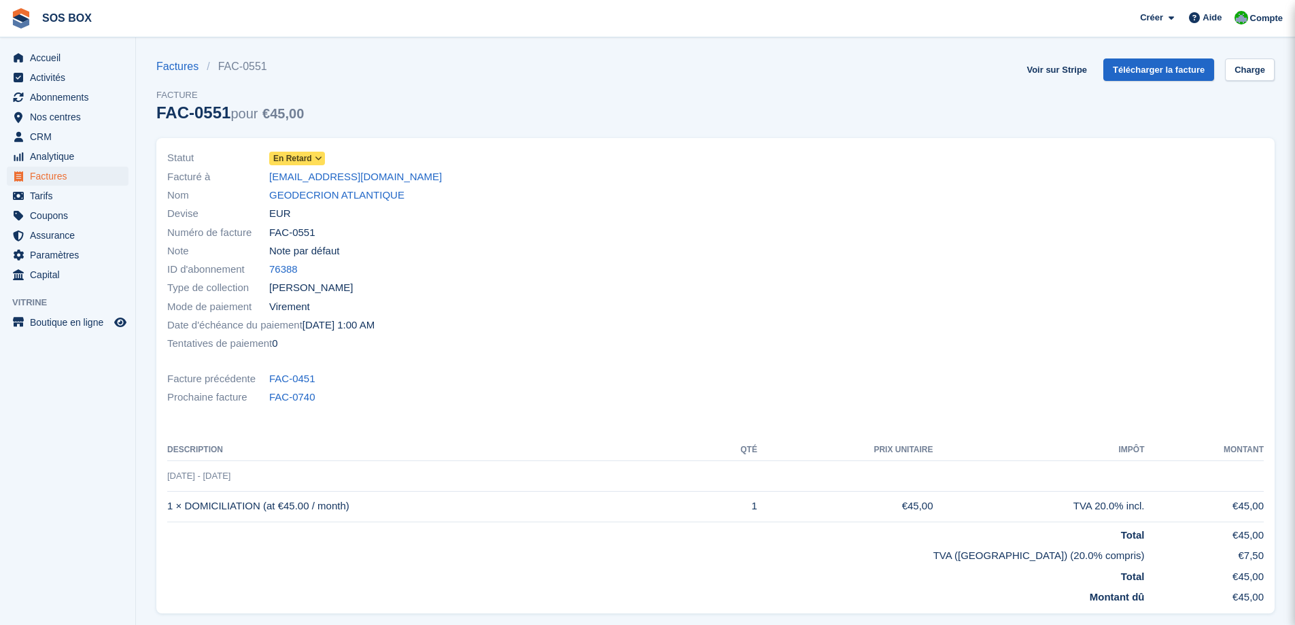
click at [315, 159] on icon at bounding box center [318, 158] width 7 height 8
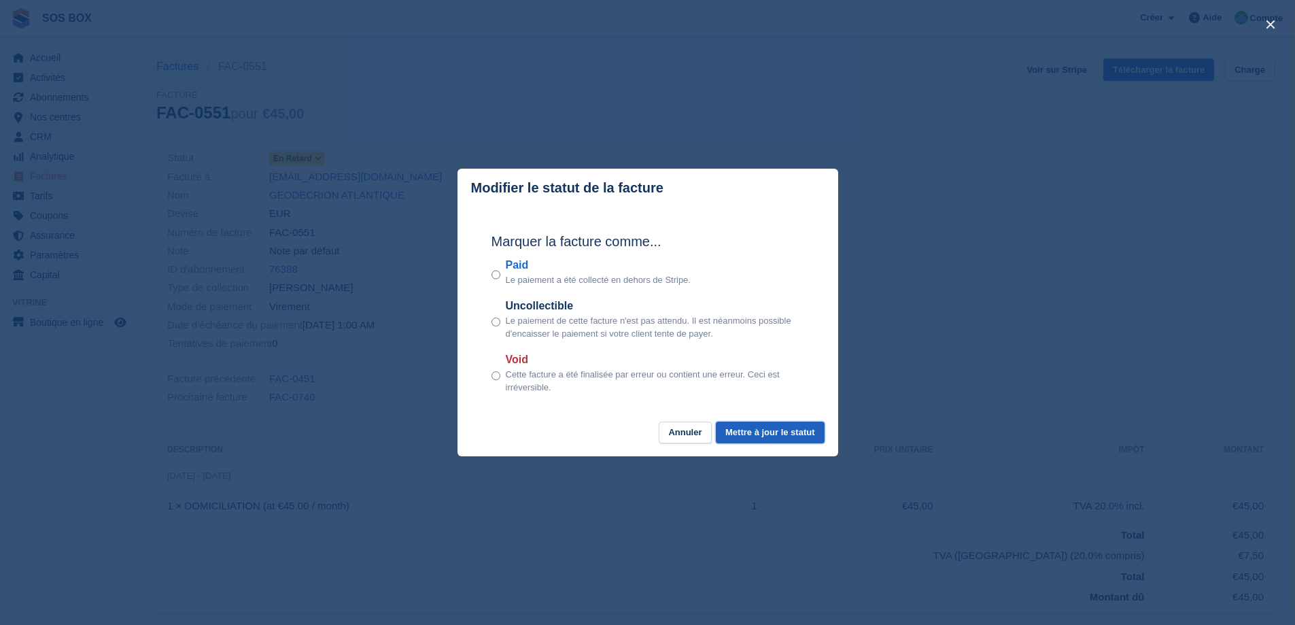
click at [759, 438] on button "Mettre à jour le statut" at bounding box center [770, 432] width 108 height 22
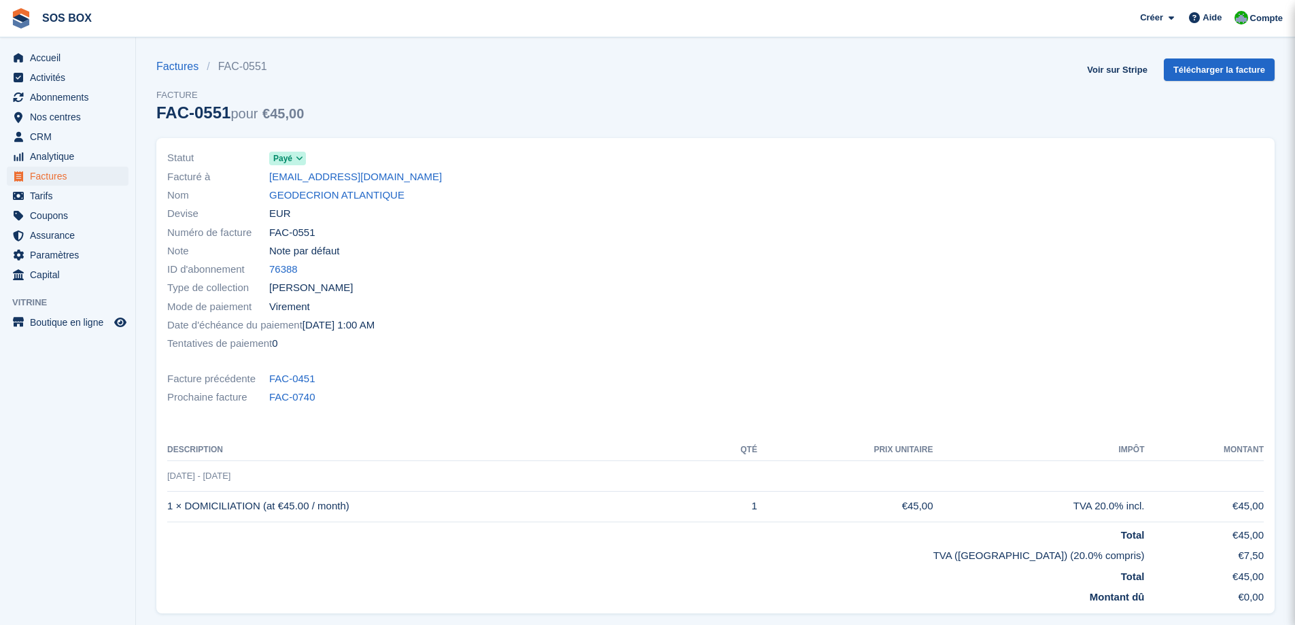
drag, startPoint x: 0, startPoint y: 0, endPoint x: 270, endPoint y: 234, distance: 357.0
click at [270, 234] on span "FAC-0551" at bounding box center [292, 233] width 46 height 16
copy span "FAC-0551"
click at [72, 175] on span "Factures" at bounding box center [71, 176] width 82 height 19
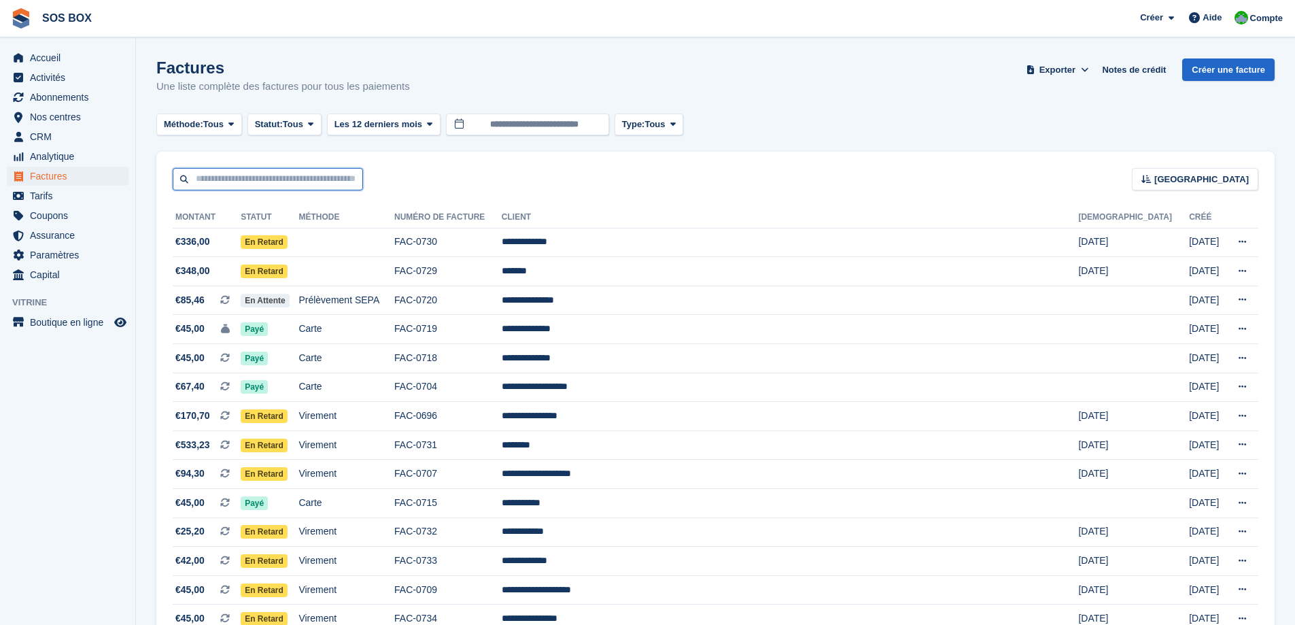
click at [296, 177] on input "text" at bounding box center [268, 179] width 190 height 22
type input "******"
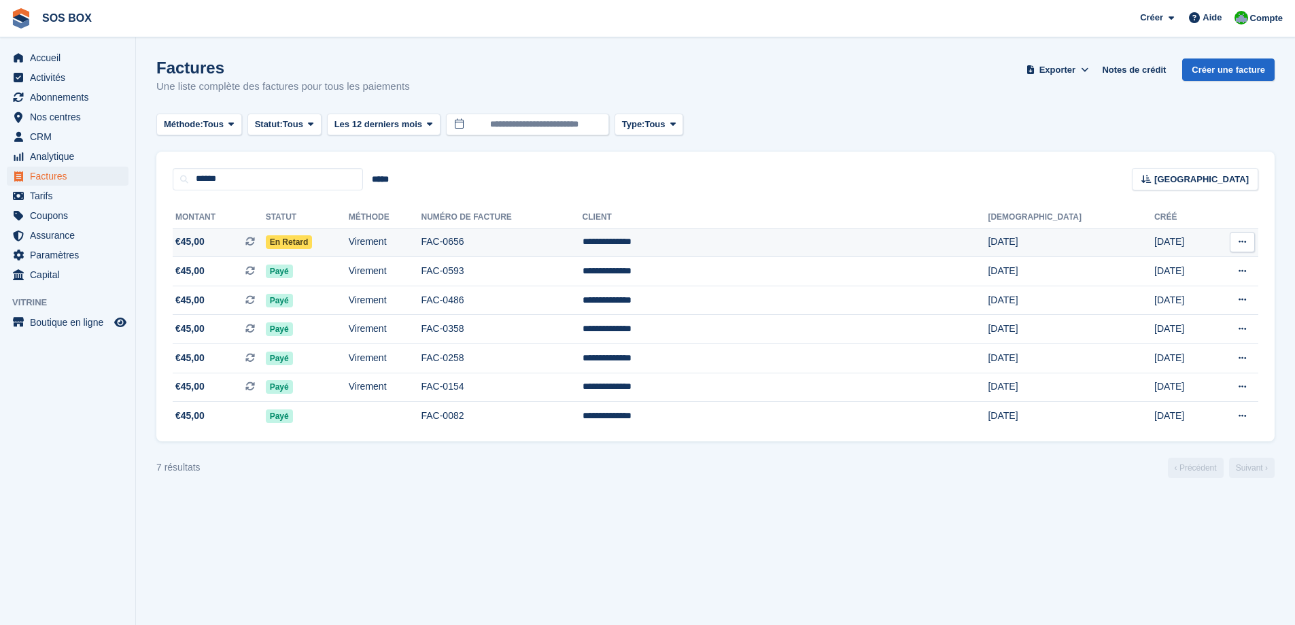
click at [553, 245] on td "FAC-0656" at bounding box center [501, 242] width 161 height 29
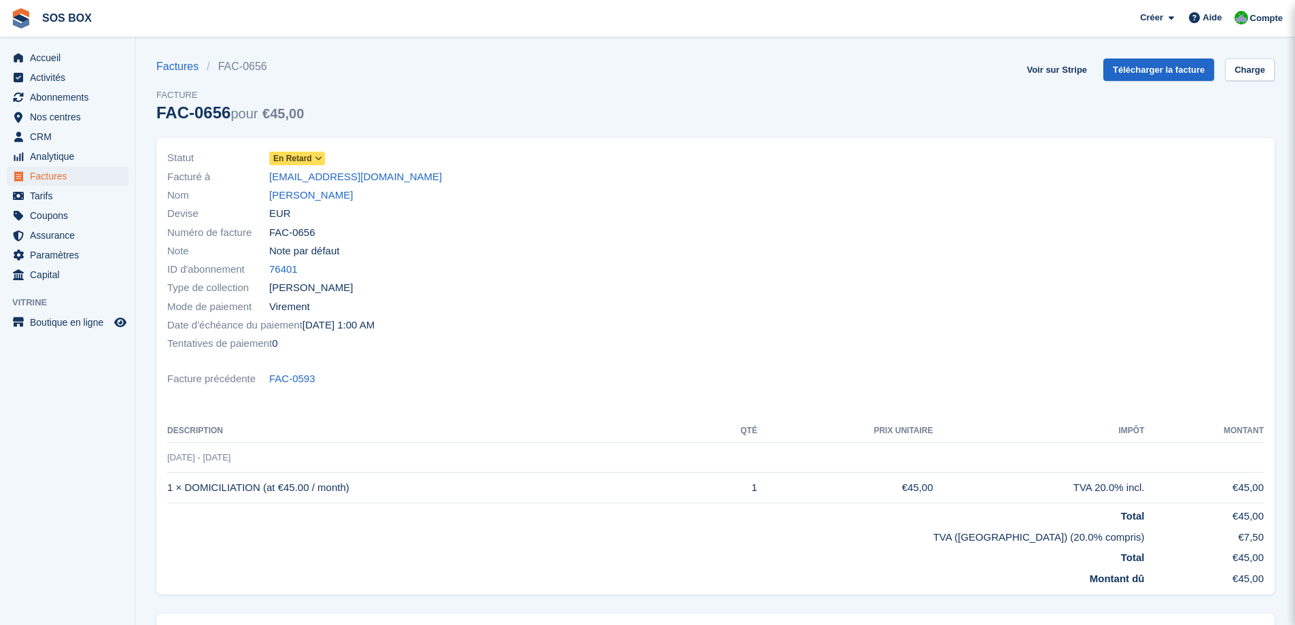
click at [322, 156] on span at bounding box center [318, 158] width 11 height 11
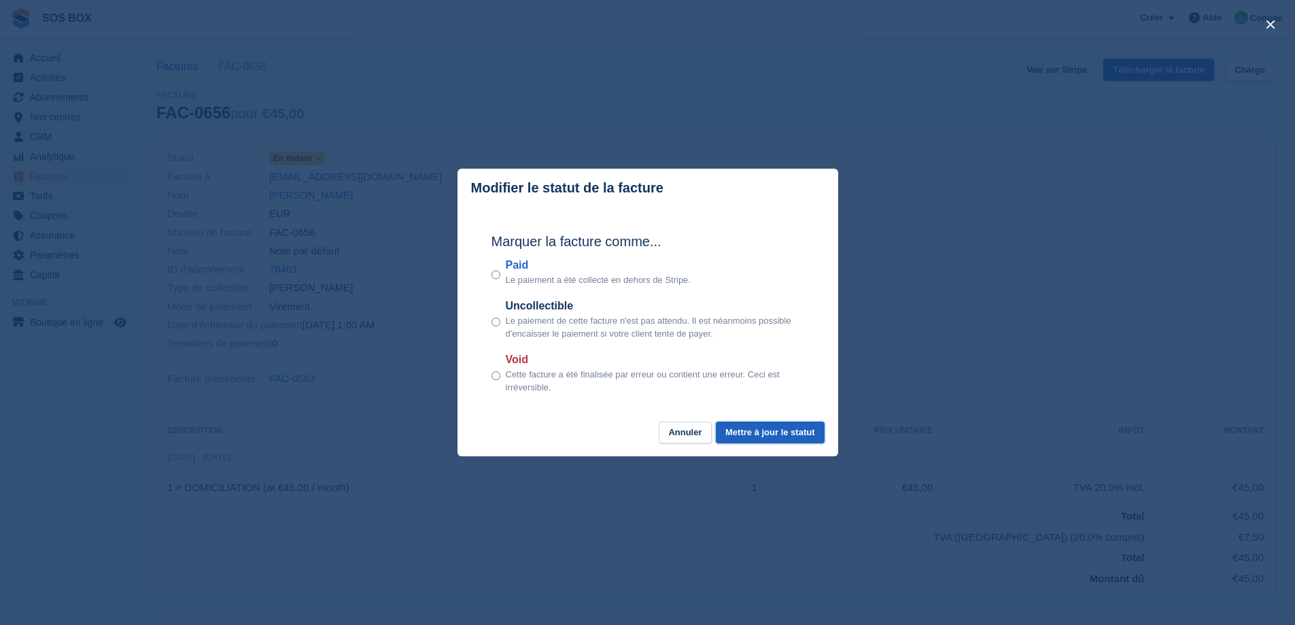
click at [731, 433] on button "Mettre à jour le statut" at bounding box center [770, 432] width 108 height 22
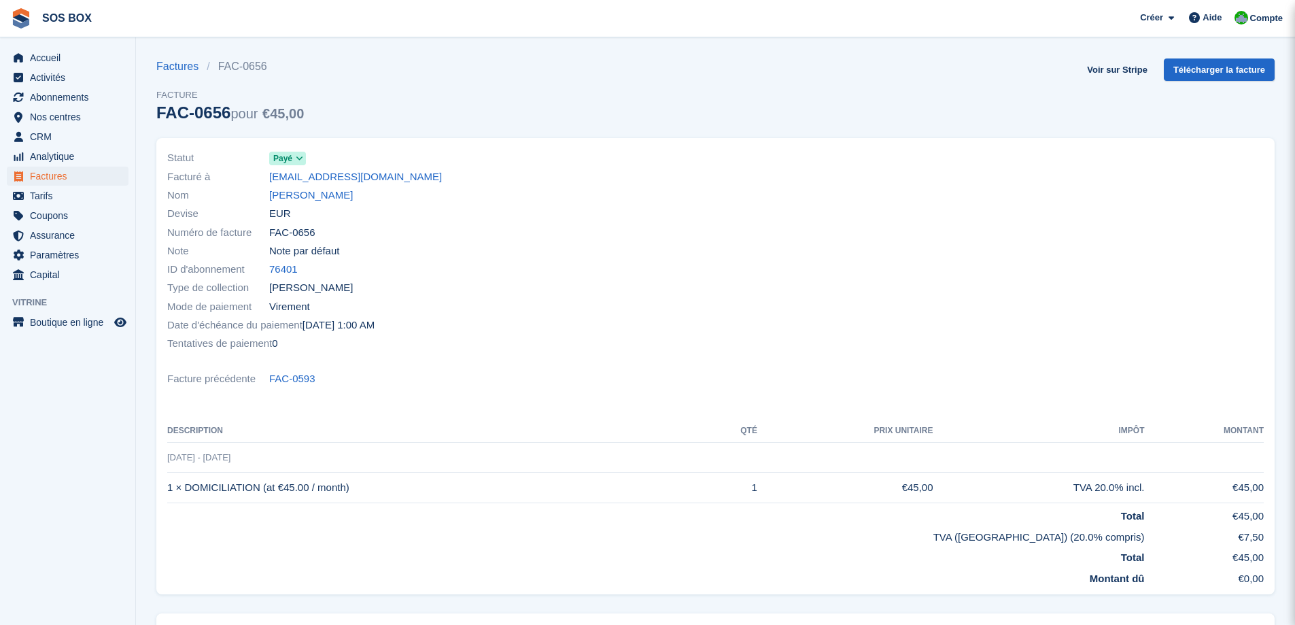
drag, startPoint x: 317, startPoint y: 231, endPoint x: 264, endPoint y: 233, distance: 53.0
click at [264, 233] on div "Numéro de facture FAC-0656" at bounding box center [437, 232] width 540 height 18
copy div "Numéro de facture FAC-0656"
click at [37, 163] on span "Analytique" at bounding box center [71, 156] width 82 height 19
click at [36, 173] on span "Factures" at bounding box center [71, 176] width 82 height 19
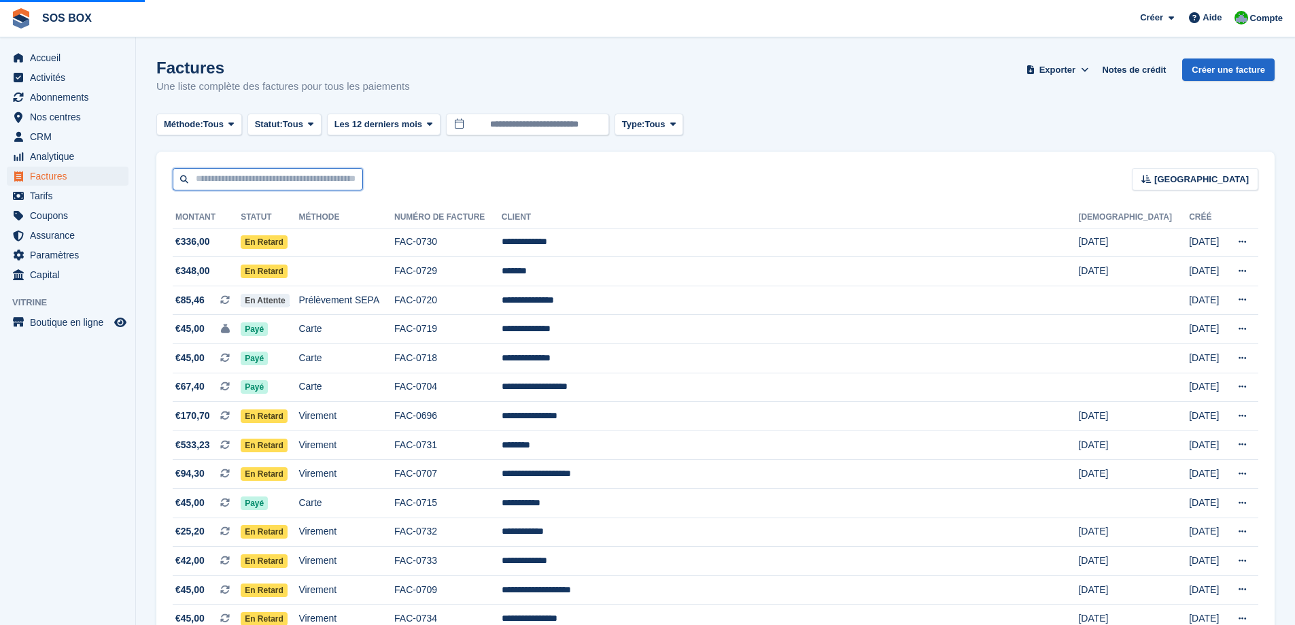
click at [220, 176] on input "text" at bounding box center [268, 179] width 190 height 22
type input "****"
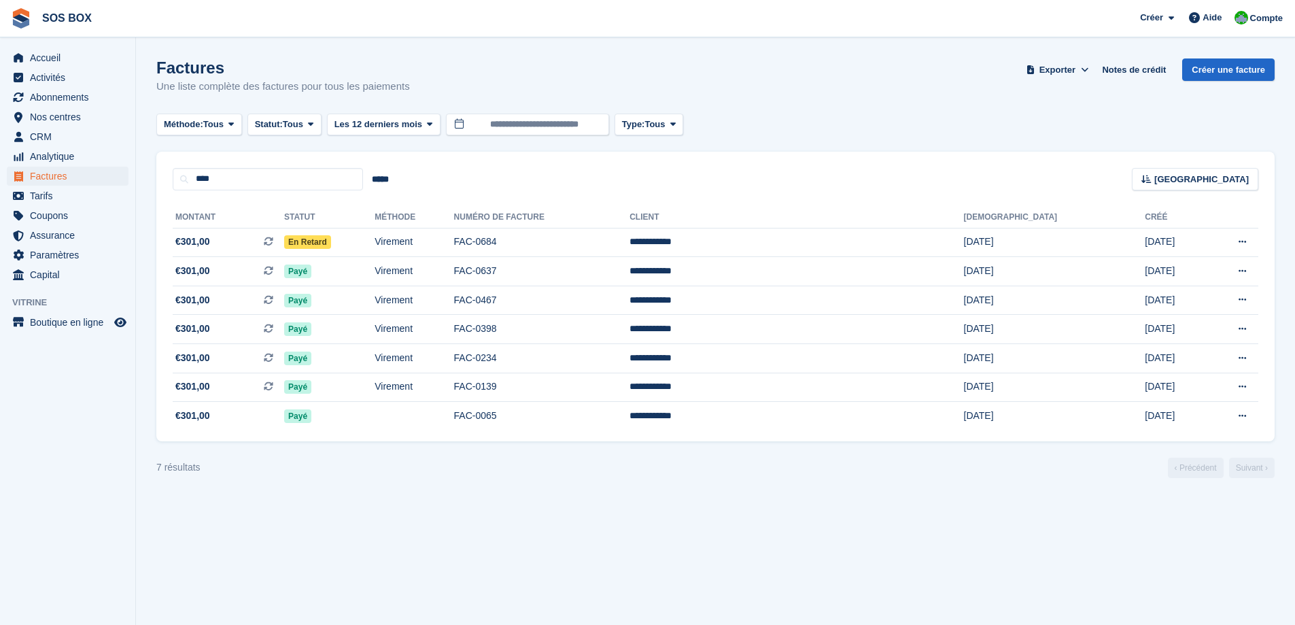
click at [536, 505] on section "Factures Une liste complète des factures pour tous les paiements Exporter Expor…" at bounding box center [715, 312] width 1159 height 625
drag, startPoint x: 327, startPoint y: 179, endPoint x: 183, endPoint y: 180, distance: 144.1
click at [183, 180] on input "****" at bounding box center [268, 179] width 190 height 22
type input "*****"
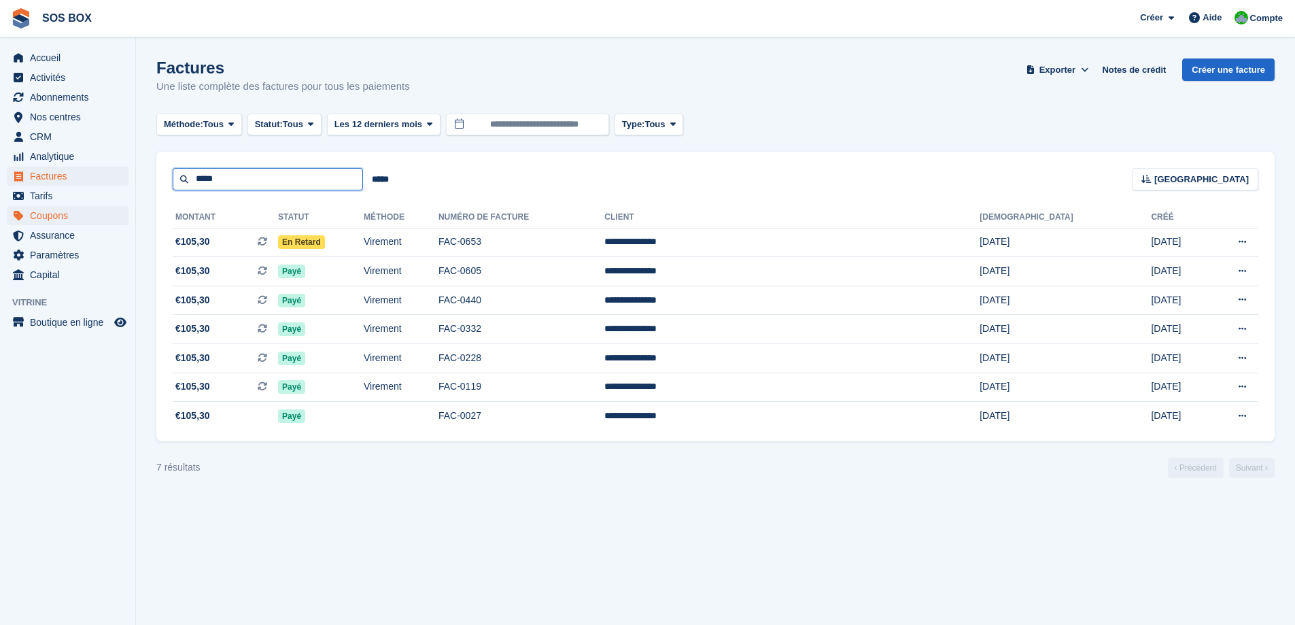
drag, startPoint x: 278, startPoint y: 180, endPoint x: 121, endPoint y: 207, distance: 159.2
click at [121, 207] on div "Accueil Activités Abonnements Abonnements Abonnements Augmentation des prix NOU…" at bounding box center [647, 312] width 1295 height 625
type input "******"
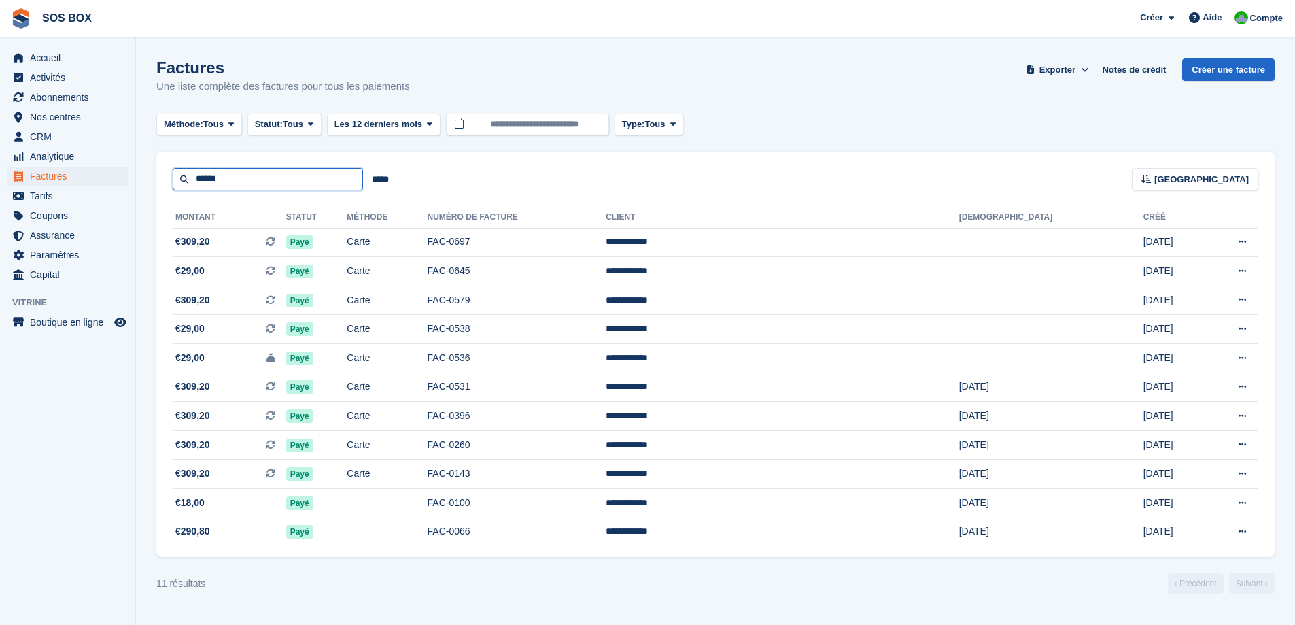
drag, startPoint x: 245, startPoint y: 183, endPoint x: 116, endPoint y: 183, distance: 129.1
click at [116, 183] on div "Accueil Activités Abonnements Abonnements Abonnements Augmentation des prix NOU…" at bounding box center [647, 312] width 1295 height 625
type input "****"
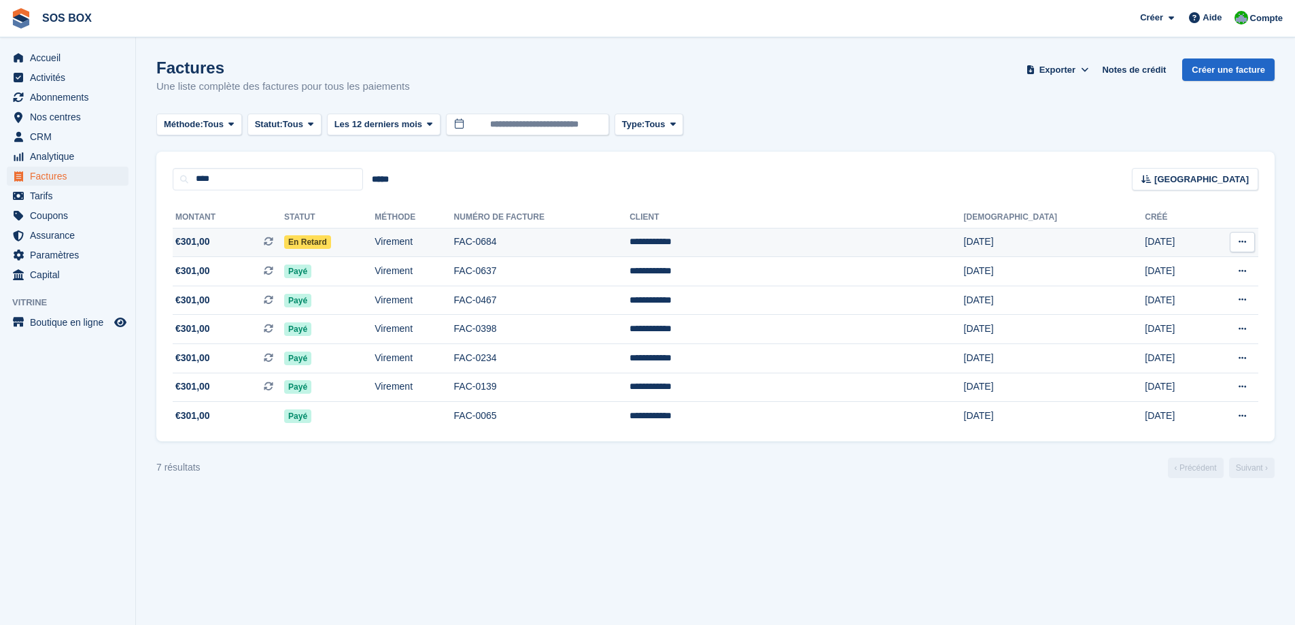
click at [453, 244] on td "Virement" at bounding box center [413, 242] width 79 height 29
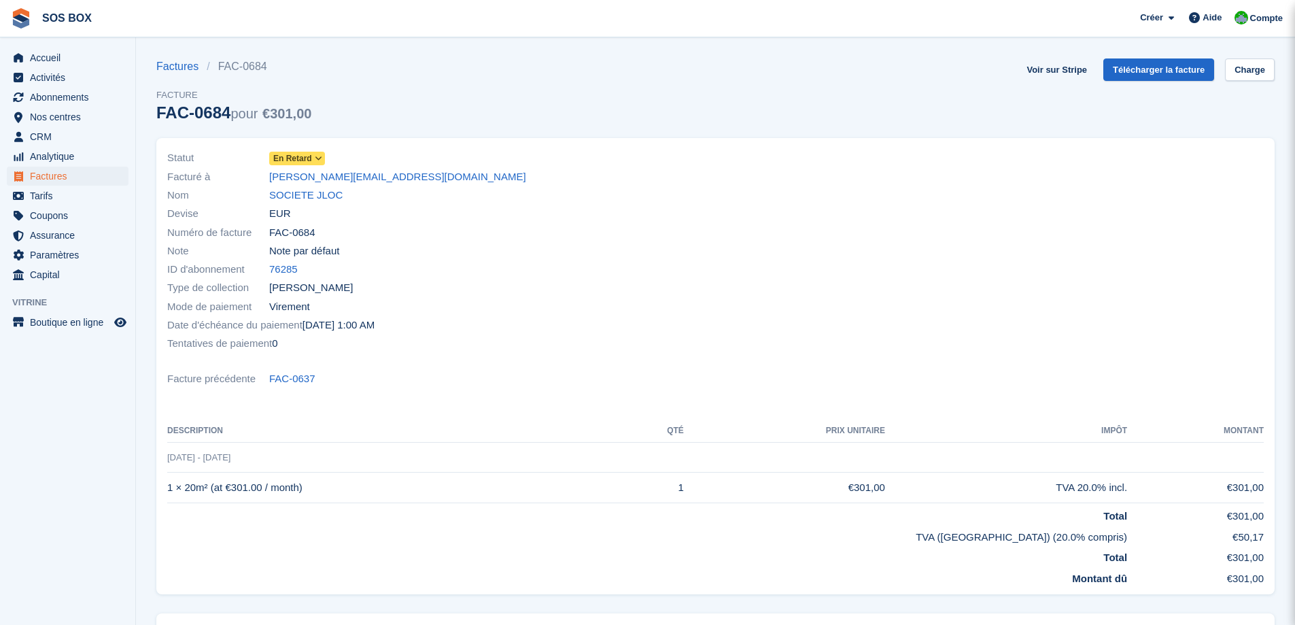
drag, startPoint x: 379, startPoint y: 183, endPoint x: 246, endPoint y: 178, distance: 133.3
click at [246, 178] on div "Facturé à [PERSON_NAME][EMAIL_ADDRESS][DOMAIN_NAME]" at bounding box center [437, 176] width 540 height 18
copy div "Facturé à [PERSON_NAME][EMAIL_ADDRESS][DOMAIN_NAME]"
click at [68, 176] on span "Factures" at bounding box center [71, 176] width 82 height 19
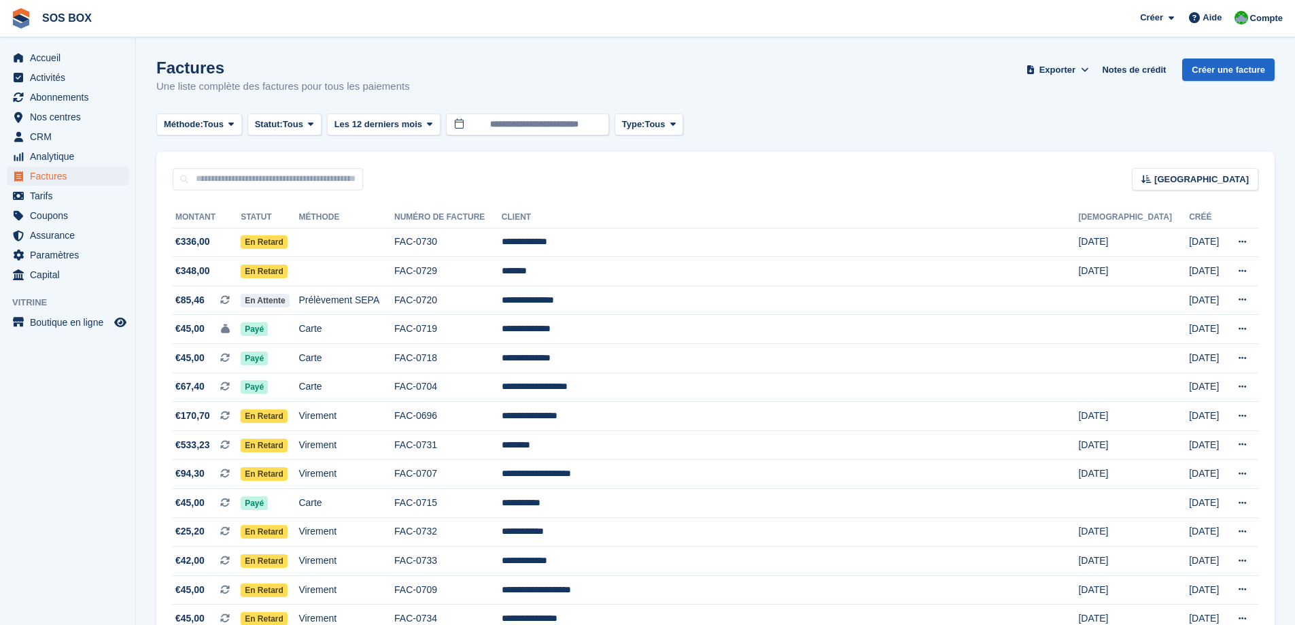
click at [247, 167] on div "Trier Sort by Date de création Créé (le plus ancien en premier) Créé (le plus r…" at bounding box center [715, 171] width 1118 height 39
click at [238, 181] on input "text" at bounding box center [268, 179] width 190 height 22
type input "****"
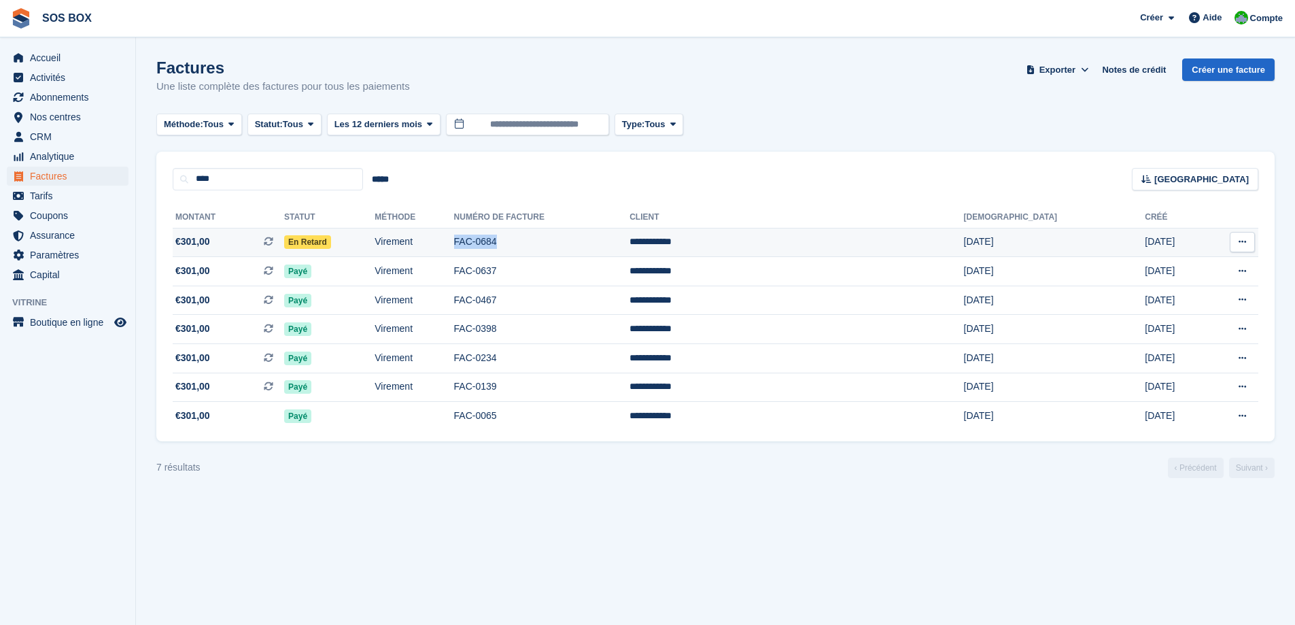
drag, startPoint x: 630, startPoint y: 246, endPoint x: 584, endPoint y: 241, distance: 46.5
click at [584, 241] on td "FAC-0684" at bounding box center [542, 242] width 176 height 29
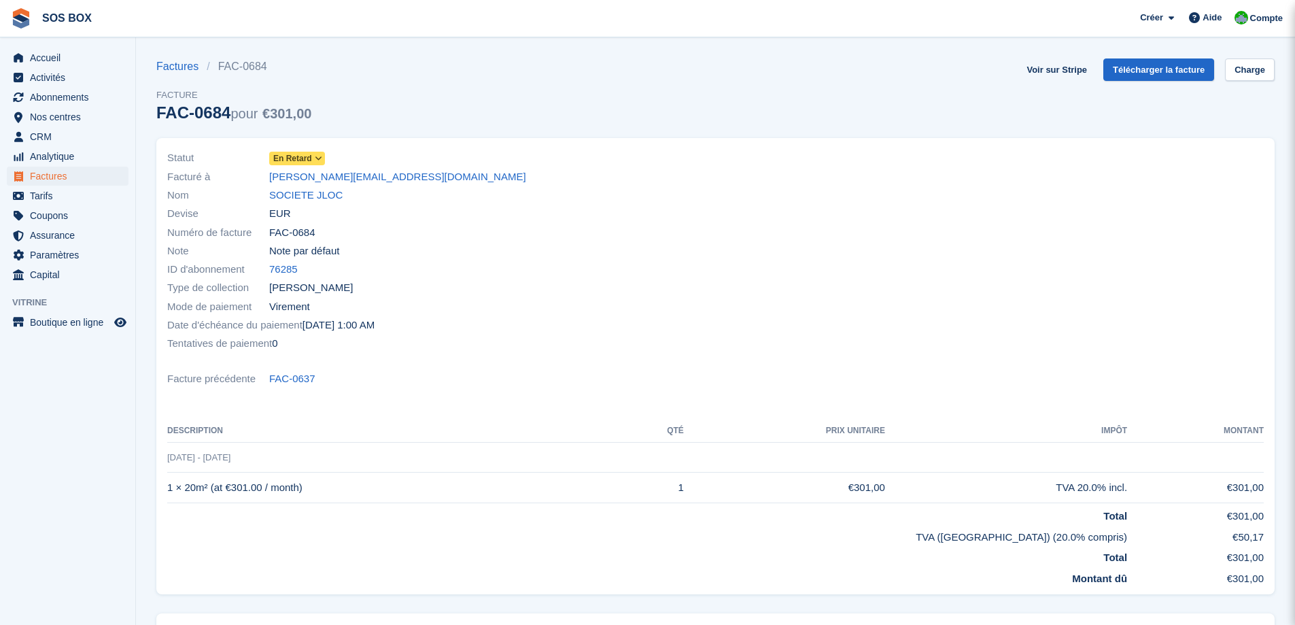
drag, startPoint x: 321, startPoint y: 236, endPoint x: 270, endPoint y: 235, distance: 51.0
click at [270, 235] on div "Numéro de facture FAC-0684" at bounding box center [437, 232] width 540 height 18
copy span "FAC-0684"
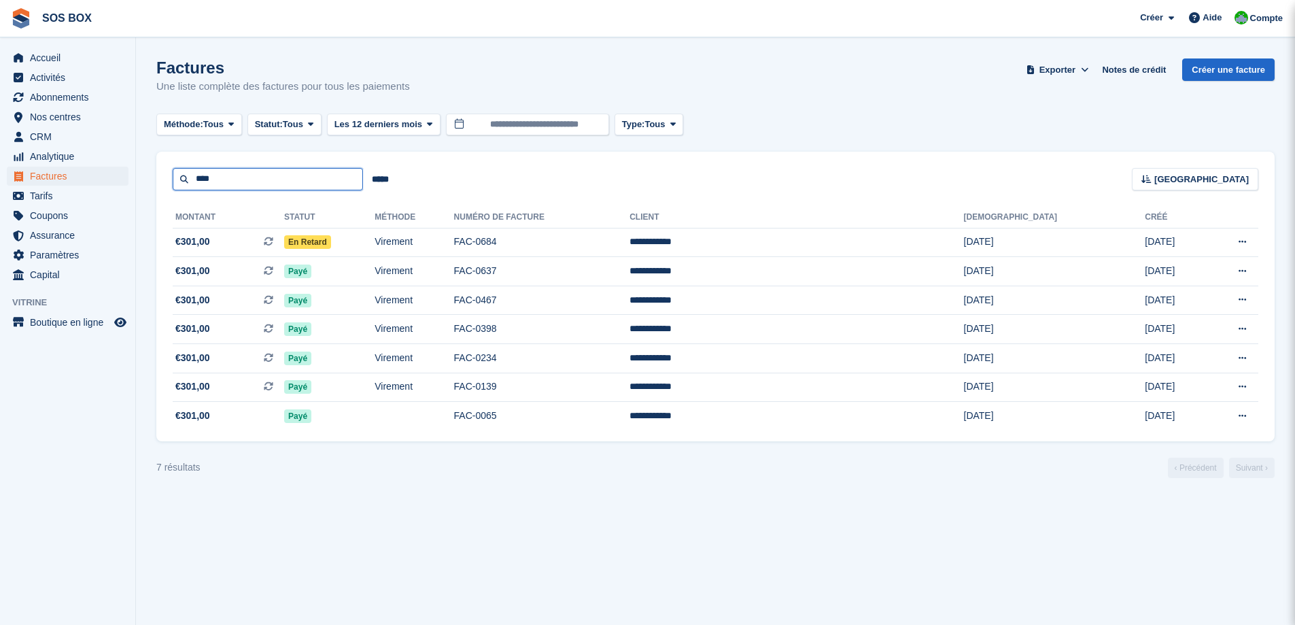
drag, startPoint x: 249, startPoint y: 175, endPoint x: 156, endPoint y: 176, distance: 92.4
click at [156, 176] on div "**** ***** [GEOGRAPHIC_DATA] Sort by Date de création Créé (le plus ancien en p…" at bounding box center [715, 171] width 1118 height 39
type input "****"
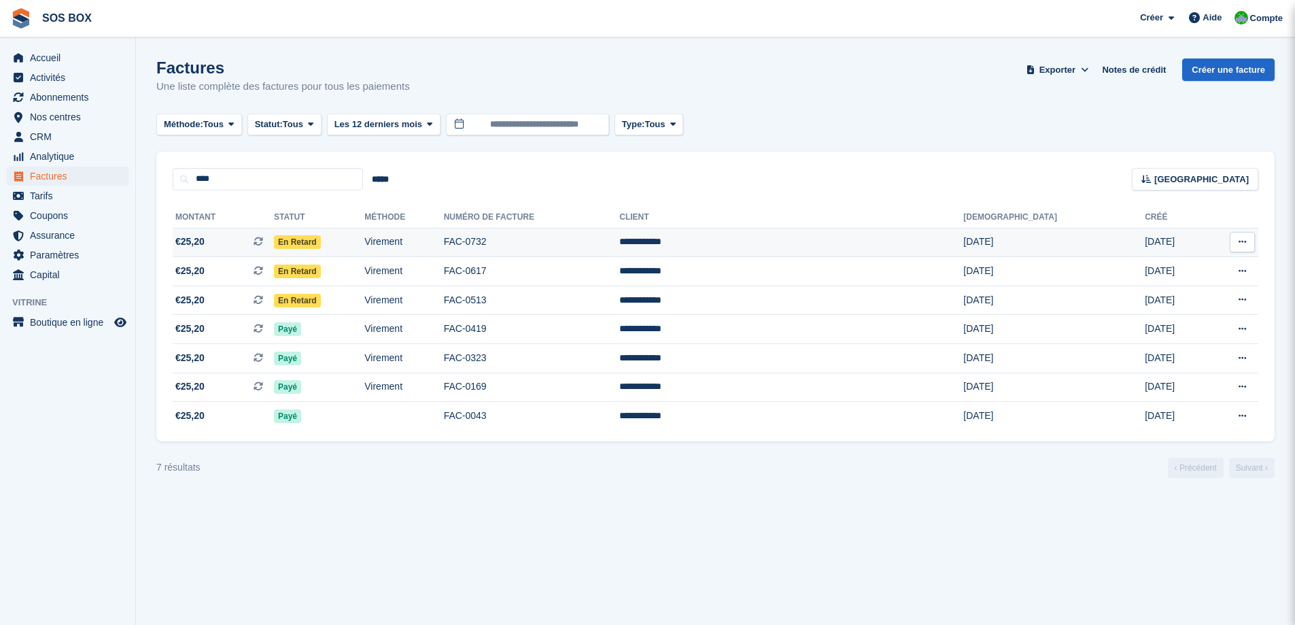
click at [443, 236] on td "Virement" at bounding box center [403, 242] width 79 height 29
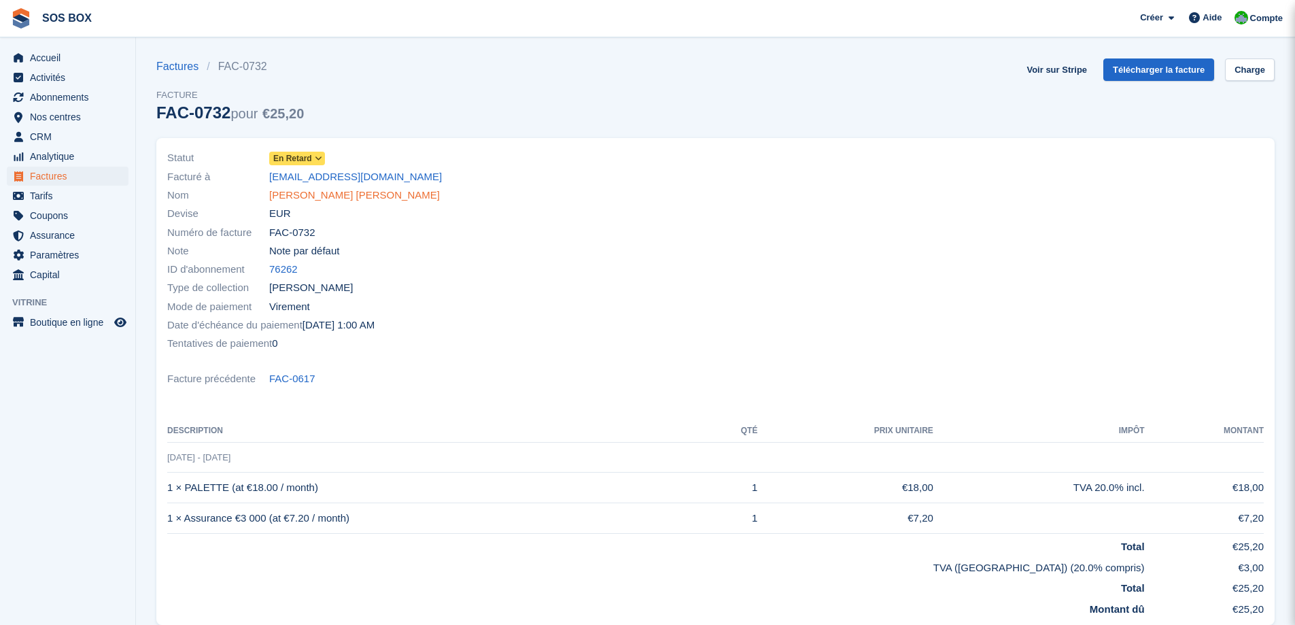
click at [321, 194] on link "[PERSON_NAME] [PERSON_NAME]" at bounding box center [354, 196] width 171 height 16
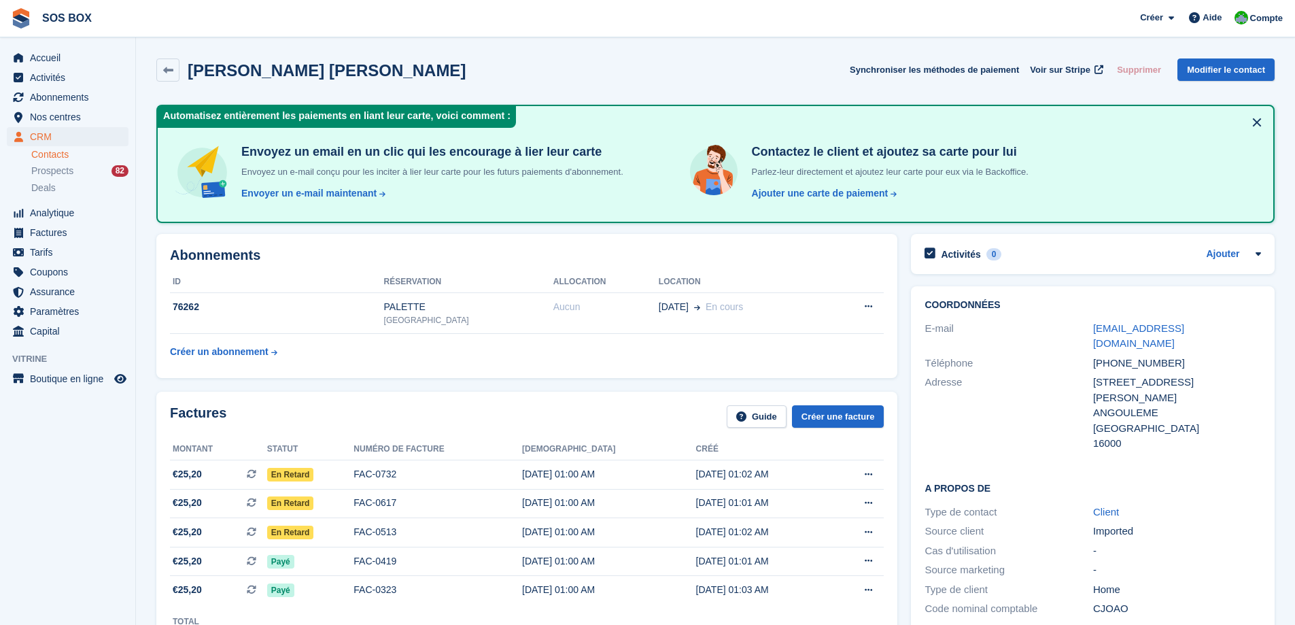
drag, startPoint x: 1200, startPoint y: 332, endPoint x: 1088, endPoint y: 330, distance: 112.2
click at [1088, 330] on div "E-mail [EMAIL_ADDRESS][DOMAIN_NAME]" at bounding box center [1092, 336] width 336 height 35
copy div "[EMAIL_ADDRESS][DOMAIN_NAME]"
